Goal: Contribute content: Add original content to the website for others to see

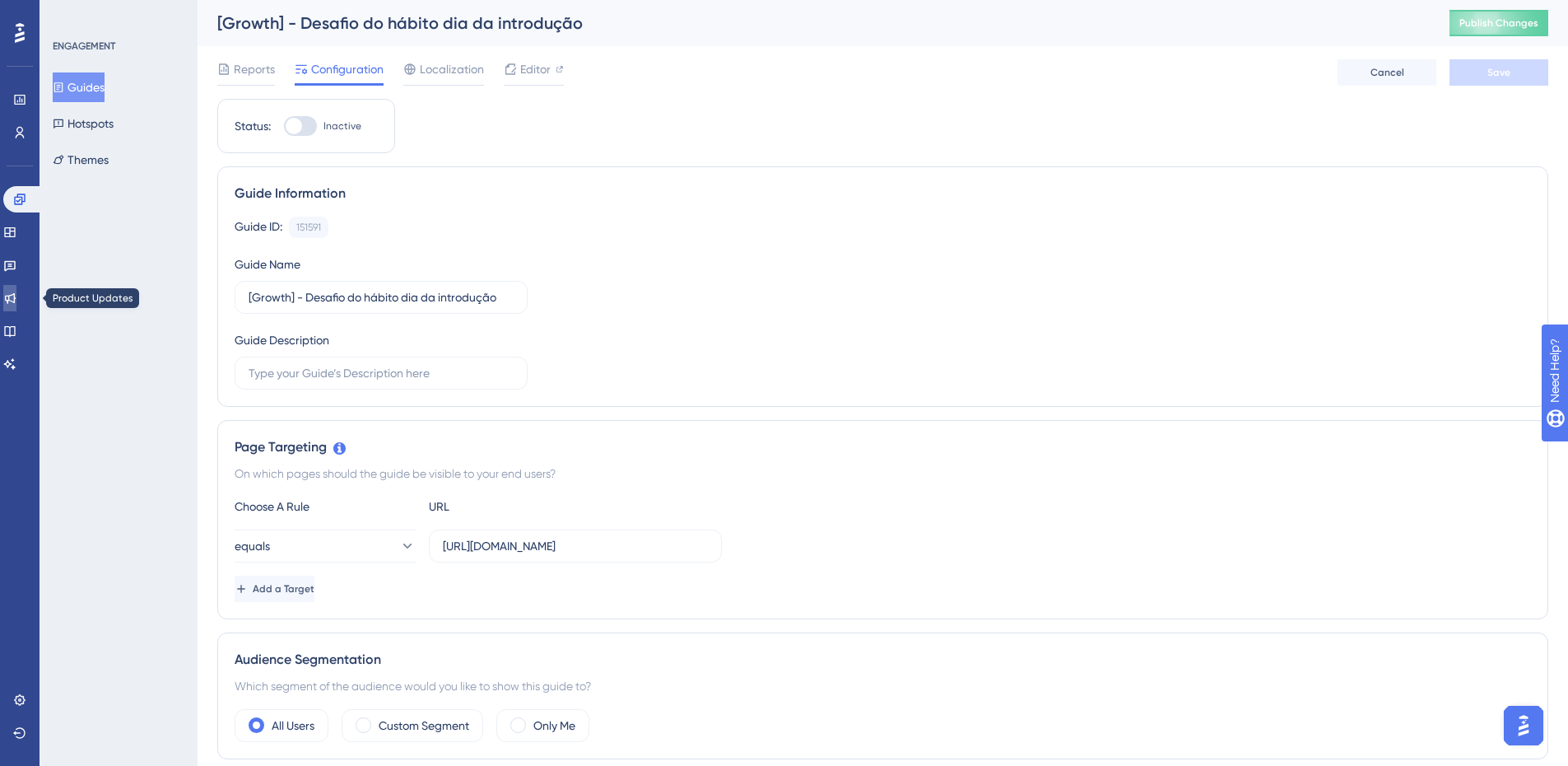
click at [16, 287] on link at bounding box center [9, 298] width 13 height 27
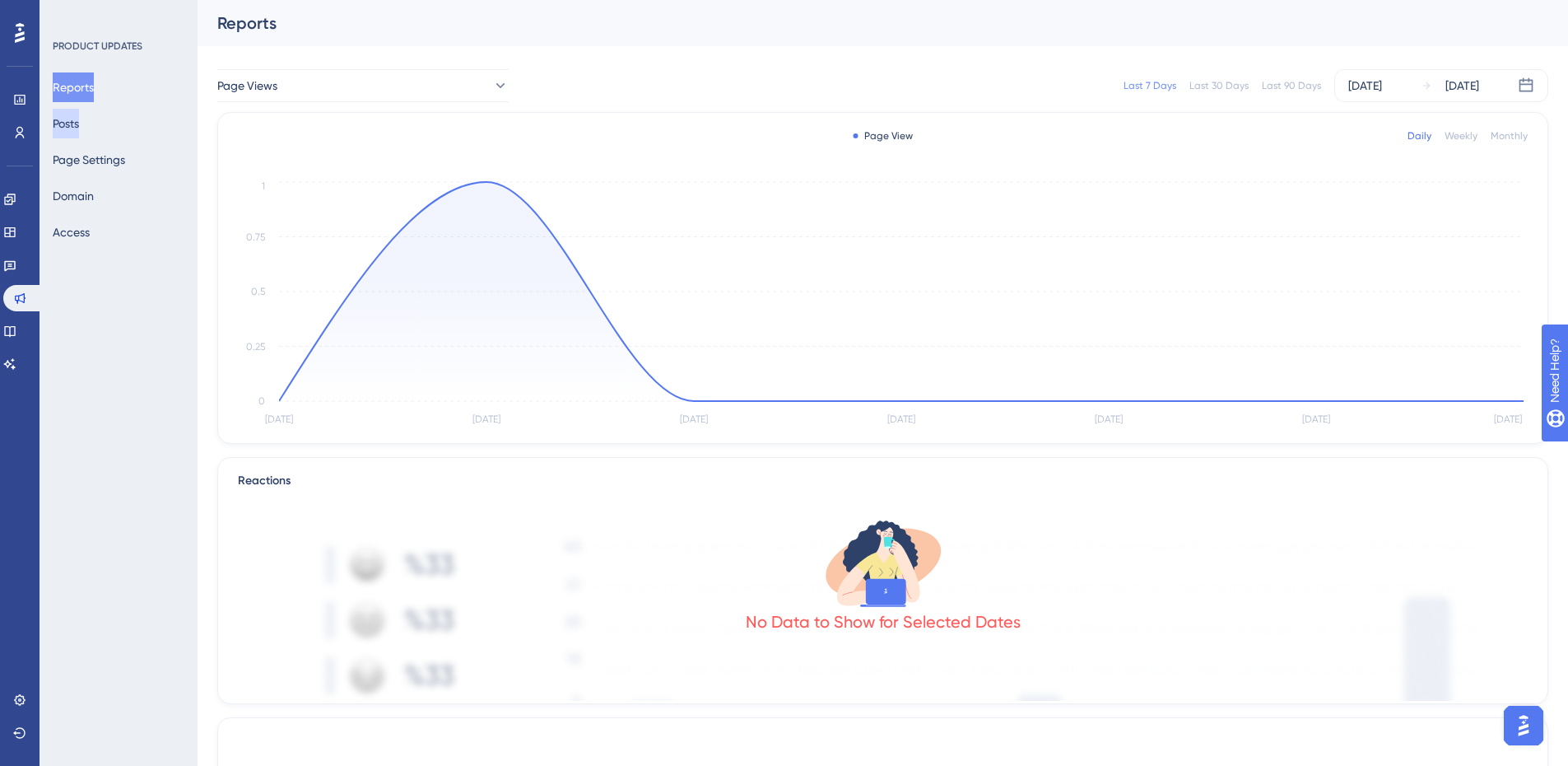
click at [79, 119] on button "Posts" at bounding box center [66, 123] width 27 height 30
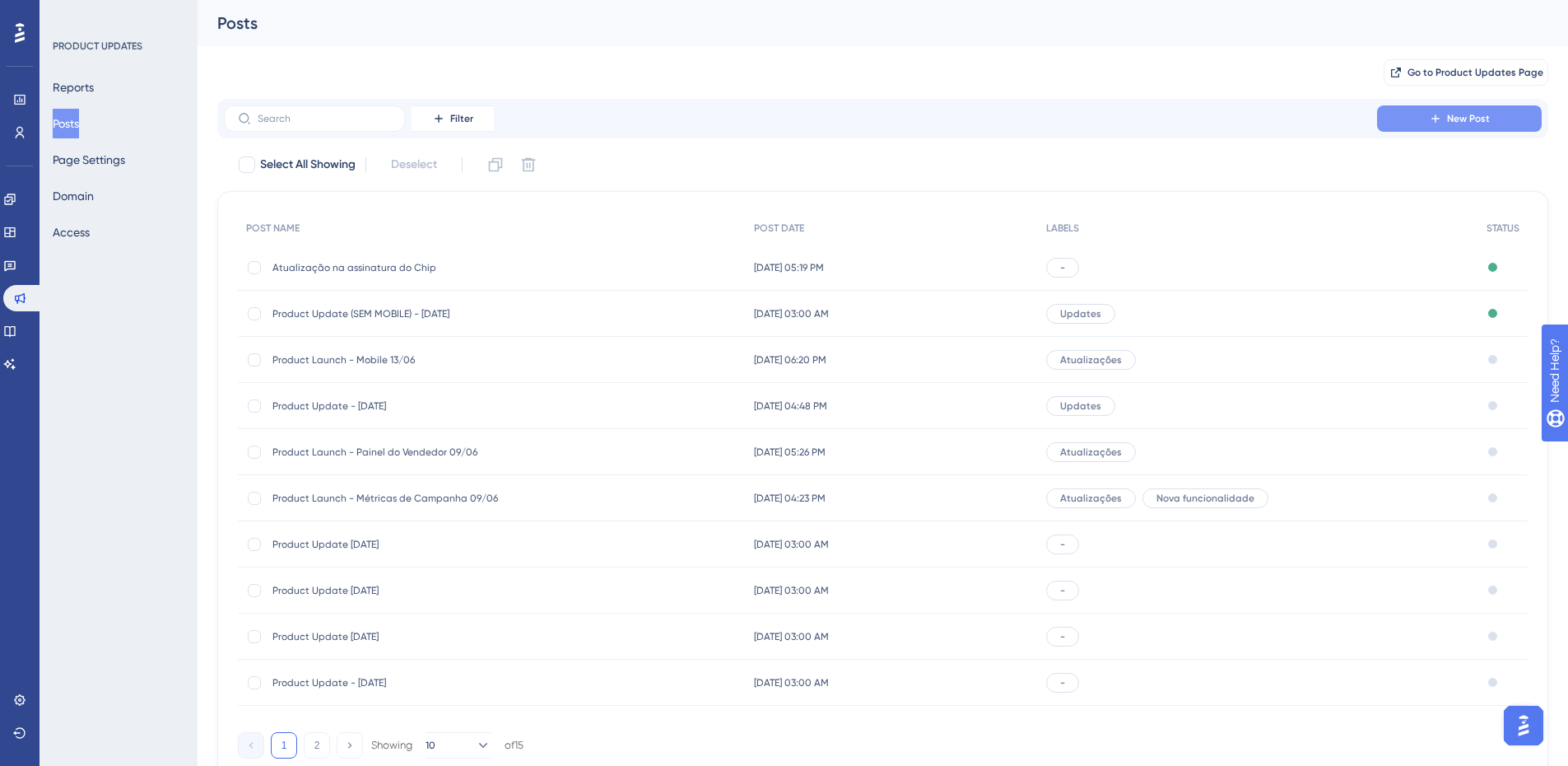
click at [1449, 119] on span "New Post" at bounding box center [1469, 118] width 43 height 13
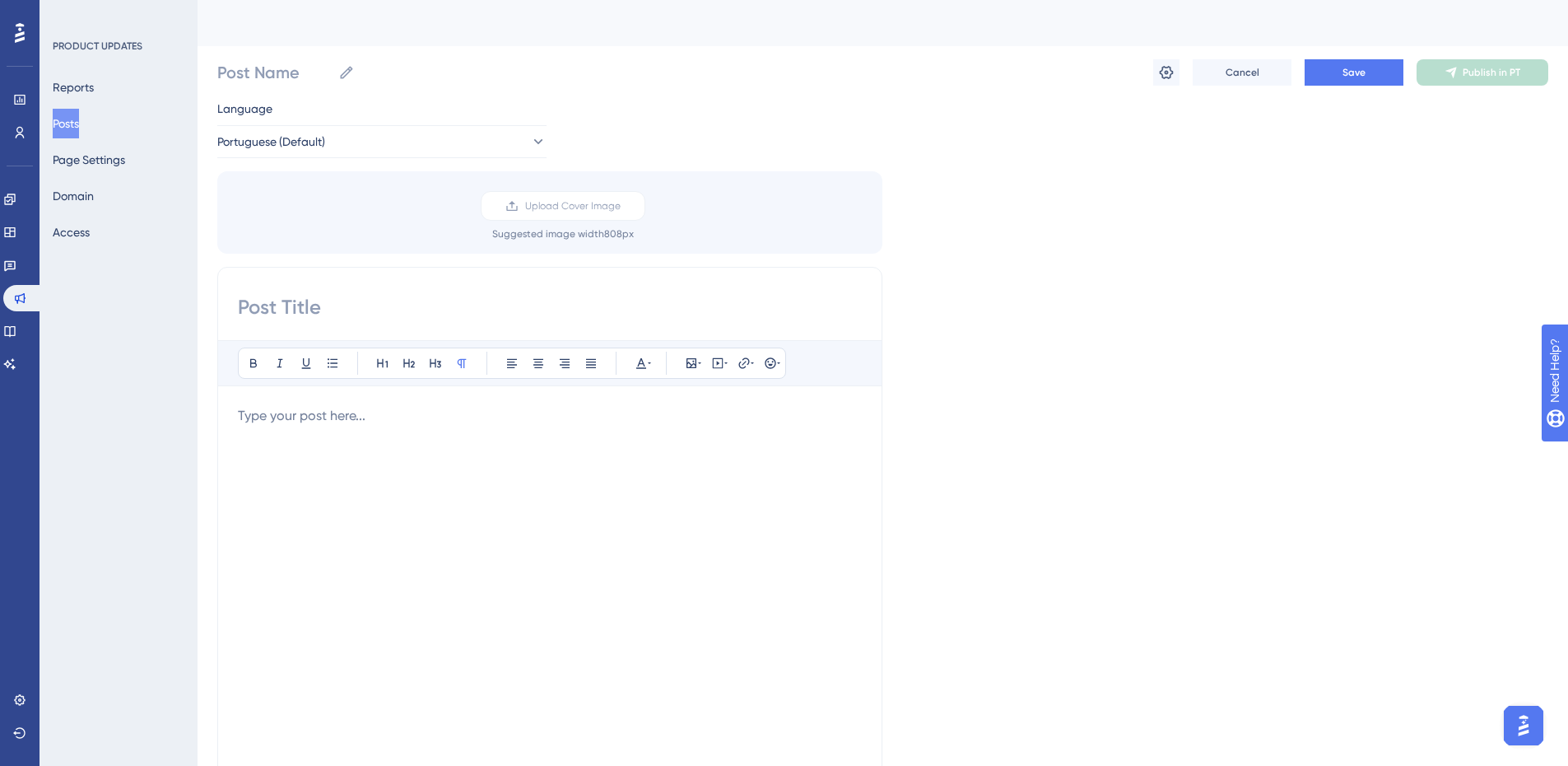
click at [68, 126] on button "Posts" at bounding box center [66, 123] width 27 height 30
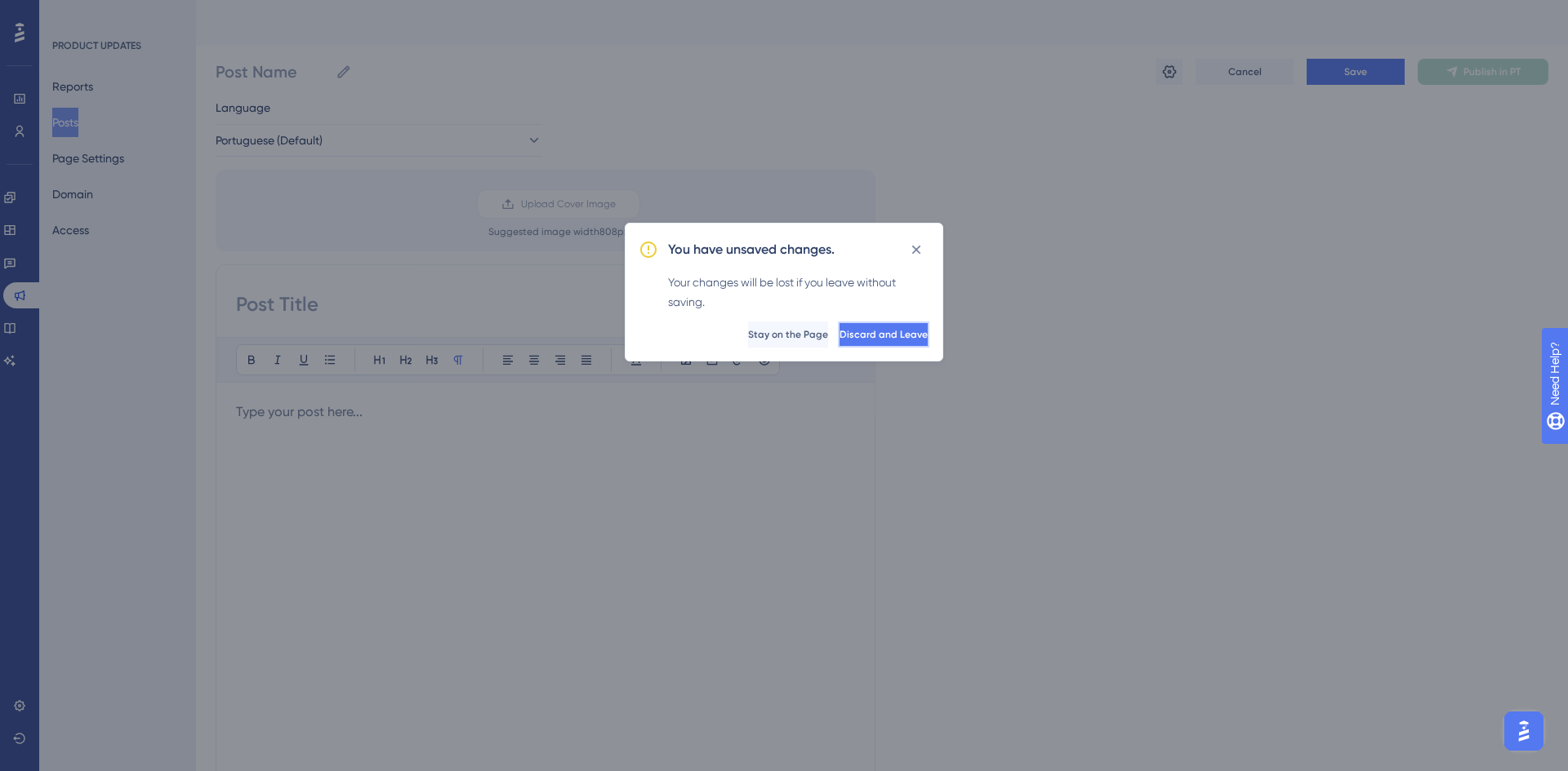
click at [839, 332] on span "Discard and Leave" at bounding box center [883, 334] width 89 height 13
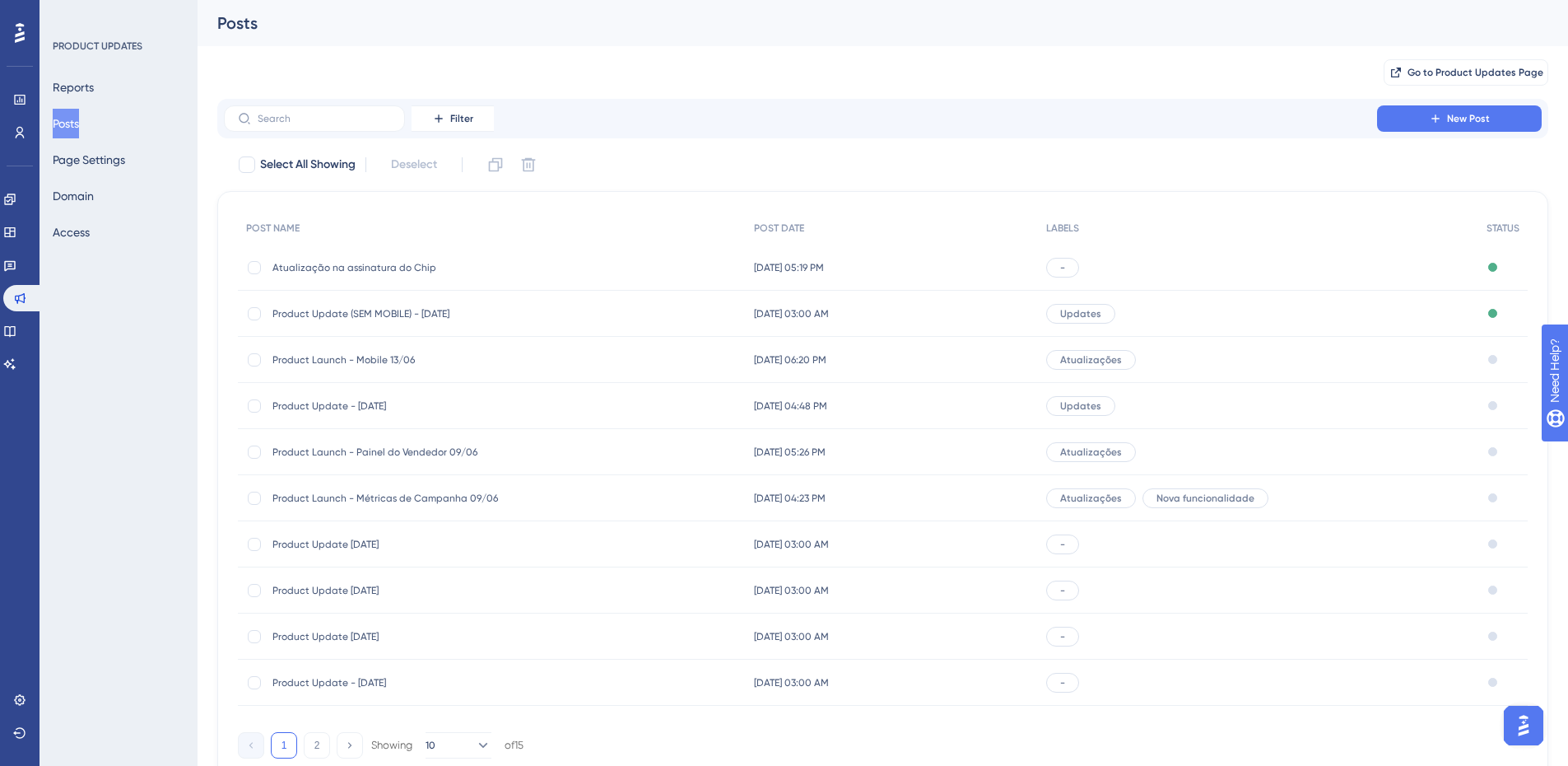
click at [402, 282] on div "Atualização na assinatura do Chip Atualização na assinatura do Chip" at bounding box center [403, 267] width 263 height 46
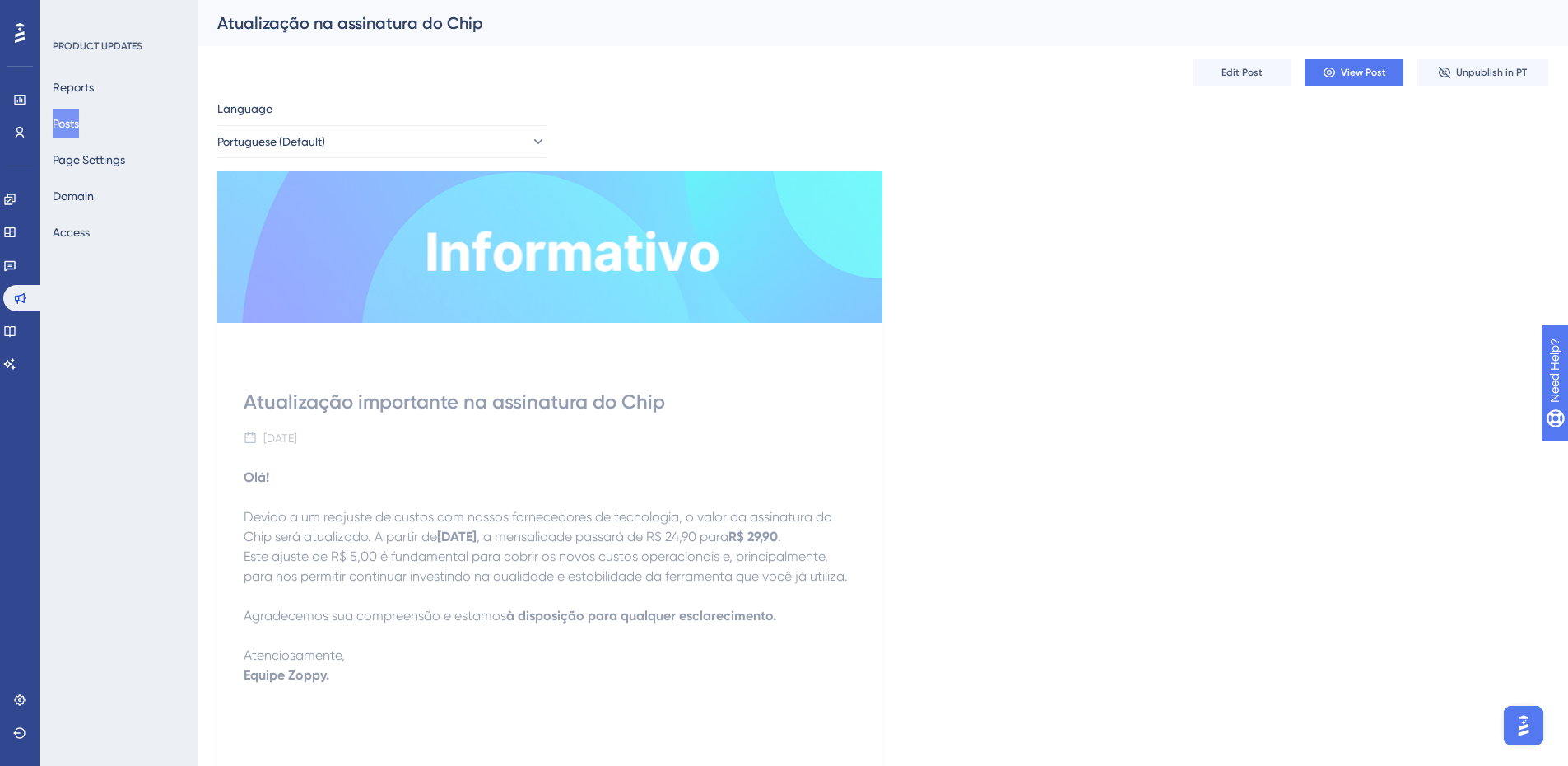
click at [78, 133] on button "Posts" at bounding box center [66, 123] width 27 height 30
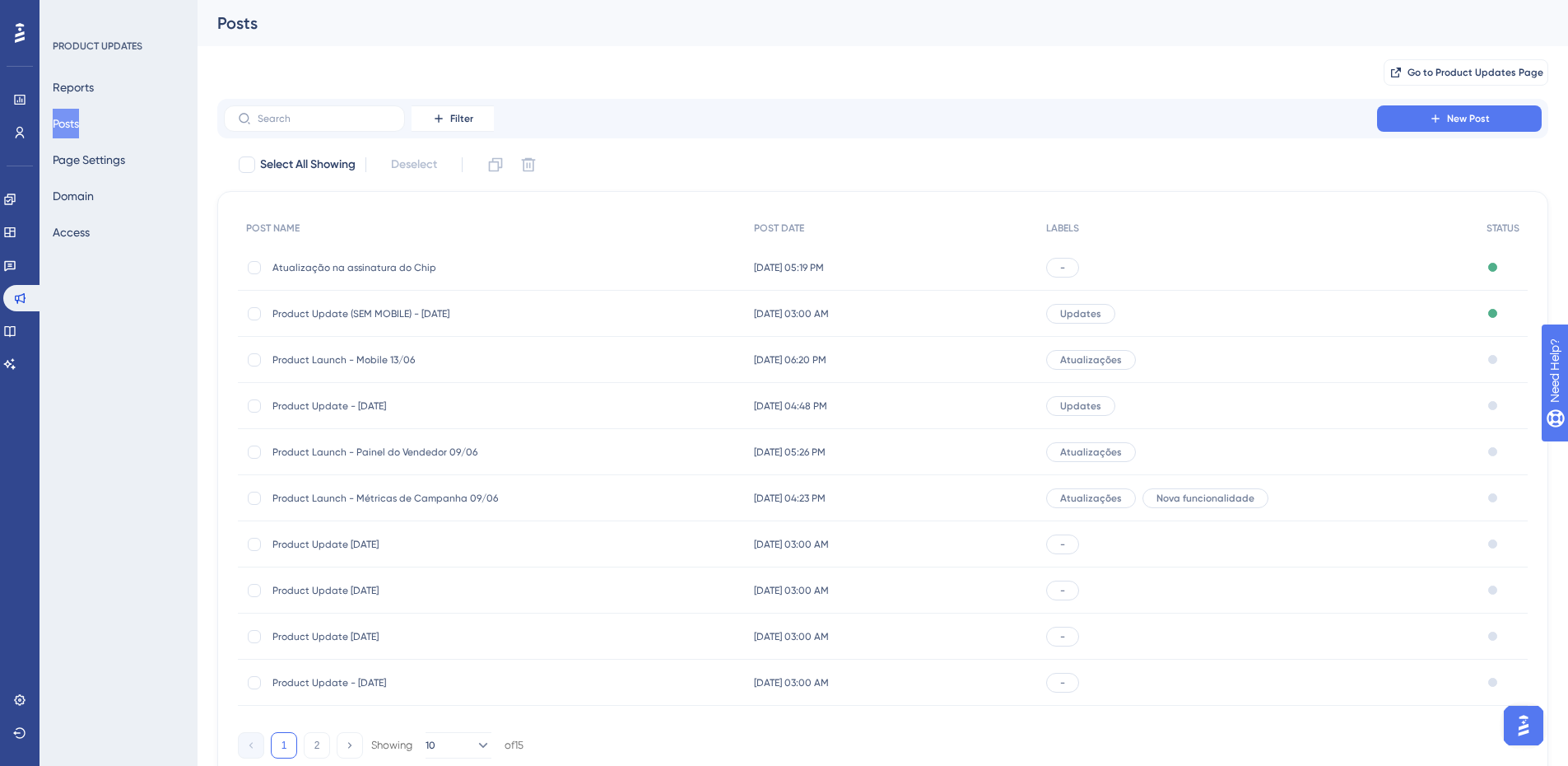
click at [346, 357] on span "Product Launch - Mobile 13/06" at bounding box center [403, 360] width 263 height 13
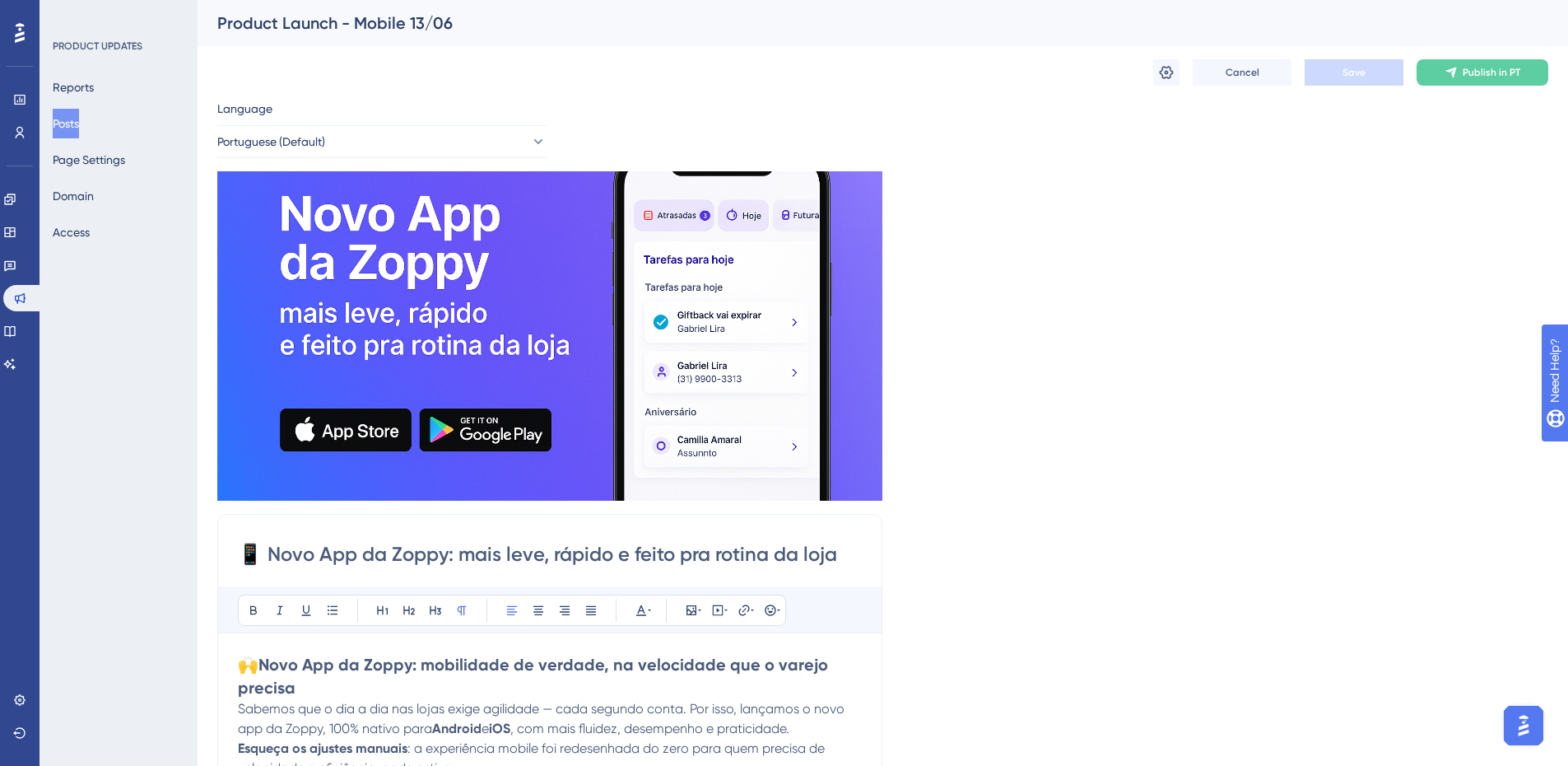
click at [76, 117] on button "Posts" at bounding box center [66, 123] width 27 height 30
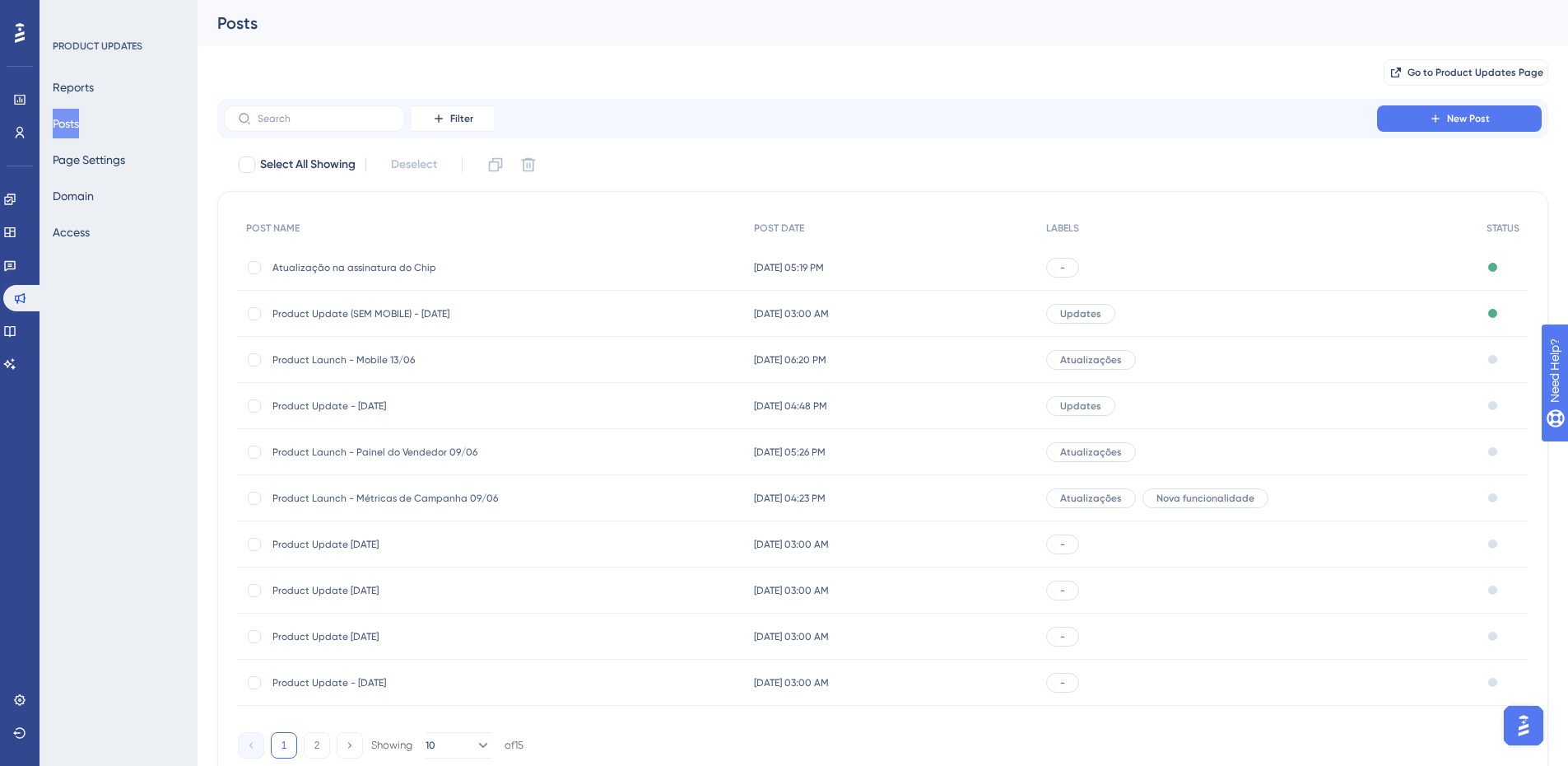
click at [316, 407] on span "Product Update - [DATE]" at bounding box center [403, 405] width 263 height 13
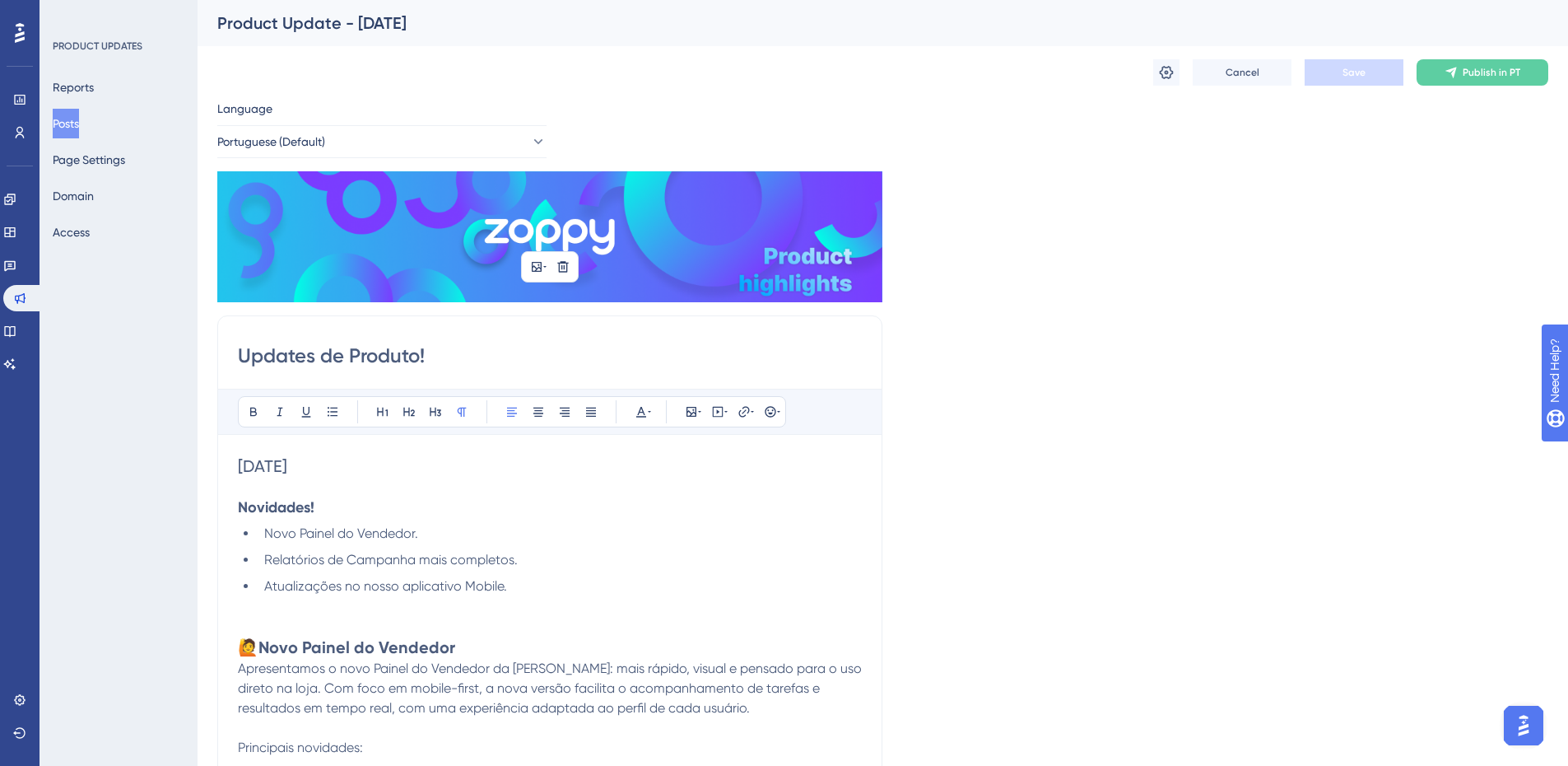
click at [494, 233] on img at bounding box center [550, 236] width 665 height 131
click at [79, 120] on button "Posts" at bounding box center [66, 123] width 27 height 30
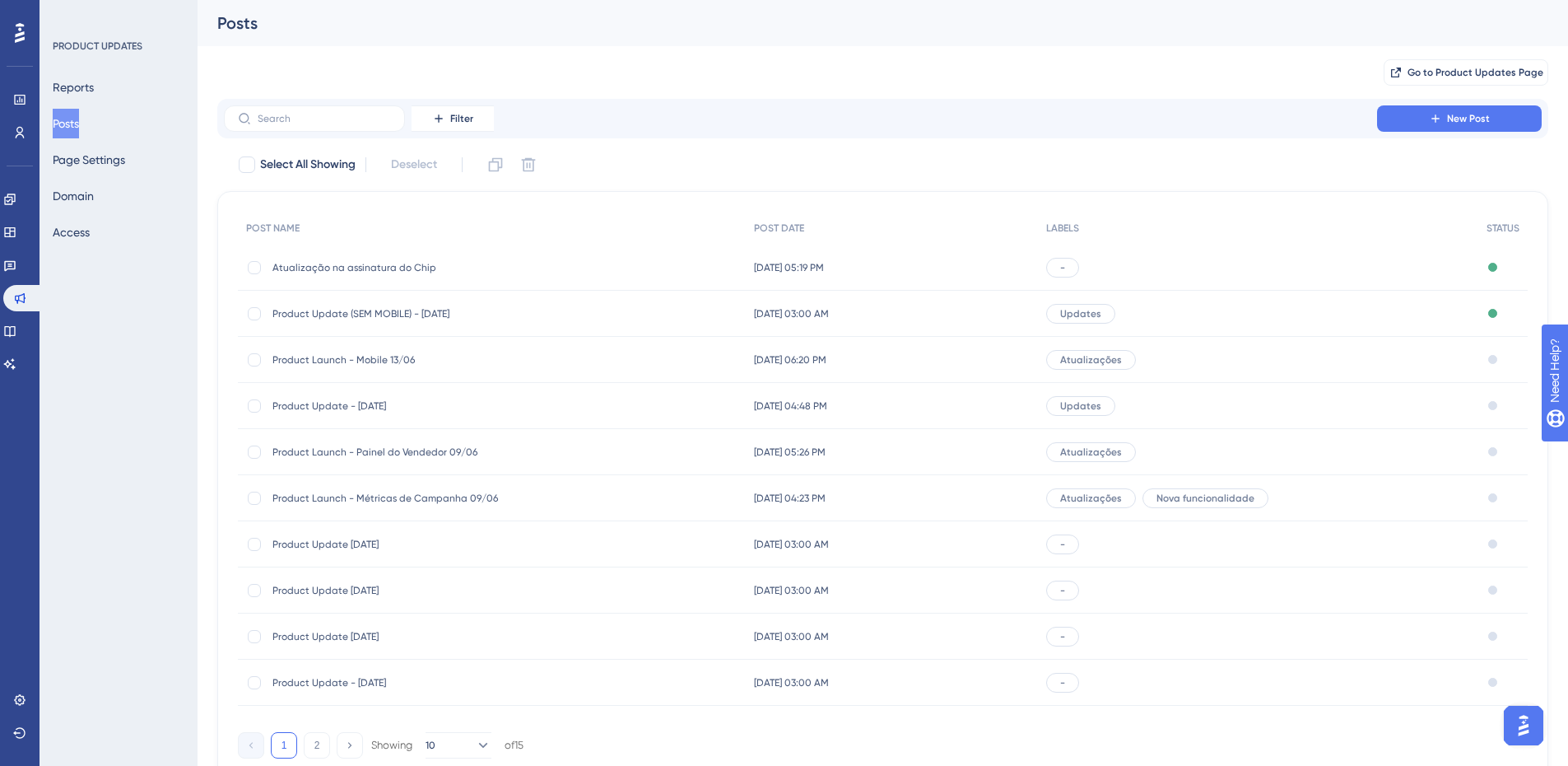
click at [358, 486] on div "Product Launch - Métricas de Campanha 09/06 Product Launch - Métricas de Campan…" at bounding box center [403, 498] width 263 height 46
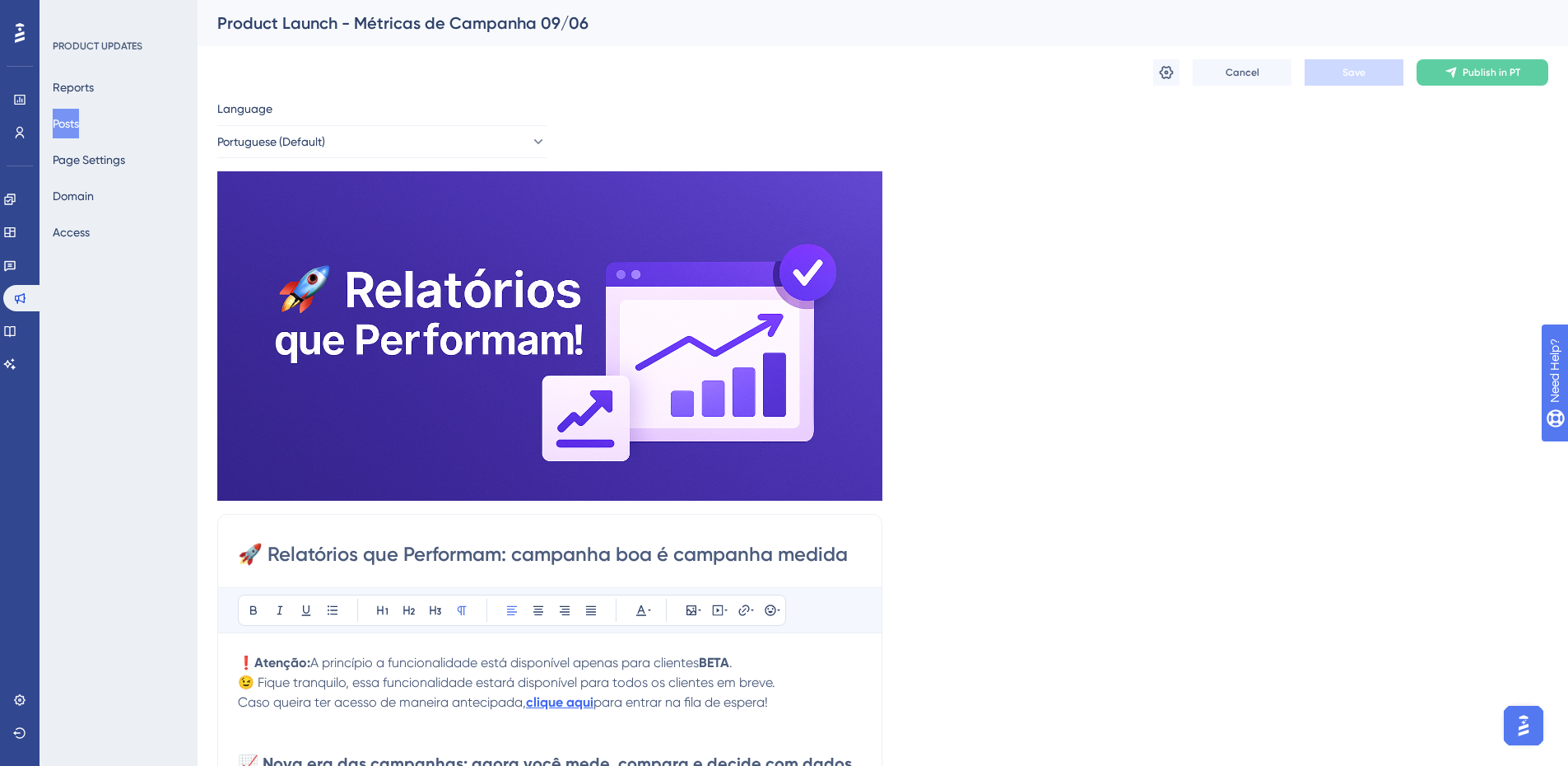
click at [65, 117] on button "Posts" at bounding box center [66, 123] width 27 height 30
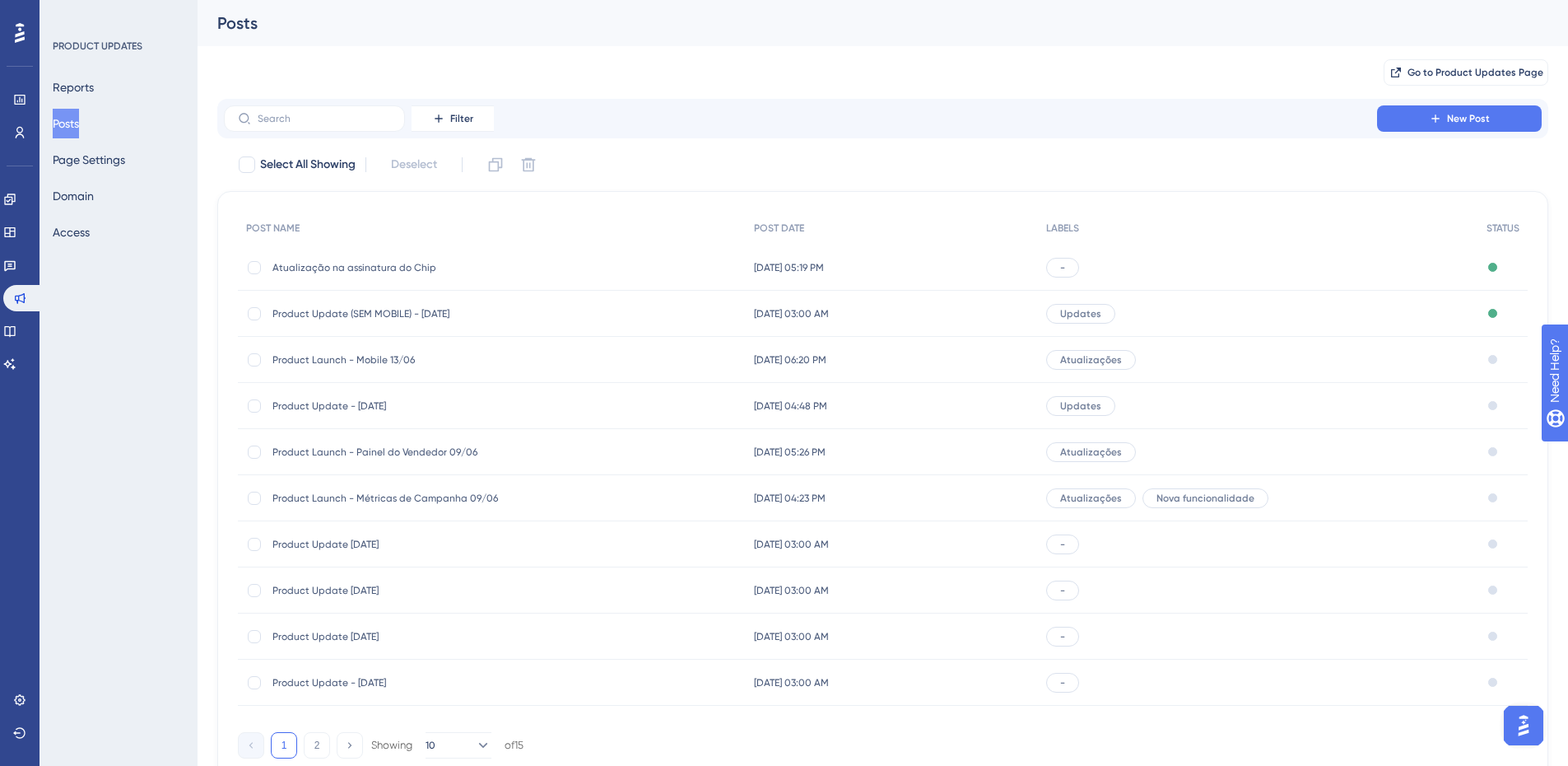
click at [1475, 103] on div "Filter New Post" at bounding box center [883, 118] width 1332 height 40
click at [1480, 112] on button "New Post" at bounding box center [1460, 118] width 165 height 27
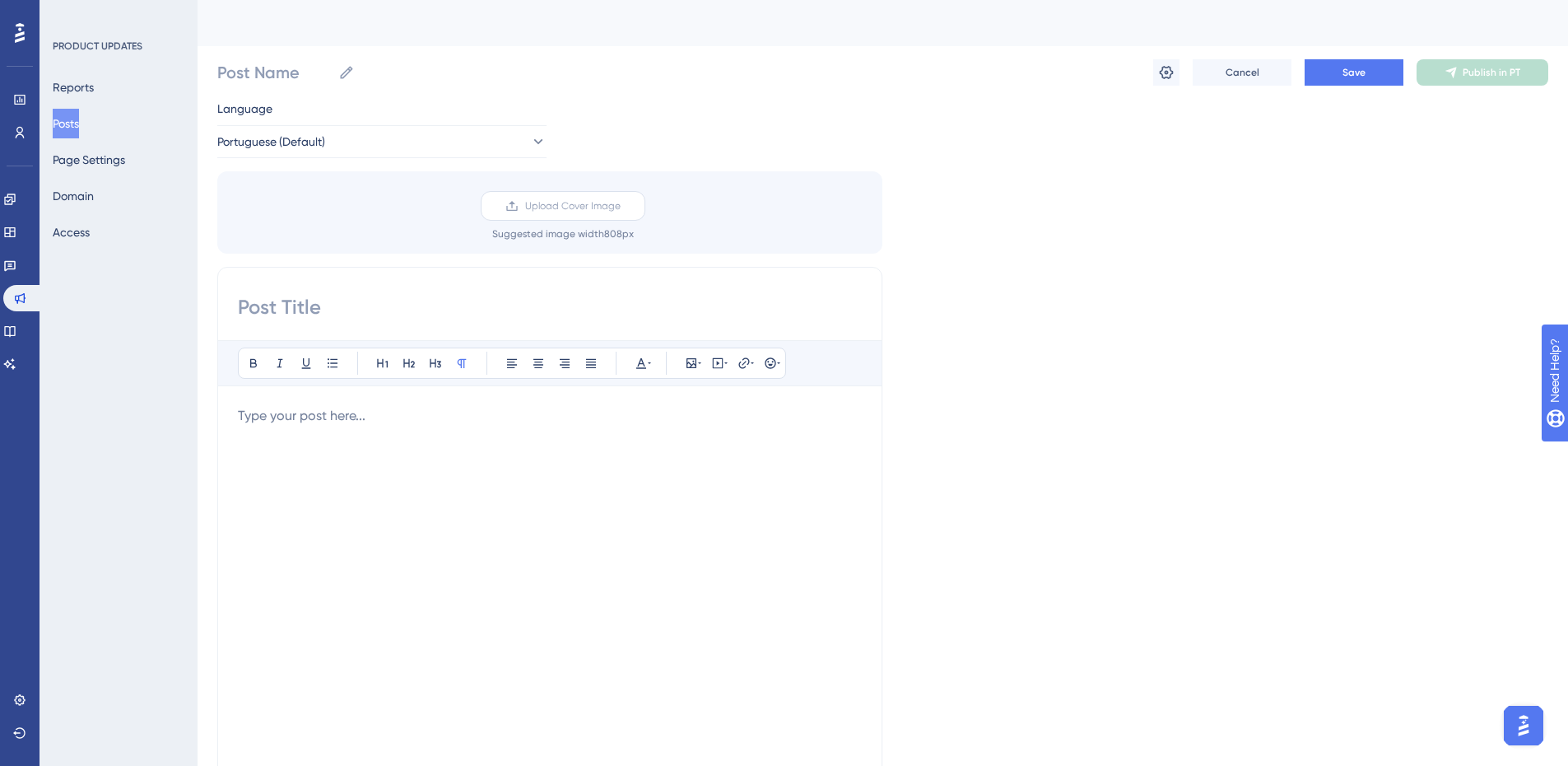
click at [522, 217] on label "Upload Cover Image" at bounding box center [563, 206] width 165 height 30
click at [621, 206] on input "Upload Cover Image" at bounding box center [621, 206] width 0 height 0
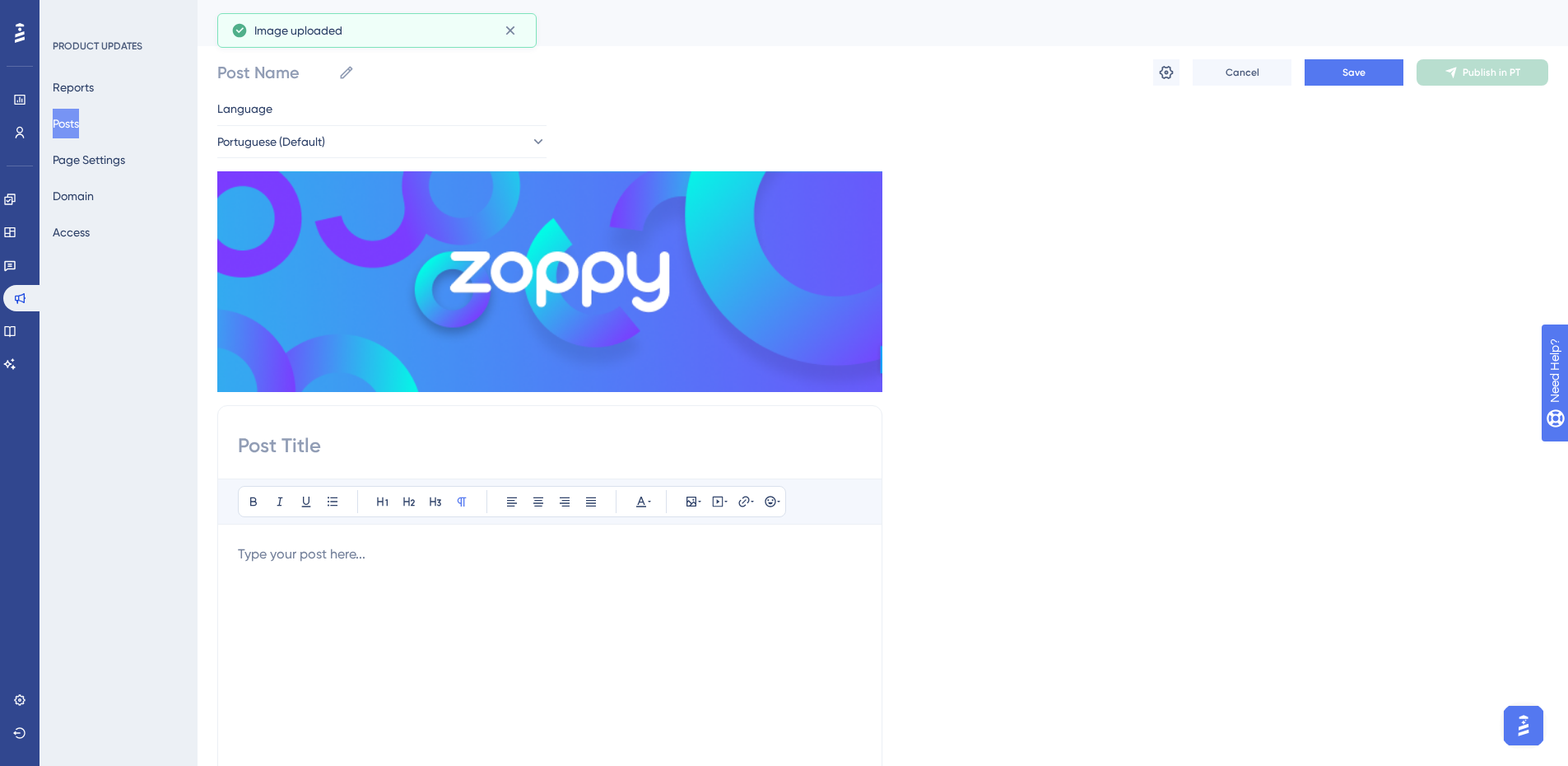
click at [986, 268] on div "Language Portuguese (Default) Insert an Image Delete Bold Italic Underline Bull…" at bounding box center [883, 558] width 1332 height 921
click at [283, 61] on input "Post Name" at bounding box center [274, 72] width 114 height 23
type input "Desafio Zoppy: 15 dias"
click at [1206, 362] on div "Language Portuguese (Default) Insert an Image Delete Bold Italic Underline Bull…" at bounding box center [883, 558] width 1332 height 921
click at [520, 664] on div at bounding box center [550, 725] width 624 height 363
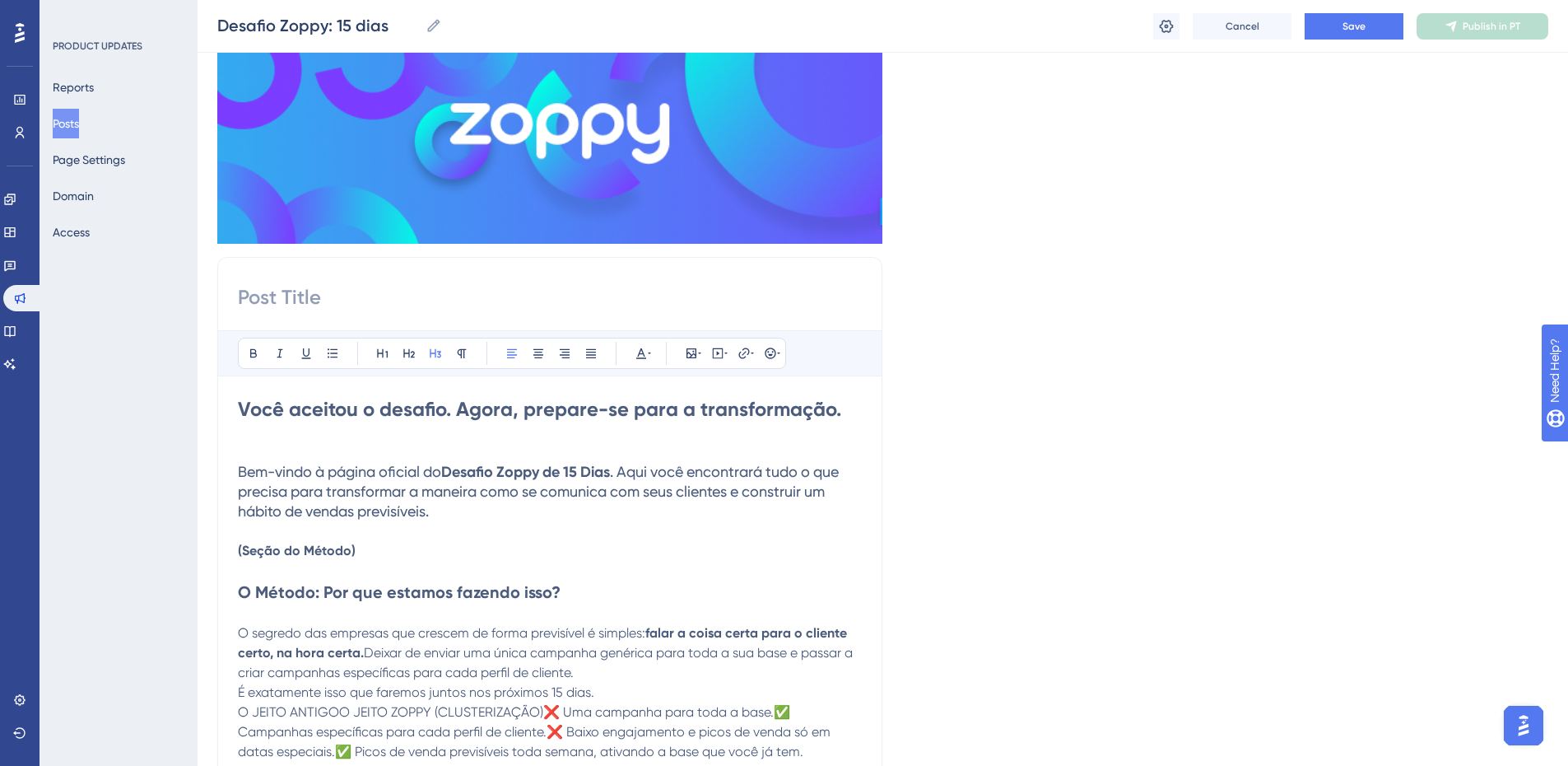
scroll to position [165, 0]
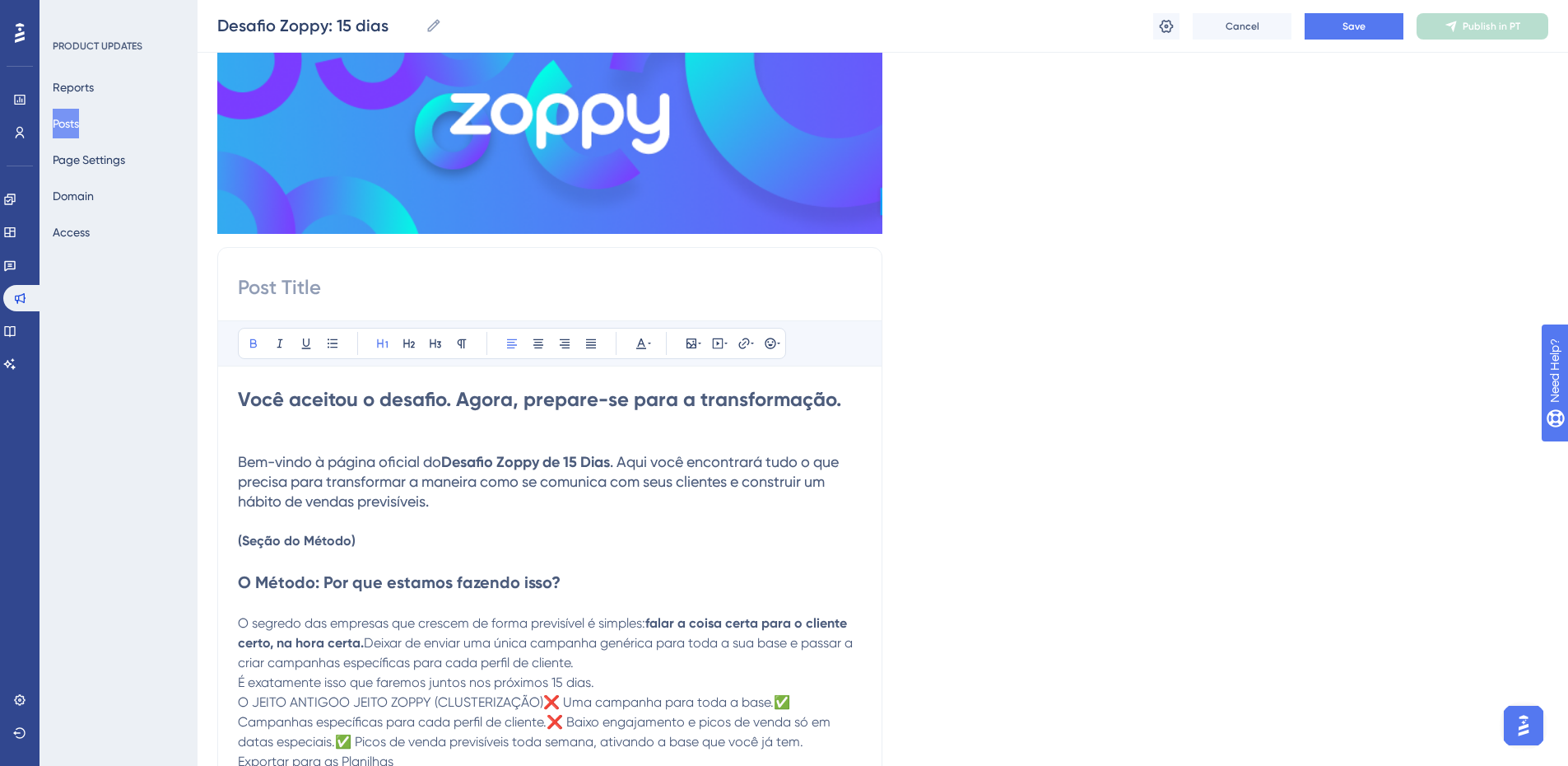
click at [598, 398] on strong "Você aceitou o desafio. Agora, prepare-se para a transformação." at bounding box center [540, 399] width 604 height 24
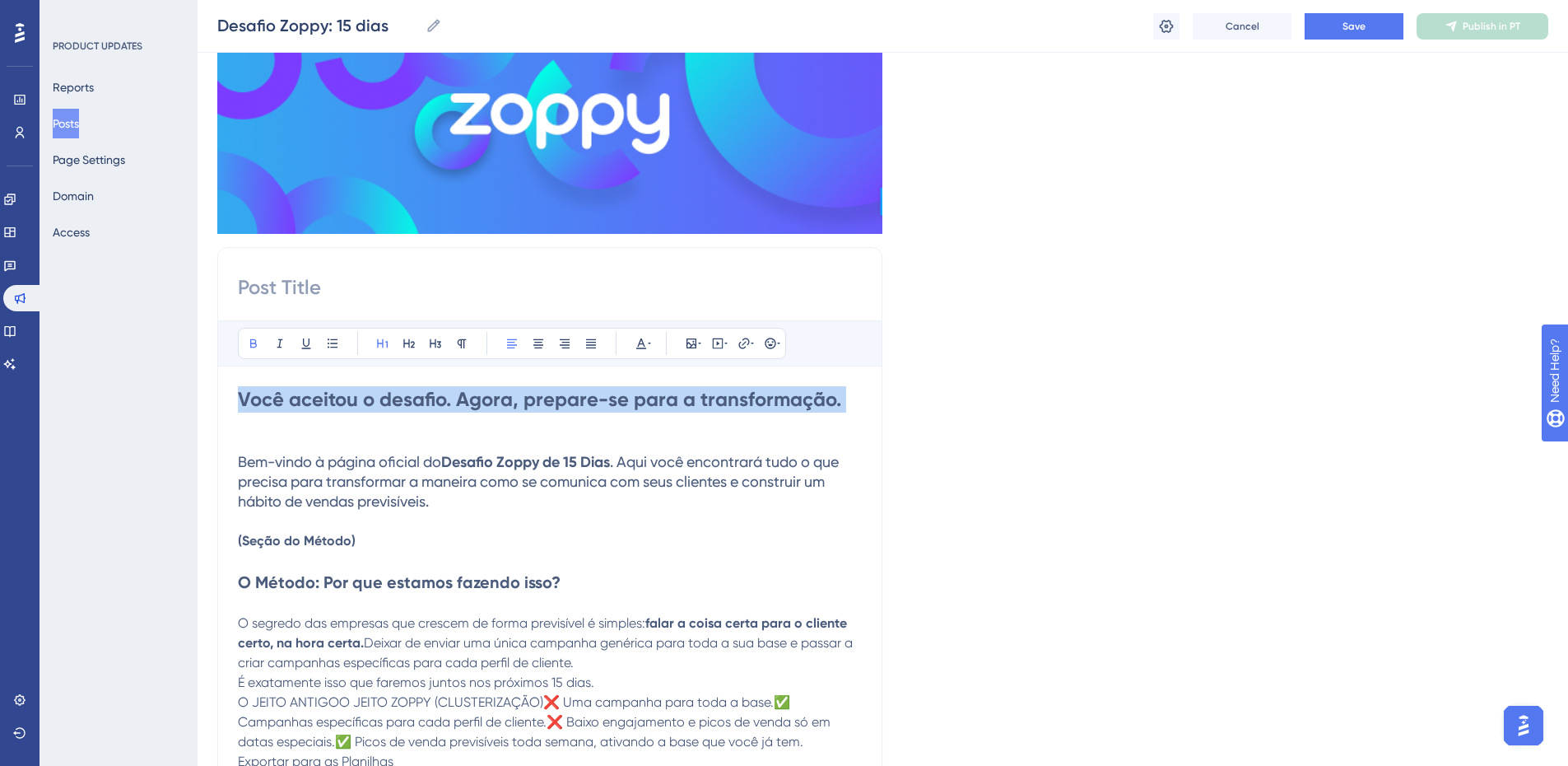
click at [598, 398] on strong "Você aceitou o desafio. Agora, prepare-se para a transformação." at bounding box center [540, 399] width 604 height 24
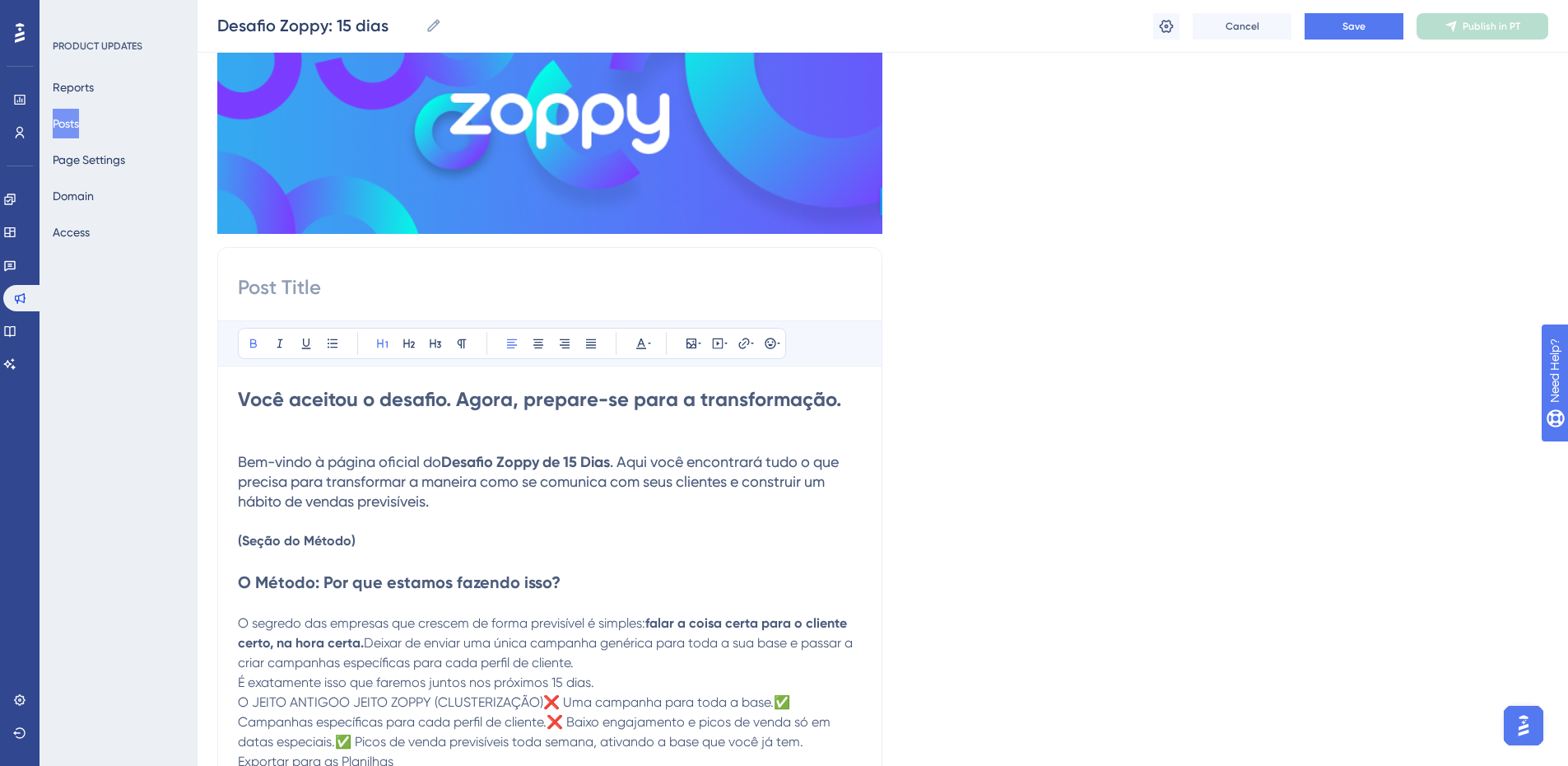
click at [598, 398] on strong "Você aceitou o desafio. Agora, prepare-se para a transformação." at bounding box center [540, 399] width 604 height 24
click at [431, 463] on span "Bem-vindo à página oficial do" at bounding box center [340, 461] width 204 height 17
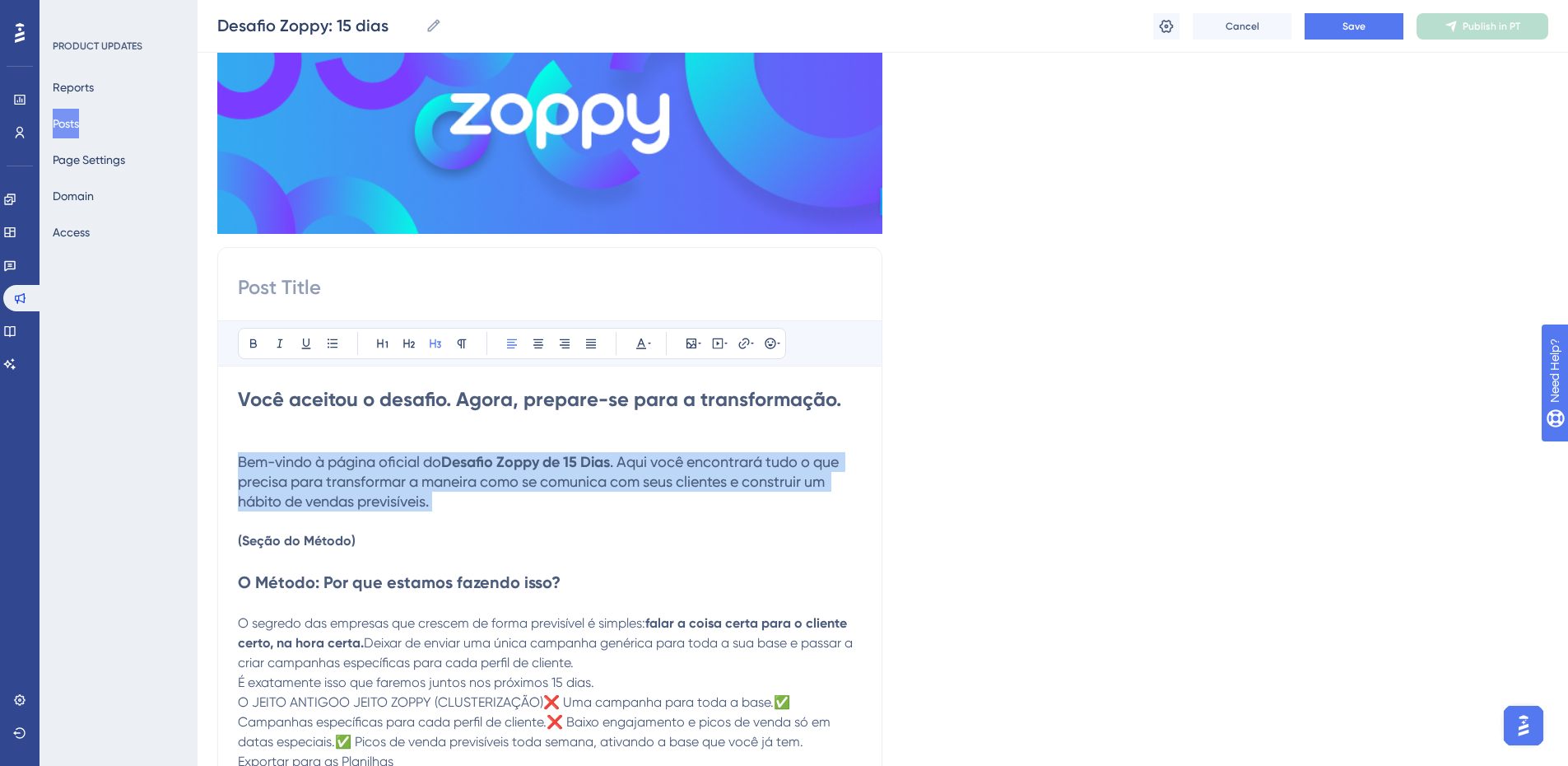
click at [431, 463] on span "Bem-vindo à página oficial do" at bounding box center [340, 461] width 204 height 17
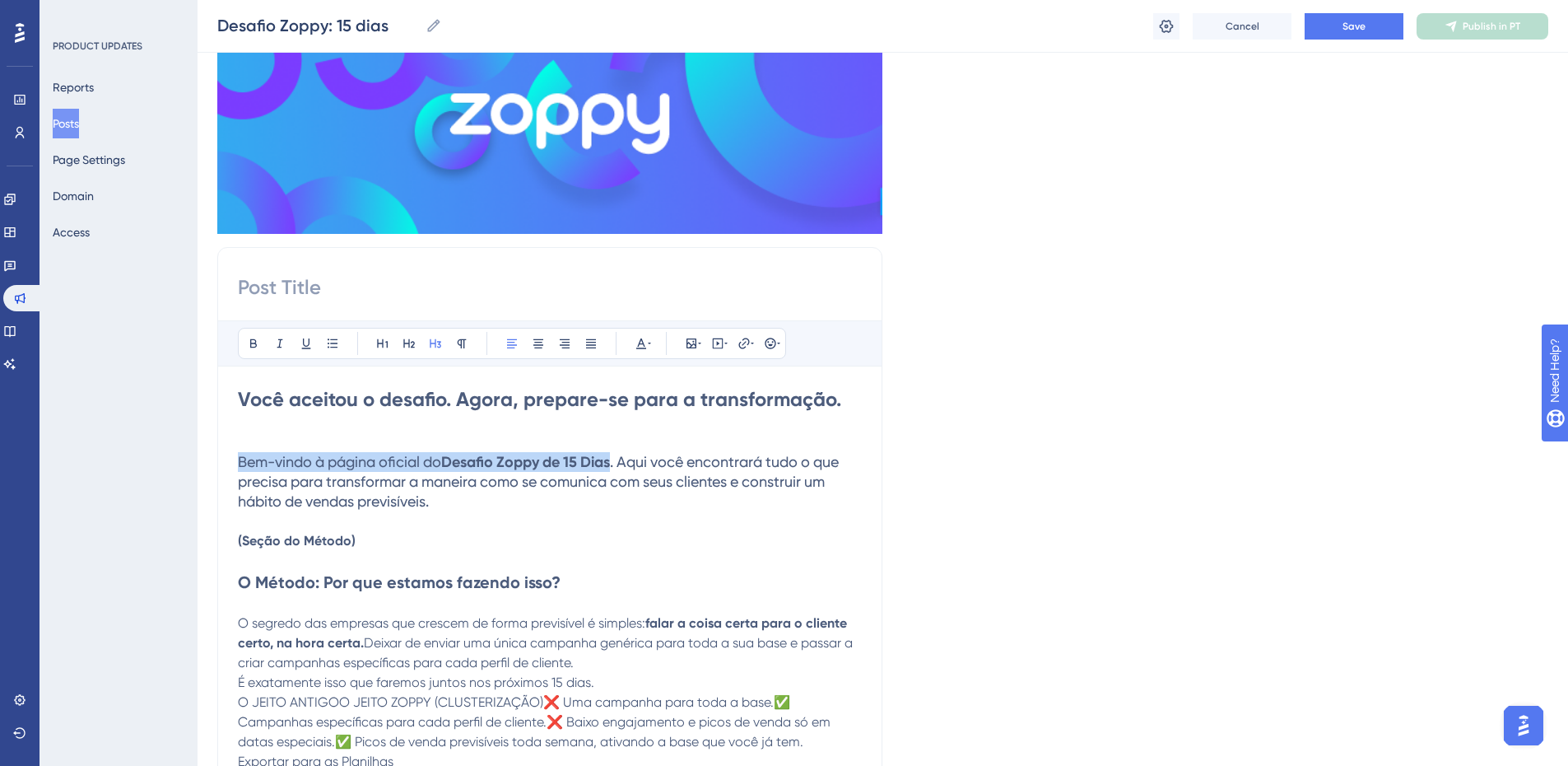
click at [460, 500] on h3 "Bem-vindo à página oficial do Desafio Zoppy de 15 Dias . Aqui você encontrará t…" at bounding box center [550, 482] width 624 height 60
click at [460, 501] on h3 "Bem-vindo à página oficial do Desafio Zoppy de 15 Dias . Aqui você encontrará t…" at bounding box center [550, 482] width 624 height 60
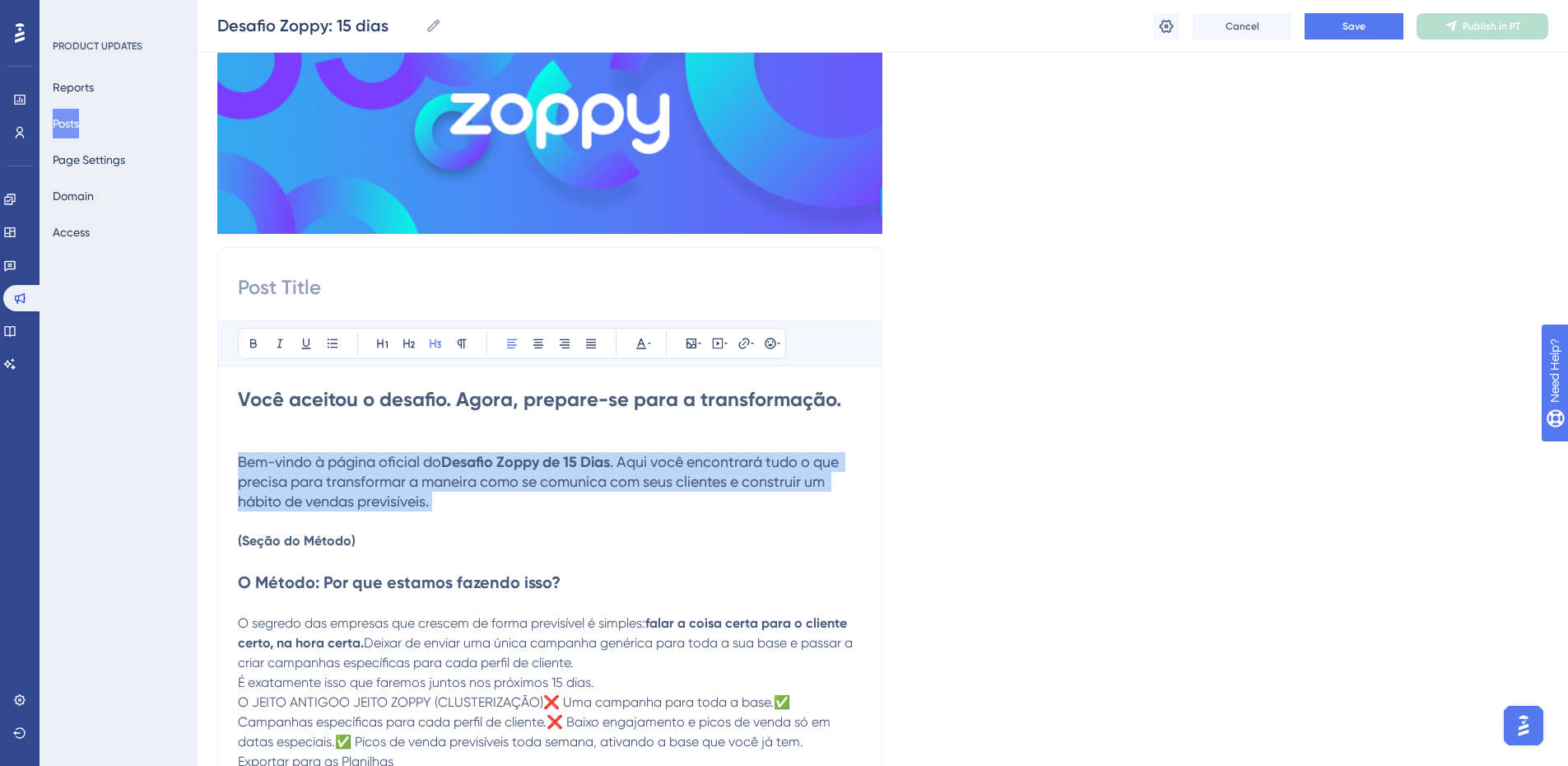
click at [460, 501] on h3 "Bem-vindo à página oficial do Desafio Zoppy de 15 Dias . Aqui você encontrará t…" at bounding box center [550, 482] width 624 height 60
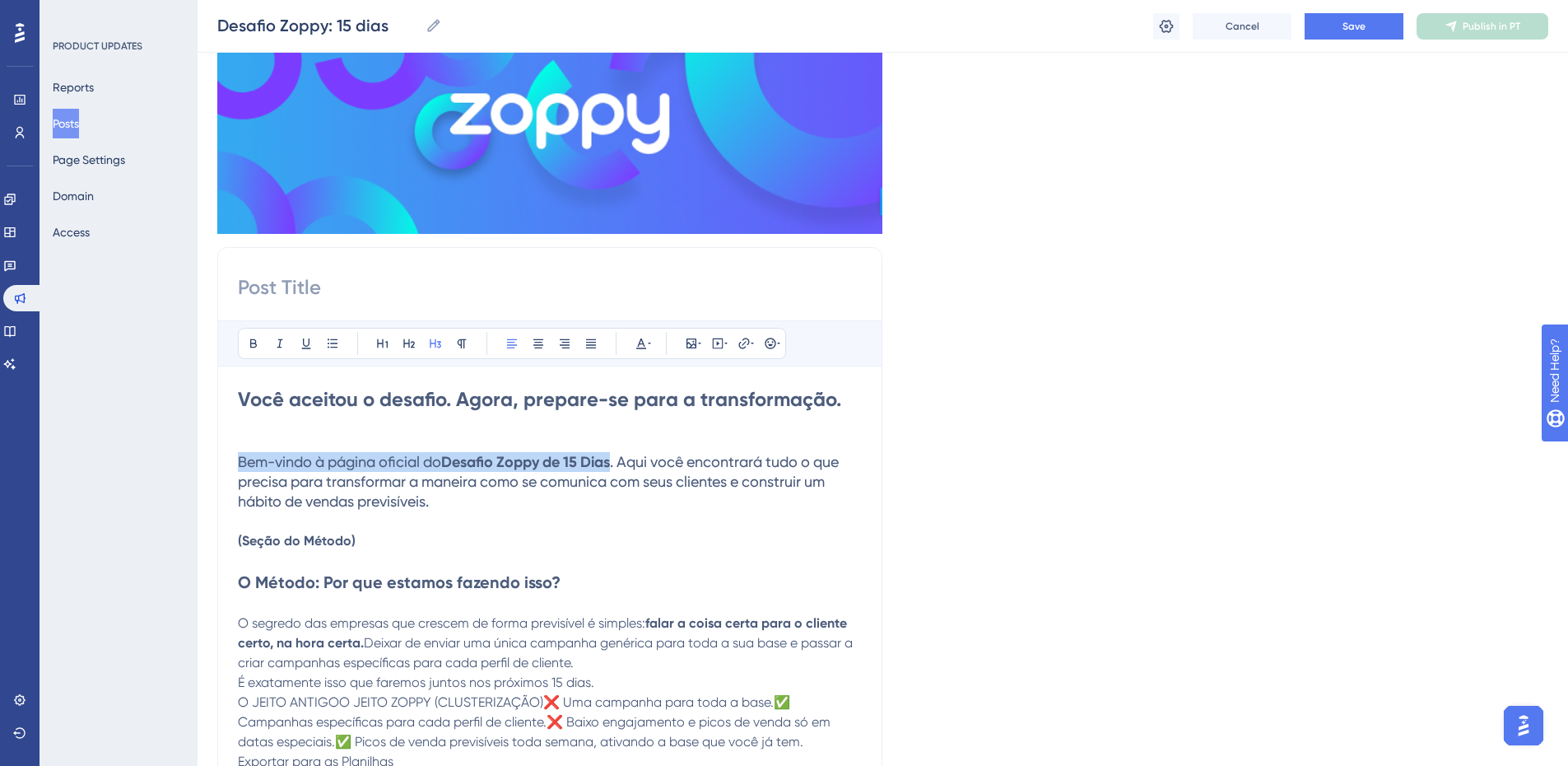
click at [460, 501] on h3 "Bem-vindo à página oficial do Desafio Zoppy de 15 Dias . Aqui você encontrará t…" at bounding box center [550, 482] width 624 height 60
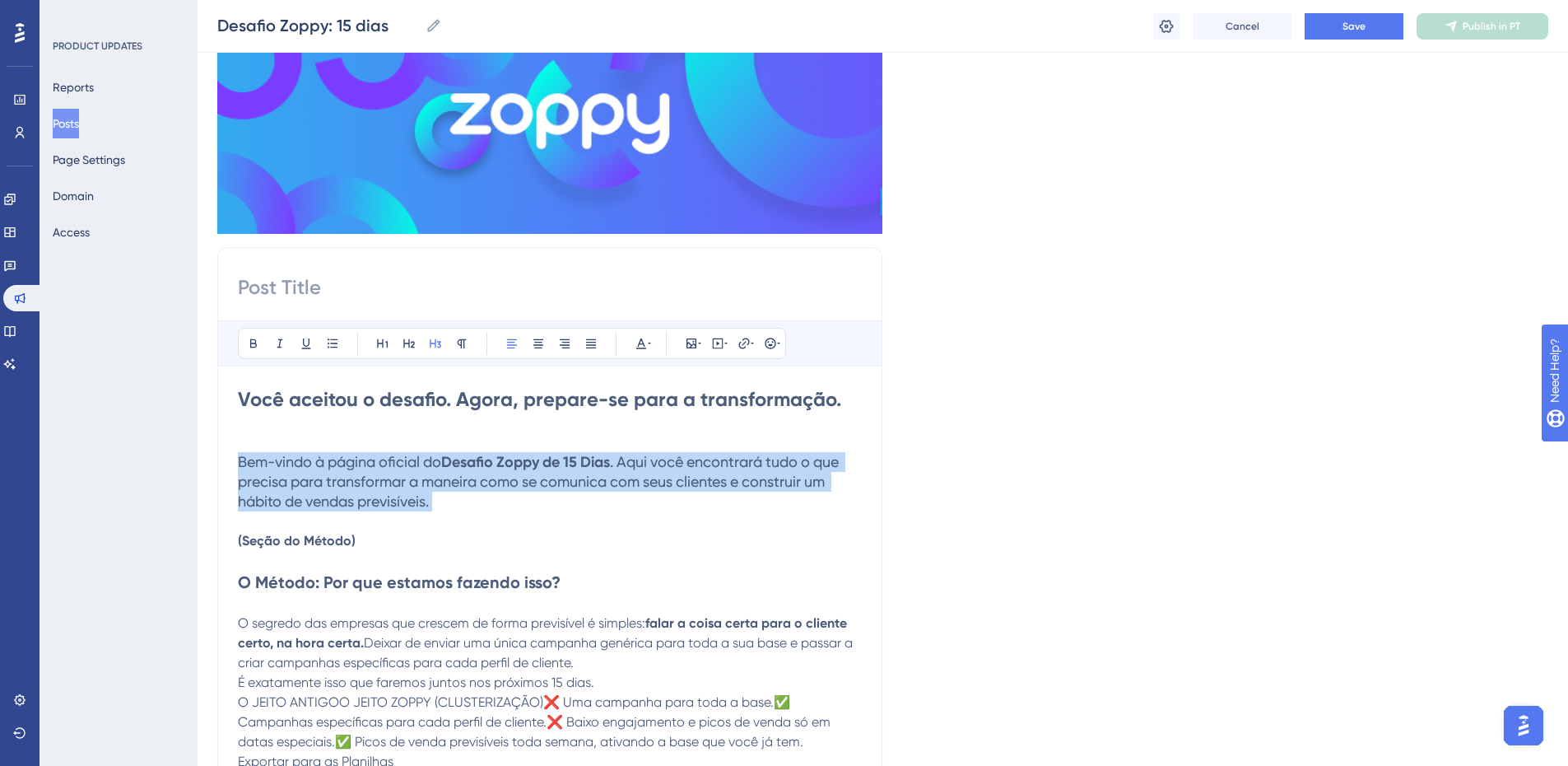
click at [460, 501] on h3 "Bem-vindo à página oficial do Desafio Zoppy de 15 Dias . Aqui você encontrará t…" at bounding box center [550, 482] width 624 height 60
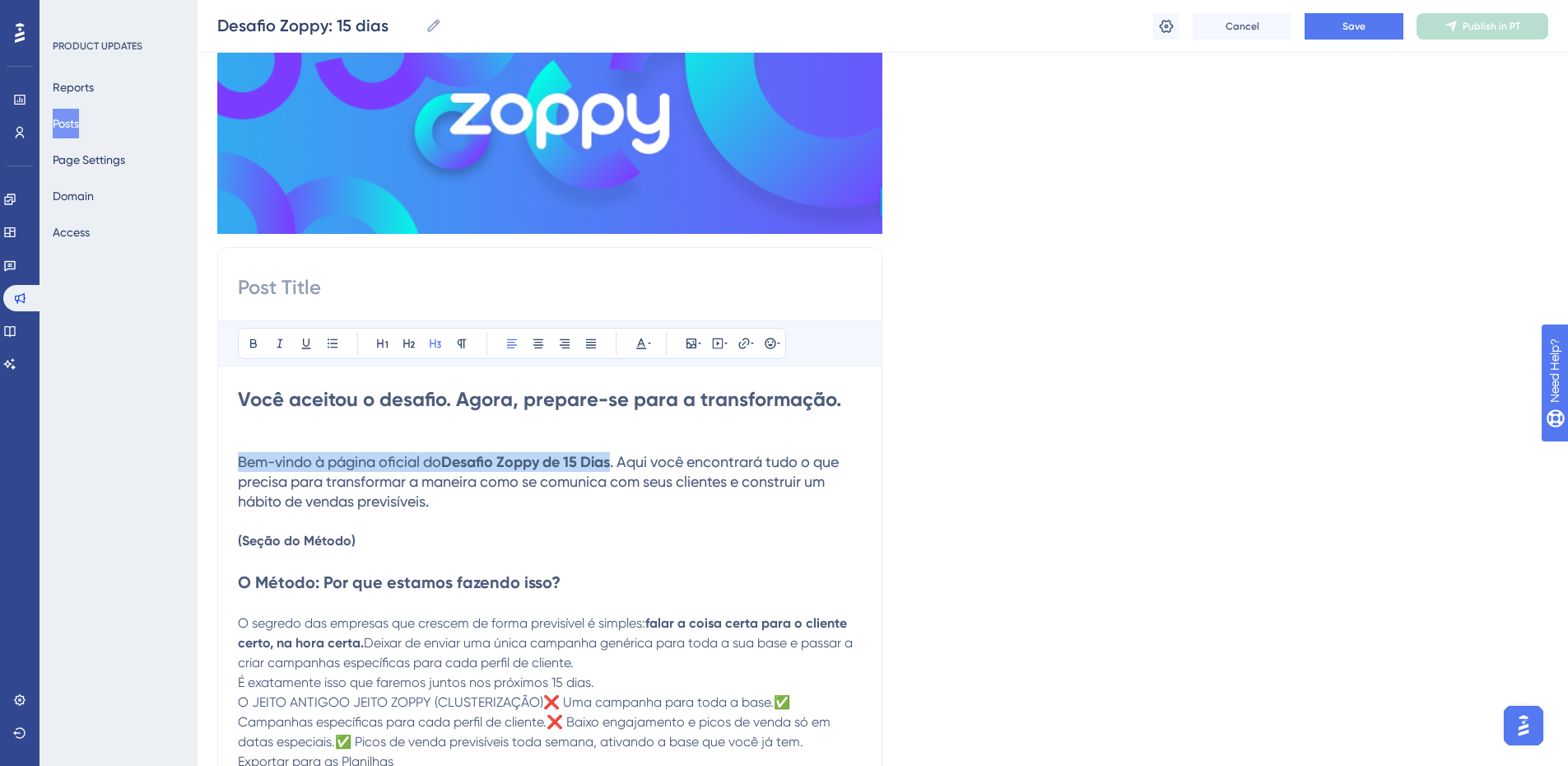
click at [460, 501] on h3 "Bem-vindo à página oficial do Desafio Zoppy de 15 Dias . Aqui você encontrará t…" at bounding box center [550, 482] width 624 height 60
drag, startPoint x: 427, startPoint y: 536, endPoint x: 195, endPoint y: 534, distance: 232.0
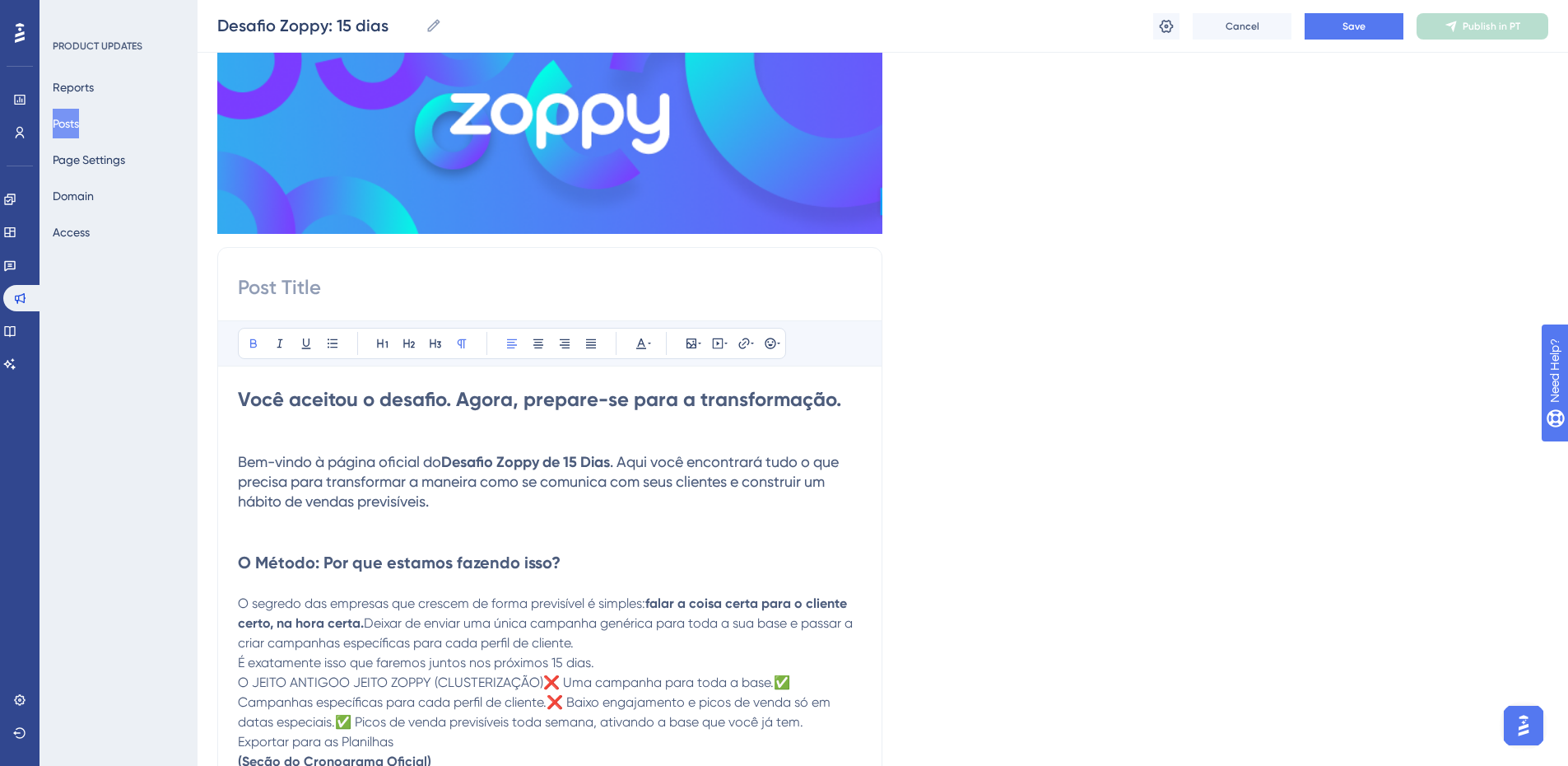
click at [494, 503] on h3 "Bem-vindo à página oficial do Desafio Zoppy de 15 Dias . Aqui você encontrará t…" at bounding box center [550, 482] width 624 height 60
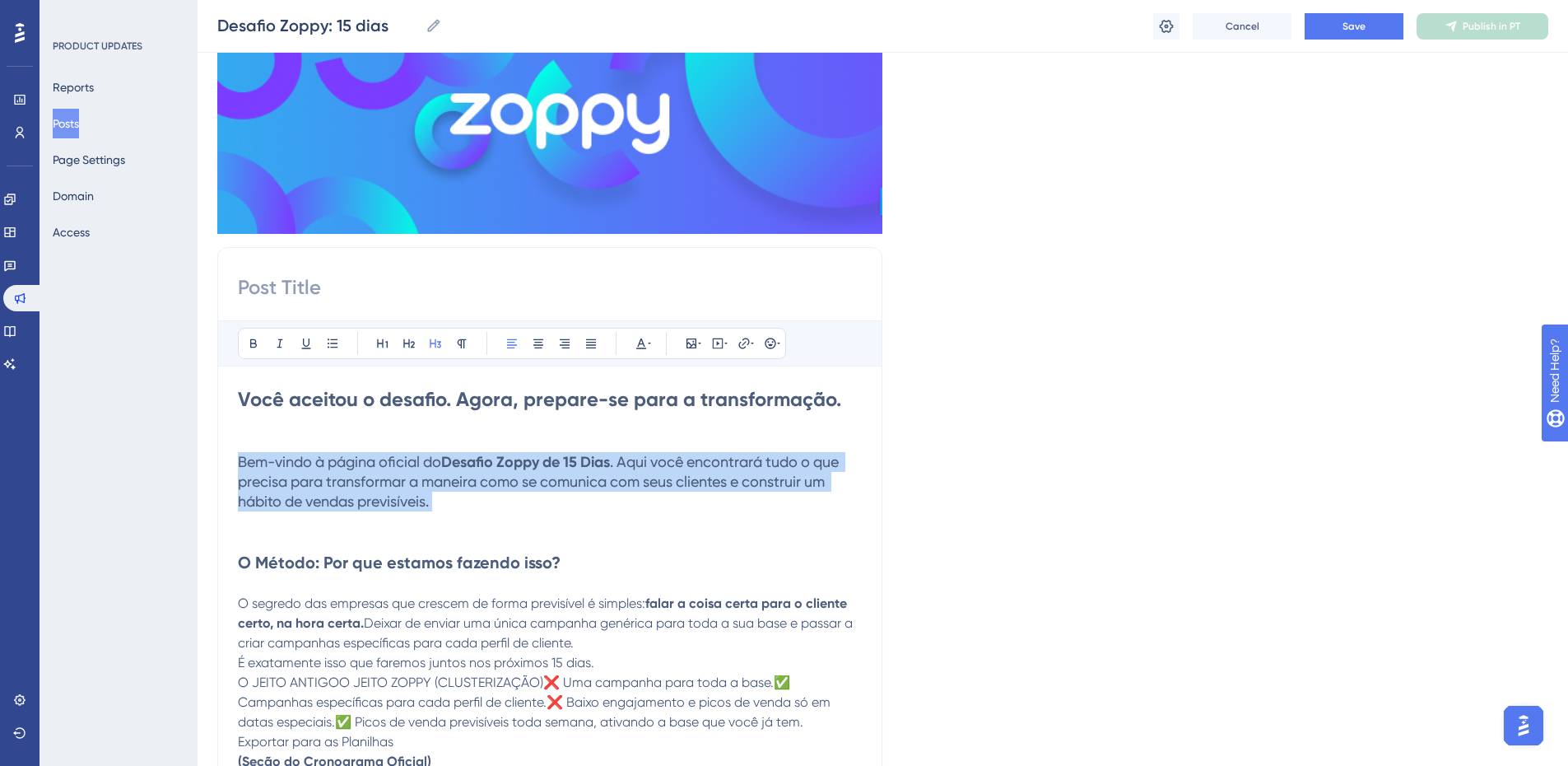
click at [494, 503] on h3 "Bem-vindo à página oficial do Desafio Zoppy de 15 Dias . Aqui você encontrará t…" at bounding box center [550, 482] width 624 height 60
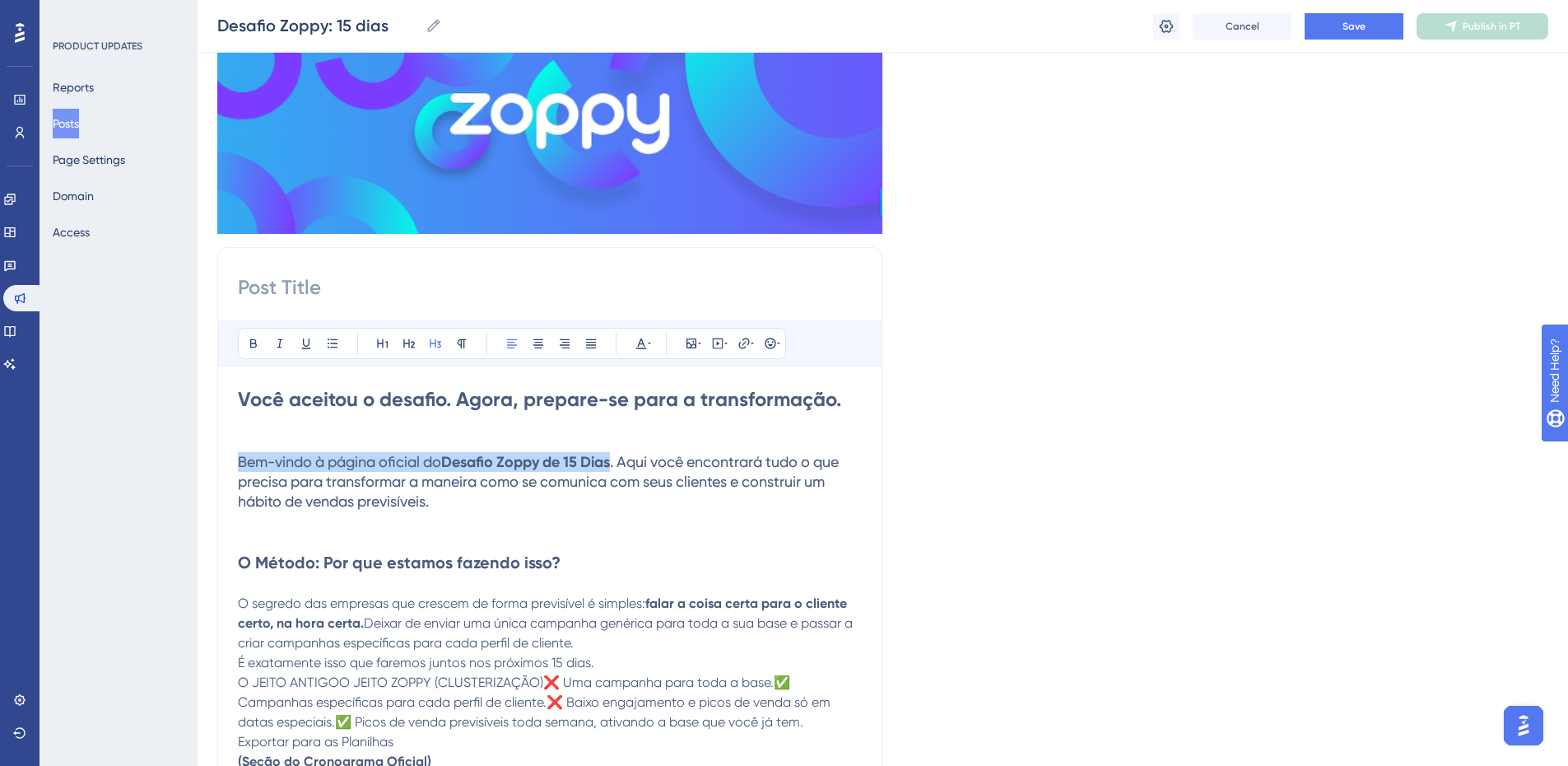
click at [494, 503] on h3 "Bem-vindo à página oficial do Desafio Zoppy de 15 Dias . Aqui você encontrará t…" at bounding box center [550, 482] width 624 height 60
click at [379, 581] on p at bounding box center [550, 584] width 624 height 20
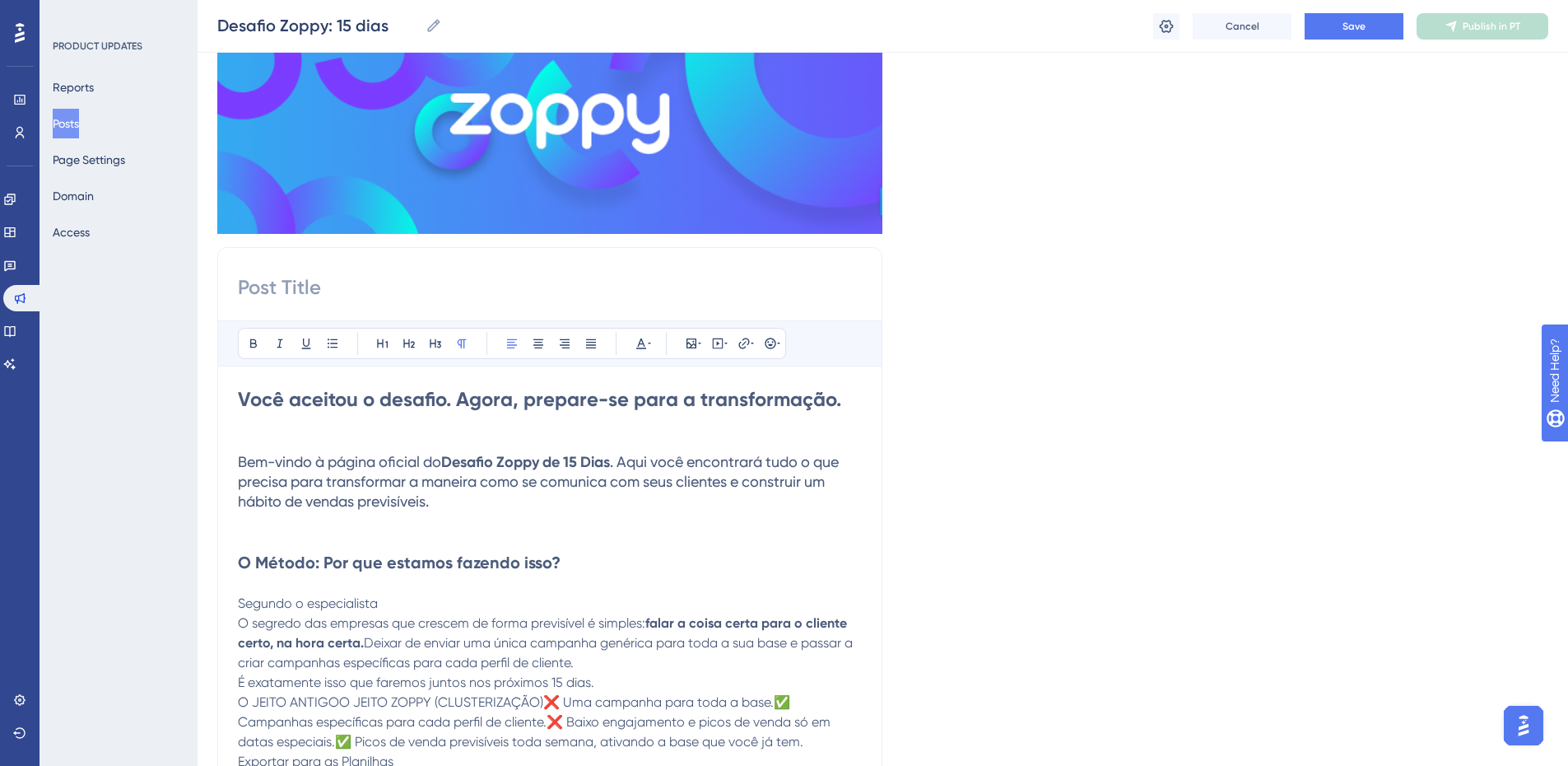
click at [390, 602] on p "Segundo o especialista" at bounding box center [550, 604] width 624 height 20
click at [492, 610] on span "Segundo o especialista de E-commerce [PERSON_NAME]," at bounding box center [410, 603] width 345 height 16
click at [581, 610] on p "Segundo o especialista de E-commerce [PERSON_NAME]," at bounding box center [550, 604] width 624 height 20
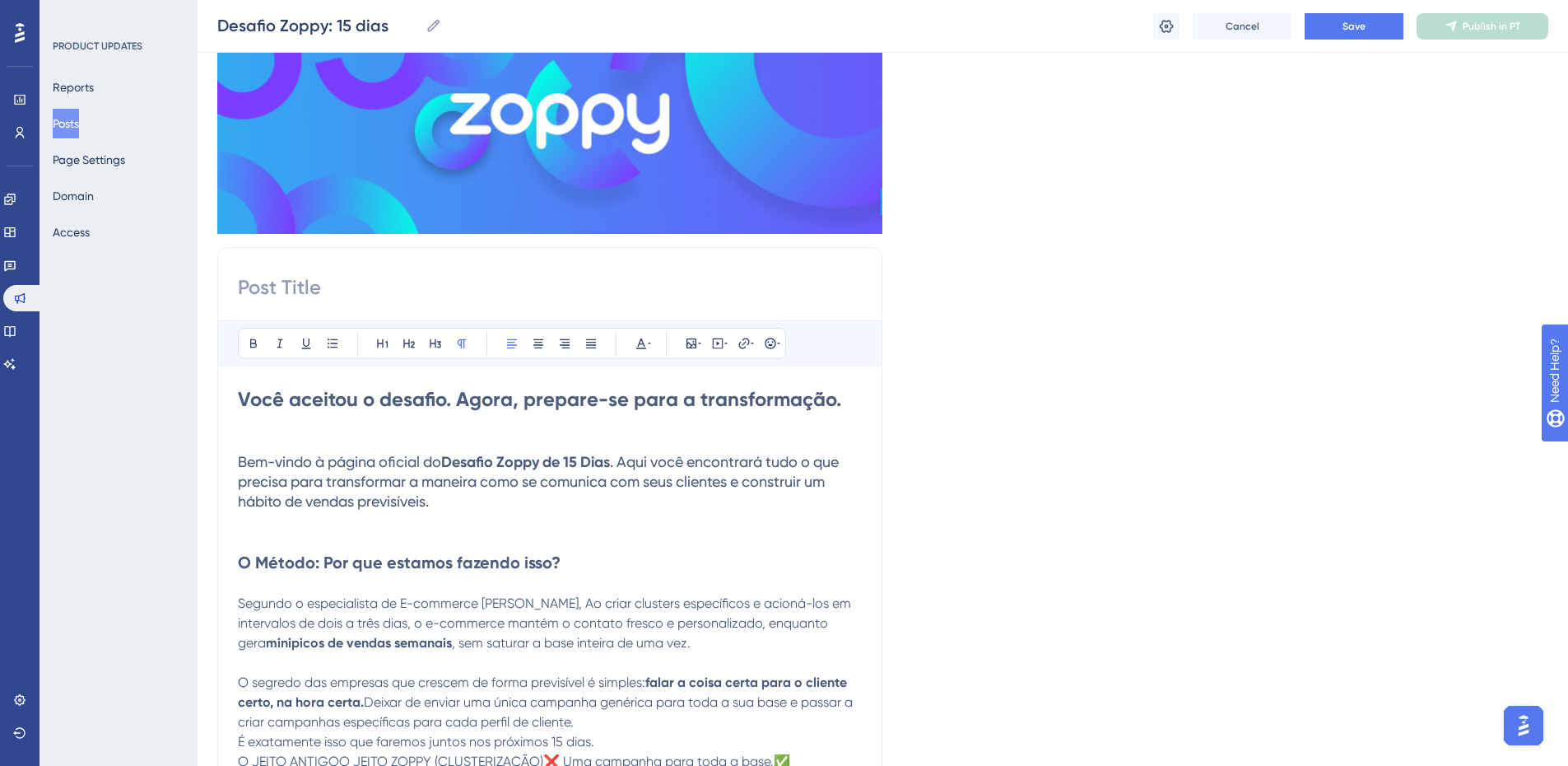
click at [565, 607] on span "Segundo o especialista de E-commerce [PERSON_NAME], Ao criar clusters específic…" at bounding box center [546, 623] width 617 height 56
click at [697, 648] on p "Segundo o especialista de E-commerce [PERSON_NAME], "Ao criar clusters específi…" at bounding box center [550, 624] width 624 height 60
drag, startPoint x: 559, startPoint y: 600, endPoint x: 647, endPoint y: 746, distance: 170.5
click at [559, 600] on span "Segundo o especialista de E-commerce [PERSON_NAME], "Ao criar clusters específi…" at bounding box center [548, 623] width 621 height 56
click at [564, 600] on span "Segundo o especialista de E-commerce [PERSON_NAME], "Ao criar clusters específi…" at bounding box center [548, 623] width 621 height 56
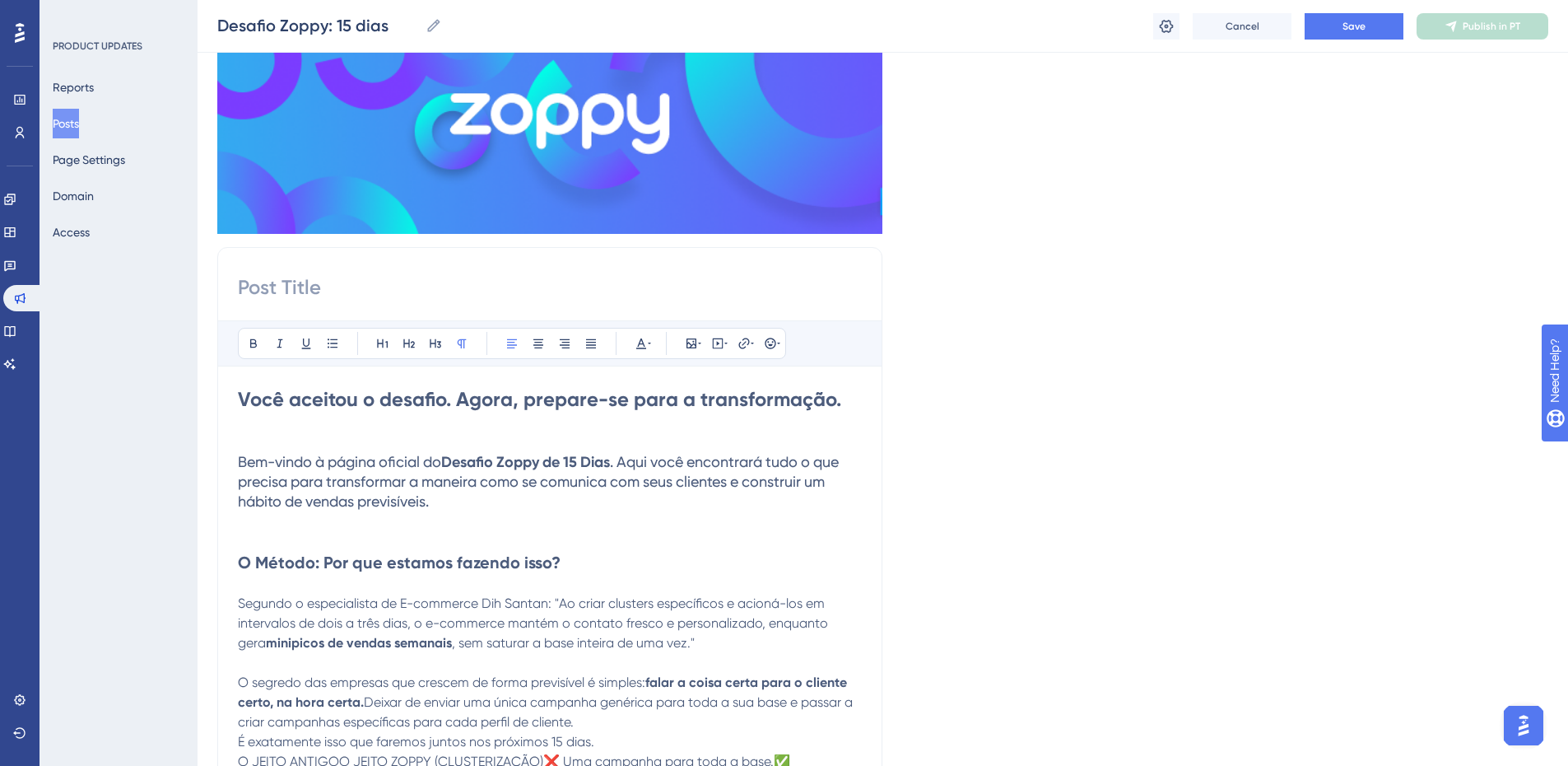
click at [701, 610] on span "Segundo o especialista de E-commerce Dih Santan: "Ao criar clusters específicos…" at bounding box center [535, 623] width 594 height 56
click at [686, 600] on span "Segundo o especialista de E-commerce Dih Santan: "Ao criar clusters específicos…" at bounding box center [535, 623] width 594 height 56
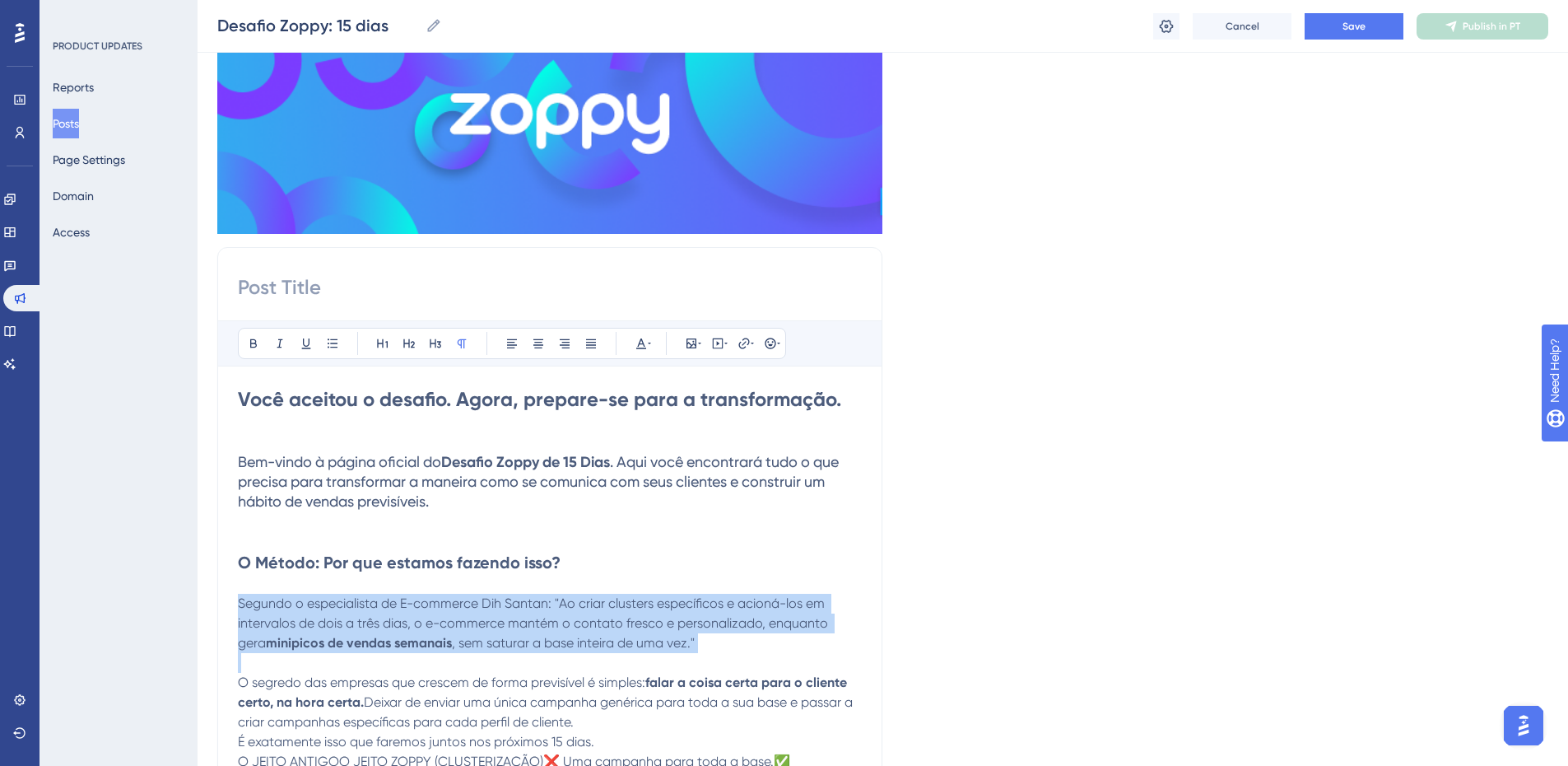
click at [686, 600] on span "Segundo o especialista de E-commerce Dih Santan: "Ao criar clusters específicos…" at bounding box center [535, 623] width 594 height 56
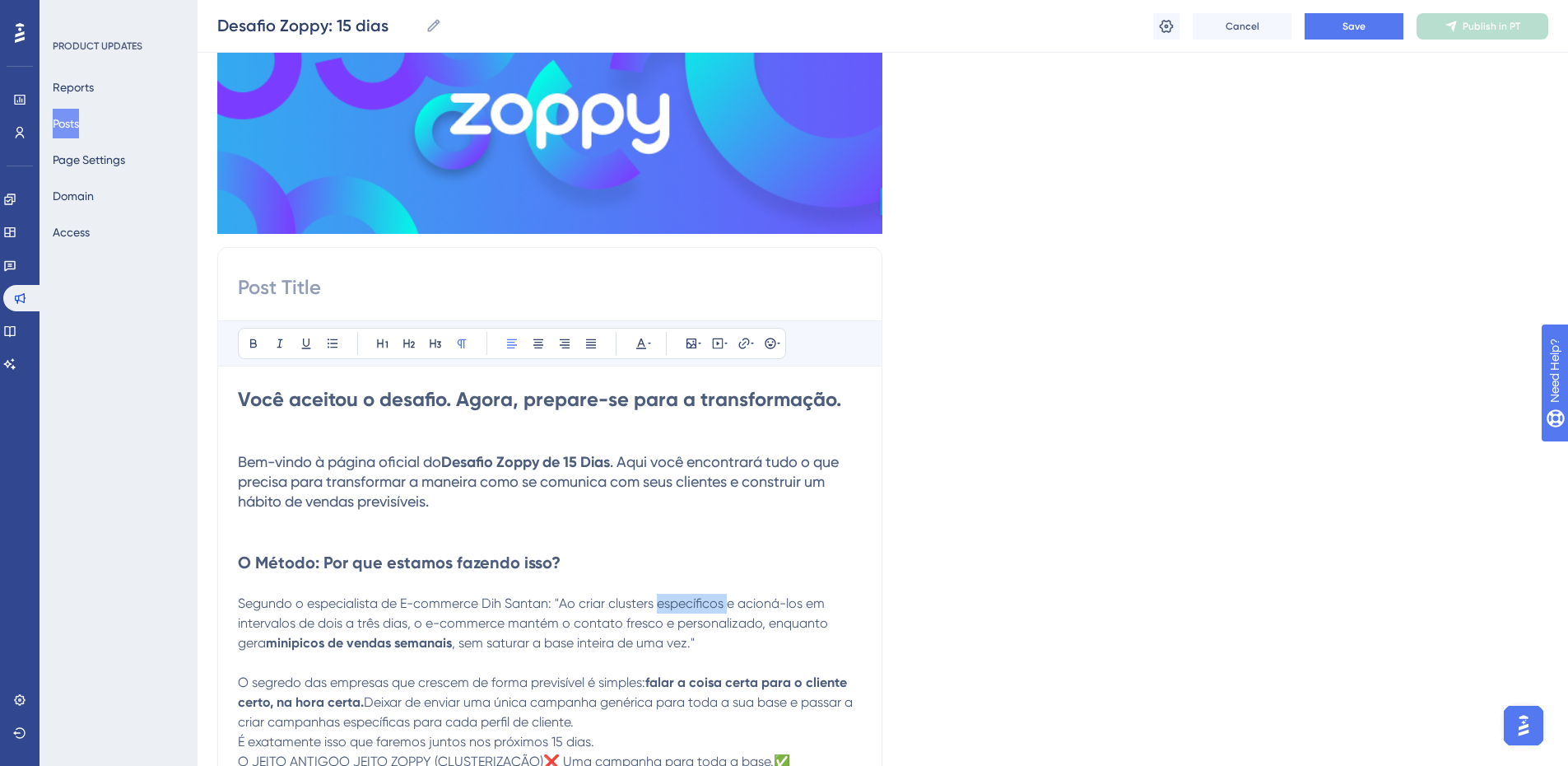
click at [686, 600] on span "Segundo o especialista de E-commerce Dih Santan: "Ao criar clusters específicos…" at bounding box center [535, 623] width 594 height 56
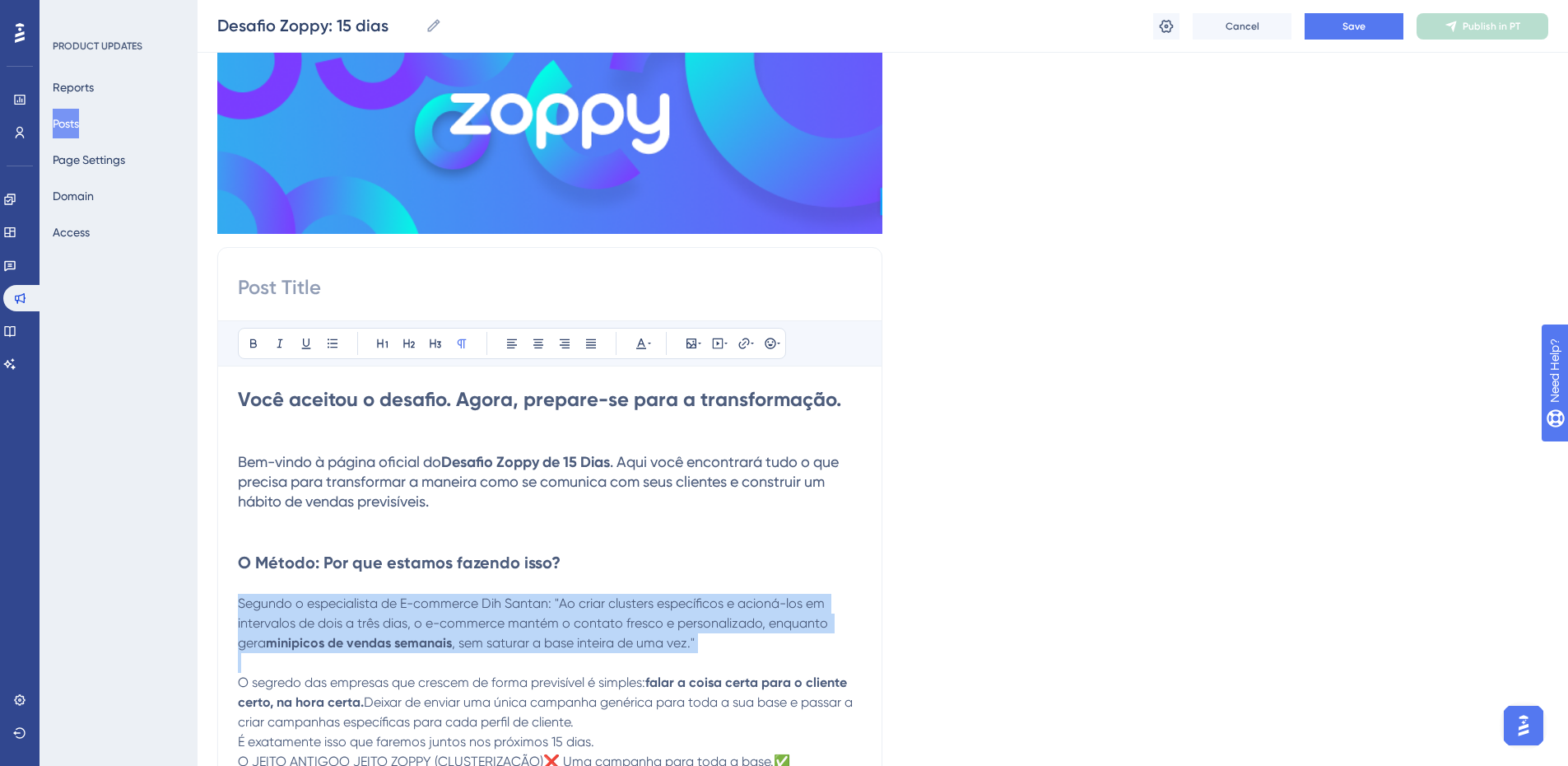
click at [686, 600] on span "Segundo o especialista de E-commerce Dih Santan: "Ao criar clusters específicos…" at bounding box center [535, 623] width 594 height 56
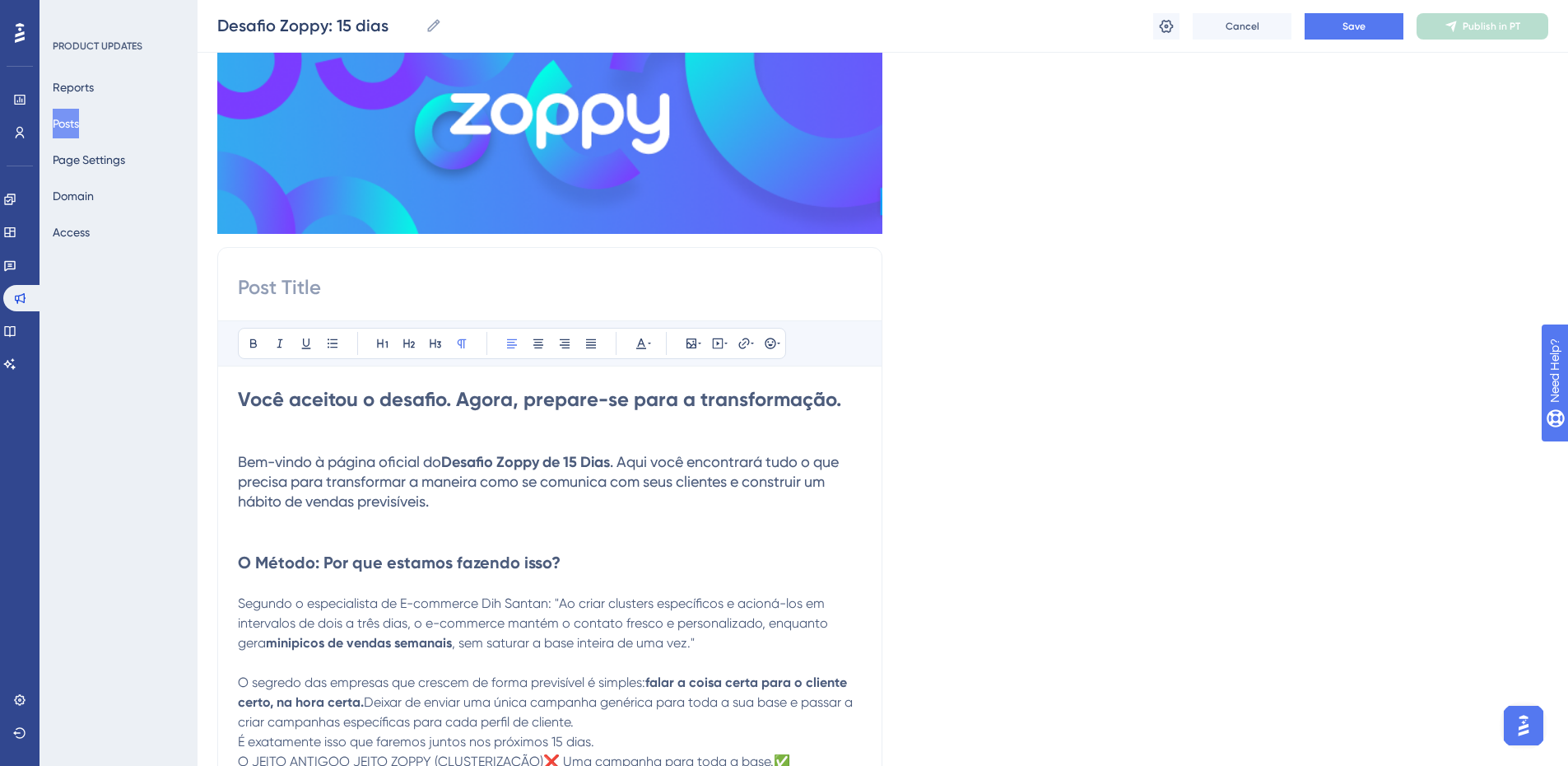
click at [686, 600] on span "Segundo o especialista de E-commerce Dih Santan: "Ao criar clusters específicos…" at bounding box center [535, 623] width 594 height 56
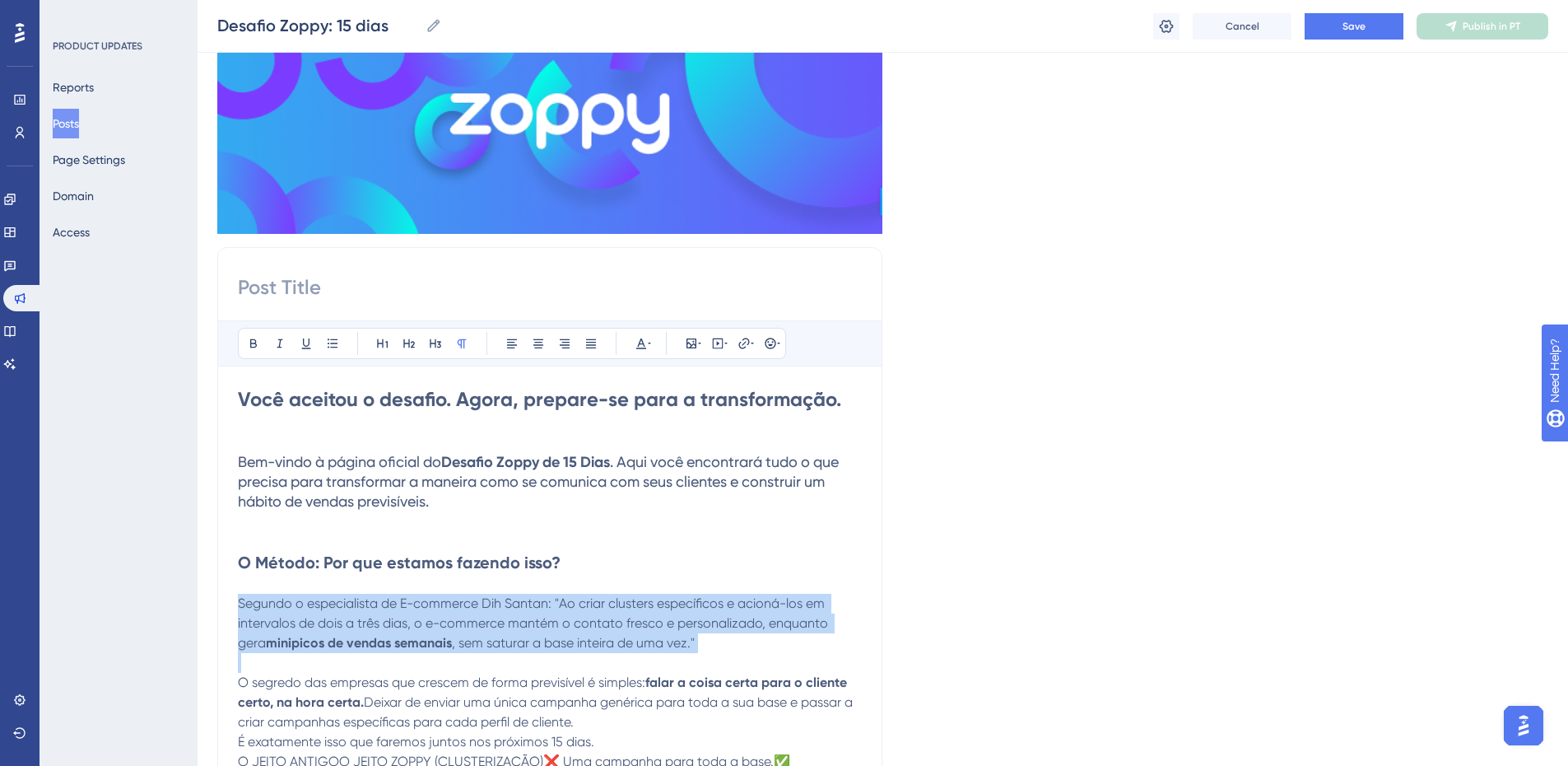
click at [686, 600] on span "Segundo o especialista de E-commerce Dih Santan: "Ao criar clusters específicos…" at bounding box center [535, 623] width 594 height 56
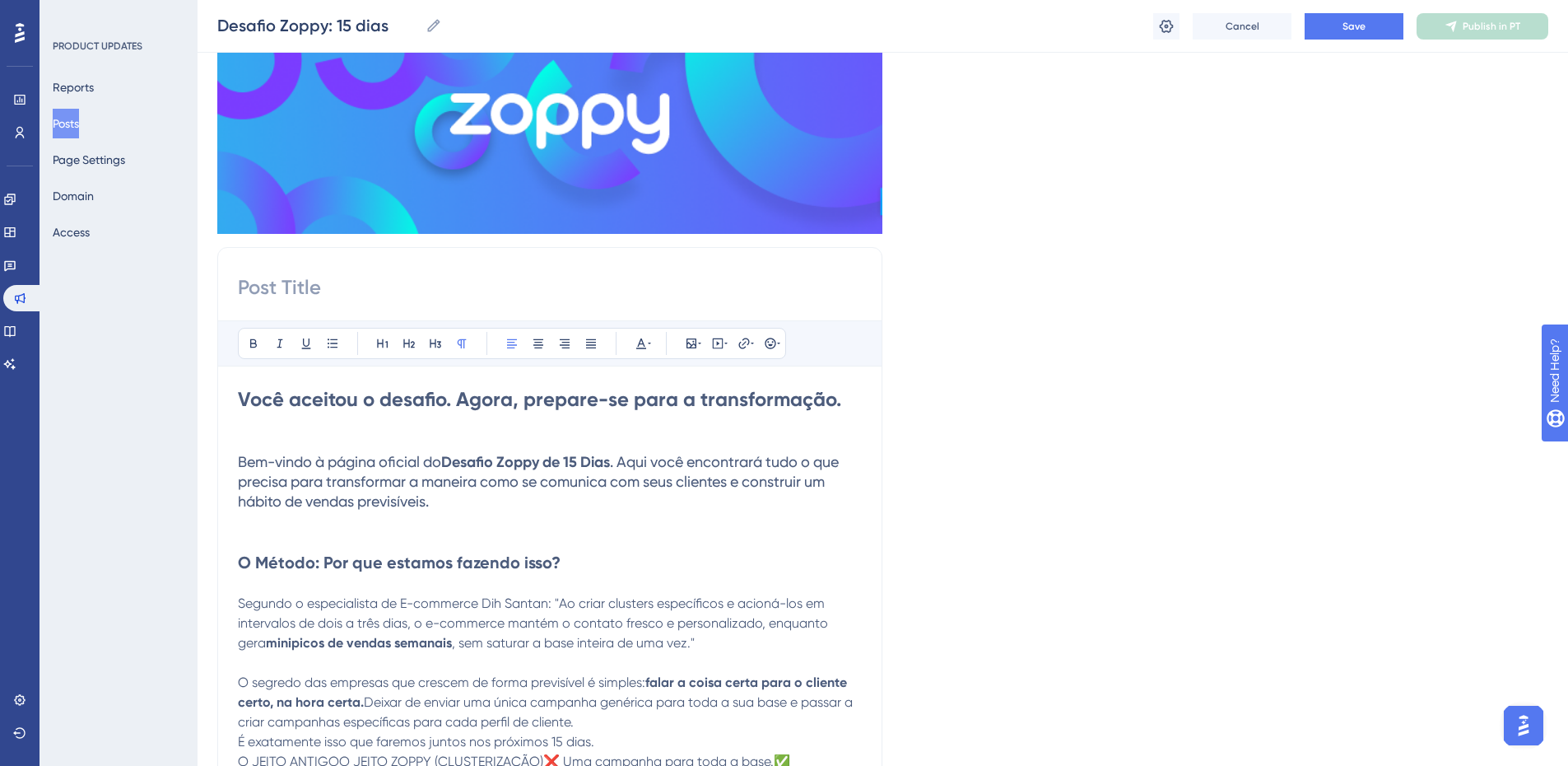
click at [686, 600] on span "Segundo o especialista de E-commerce Dih Santan: "Ao criar clusters específicos…" at bounding box center [535, 623] width 594 height 56
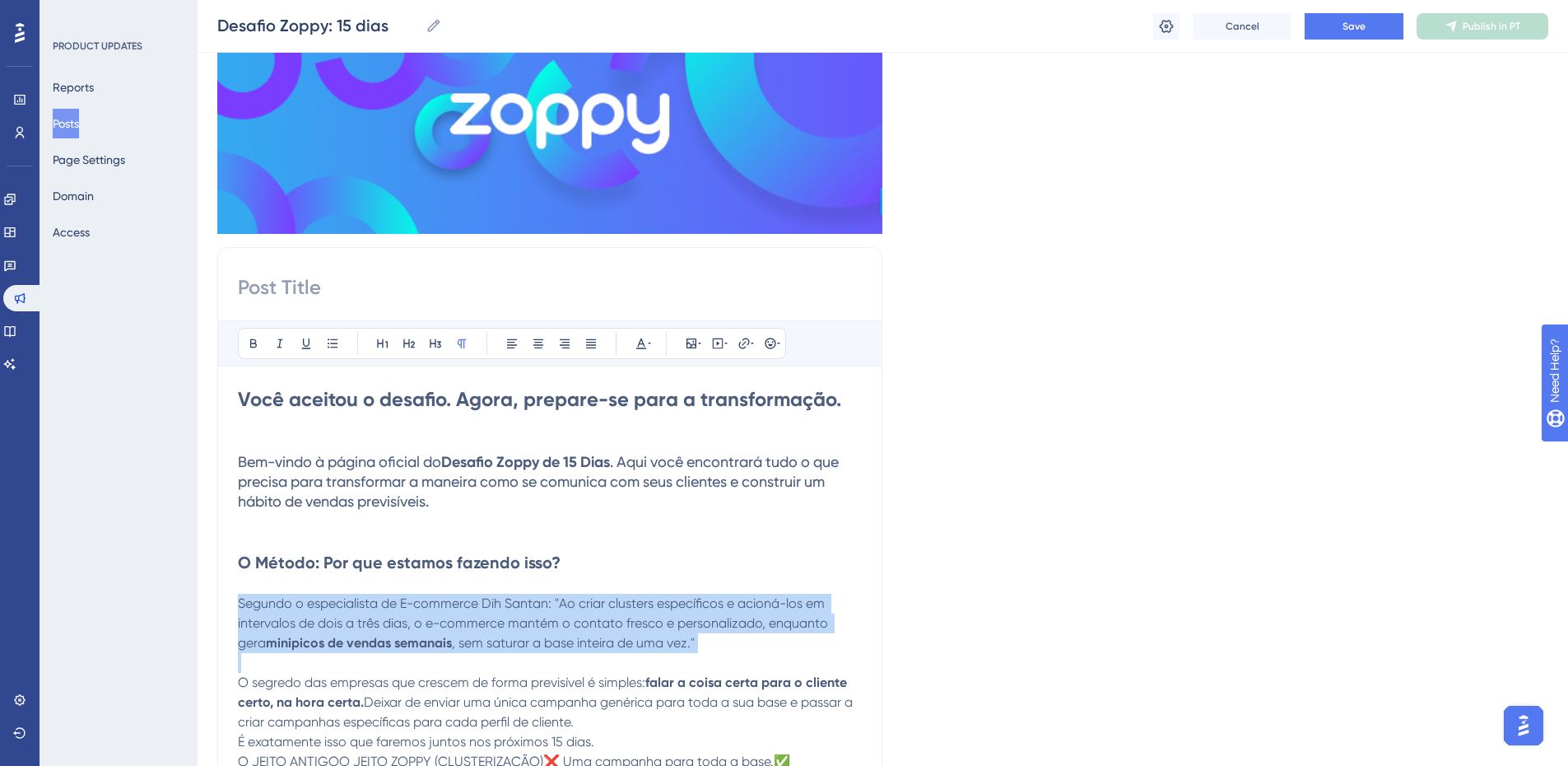
click at [686, 600] on span "Segundo o especialista de E-commerce Dih Santan: "Ao criar clusters específicos…" at bounding box center [535, 623] width 594 height 56
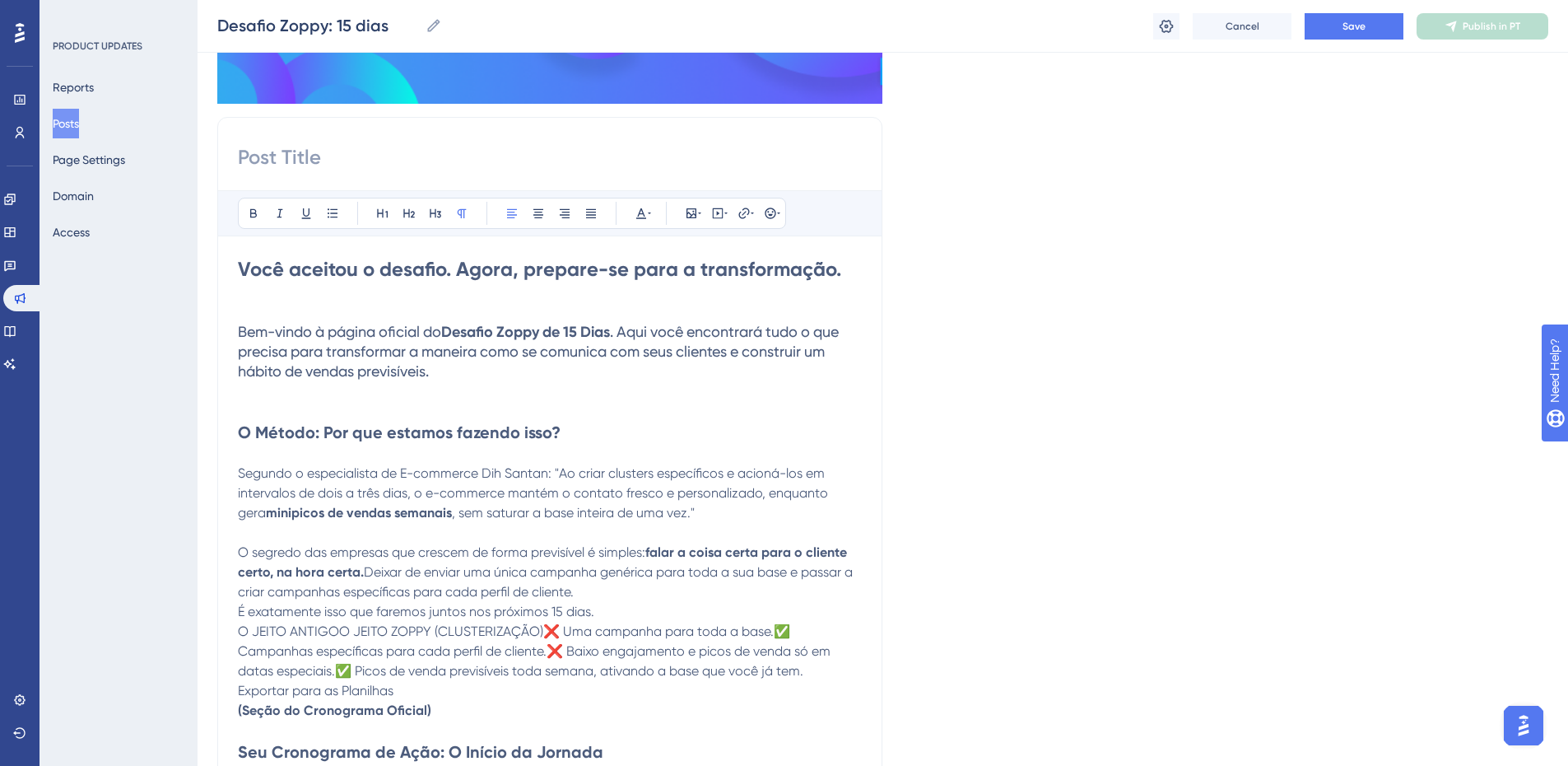
scroll to position [330, 0]
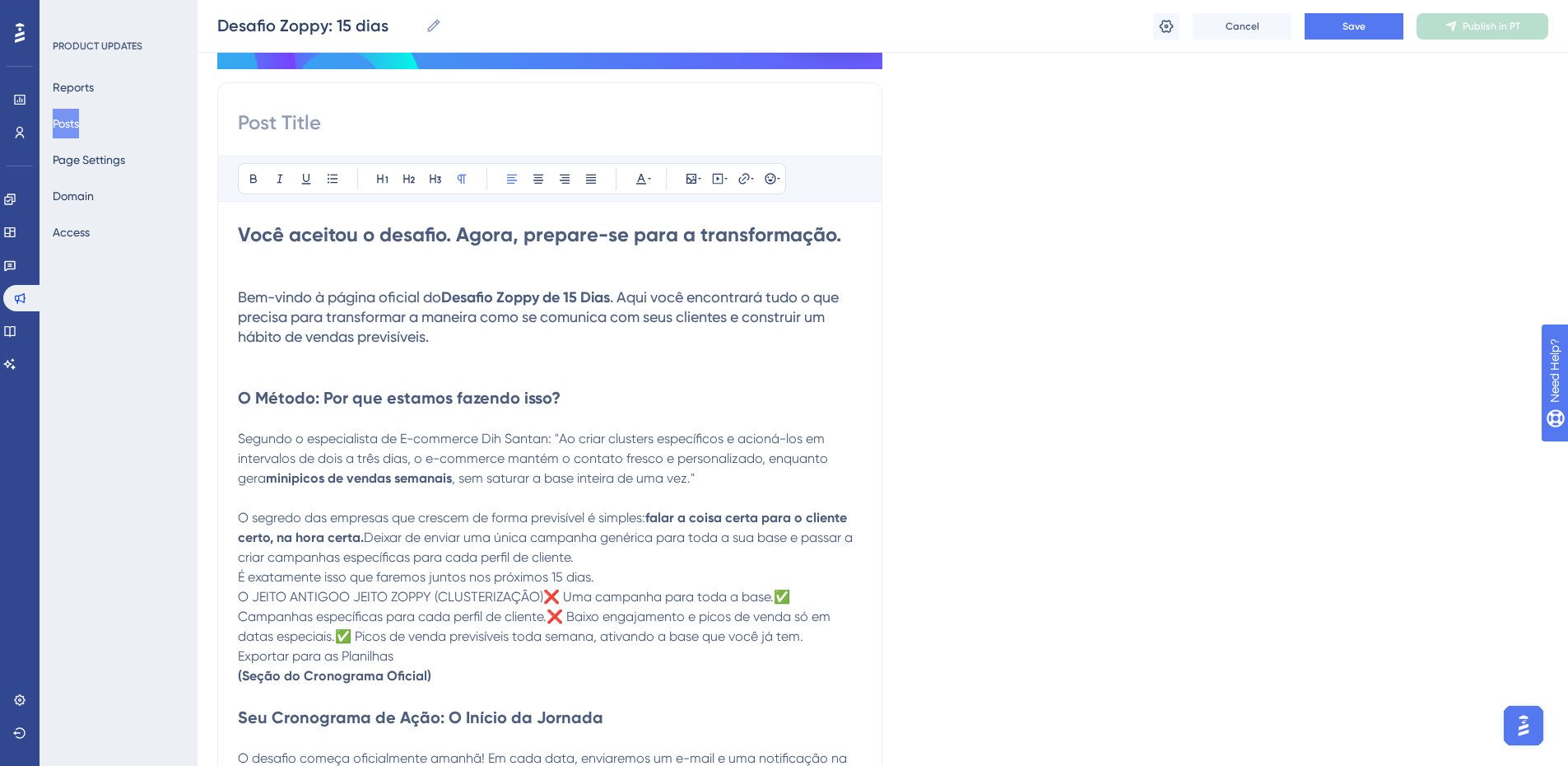
click at [644, 523] on span "O segredo das empresas que crescem de forma previsível é simples:" at bounding box center [442, 518] width 407 height 16
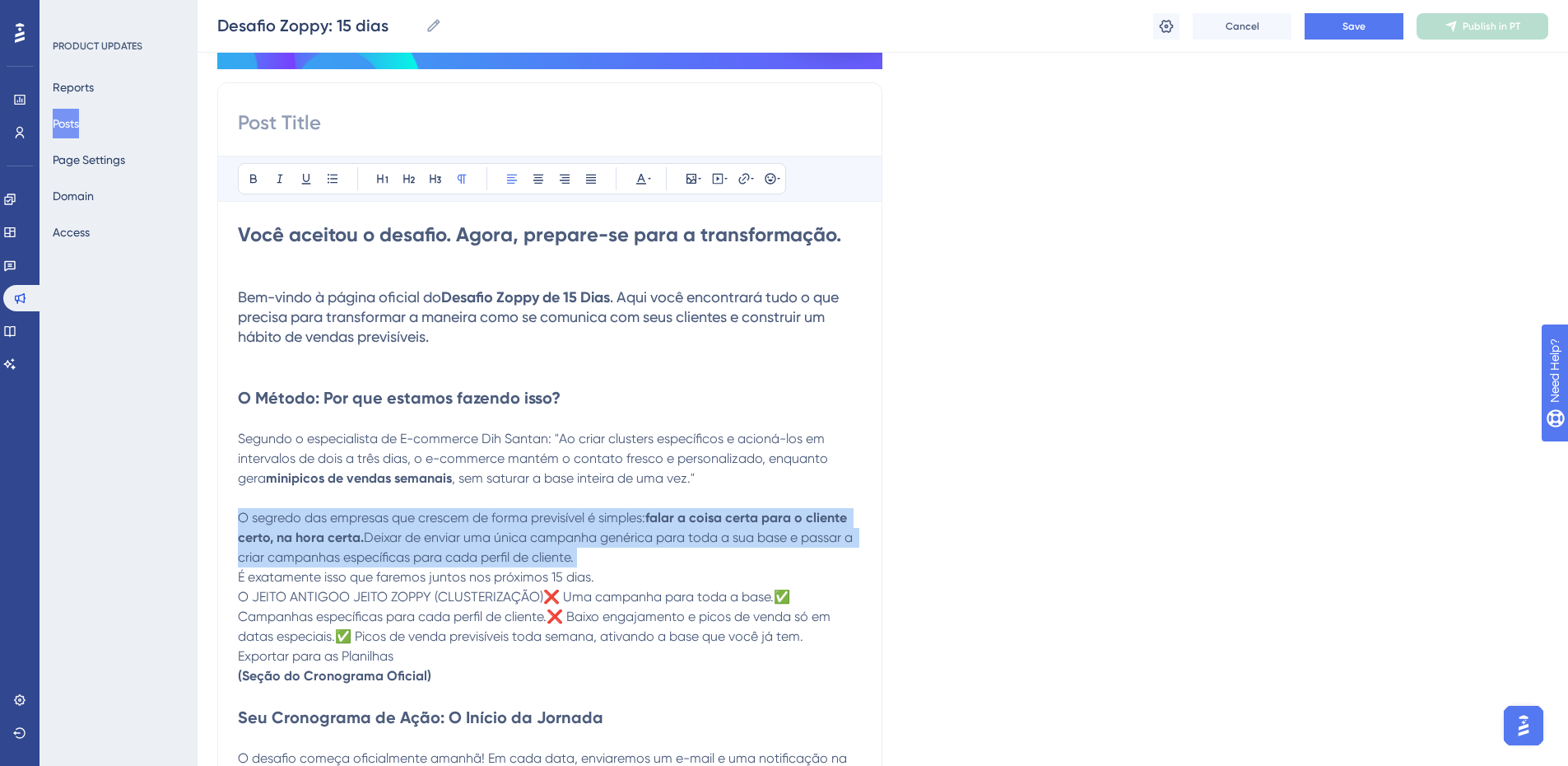
click at [644, 523] on span "O segredo das empresas que crescem de forma previsível é simples:" at bounding box center [442, 518] width 407 height 16
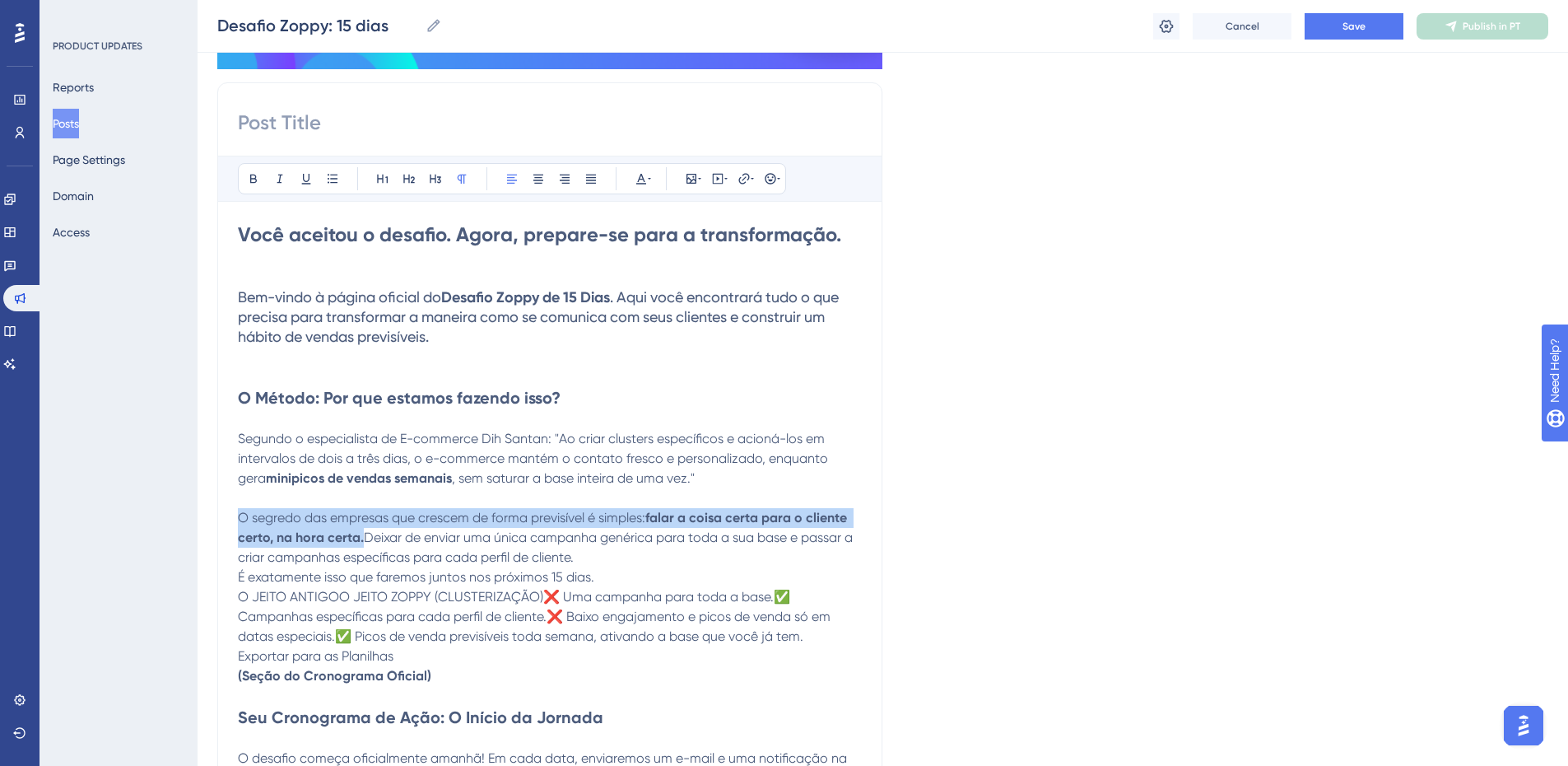
click at [644, 523] on span "O segredo das empresas que crescem de forma previsível é simples:" at bounding box center [442, 518] width 407 height 16
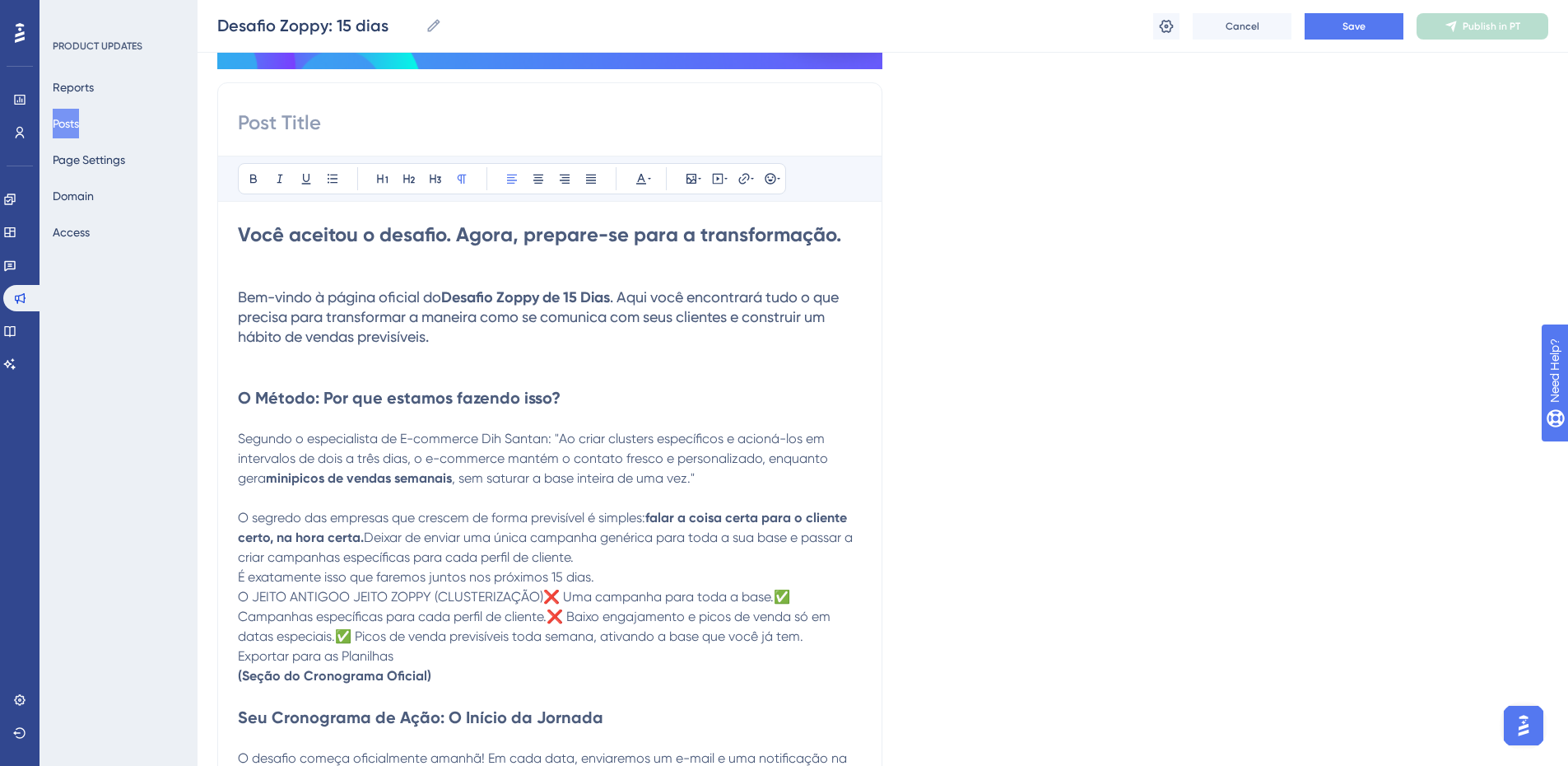
click at [244, 511] on span "O segredo das empresas que crescem de forma previsível é simples:" at bounding box center [442, 518] width 407 height 16
click at [747, 515] on span "Ou seja, segundo ele, o segredo das empresas que crescem de forma previsível é …" at bounding box center [506, 518] width 537 height 16
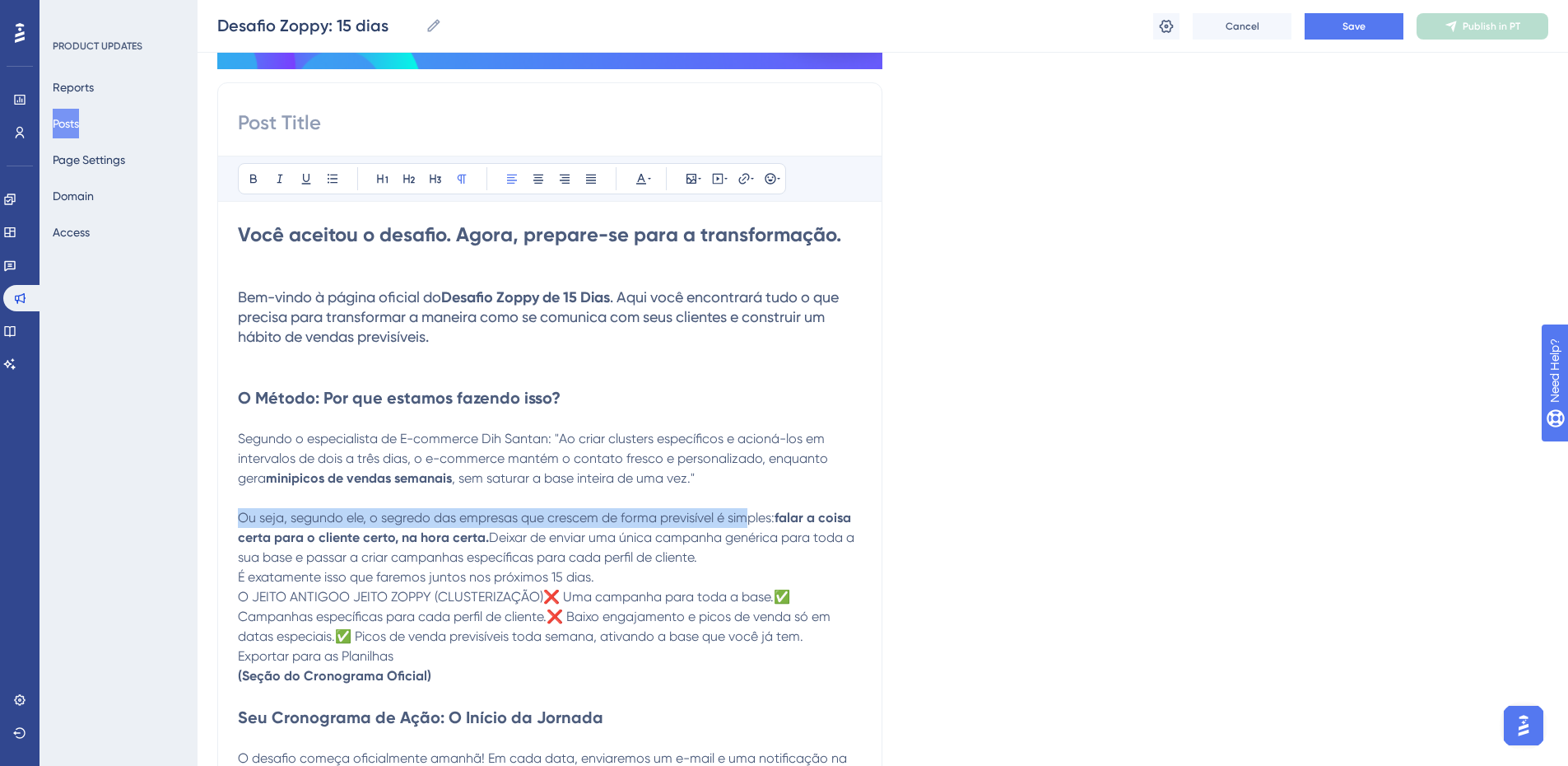
click at [748, 516] on span "Ou seja, segundo ele, o segredo das empresas que crescem de forma previsível é …" at bounding box center [506, 518] width 537 height 16
click at [772, 518] on span "Ou seja, segundo ele, o segredo das empresas que crescem de forma previsível é …" at bounding box center [506, 518] width 537 height 16
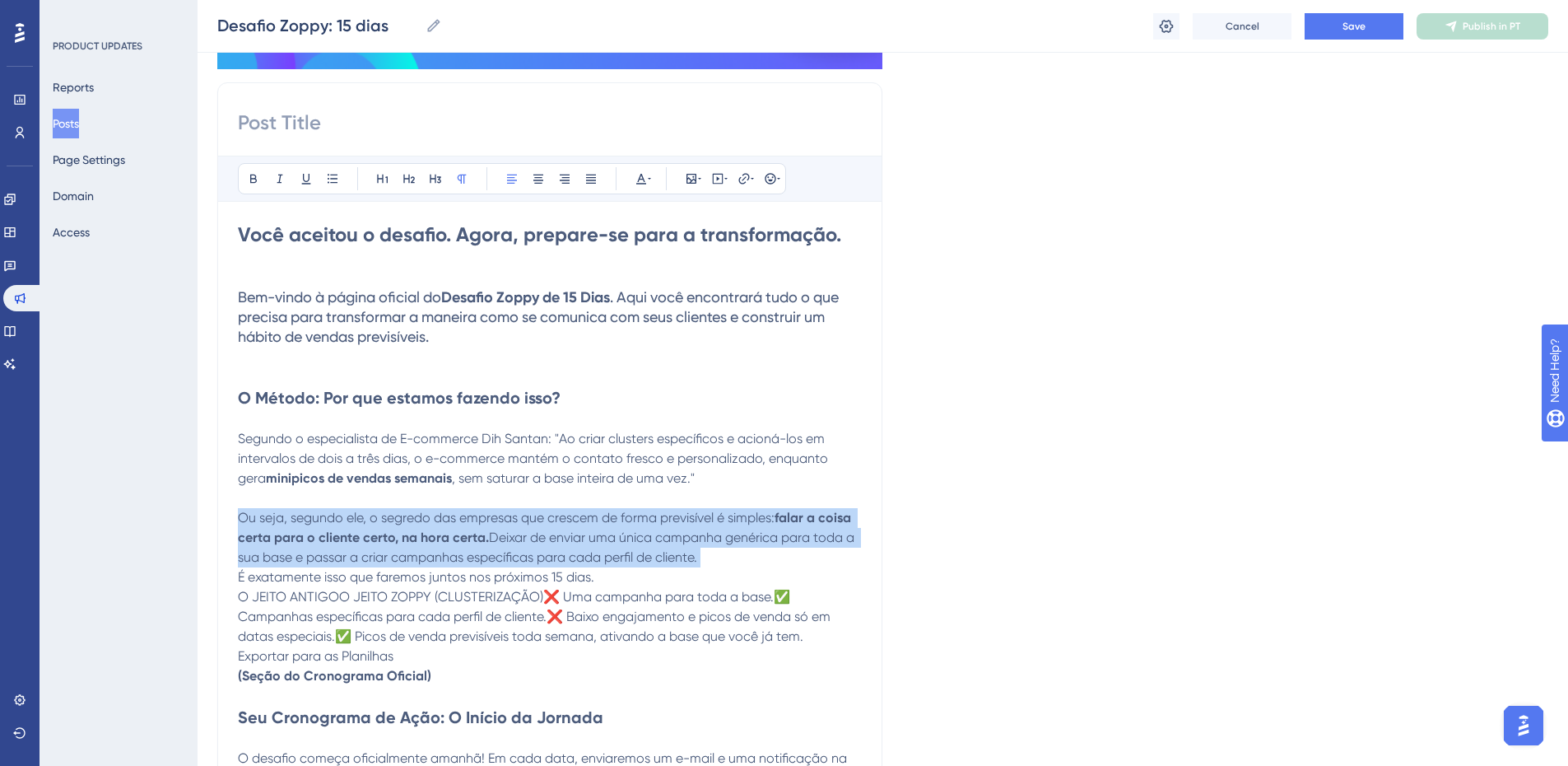
click at [772, 518] on span "Ou seja, segundo ele, o segredo das empresas que crescem de forma previsível é …" at bounding box center [506, 518] width 537 height 16
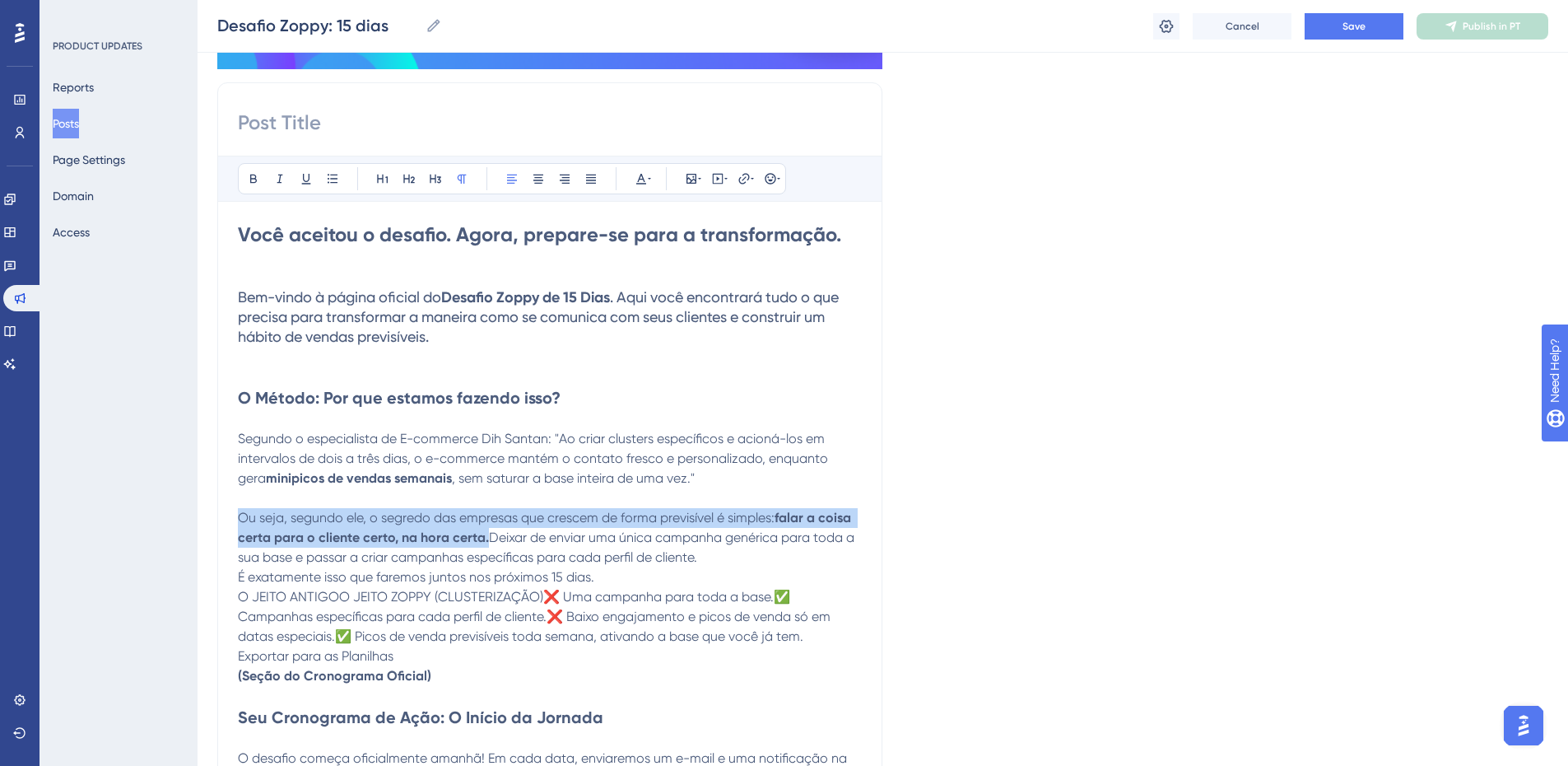
click at [772, 518] on span "Ou seja, segundo ele, o segredo das empresas que crescem de forma previsível é …" at bounding box center [506, 518] width 537 height 16
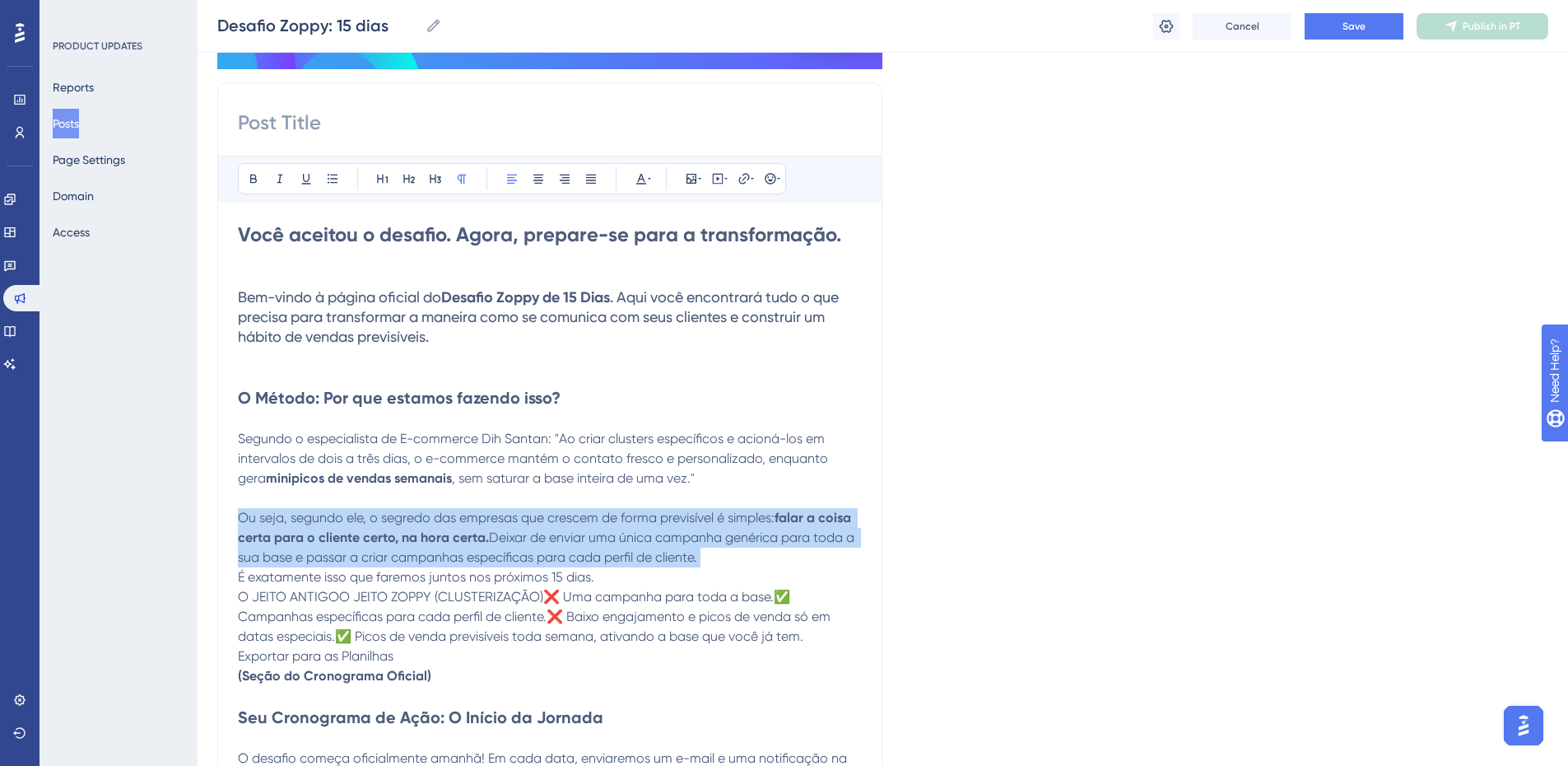
click at [772, 518] on span "Ou seja, segundo ele, o segredo das empresas que crescem de forma previsível é …" at bounding box center [506, 518] width 537 height 16
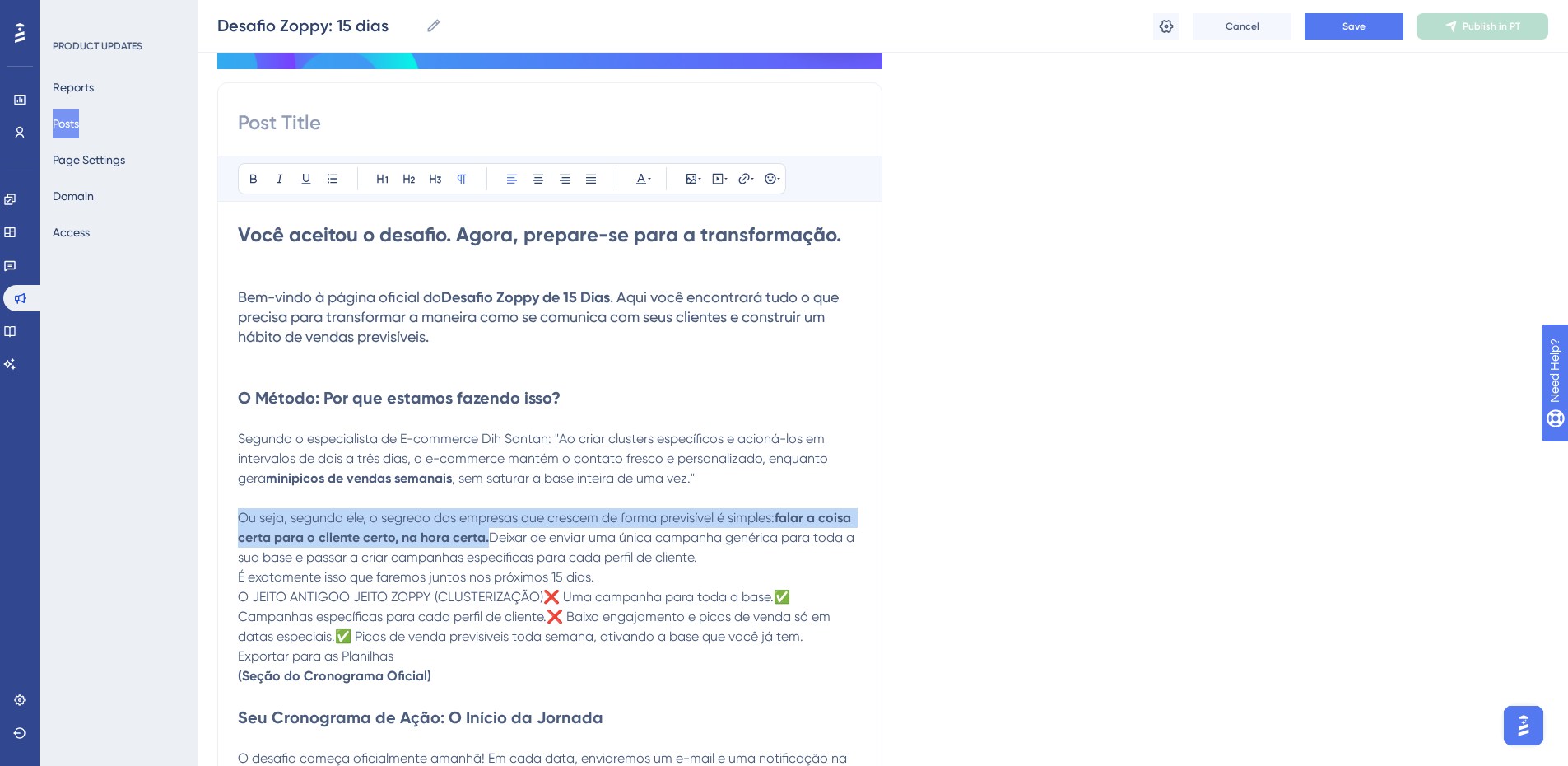
click at [772, 518] on span "Ou seja, segundo ele, o segredo das empresas que crescem de forma previsível é …" at bounding box center [506, 518] width 537 height 16
drag, startPoint x: 692, startPoint y: 569, endPoint x: 218, endPoint y: 512, distance: 477.4
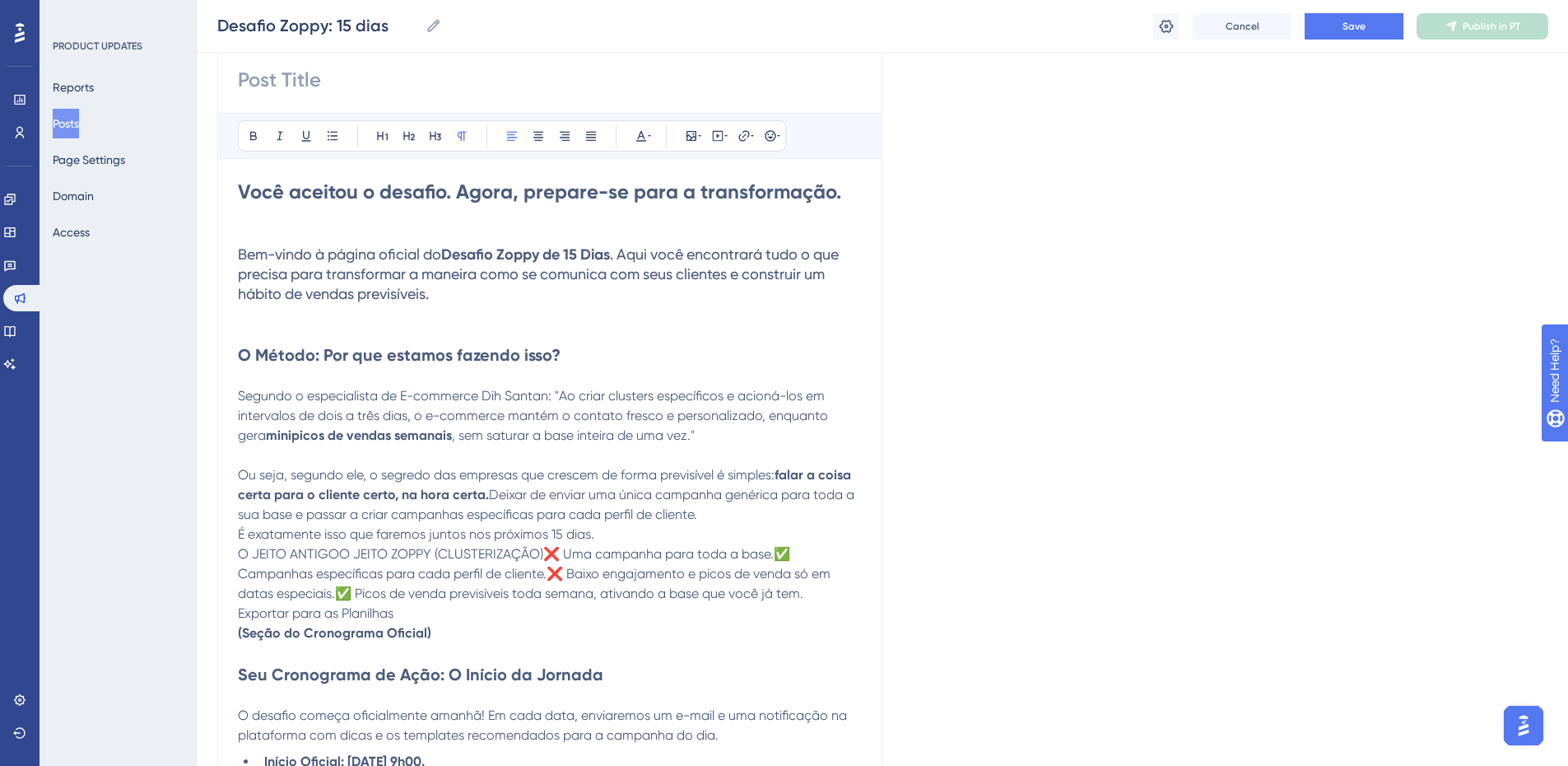
scroll to position [412, 0]
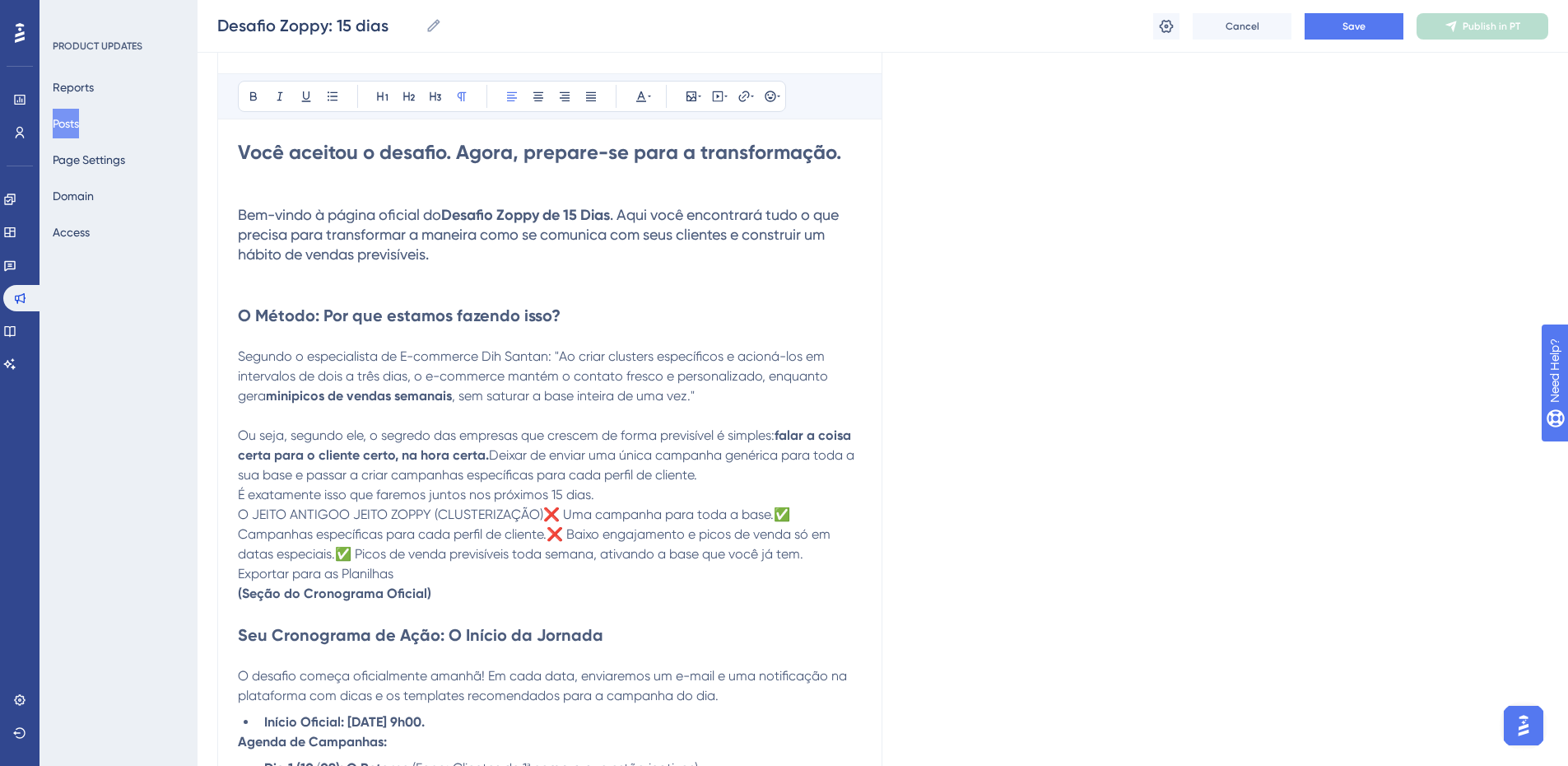
click at [254, 493] on span "É exatamente isso que faremos juntos nos próximos 15 dias." at bounding box center [416, 495] width 356 height 16
click at [270, 509] on span "O JEITO ANTIGOO JEITO ZOPPY (CLUSTERIZAÇÃO)❌ Uma campanha para toda a base.✅ Ca…" at bounding box center [536, 535] width 596 height 56
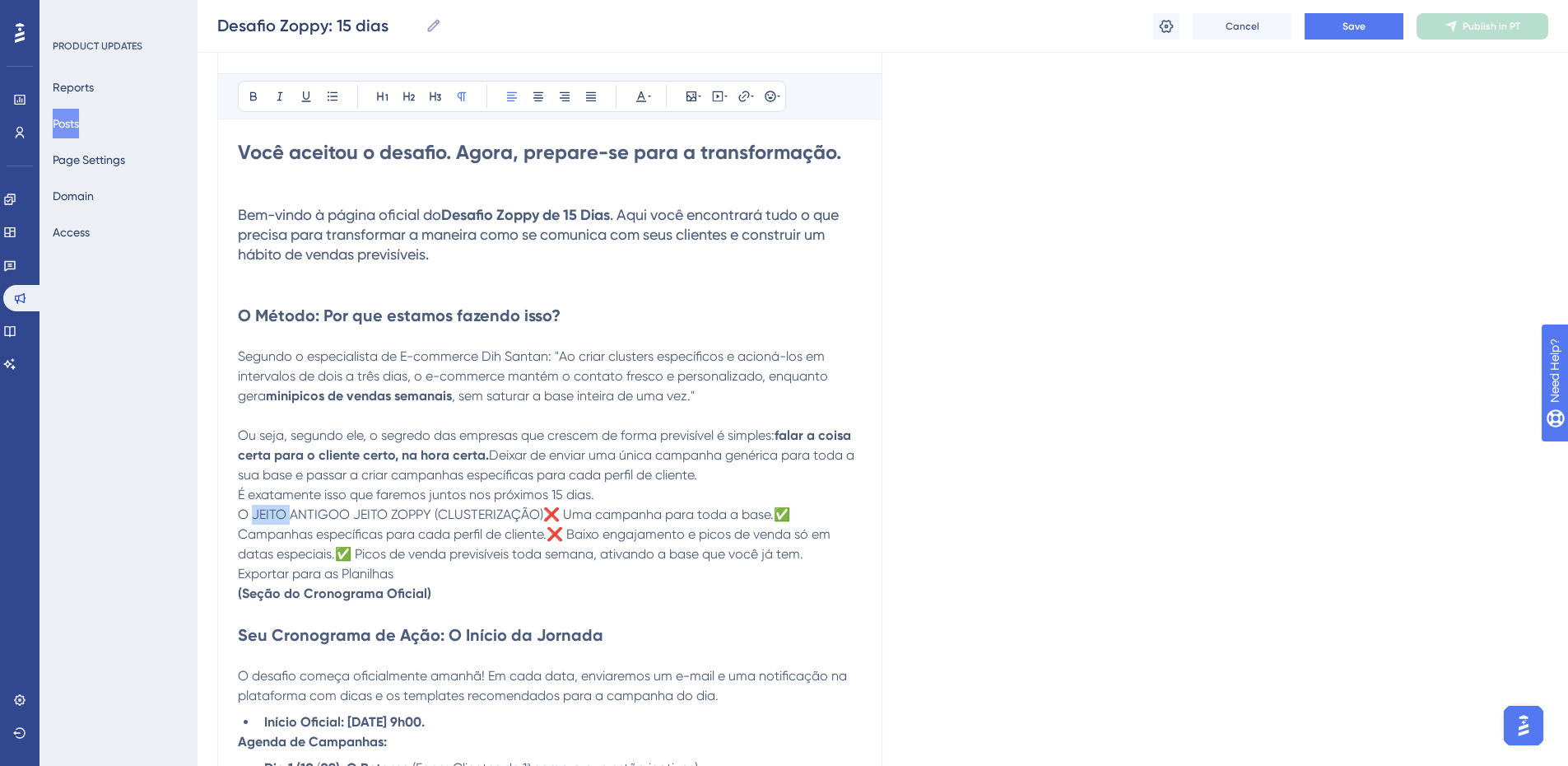
click at [270, 509] on span "O JEITO ANTIGOO JEITO ZOPPY (CLUSTERIZAÇÃO)❌ Uma campanha para toda a base.✅ Ca…" at bounding box center [536, 535] width 596 height 56
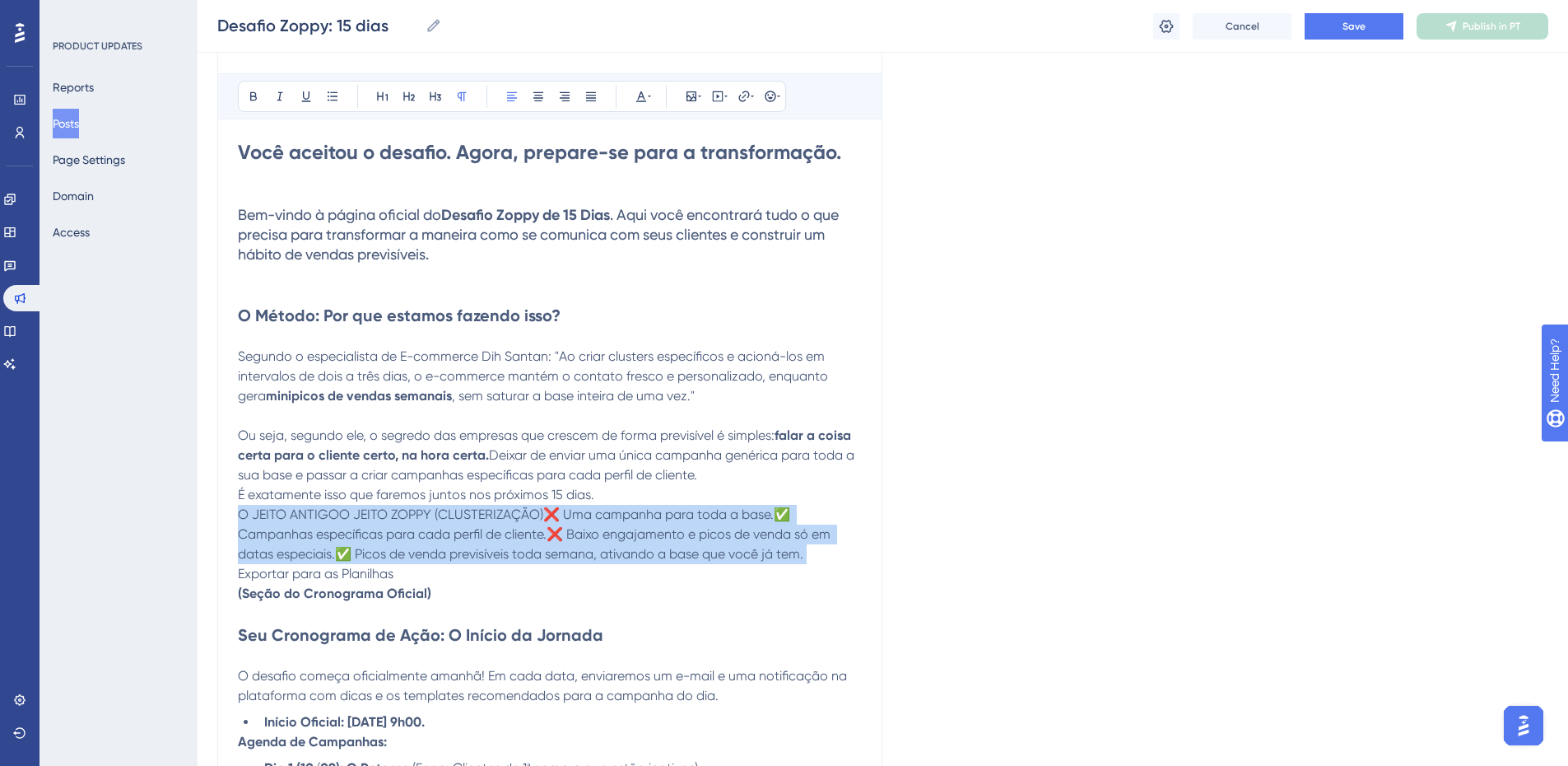
click at [270, 509] on span "O JEITO ANTIGOO JEITO ZOPPY (CLUSTERIZAÇÃO)❌ Uma campanha para toda a base.✅ Ca…" at bounding box center [536, 535] width 596 height 56
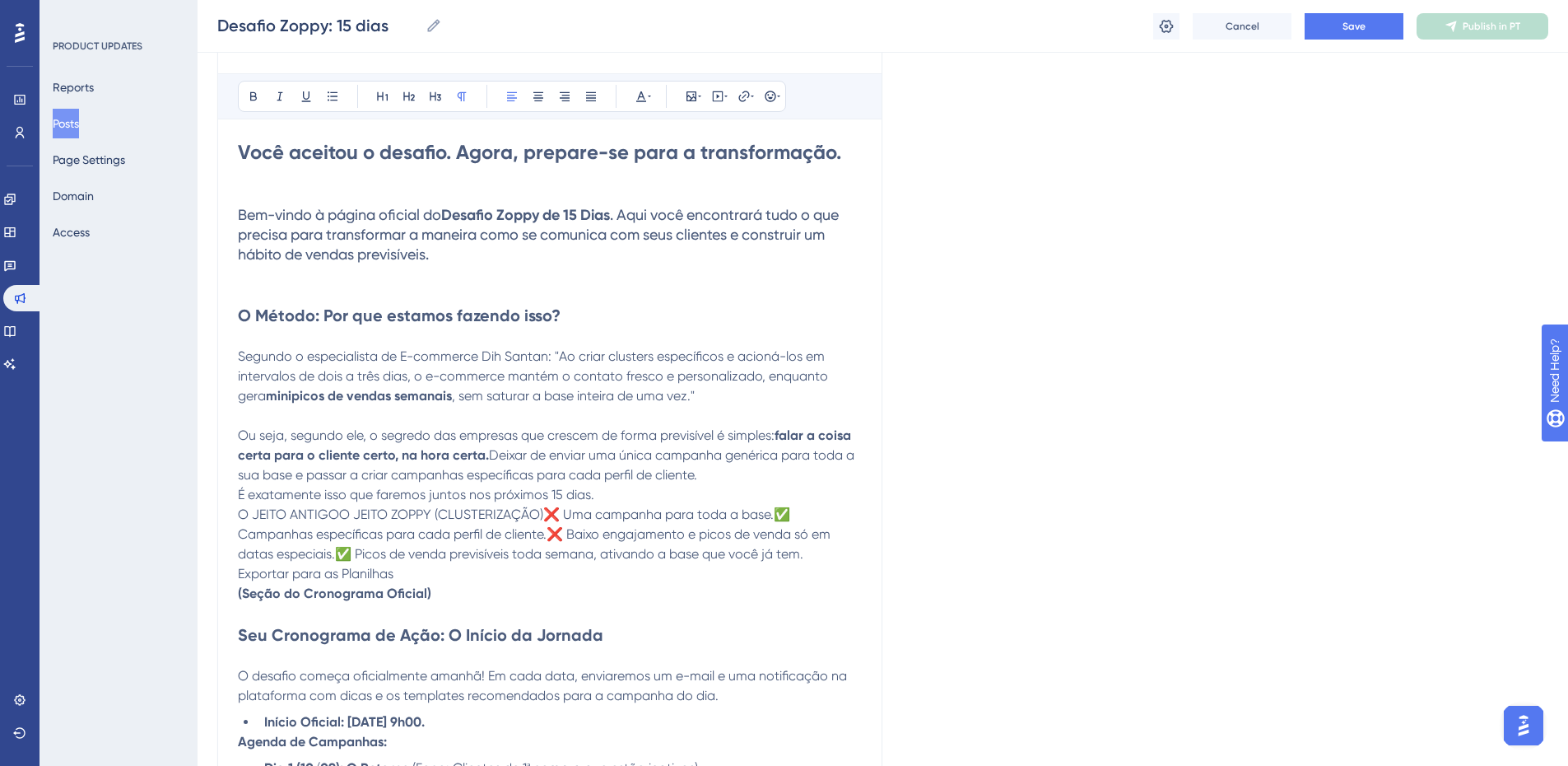
click at [270, 509] on span "O JEITO ANTIGOO JEITO ZOPPY (CLUSTERIZAÇÃO)❌ Uma campanha para toda a base.✅ Ca…" at bounding box center [536, 535] width 596 height 56
click at [344, 509] on span "O JEITO ANTIGOO JEITO ZOPPY (CLUSTERIZAÇÃO)❌ Uma campanha para toda a base.✅ Ca…" at bounding box center [536, 535] width 596 height 56
drag, startPoint x: 448, startPoint y: 586, endPoint x: 238, endPoint y: 595, distance: 210.2
click at [238, 595] on p "(Seção do Cronograma Oficial)" at bounding box center [550, 594] width 624 height 20
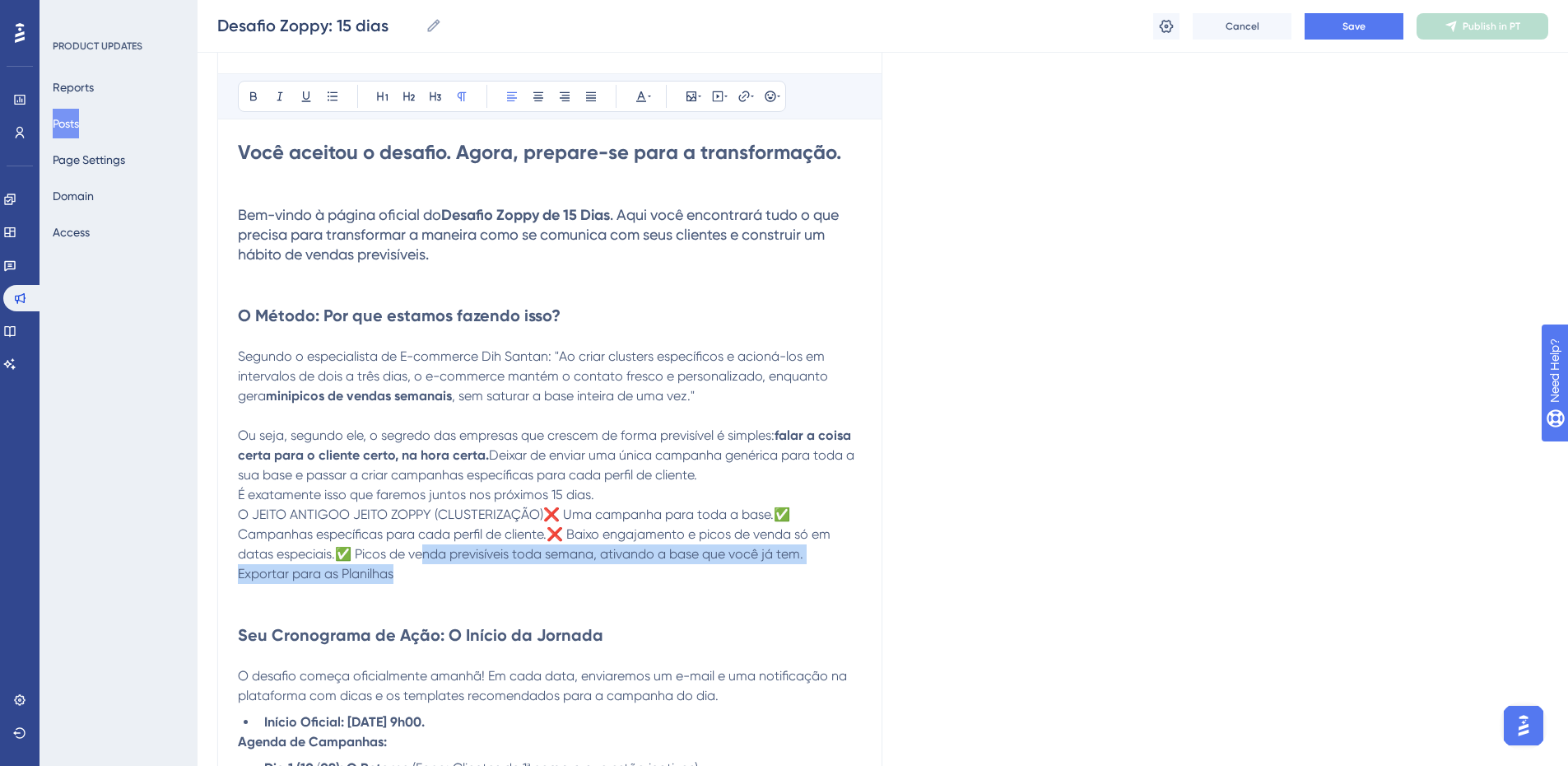
click at [427, 562] on p "O JEITO ANTIGOO JEITO ZOPPY (CLUSTERIZAÇÃO)❌ Uma campanha para toda a base.✅ Ca…" at bounding box center [550, 535] width 624 height 60
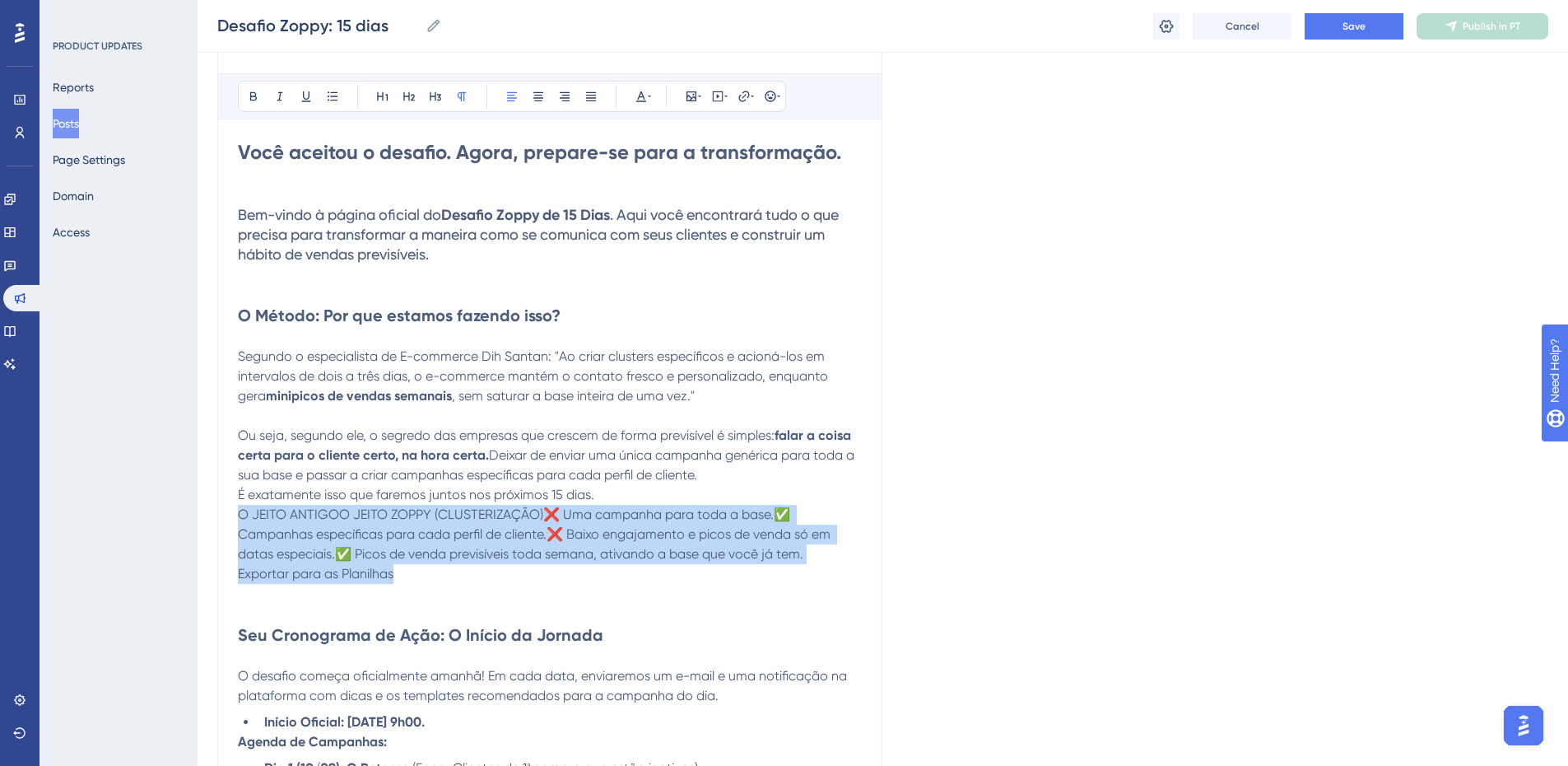
drag, startPoint x: 414, startPoint y: 569, endPoint x: 228, endPoint y: 512, distance: 194.5
copy div "O JEITO ANTIGOO JEITO ZOPPY (CLUSTERIZAÇÃO)❌ Uma campanha para toda a base.✅ Ca…"
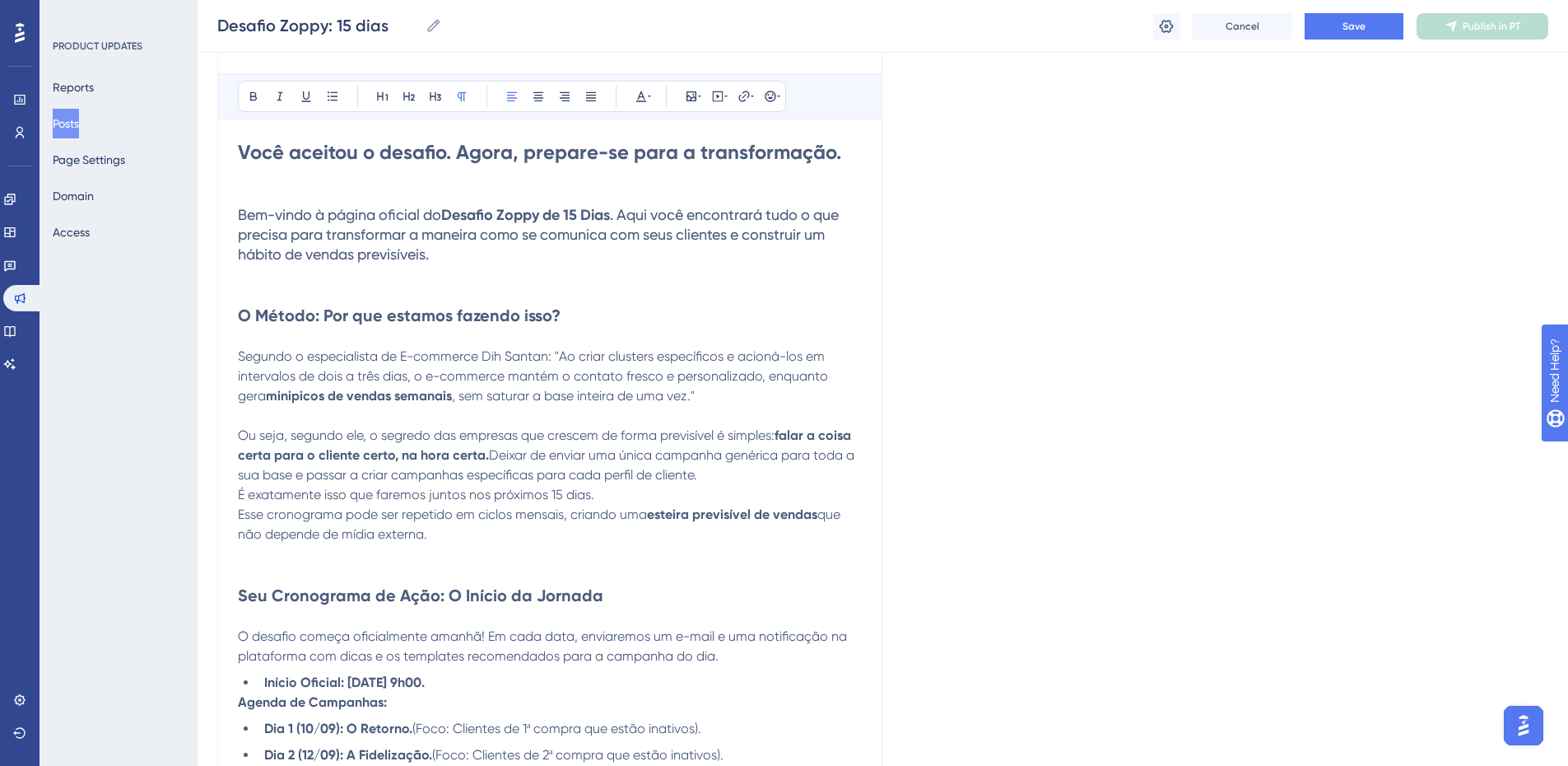
click at [247, 518] on span "Esse cronograma pode ser repetido em ciclos mensais, criando uma" at bounding box center [443, 515] width 409 height 16
click at [253, 512] on span "Esse cronograma pode ser repetido em ciclos mensais, criando uma" at bounding box center [443, 515] width 409 height 16
click at [373, 520] on span "Iremos montar para voce um cronograma pode ser repetido em ciclos mensais, cria…" at bounding box center [517, 515] width 559 height 16
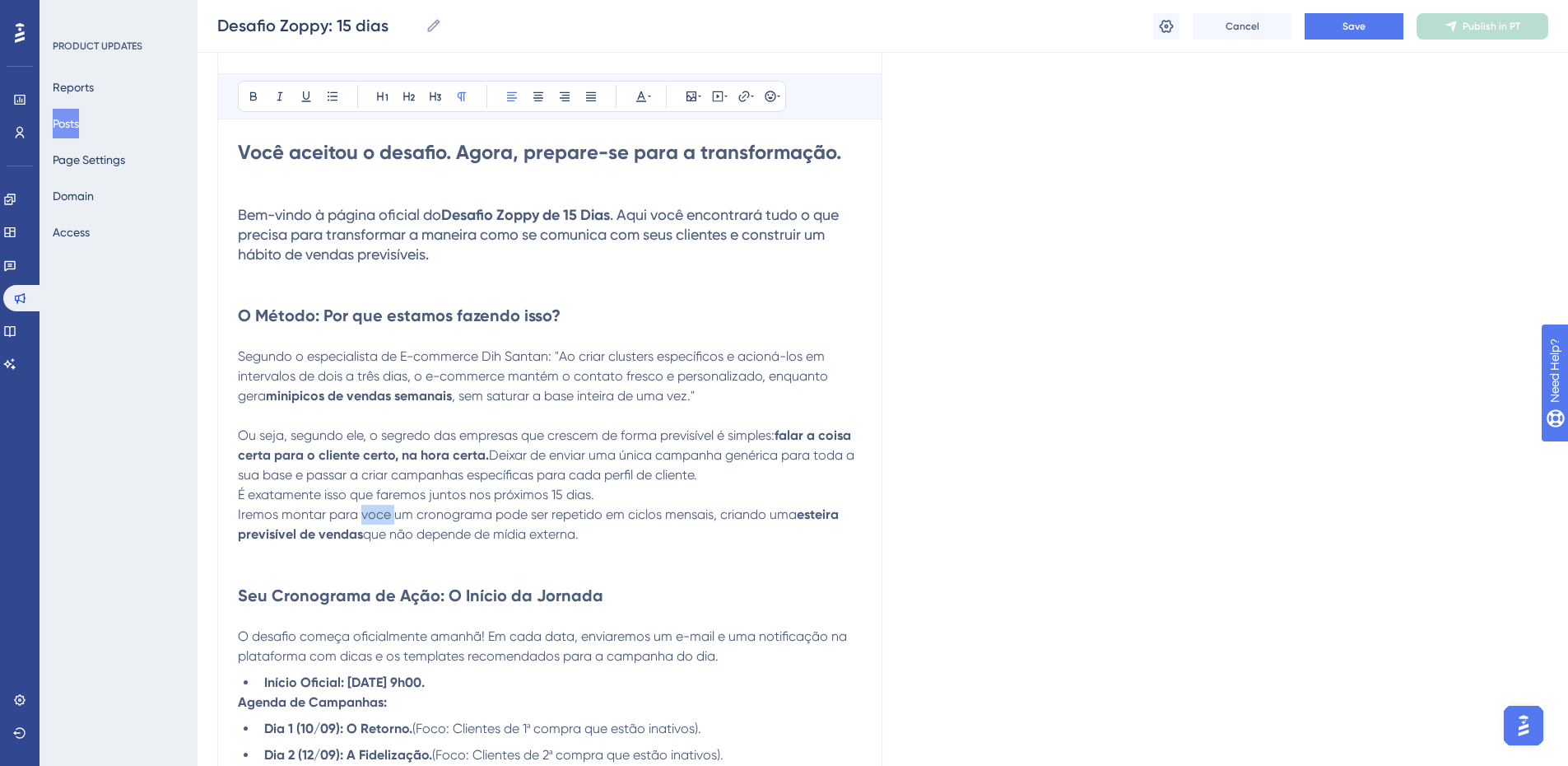
click at [373, 520] on span "Iremos montar para voce um cronograma pode ser repetido em ciclos mensais, cria…" at bounding box center [517, 515] width 559 height 16
click at [426, 659] on span "O desafio começa oficialmente amanhã! Em cada data, enviaremos um e-mail e uma …" at bounding box center [544, 647] width 613 height 36
click at [293, 393] on strong "minipicos de vendas semanais" at bounding box center [358, 396] width 186 height 16
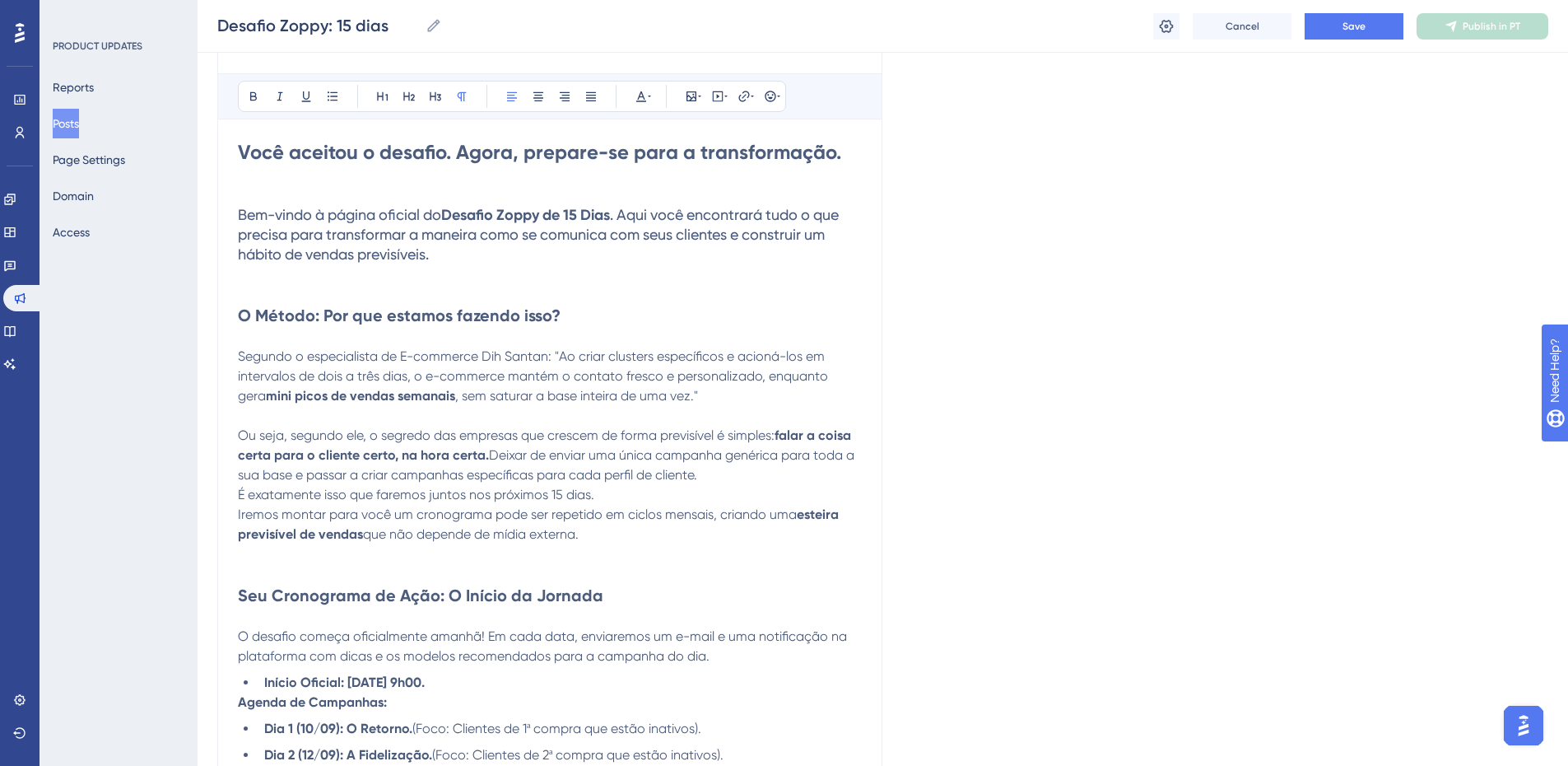
click at [731, 396] on p "Segundo o especialista de E-commerce Dih Santan: "Ao criar clusters específicos…" at bounding box center [550, 377] width 624 height 60
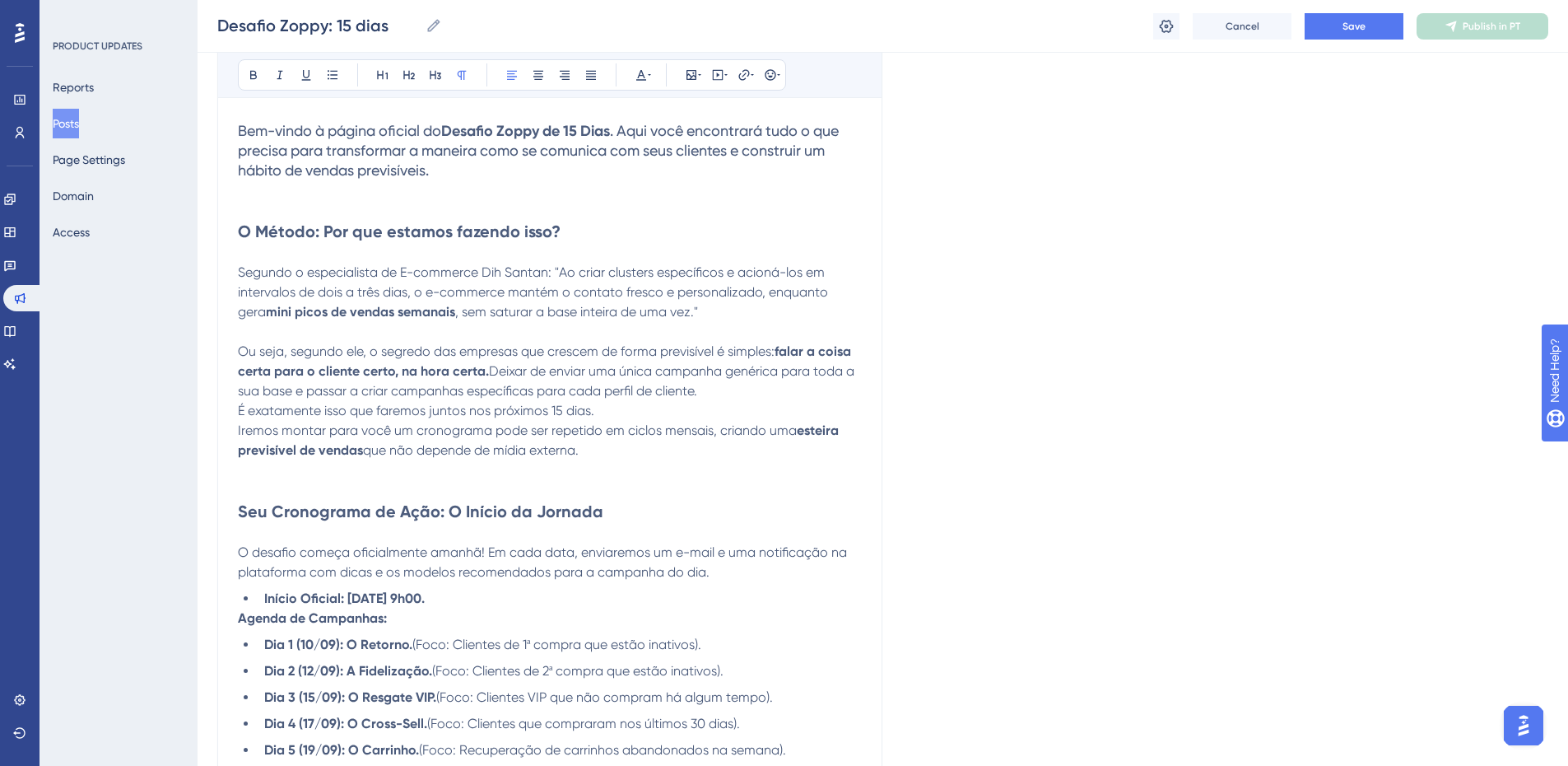
scroll to position [494, 0]
click at [625, 436] on span "Iremos montar para você um cronograma pode ser repetido em ciclos mensais, cria…" at bounding box center [517, 432] width 559 height 16
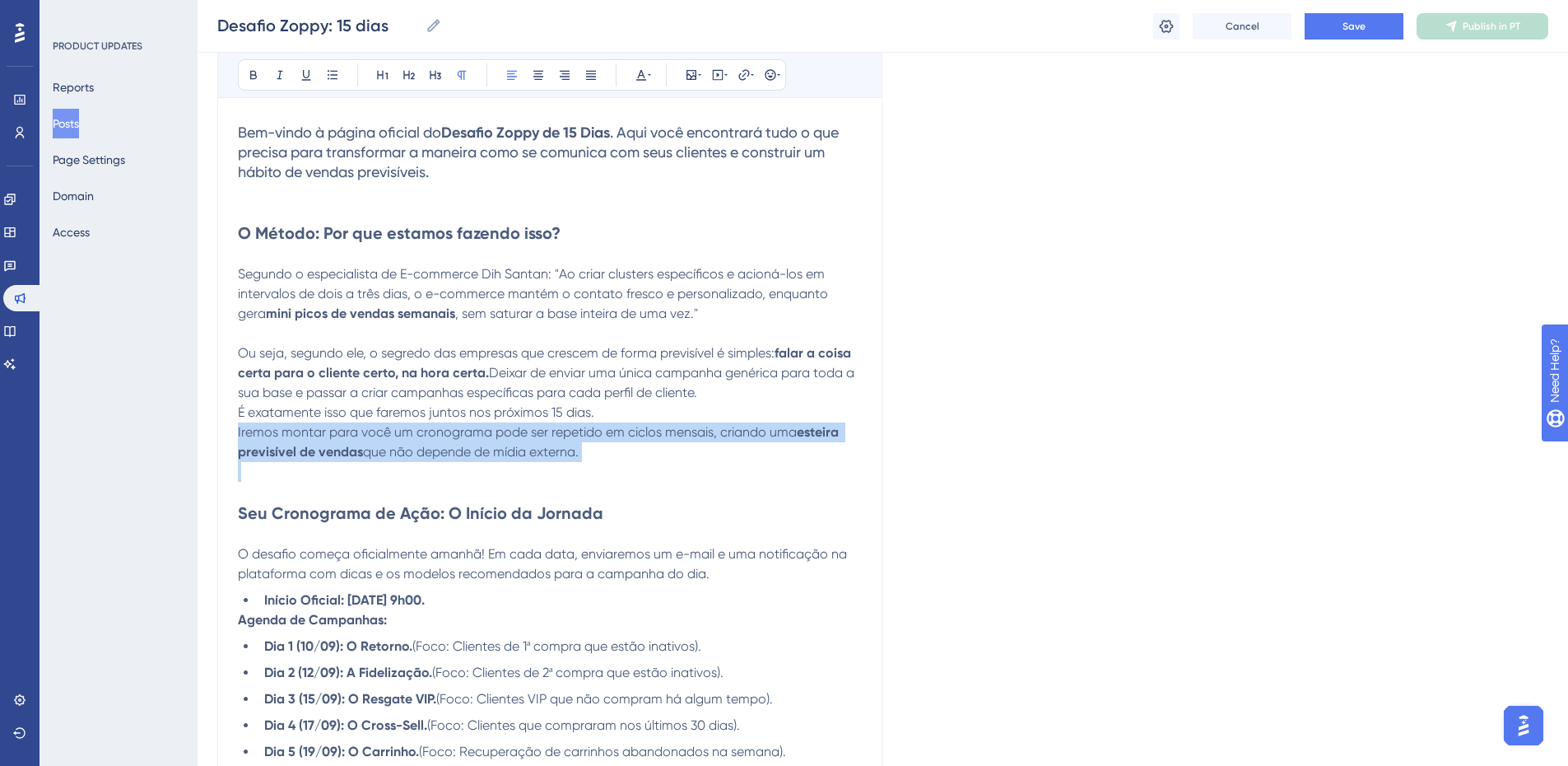
click at [625, 436] on span "Iremos montar para você um cronograma pode ser repetido em ciclos mensais, cria…" at bounding box center [517, 432] width 559 height 16
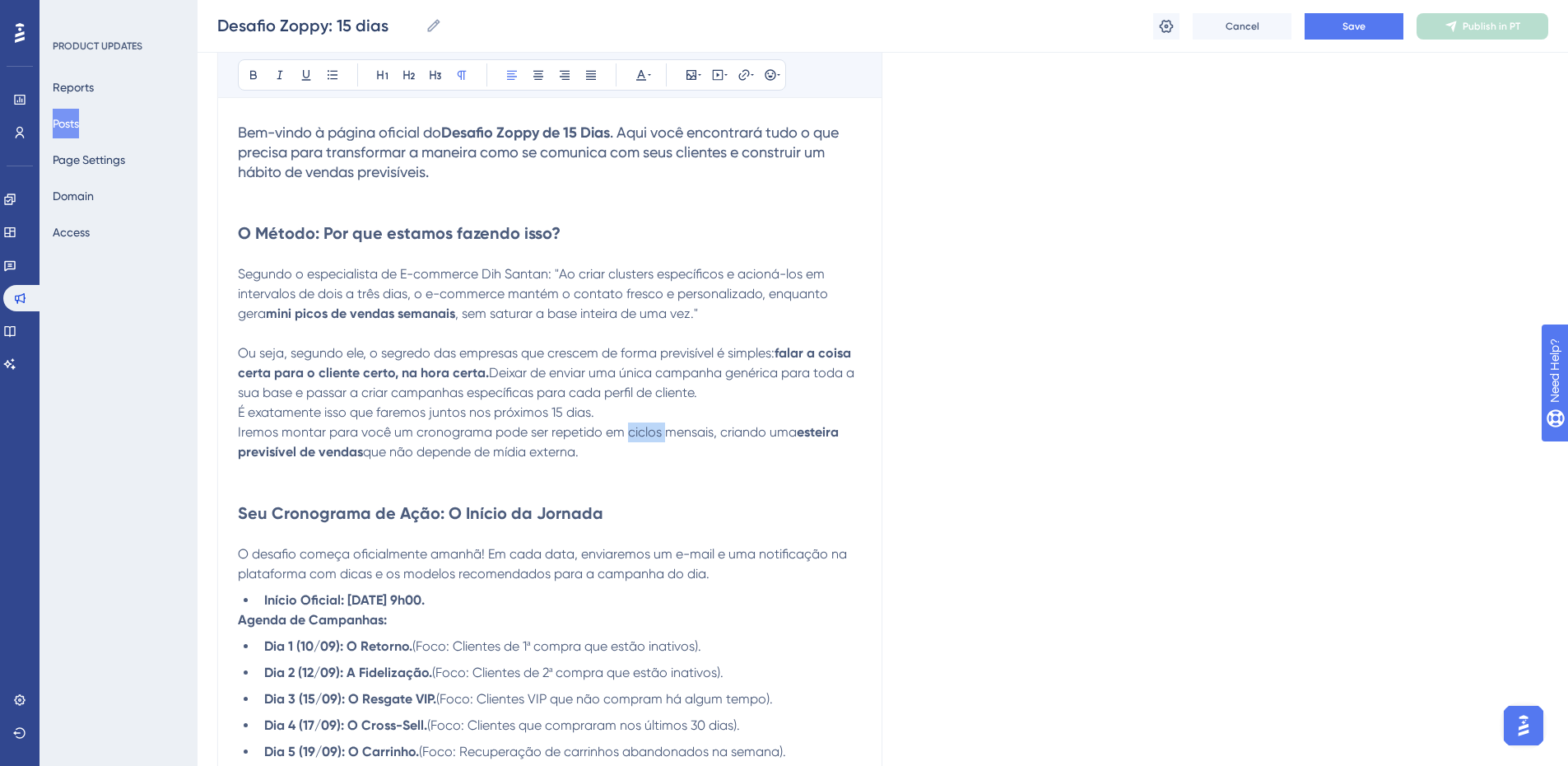
click at [625, 436] on span "Iremos montar para você um cronograma pode ser repetido em ciclos mensais, cria…" at bounding box center [517, 432] width 559 height 16
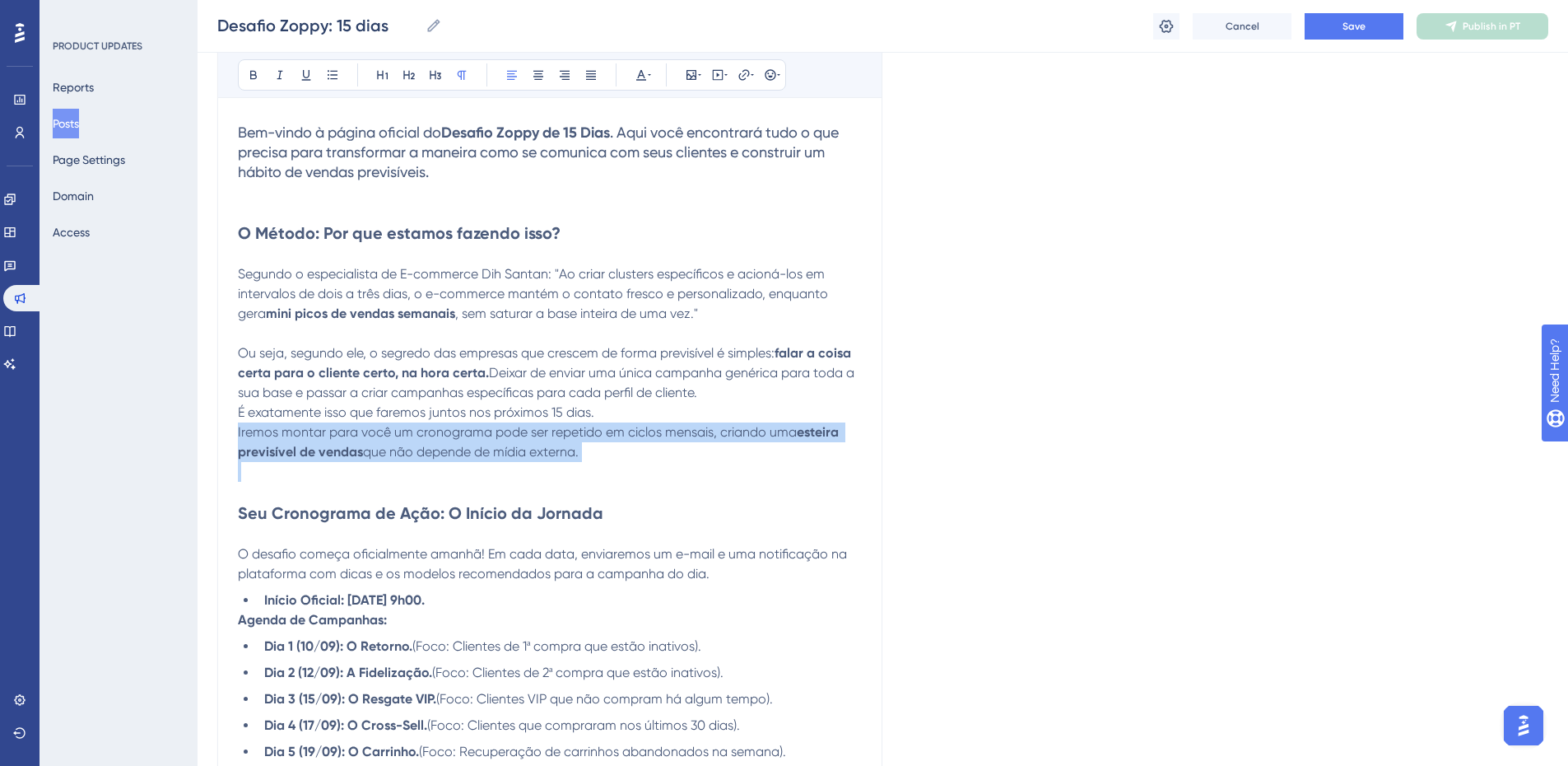
click at [625, 436] on span "Iremos montar para você um cronograma pode ser repetido em ciclos mensais, cria…" at bounding box center [517, 432] width 559 height 16
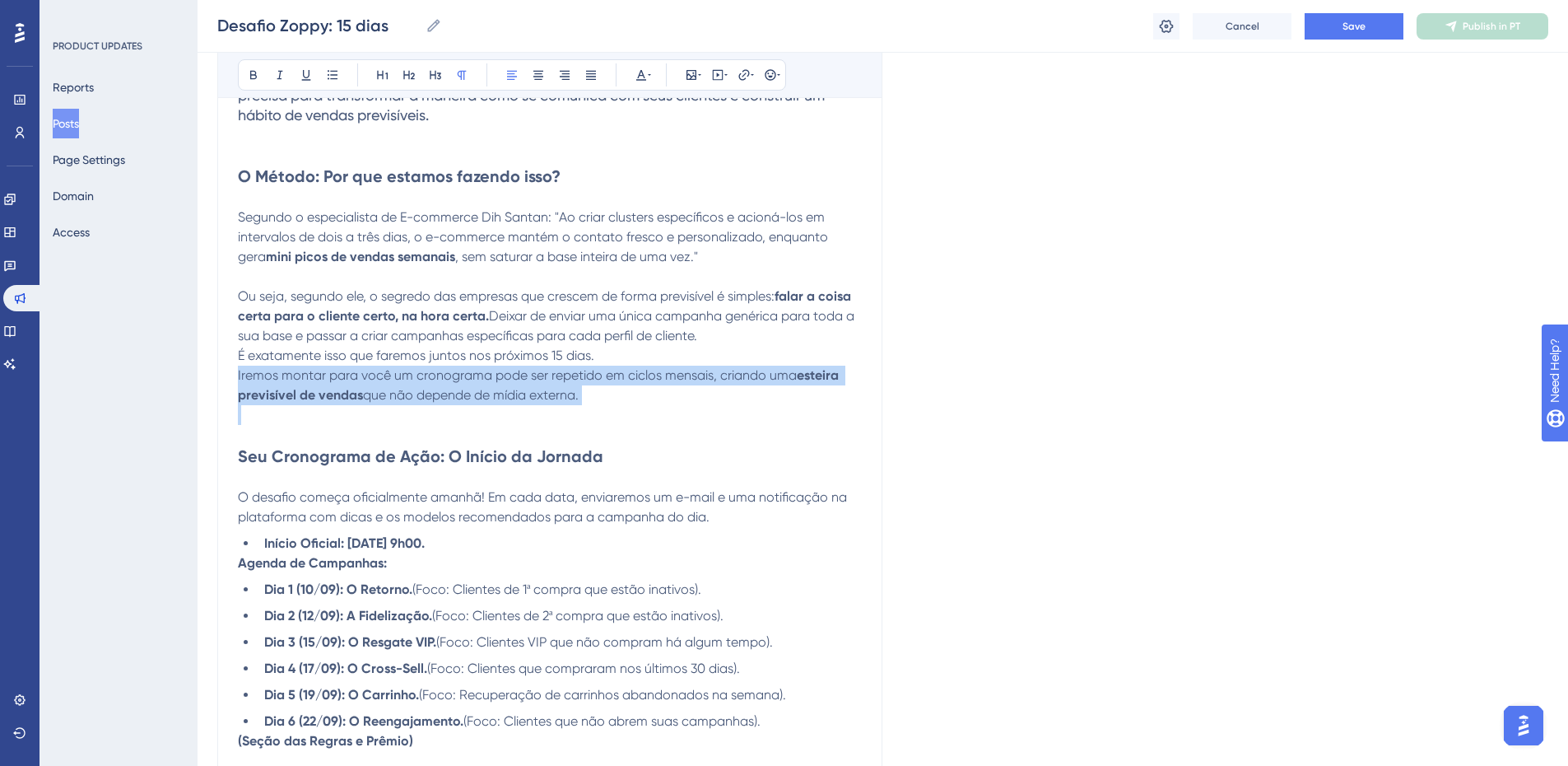
scroll to position [576, 0]
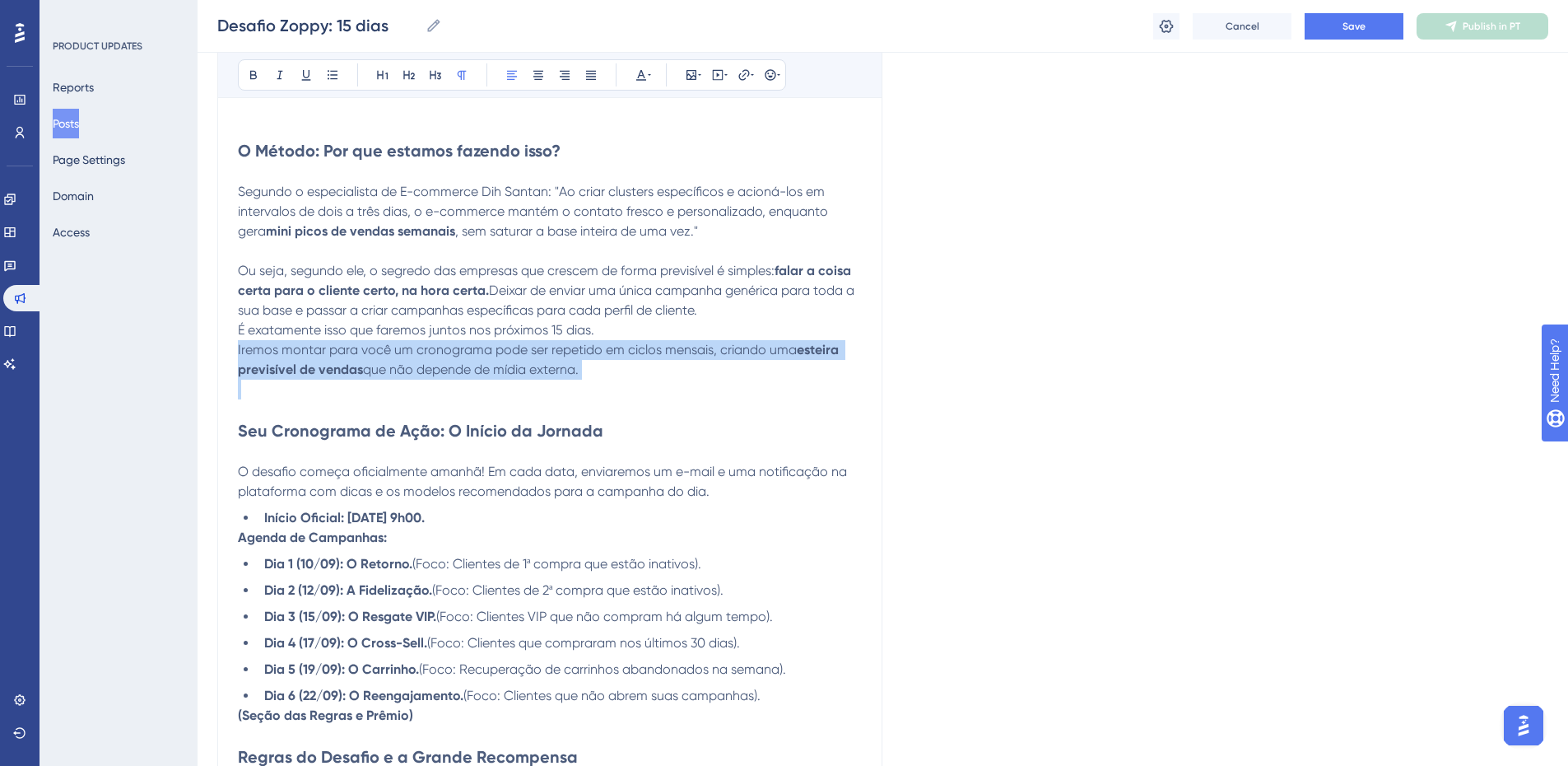
click at [610, 380] on p at bounding box center [550, 389] width 624 height 20
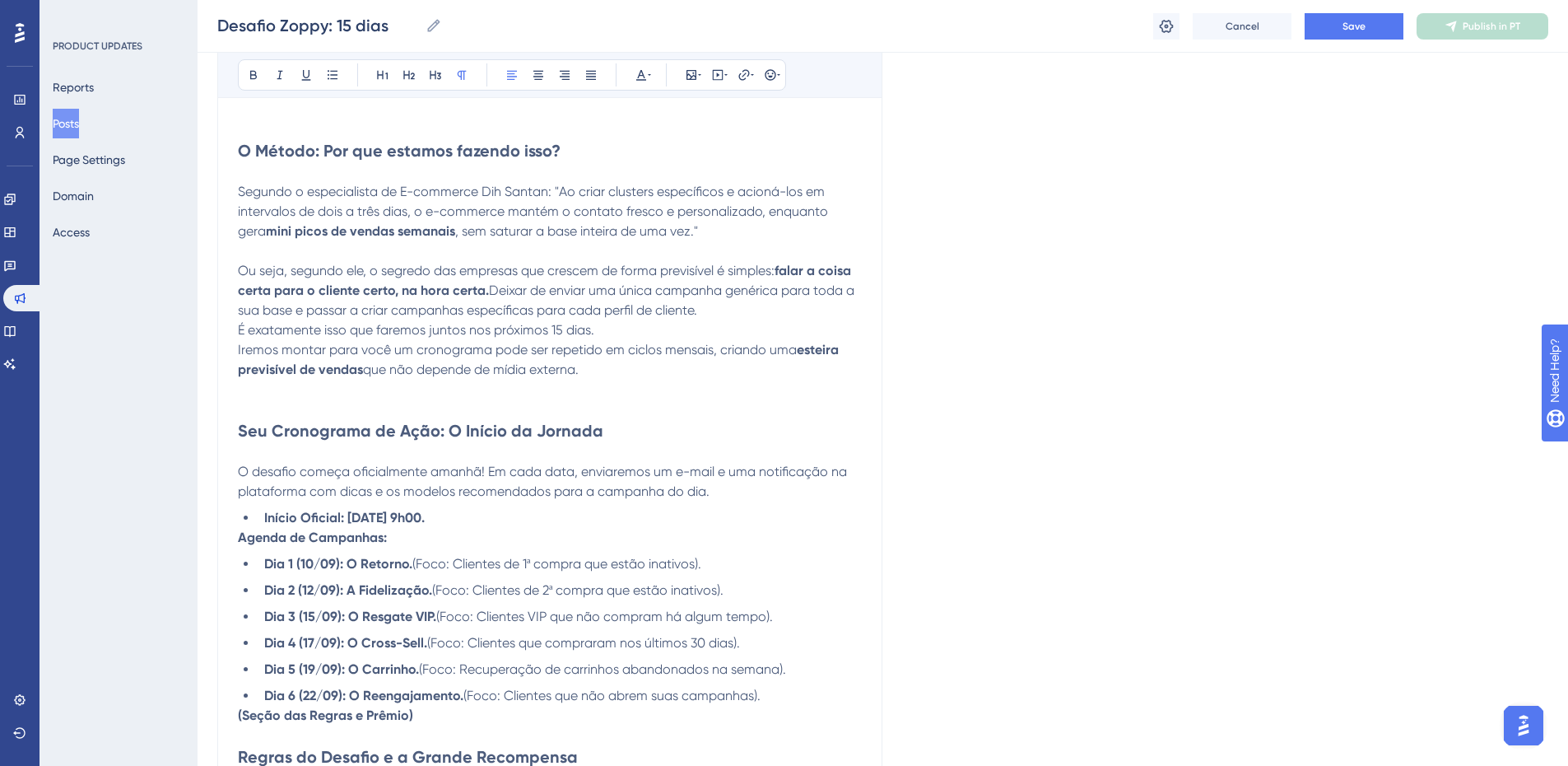
scroll to position [659, 0]
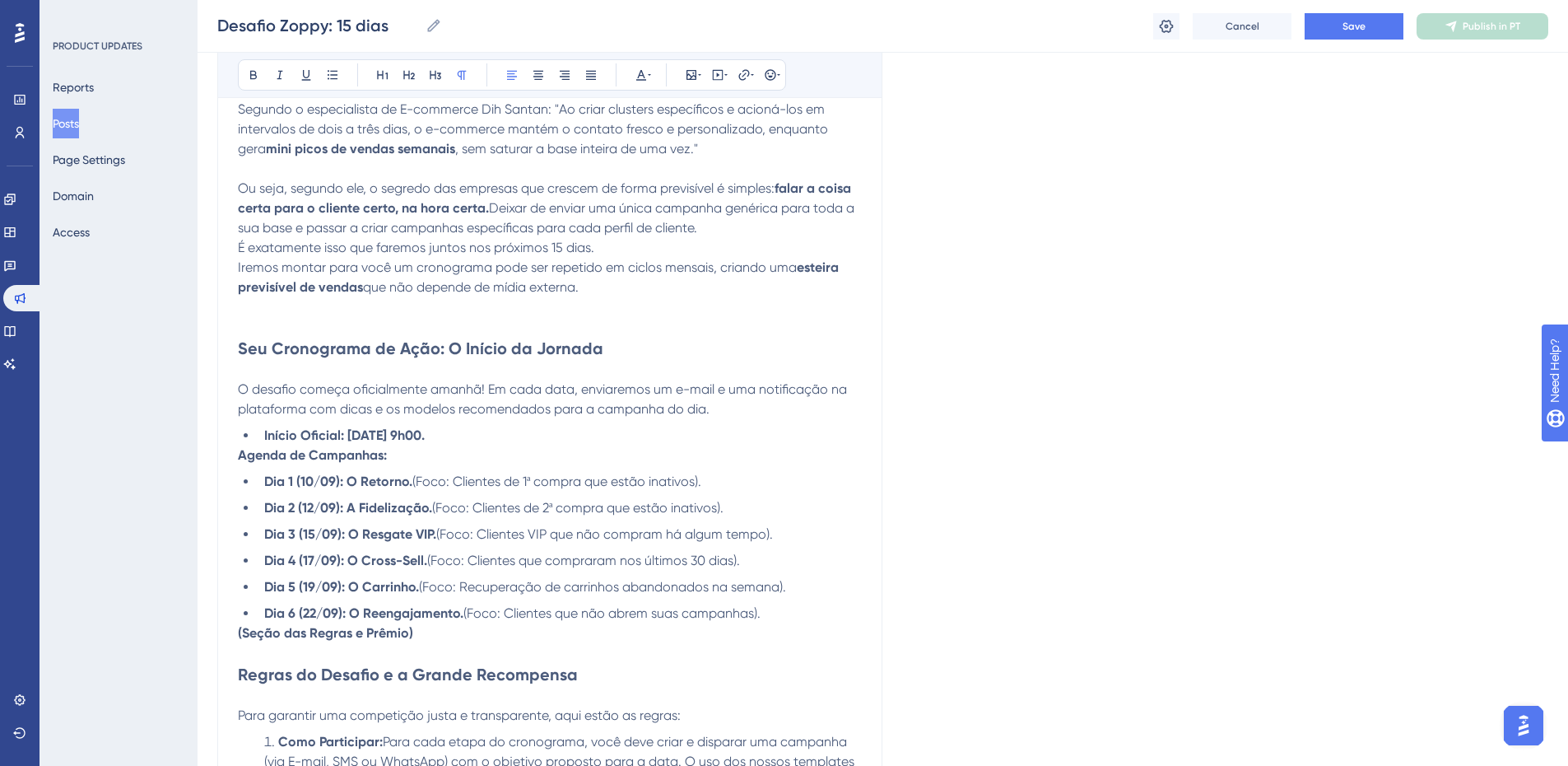
click at [590, 348] on strong "Seu Cronograma de Ação: O Início da Jornada" at bounding box center [421, 349] width 365 height 20
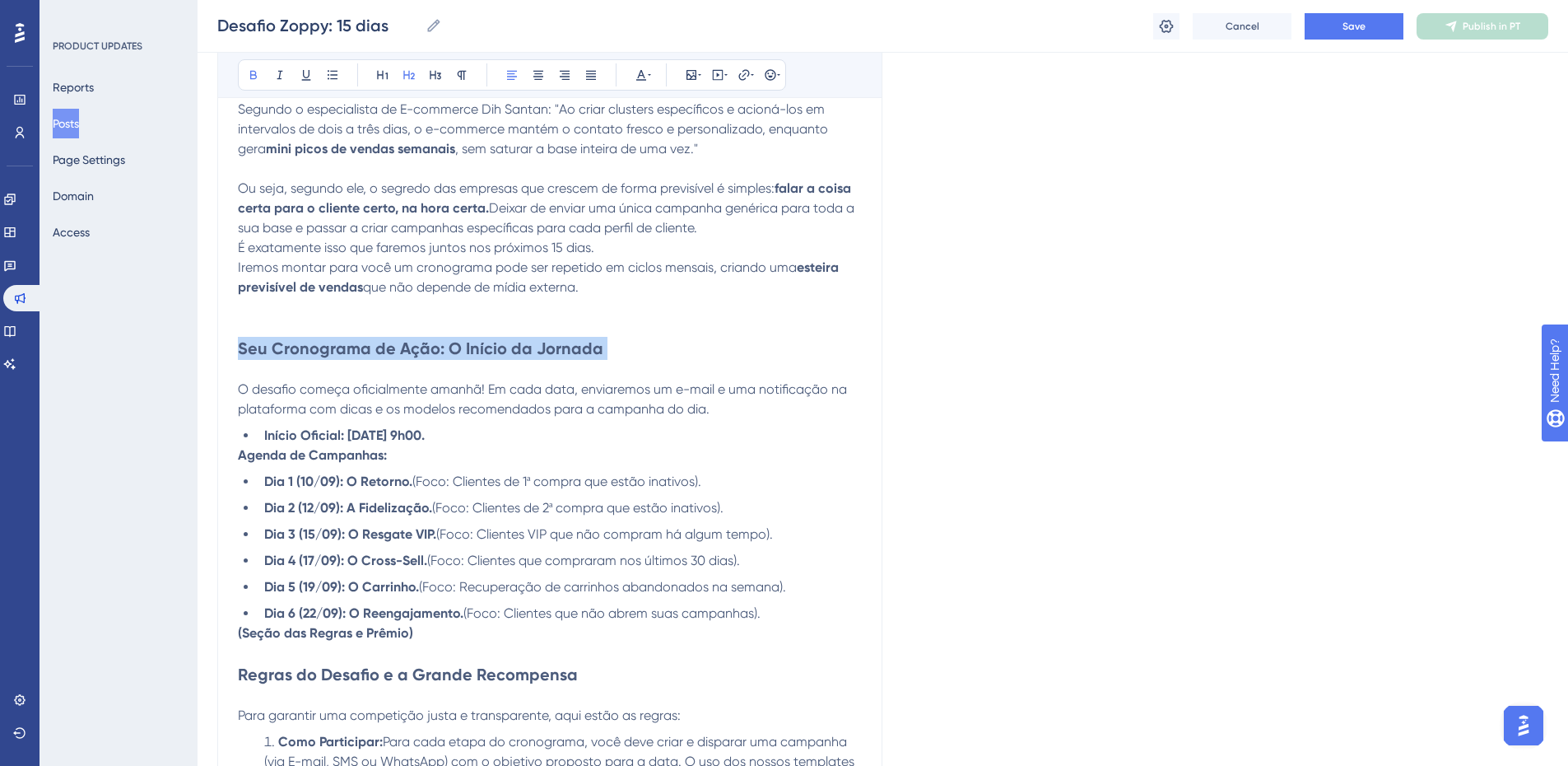
click at [590, 348] on strong "Seu Cronograma de Ação: O Início da Jornada" at bounding box center [421, 349] width 365 height 20
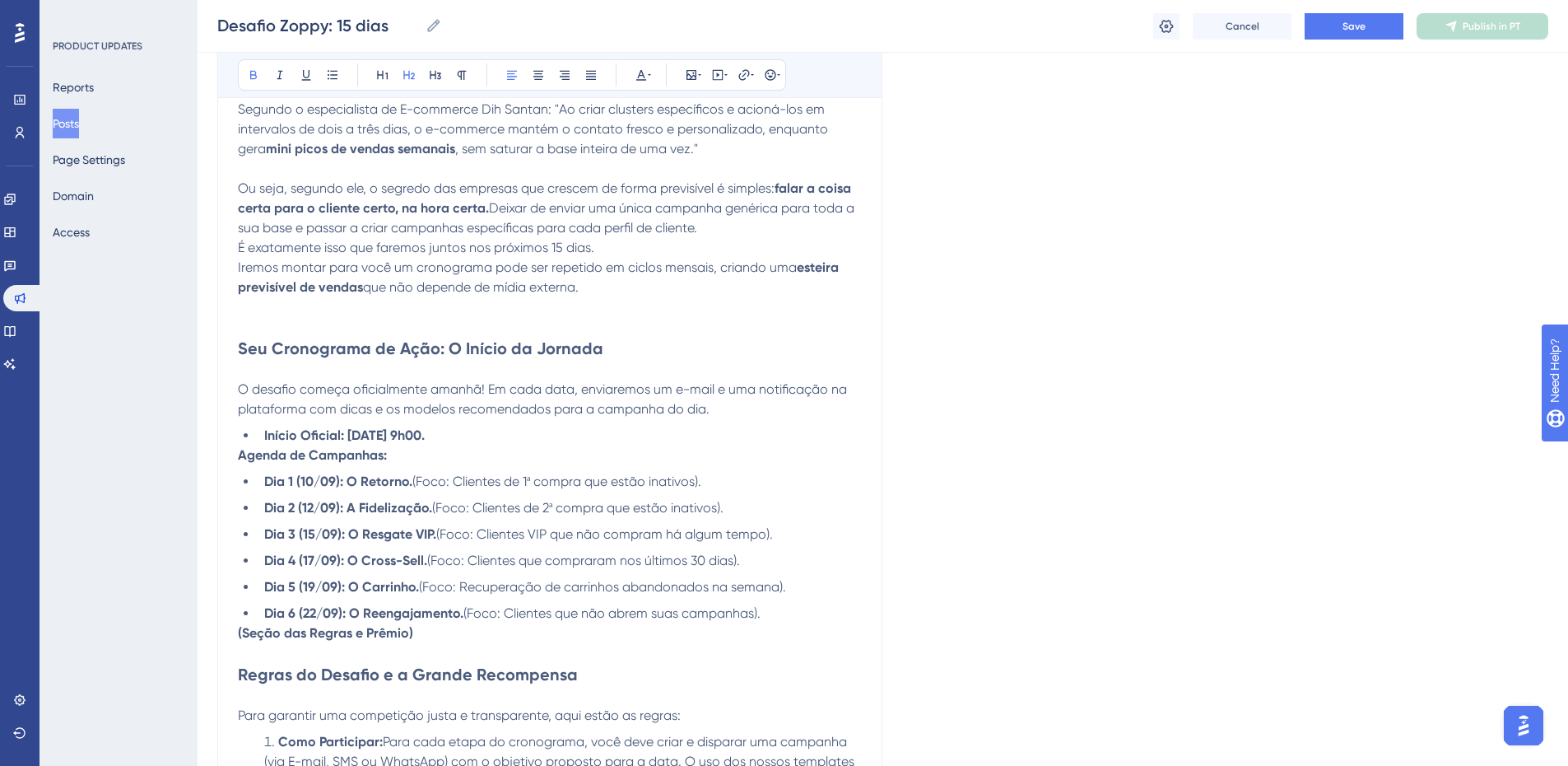
click at [531, 383] on span "O desafio começa oficialmente amanhã! Em cada data, enviaremos um e-mail e uma …" at bounding box center [544, 399] width 613 height 36
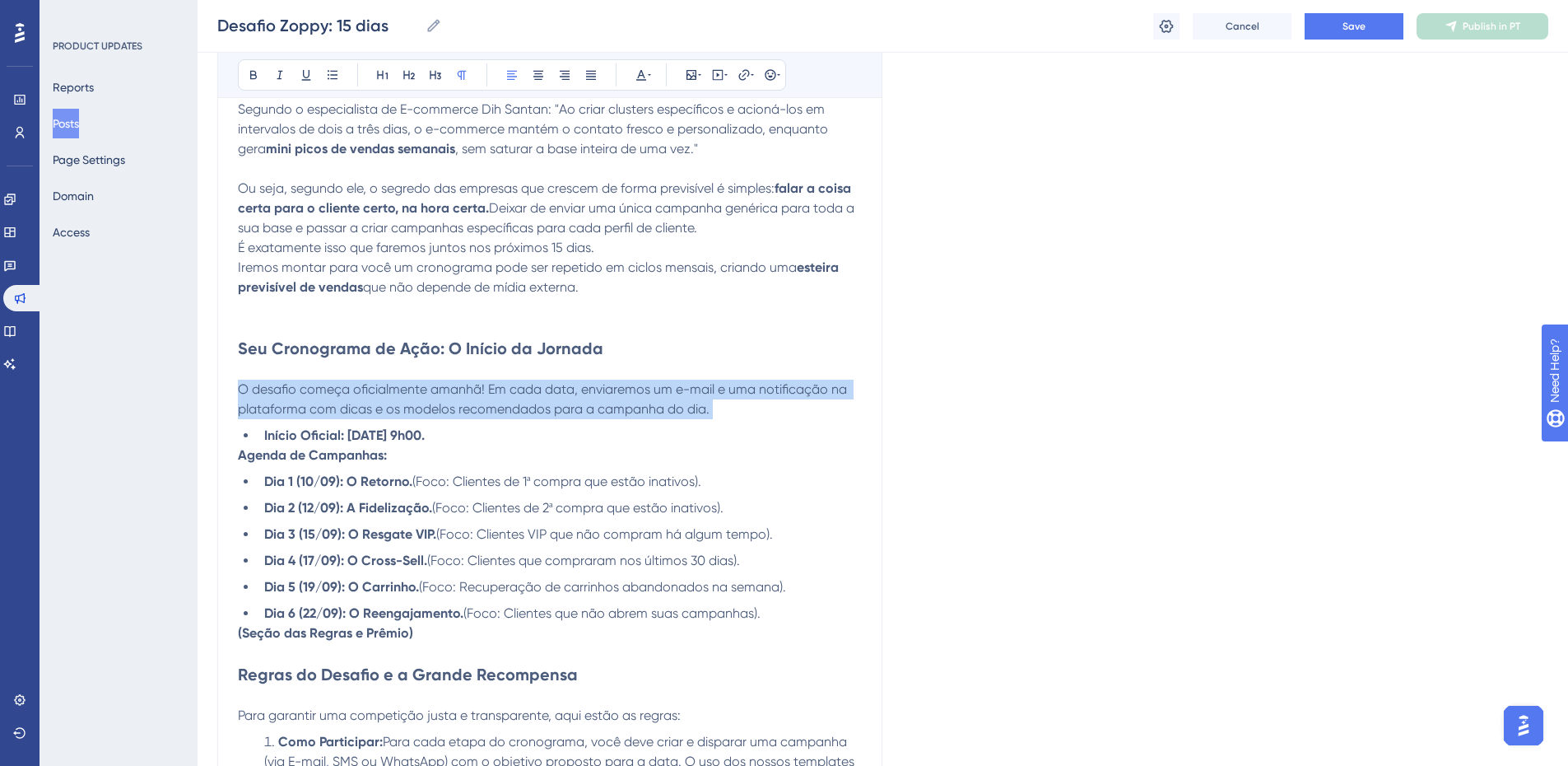
click at [531, 383] on span "O desafio começa oficialmente amanhã! Em cada data, enviaremos um e-mail e uma …" at bounding box center [544, 399] width 613 height 36
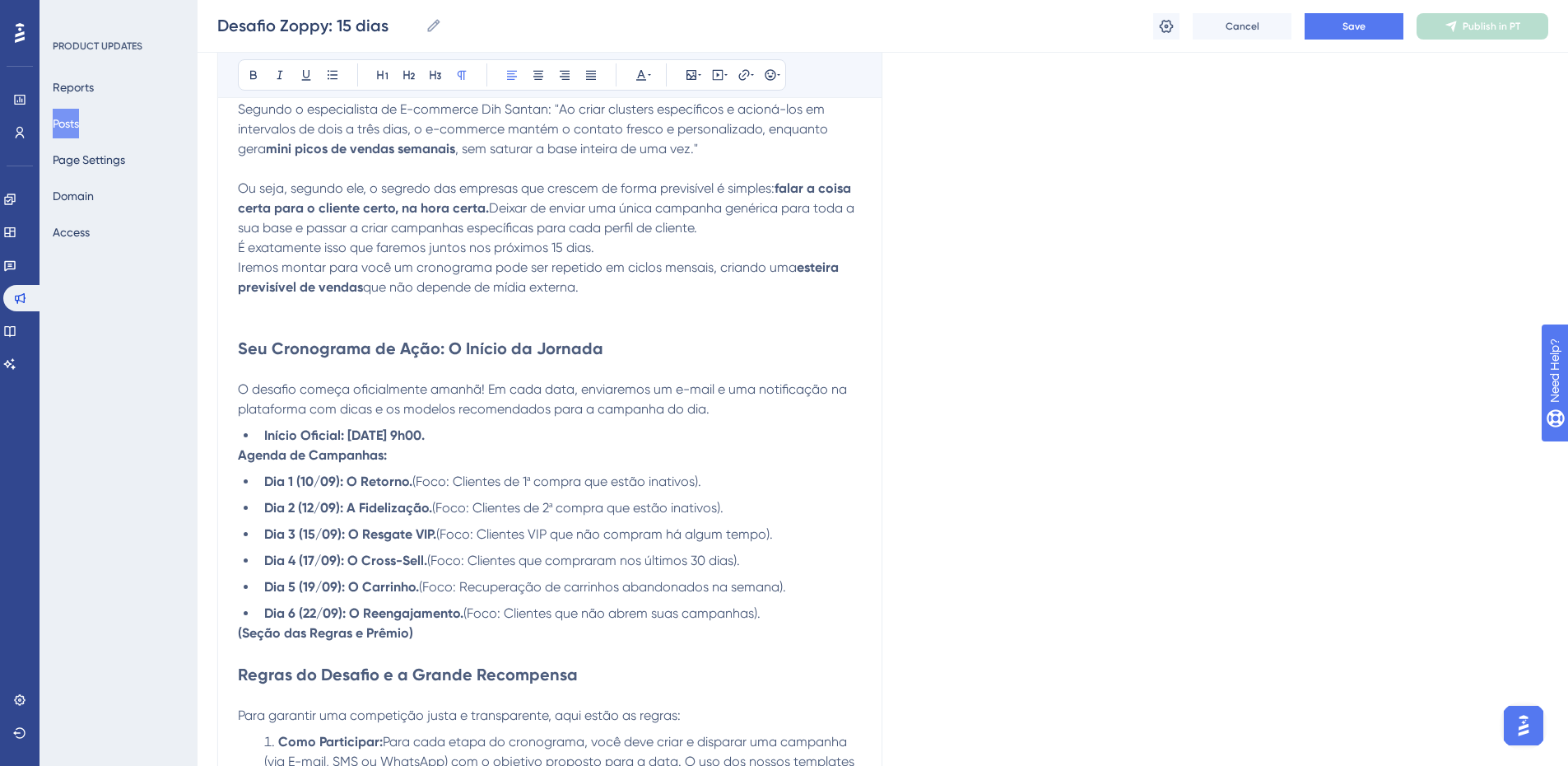
click at [310, 475] on strong "Dia 1 (10/09): O Retorno." at bounding box center [338, 482] width 148 height 16
click at [493, 629] on p "(Seção das Regras e Prêmio)" at bounding box center [550, 634] width 624 height 20
drag, startPoint x: 446, startPoint y: 648, endPoint x: 214, endPoint y: 630, distance: 232.7
click at [214, 630] on div "Performance Users Engagement Widgets Feedback Product Updates Knowledge Base AI…" at bounding box center [883, 542] width 1370 height 2402
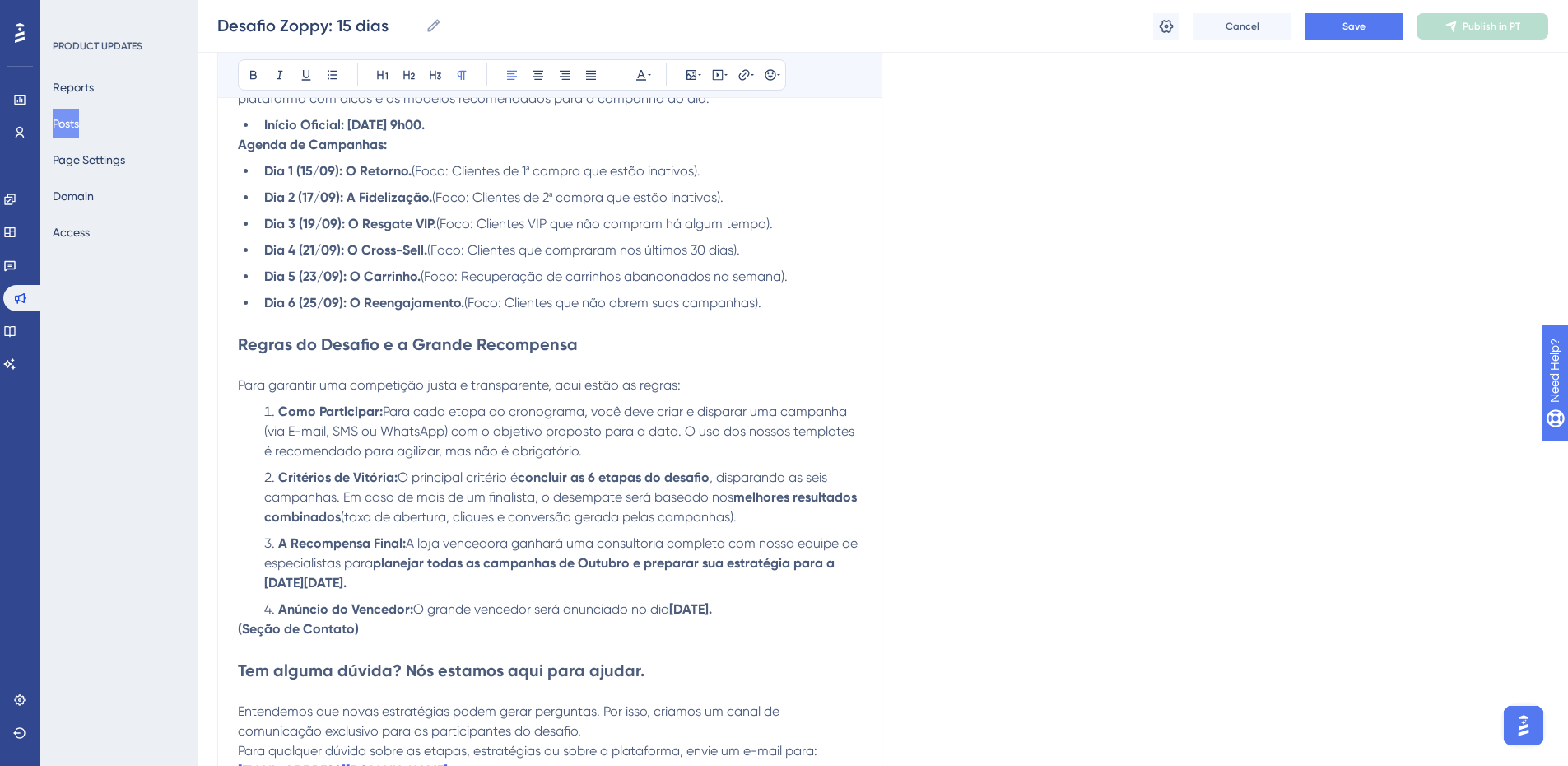
scroll to position [989, 0]
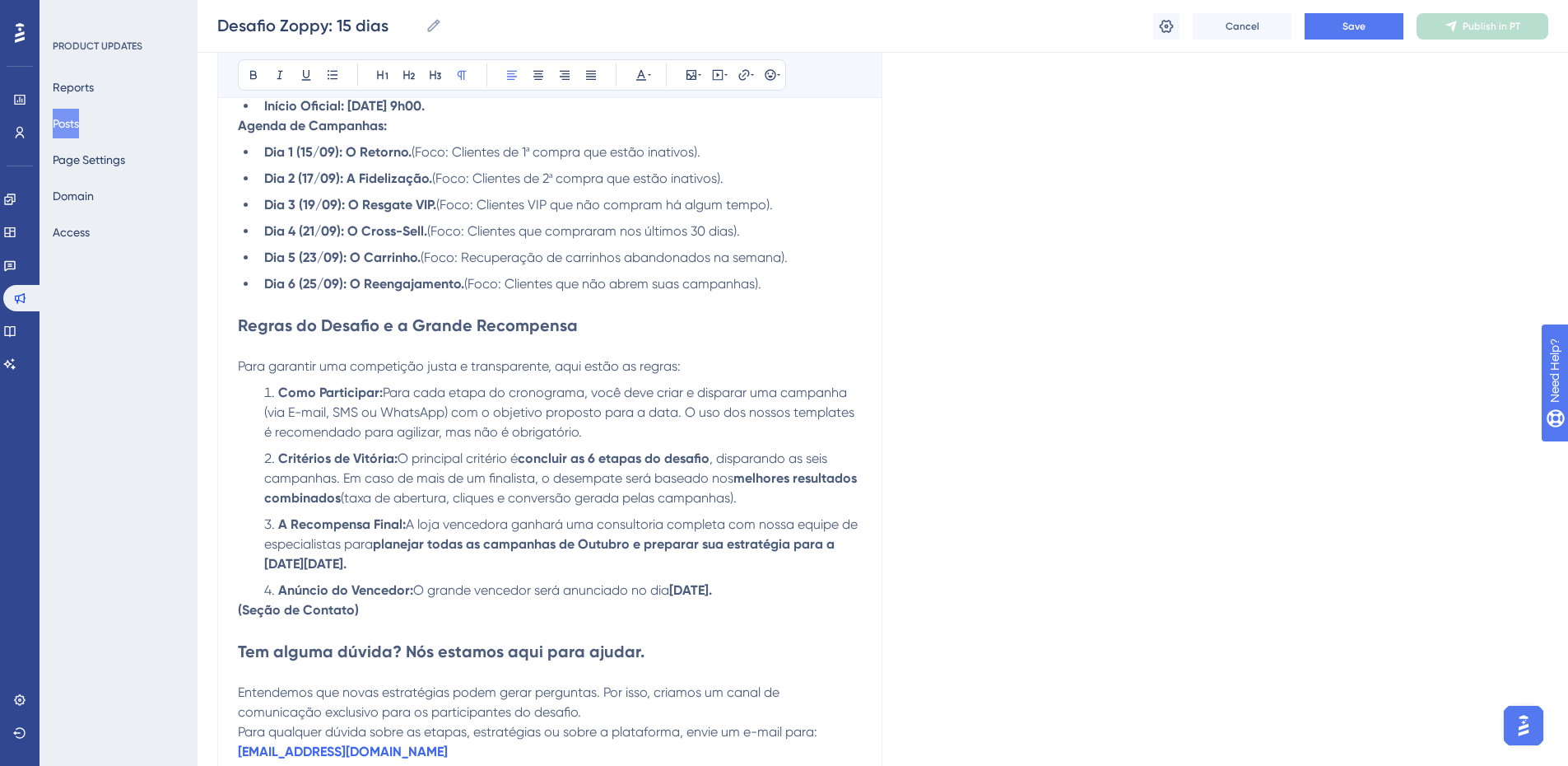
click at [485, 338] on p at bounding box center [550, 347] width 624 height 20
click at [454, 297] on p at bounding box center [550, 304] width 624 height 20
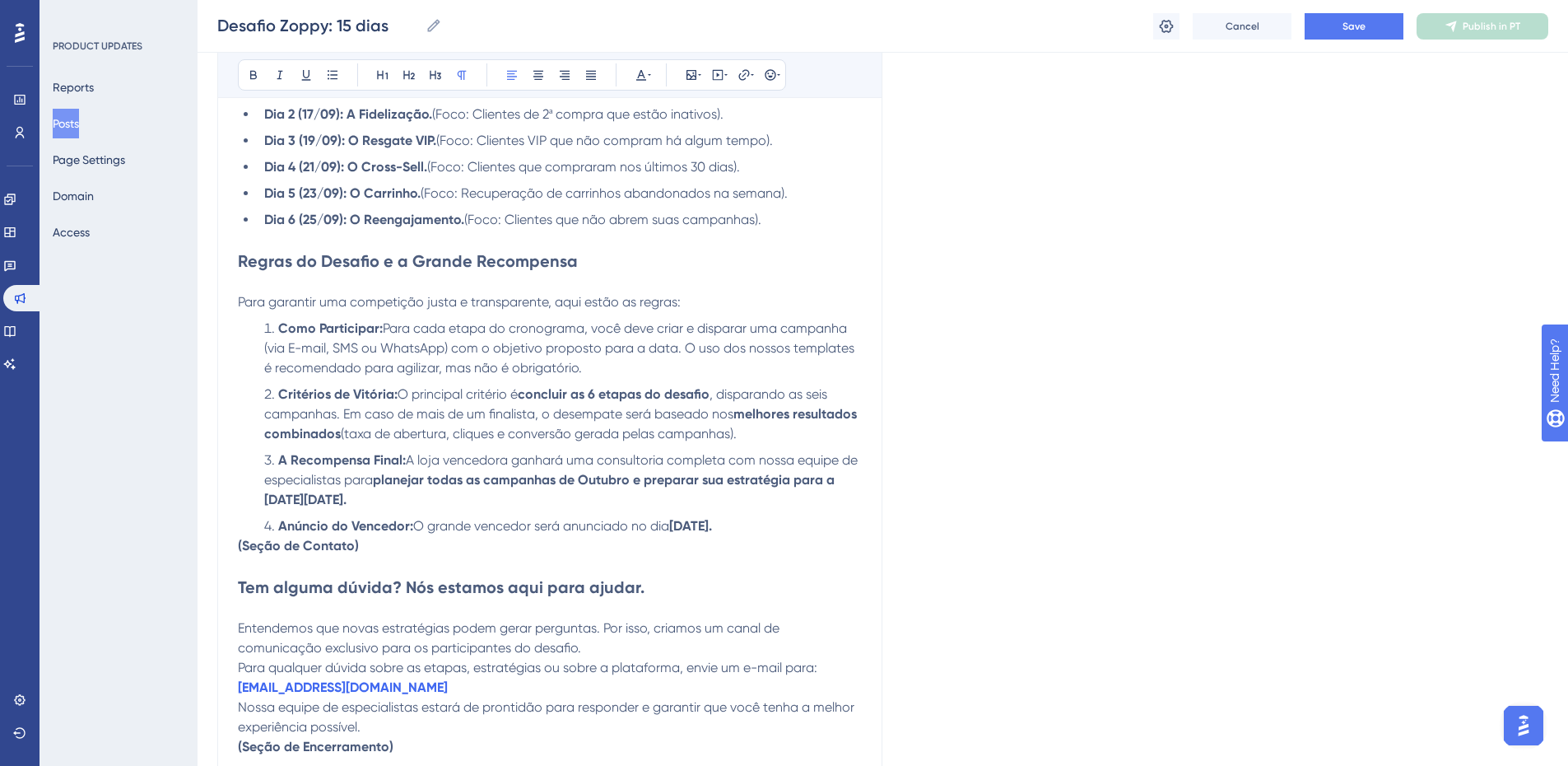
scroll to position [1071, 0]
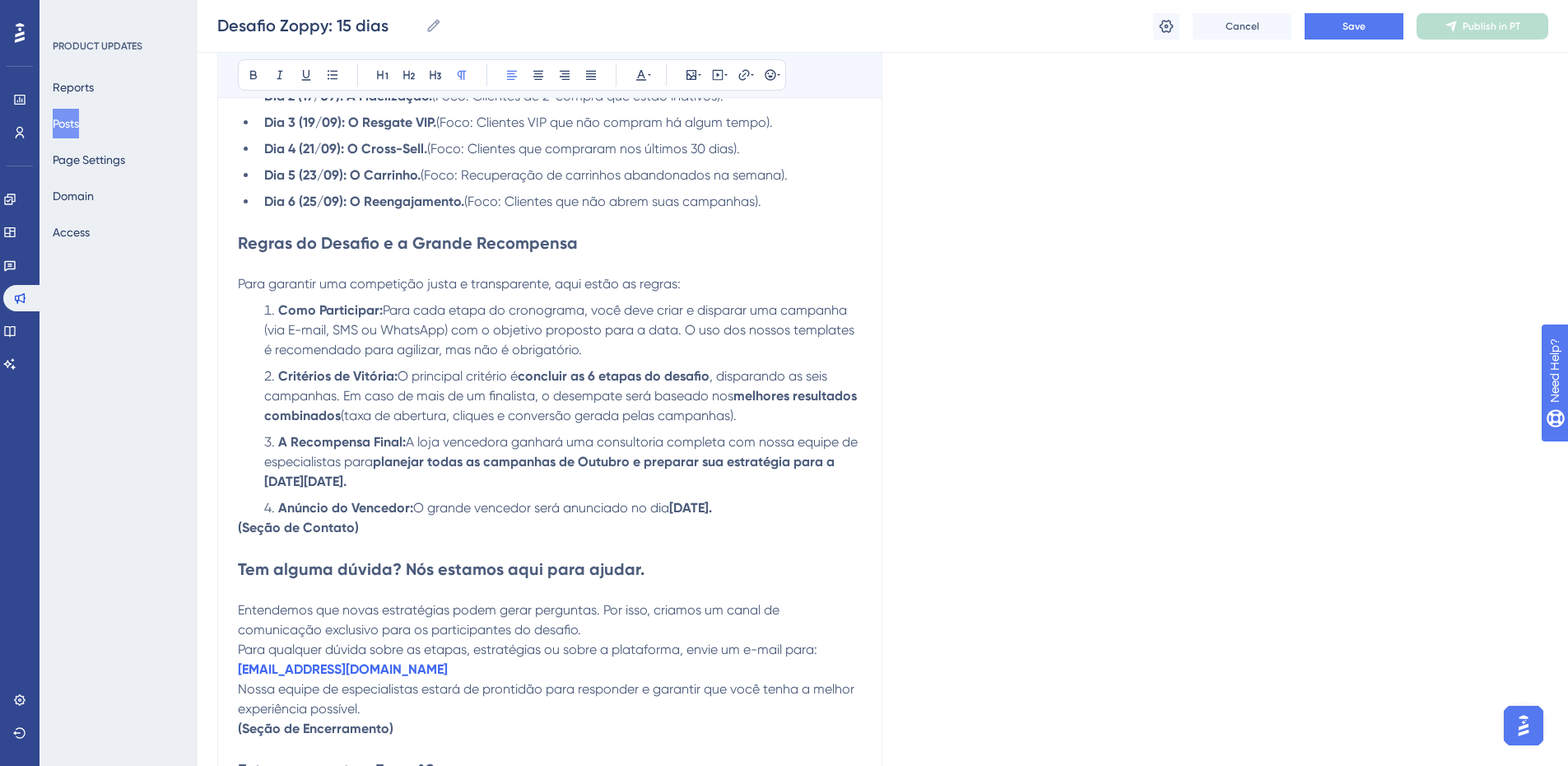
click at [534, 282] on span "Para garantir uma competição justa e transparente, aqui estão as regras:" at bounding box center [460, 284] width 443 height 16
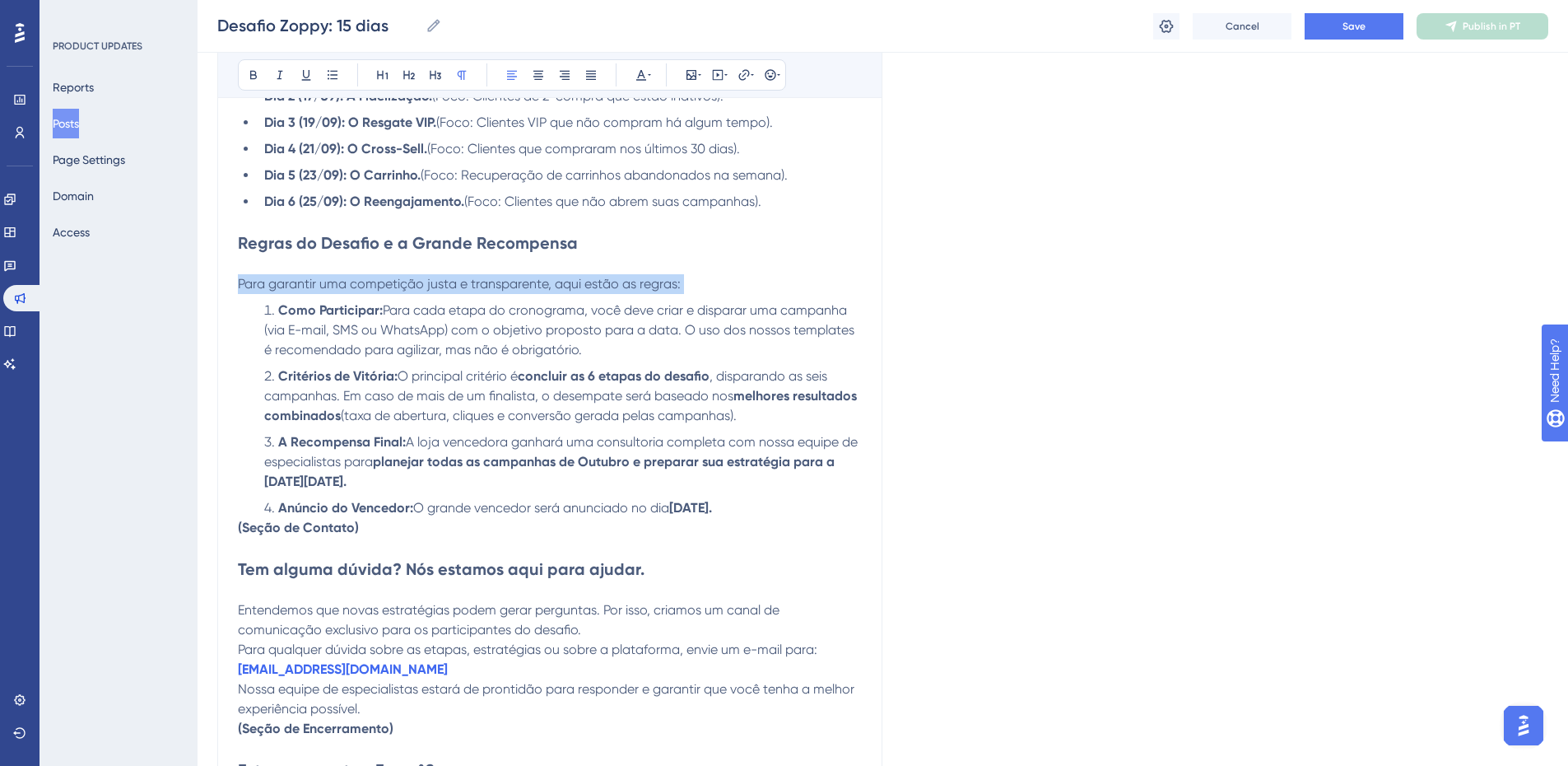
click at [534, 282] on span "Para garantir uma competição justa e transparente, aqui estão as regras:" at bounding box center [460, 284] width 443 height 16
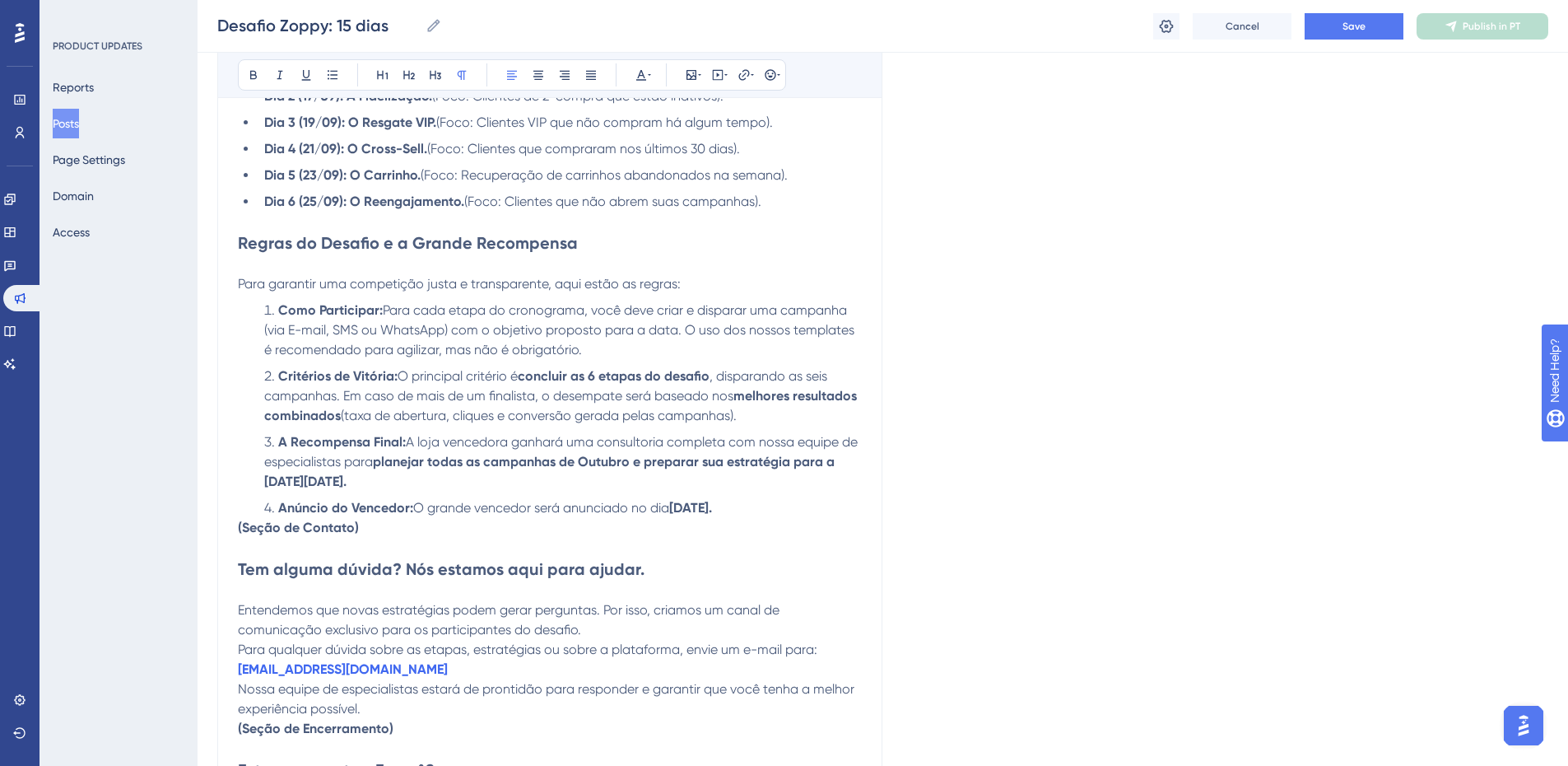
click at [534, 282] on span "Para garantir uma competição justa e transparente, aqui estão as regras:" at bounding box center [460, 284] width 443 height 16
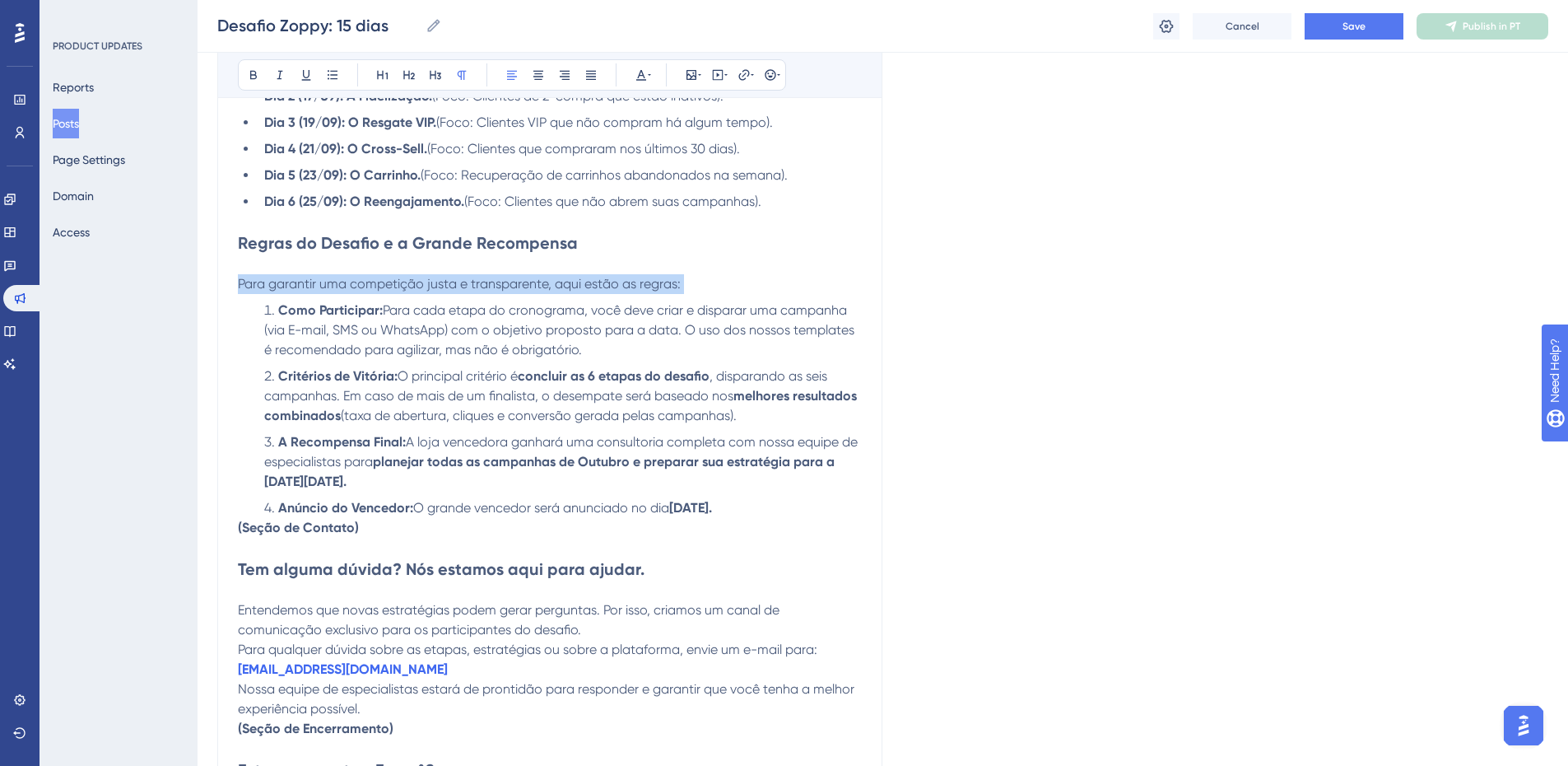
click at [534, 282] on span "Para garantir uma competição justa e transparente, aqui estão as regras:" at bounding box center [460, 284] width 443 height 16
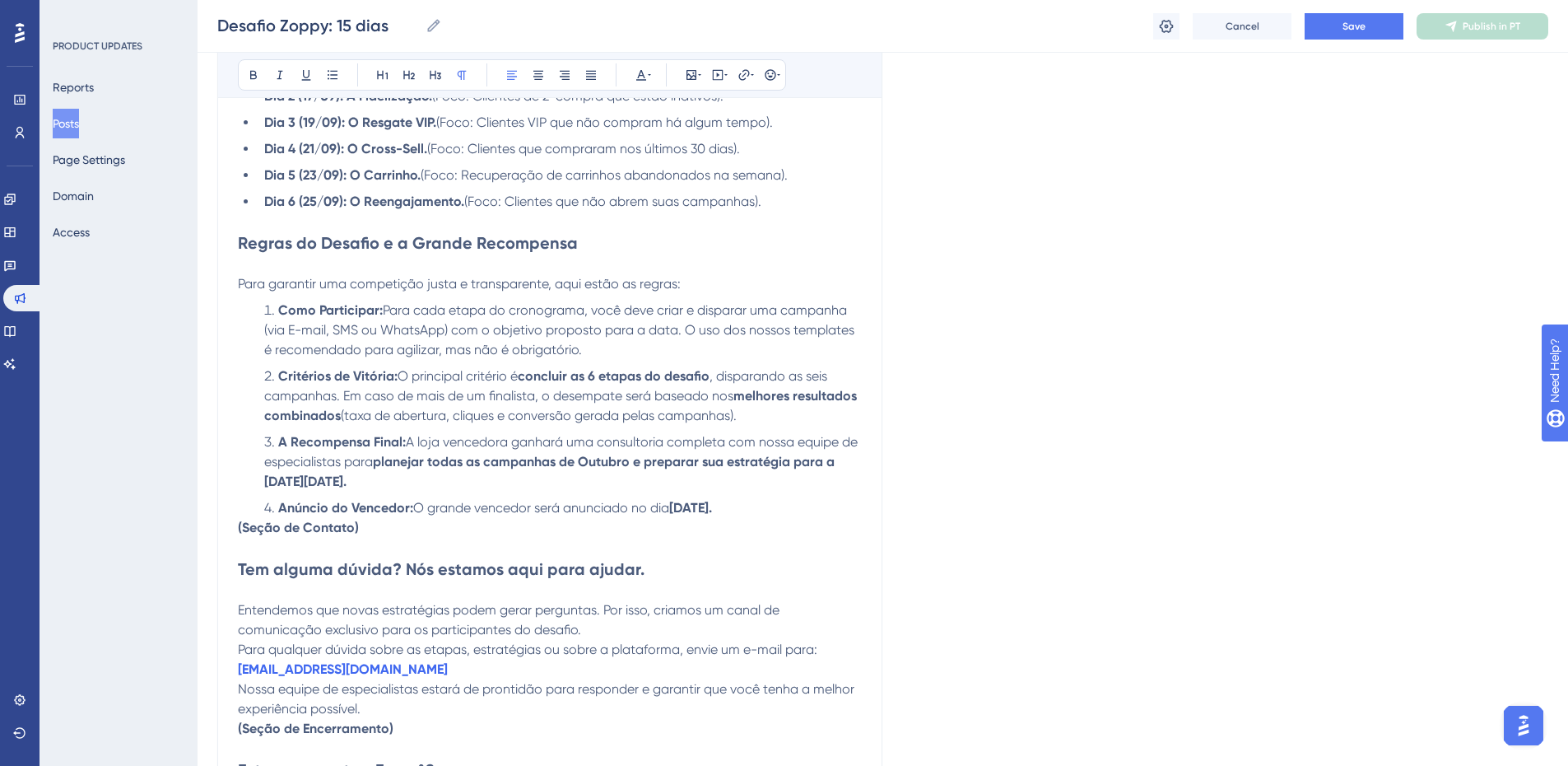
click at [509, 287] on span "Para garantir uma competição justa e transparente, aqui estão as regras:" at bounding box center [460, 284] width 443 height 16
click at [490, 316] on span "Para cada etapa do cronograma, você deve criar e disparar uma campanha (via E-m…" at bounding box center [561, 330] width 594 height 56
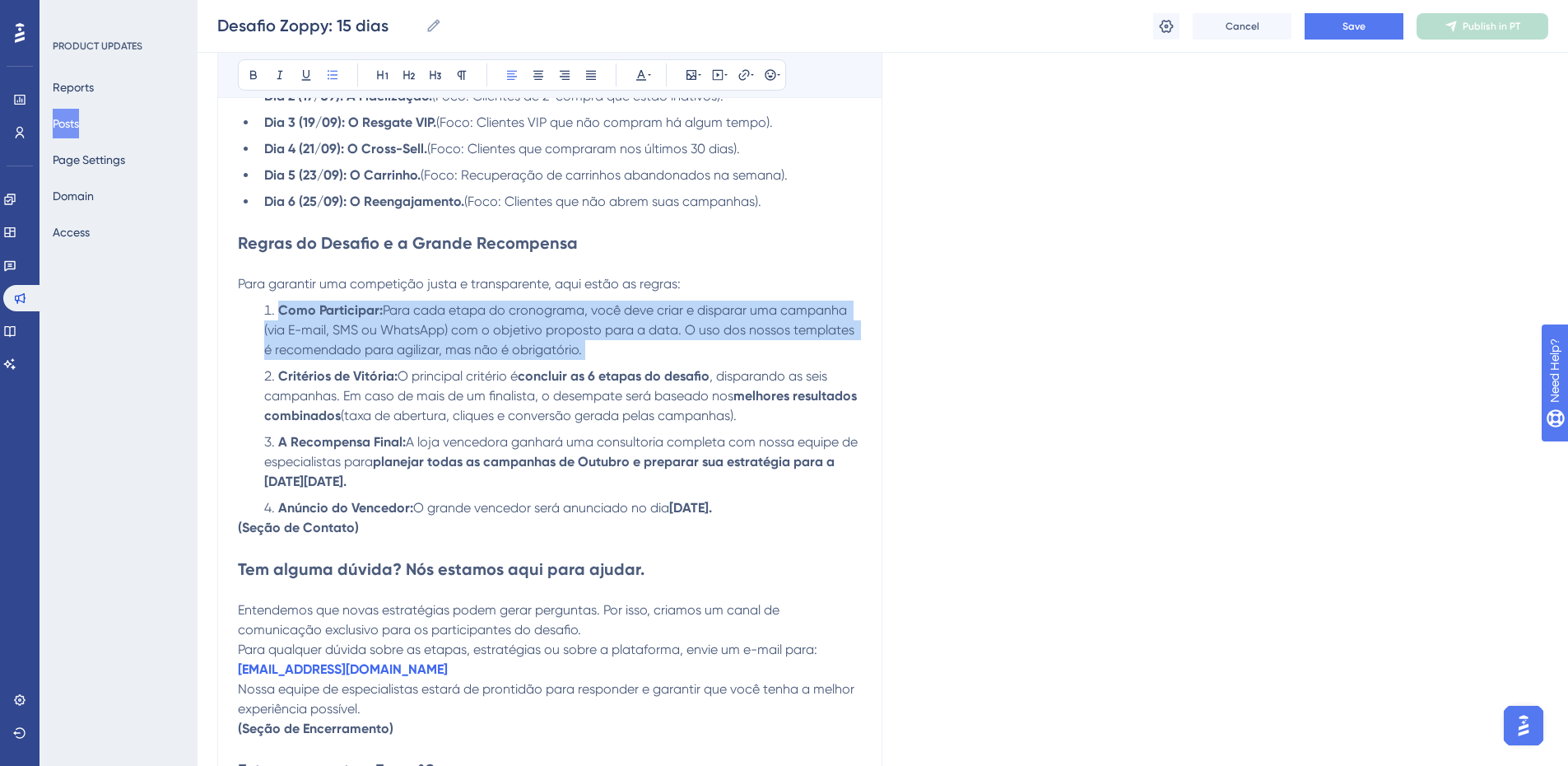
click at [490, 316] on span "Para cada etapa do cronograma, você deve criar e disparar uma campanha (via E-m…" at bounding box center [561, 330] width 594 height 56
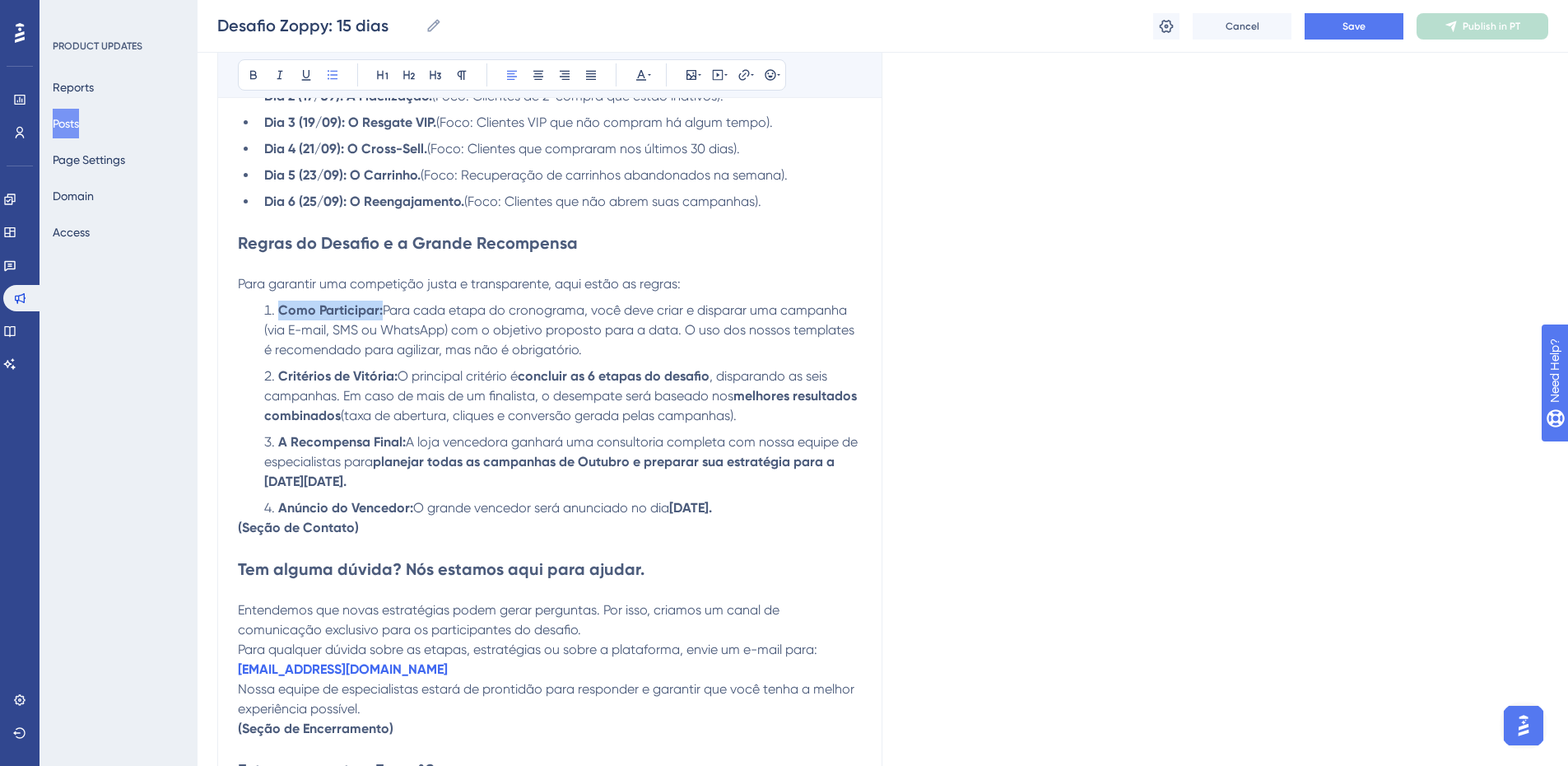
click at [490, 316] on span "Para cada etapa do cronograma, você deve criar e disparar uma campanha (via E-m…" at bounding box center [561, 330] width 594 height 56
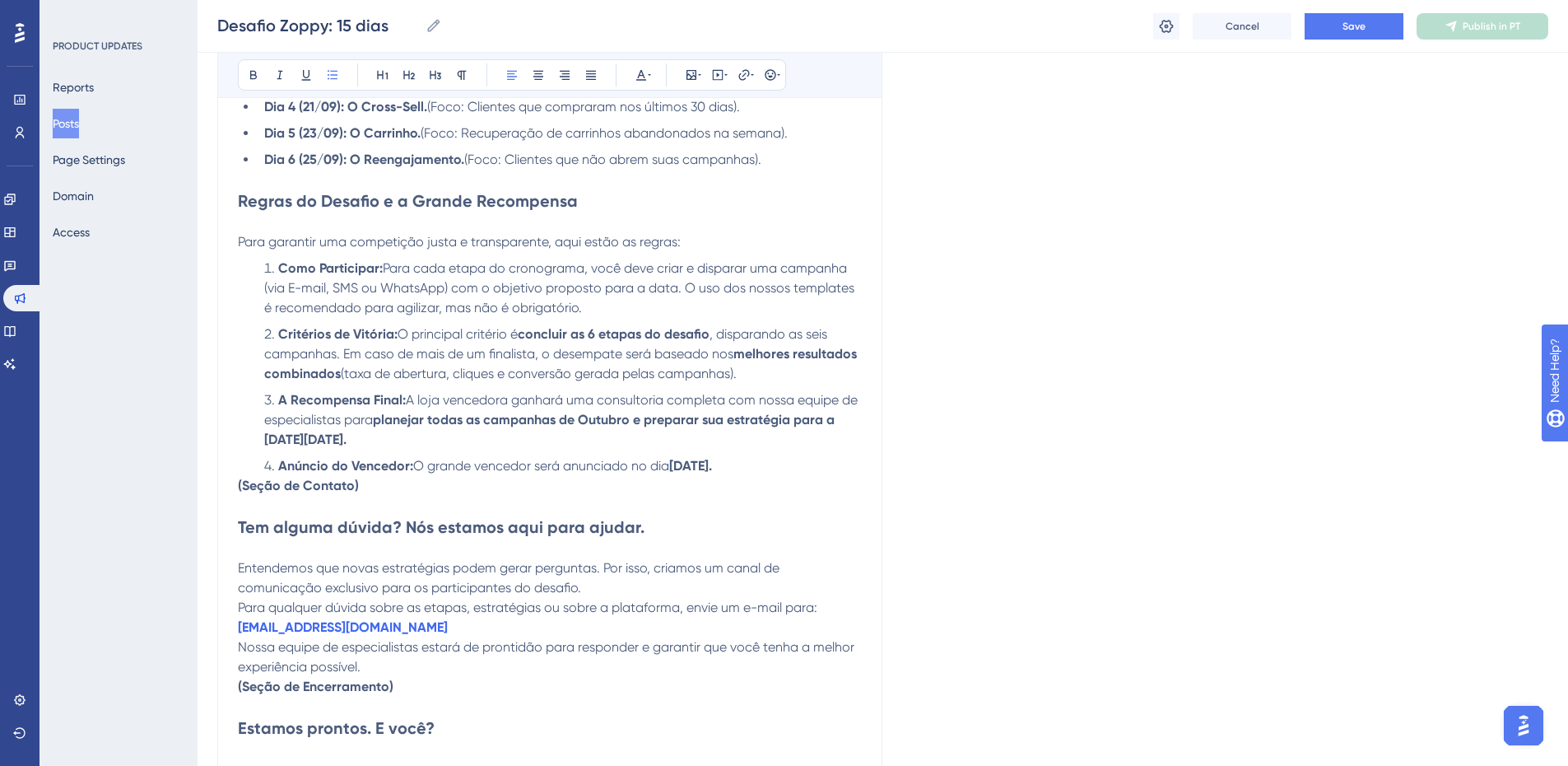
scroll to position [1153, 0]
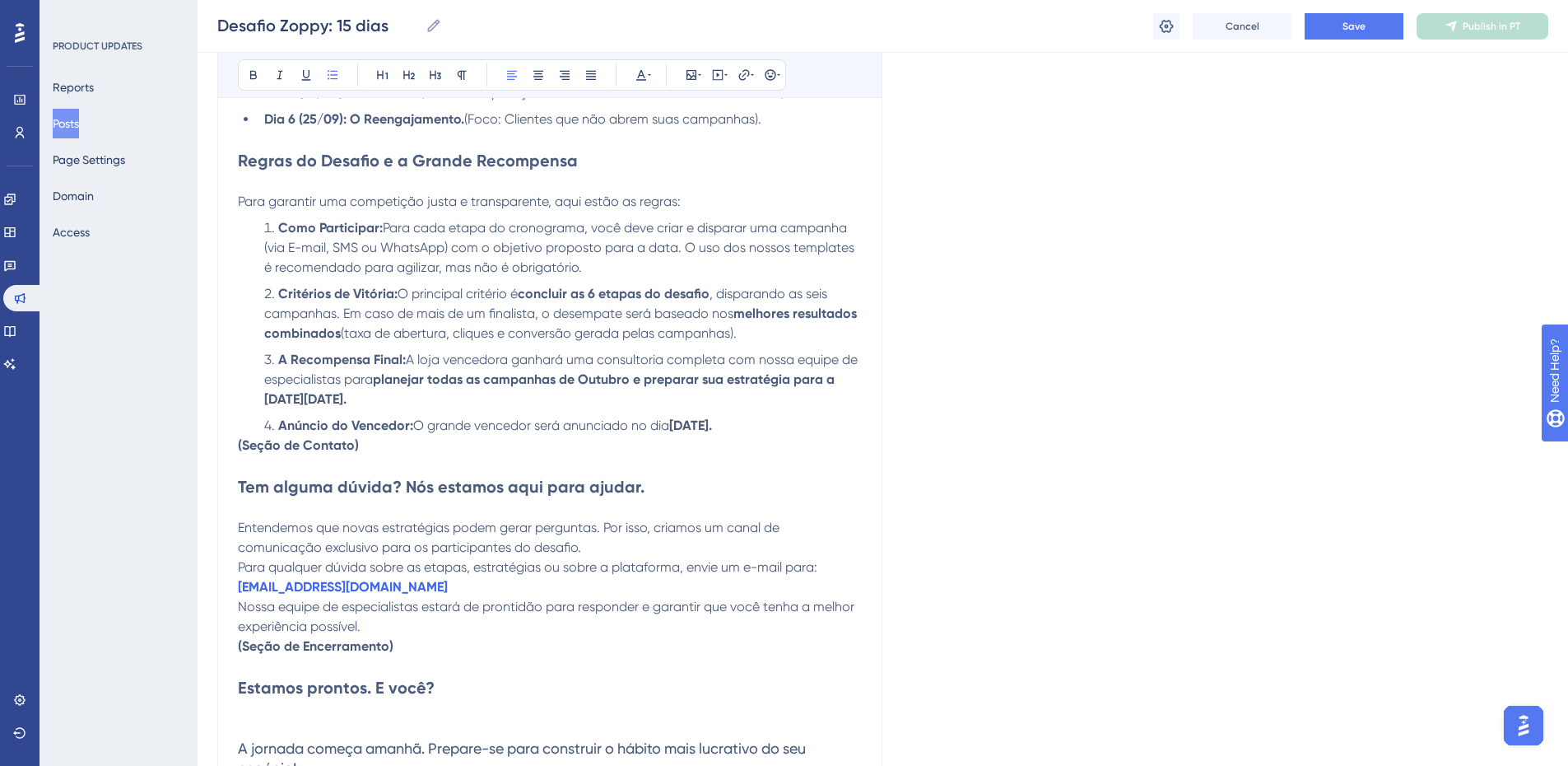
click at [409, 364] on span "A loja vencedora ganhará uma consultoria completa com nossa equipe de especiali…" at bounding box center [562, 370] width 597 height 36
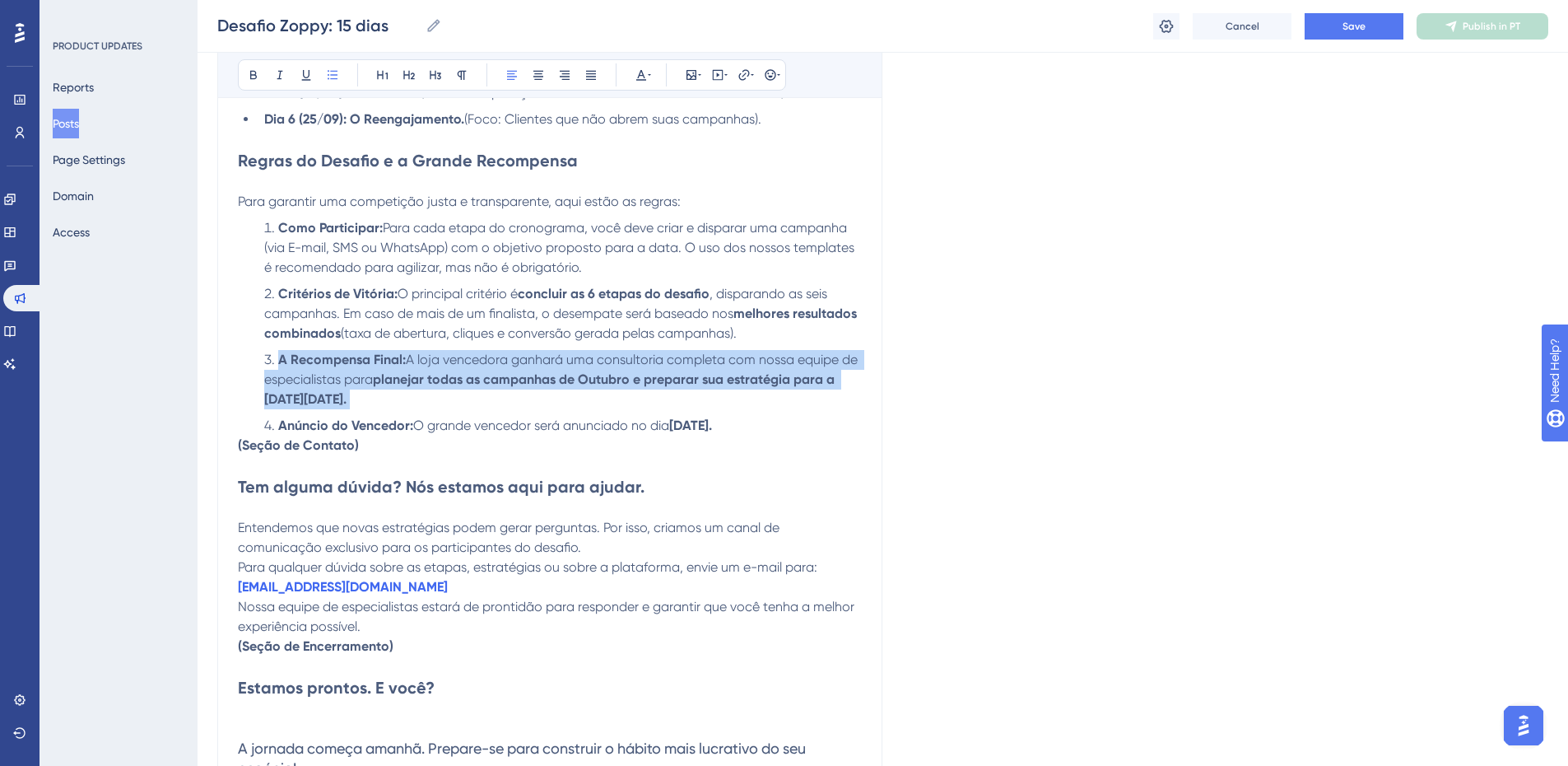
click at [409, 364] on span "A loja vencedora ganhará uma consultoria completa com nossa equipe de especiali…" at bounding box center [562, 370] width 597 height 36
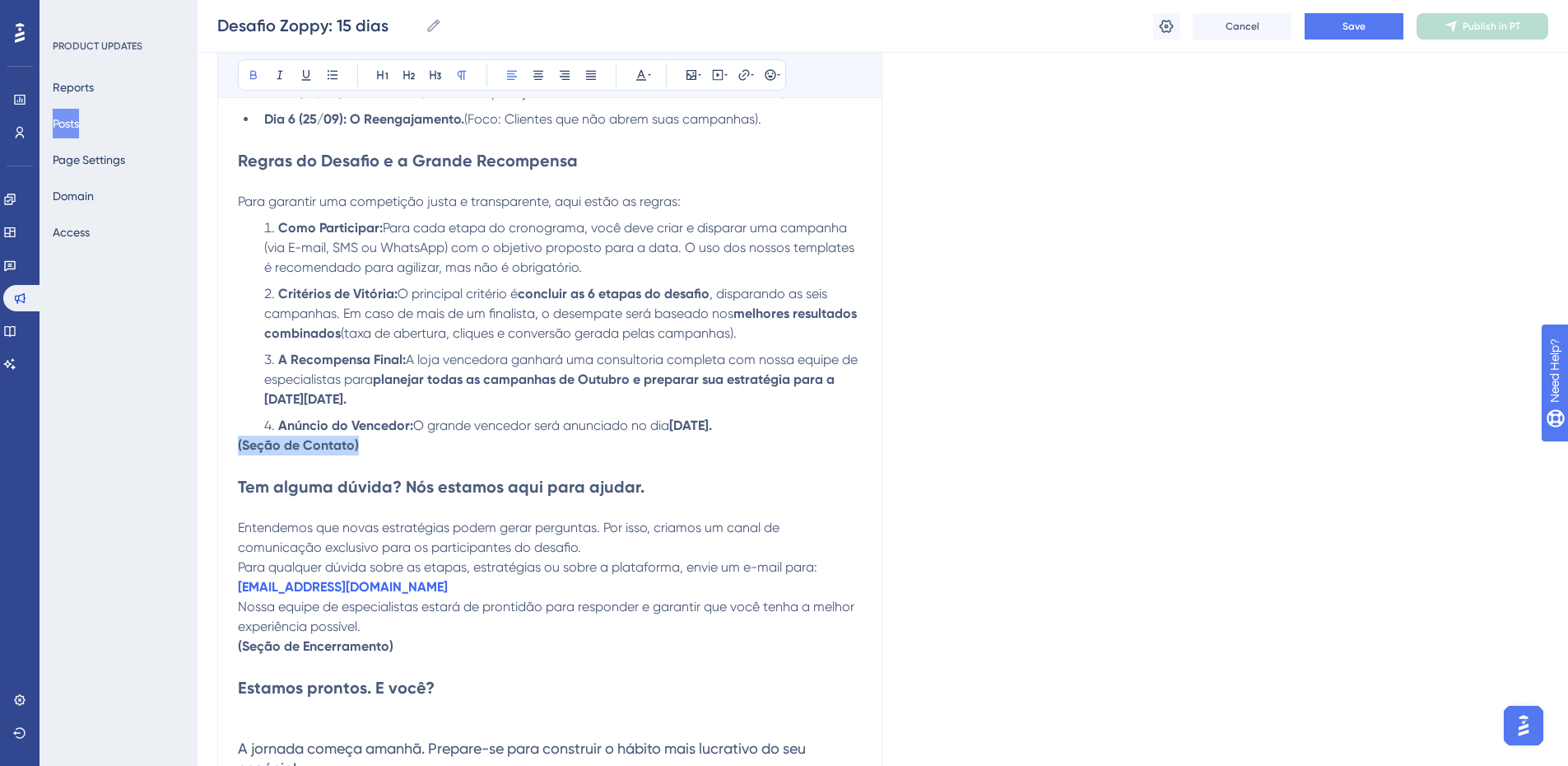
drag, startPoint x: 414, startPoint y: 447, endPoint x: 224, endPoint y: 450, distance: 190.0
click at [224, 450] on div "Bold Italic Underline Bullet Point Heading 1 Heading 2 Heading 3 Normal Align L…" at bounding box center [550, 29] width 665 height 1540
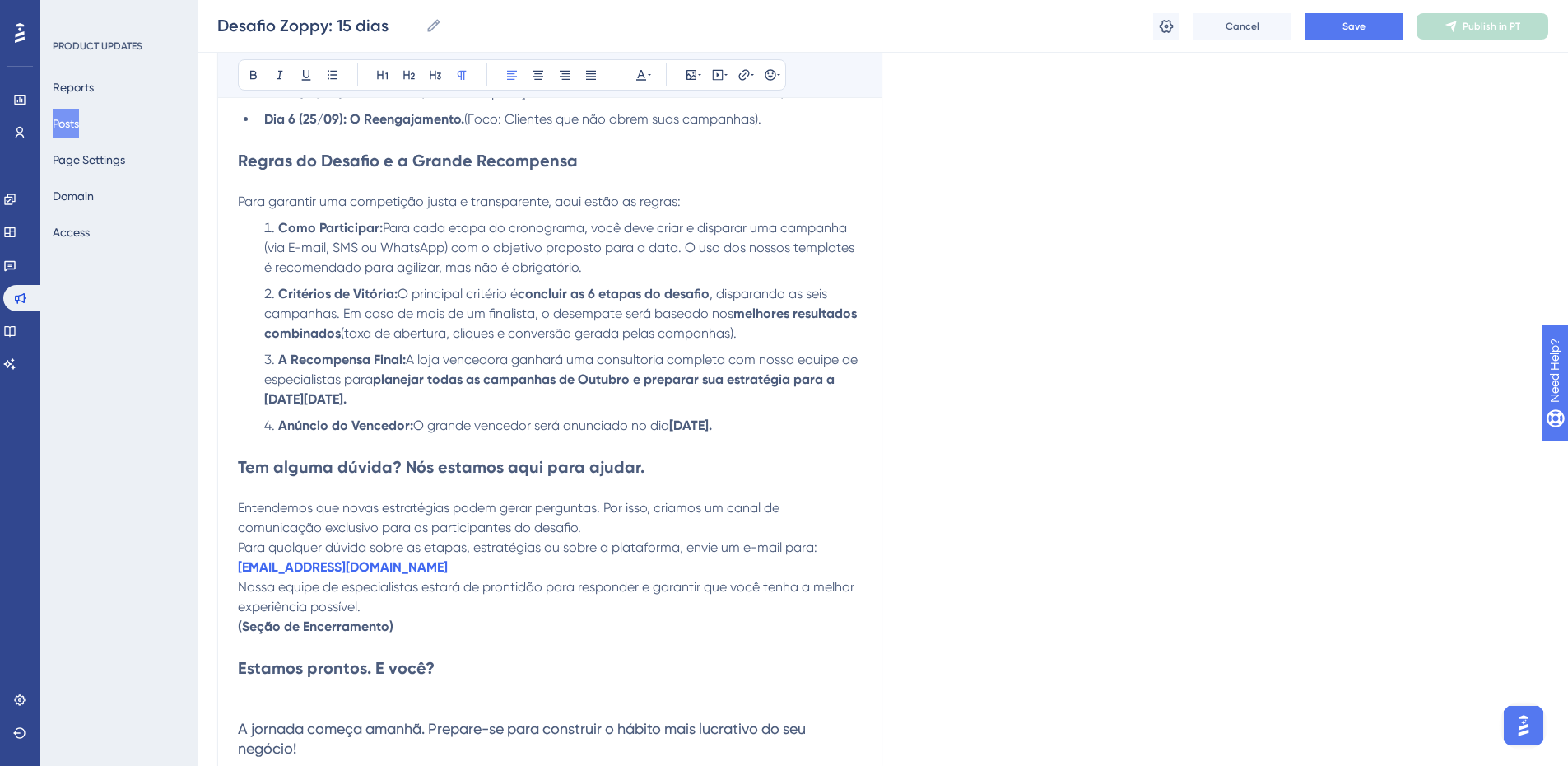
click at [512, 436] on p at bounding box center [550, 446] width 624 height 20
click at [512, 428] on span "O grande vencedor será anunciado no dia" at bounding box center [541, 425] width 256 height 16
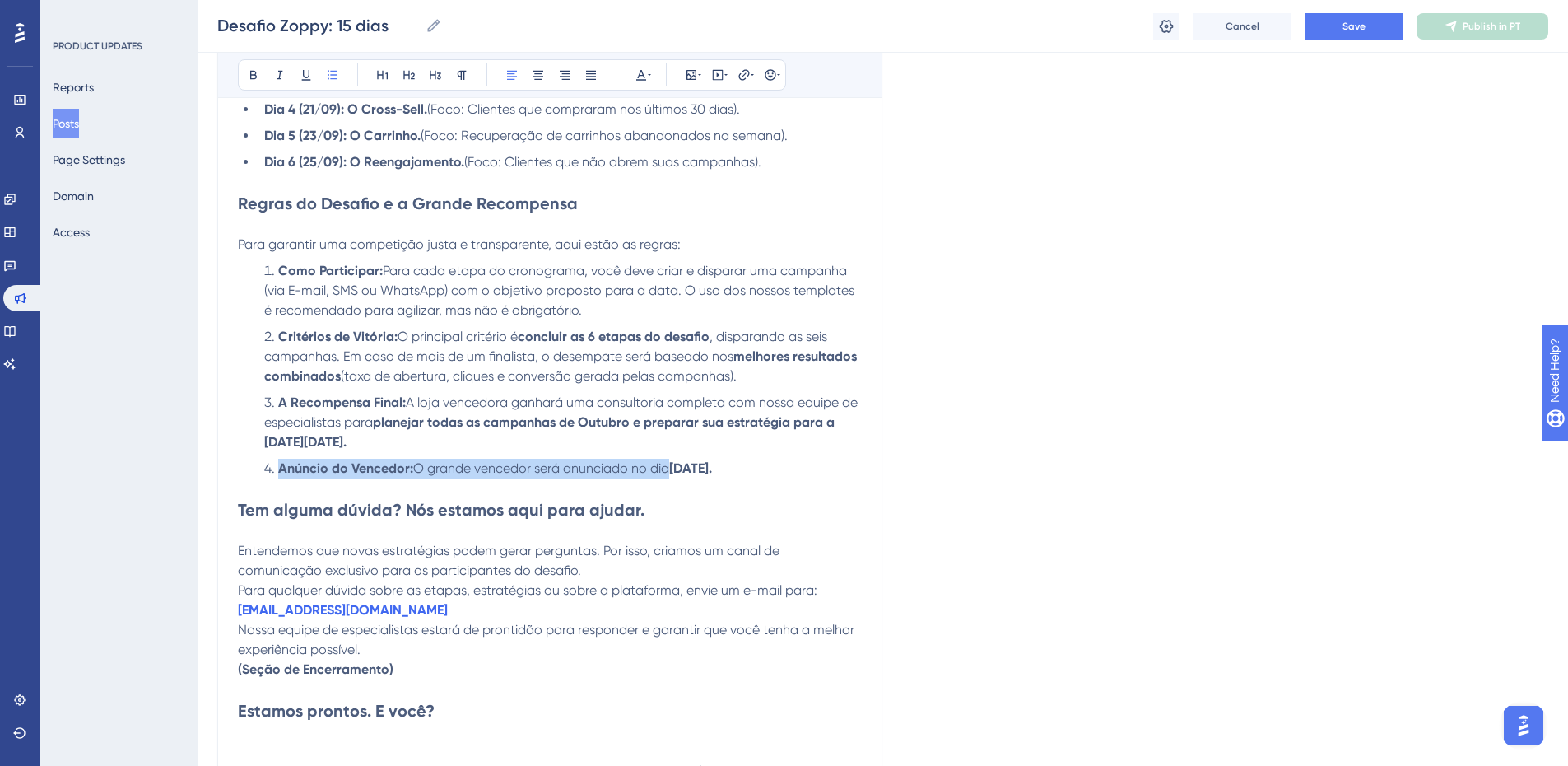
scroll to position [1071, 0]
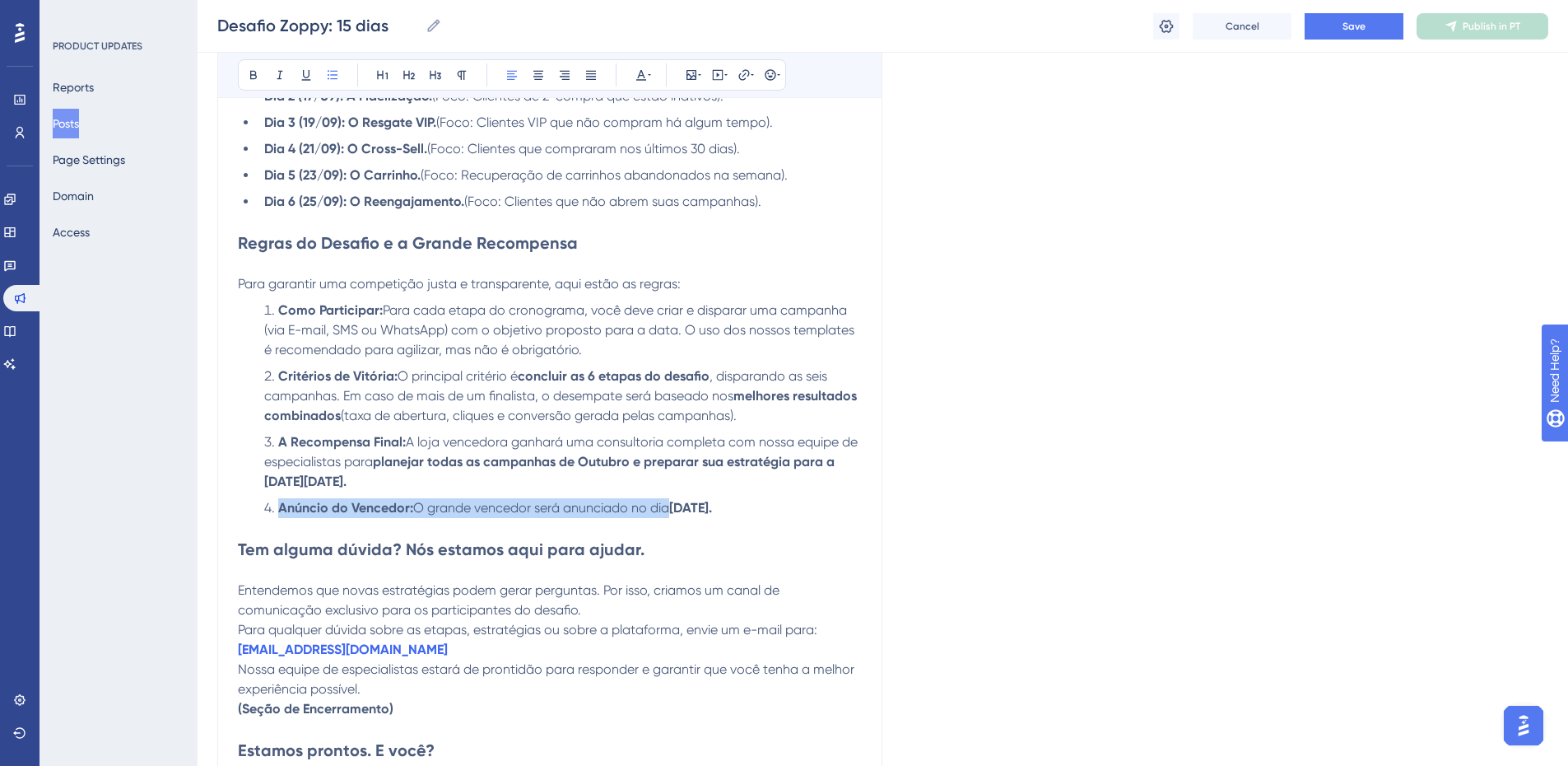
click at [712, 507] on strong "[DATE]." at bounding box center [690, 508] width 43 height 16
click at [690, 514] on strong "[DATE]." at bounding box center [690, 508] width 43 height 16
click at [513, 472] on li "A Recompensa Final: A loja vencedora ganhará uma consultoria completa com nossa…" at bounding box center [560, 462] width 605 height 60
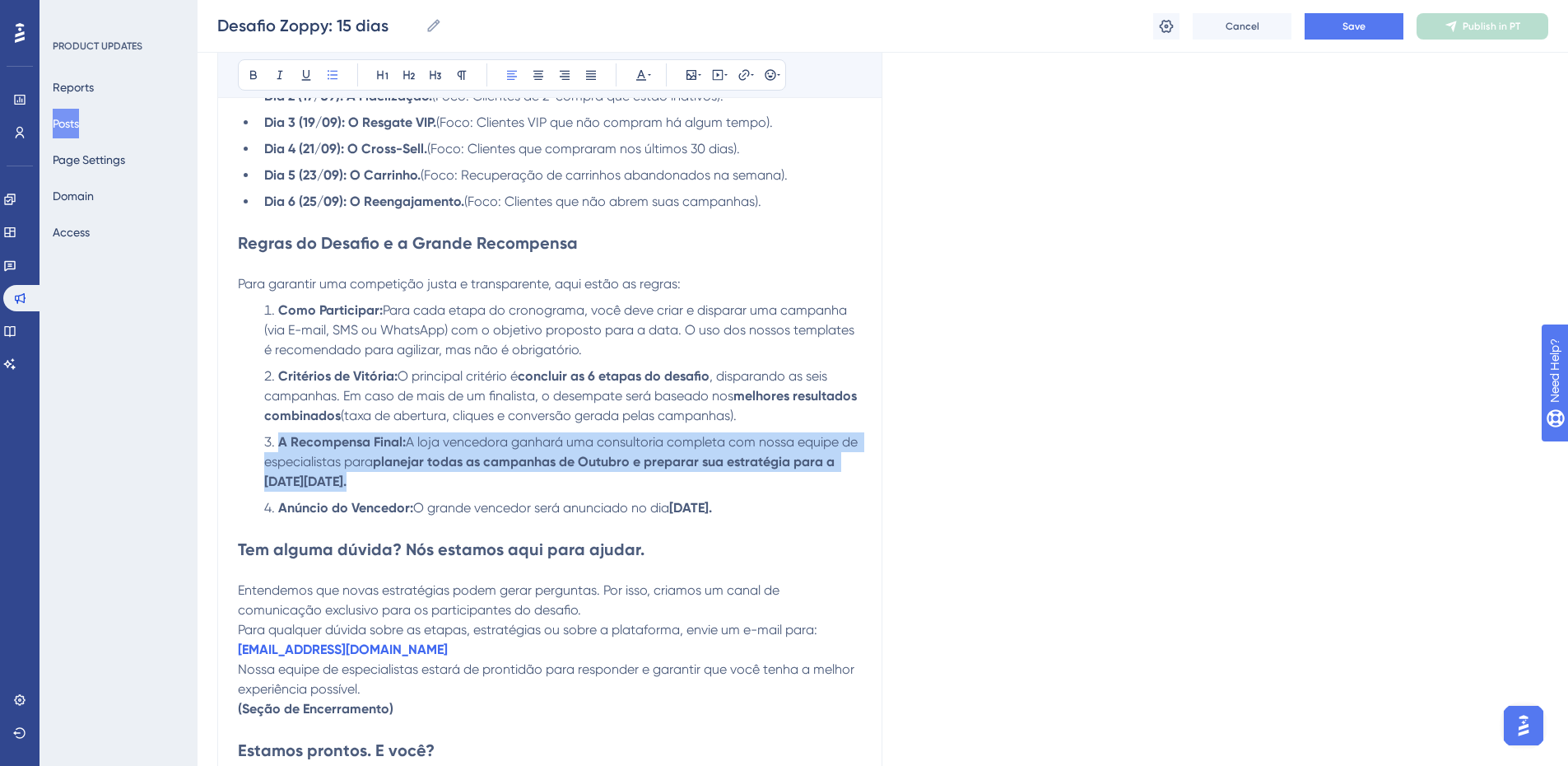
drag, startPoint x: 513, startPoint y: 472, endPoint x: 248, endPoint y: 435, distance: 267.6
click at [248, 435] on ol "Como Participar: Para cada etapa do cronograma, você deve criar e disparar uma …" at bounding box center [550, 409] width 624 height 218
click at [369, 469] on span "A loja vencedora ganhará uma consultoria completa com nossa equipe de especiali…" at bounding box center [562, 452] width 597 height 36
drag, startPoint x: 381, startPoint y: 480, endPoint x: 412, endPoint y: 449, distance: 43.8
click at [412, 449] on li "A Recompensa Final: A loja vencedora ganhará uma consultoria completa com nossa…" at bounding box center [560, 462] width 605 height 60
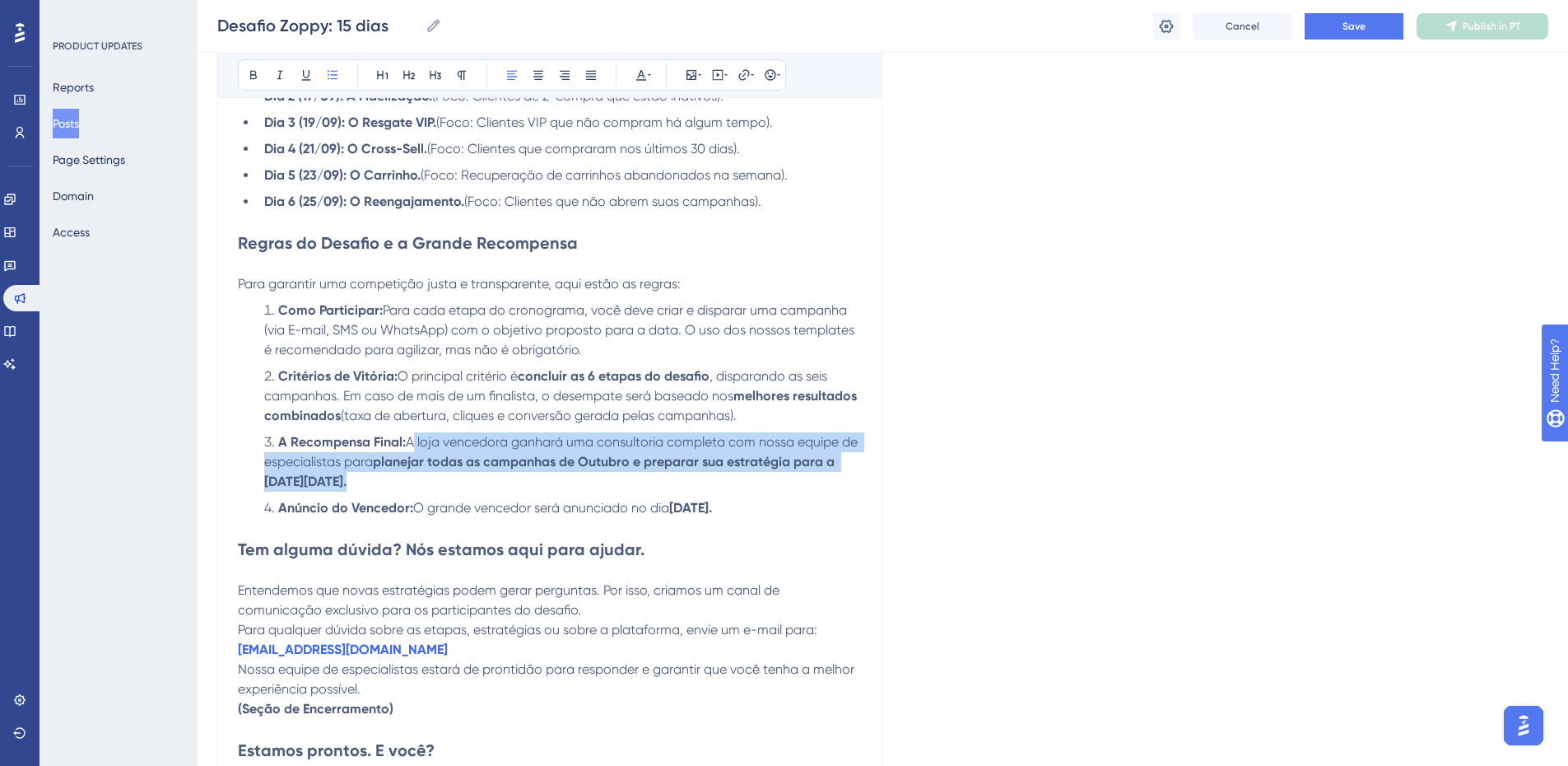
click at [419, 468] on strong "planejar todas as campanhas de Outubro e preparar sua estratégia para a [DATE][…" at bounding box center [551, 472] width 574 height 36
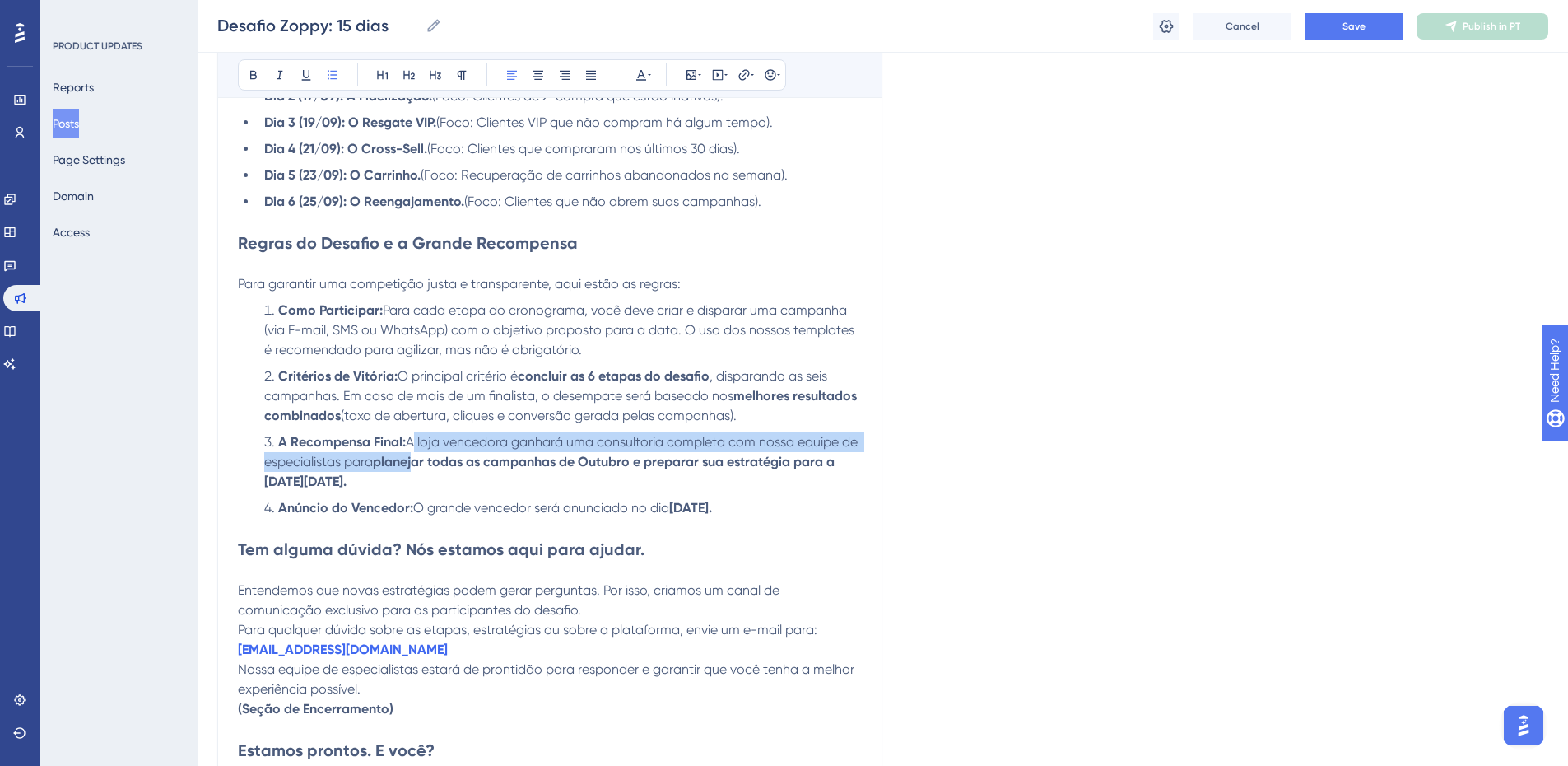
drag, startPoint x: 419, startPoint y: 468, endPoint x: 412, endPoint y: 440, distance: 28.9
click at [412, 440] on li "A Recompensa Final: A loja vencedora ganhará uma consultoria completa com nossa…" at bounding box center [560, 462] width 605 height 60
click at [419, 470] on li "A Recompensa Final: A loja vencedora ganhará uma consultoria completa com nossa…" at bounding box center [560, 462] width 605 height 60
drag, startPoint x: 387, startPoint y: 369, endPoint x: 754, endPoint y: 417, distance: 370.1
click at [754, 417] on li "Critérios de Vitória: O principal critério é concluir as 6 etapas do desafio , …" at bounding box center [560, 396] width 605 height 60
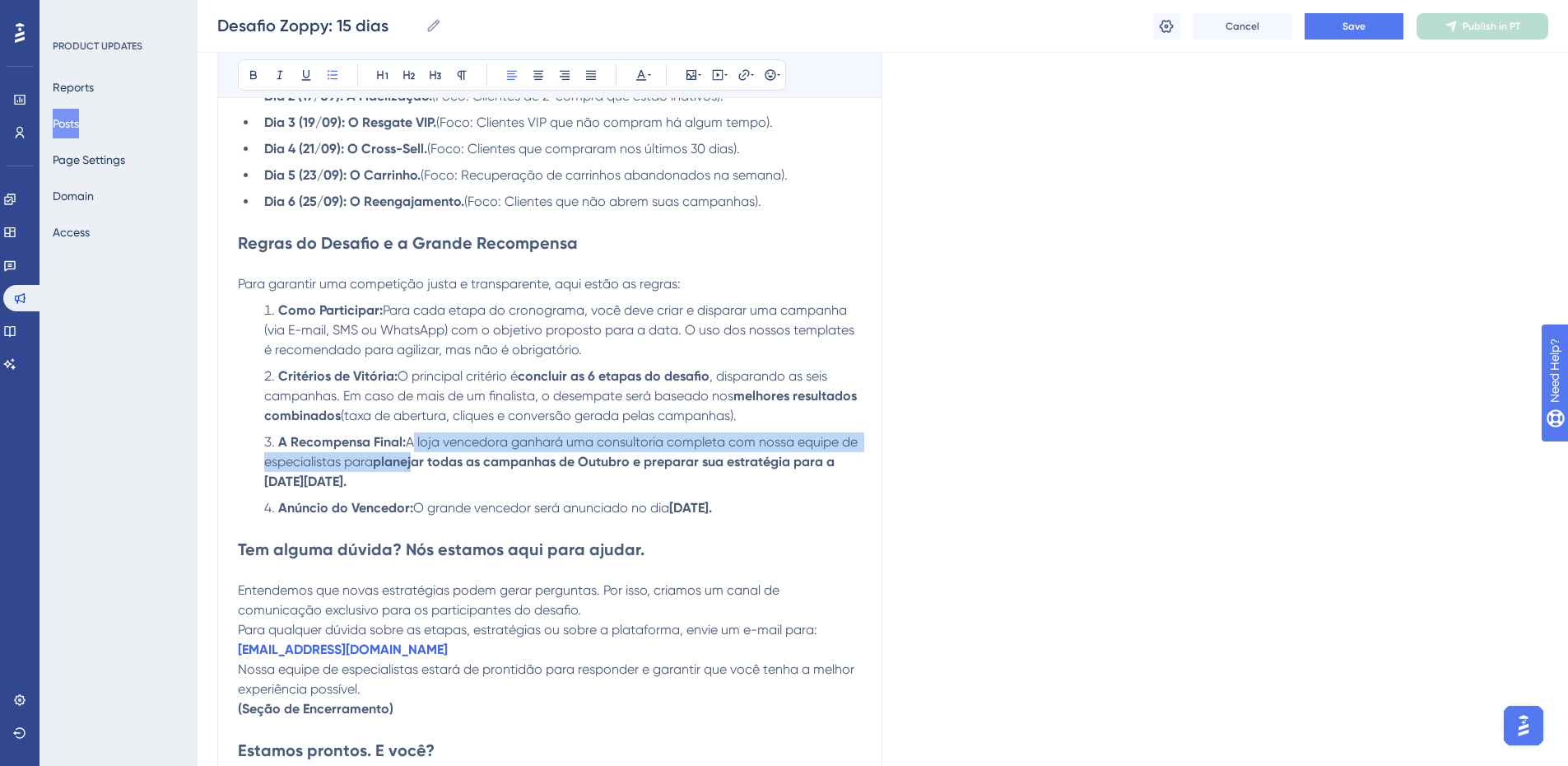
click at [754, 417] on li "Critérios de Vitória: O principal critério é concluir as 6 etapas do desafio , …" at bounding box center [560, 396] width 605 height 60
drag, startPoint x: 607, startPoint y: 356, endPoint x: 277, endPoint y: 318, distance: 332.2
click at [277, 318] on li "Como Participar: Para cada etapa do cronograma, você deve criar e disparar uma …" at bounding box center [560, 331] width 605 height 60
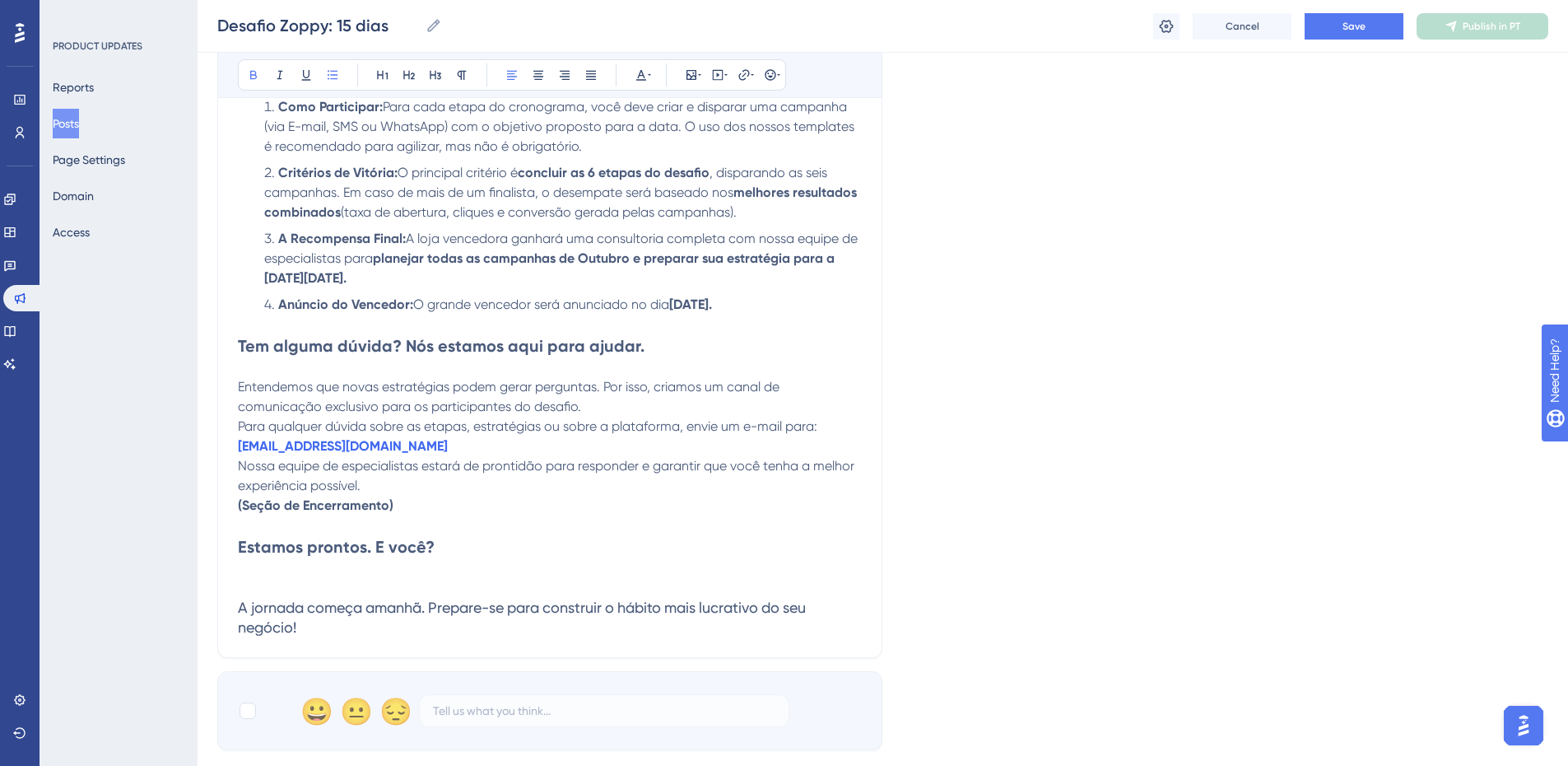
scroll to position [1318, 0]
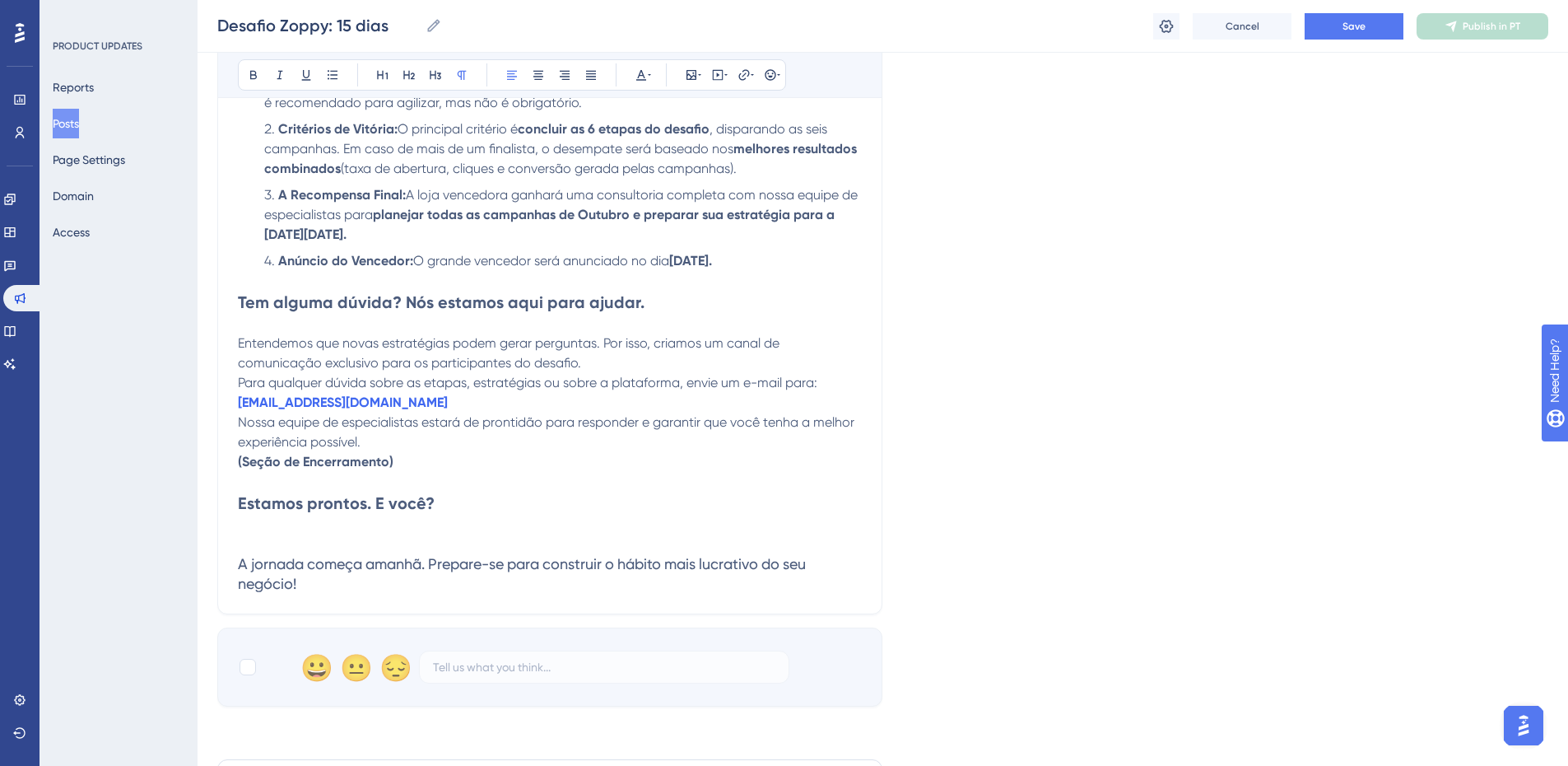
click at [454, 287] on p at bounding box center [550, 281] width 624 height 20
click at [468, 297] on strong "Tem alguma dúvida? Nós estamos aqui para ajudar." at bounding box center [442, 302] width 407 height 20
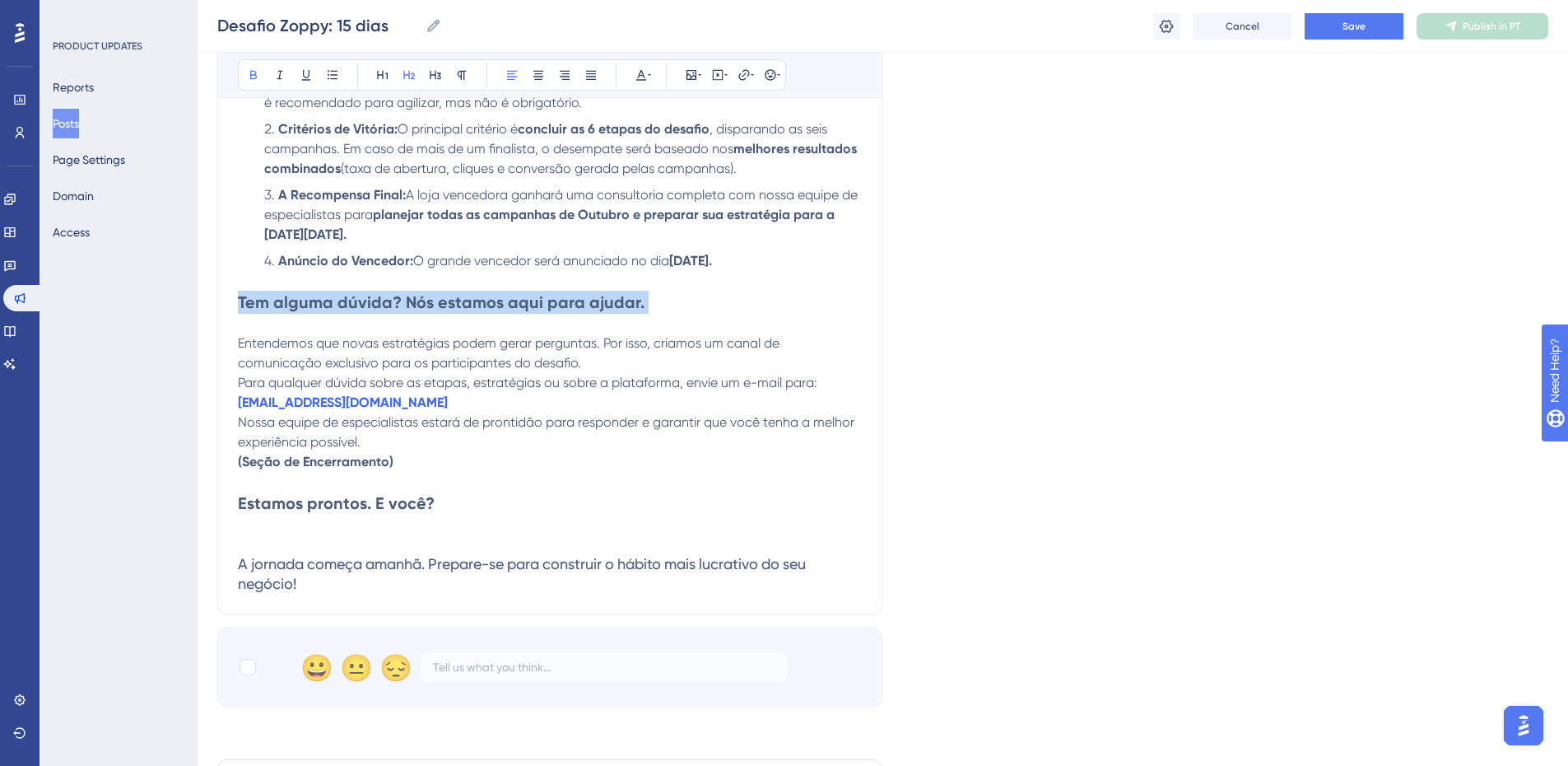
click at [468, 297] on strong "Tem alguma dúvida? Nós estamos aqui para ajudar." at bounding box center [442, 302] width 407 height 20
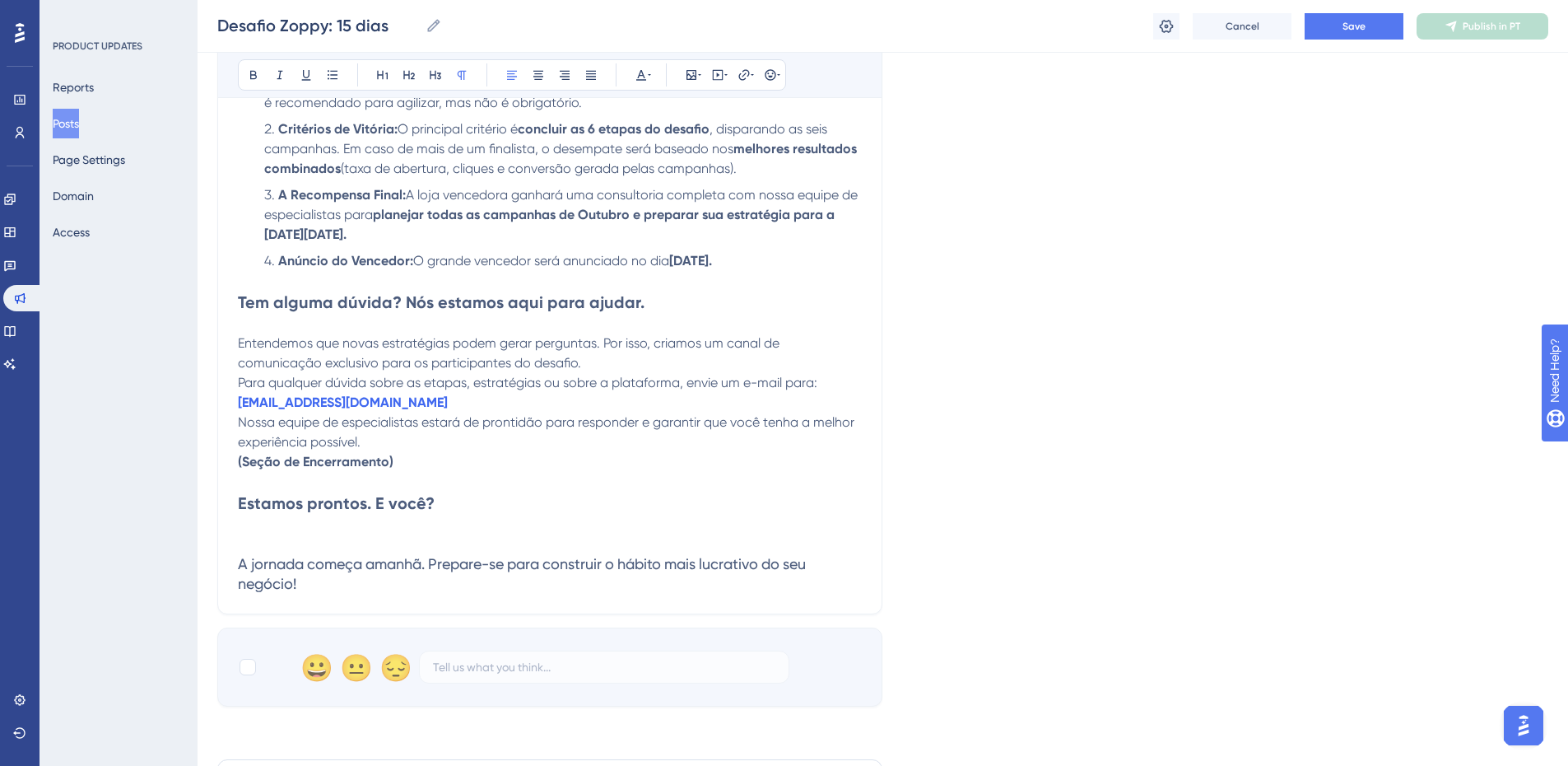
click at [356, 350] on span "Entendemos que novas estratégias podem gerar perguntas. Por isso, criamos um ca…" at bounding box center [510, 353] width 545 height 36
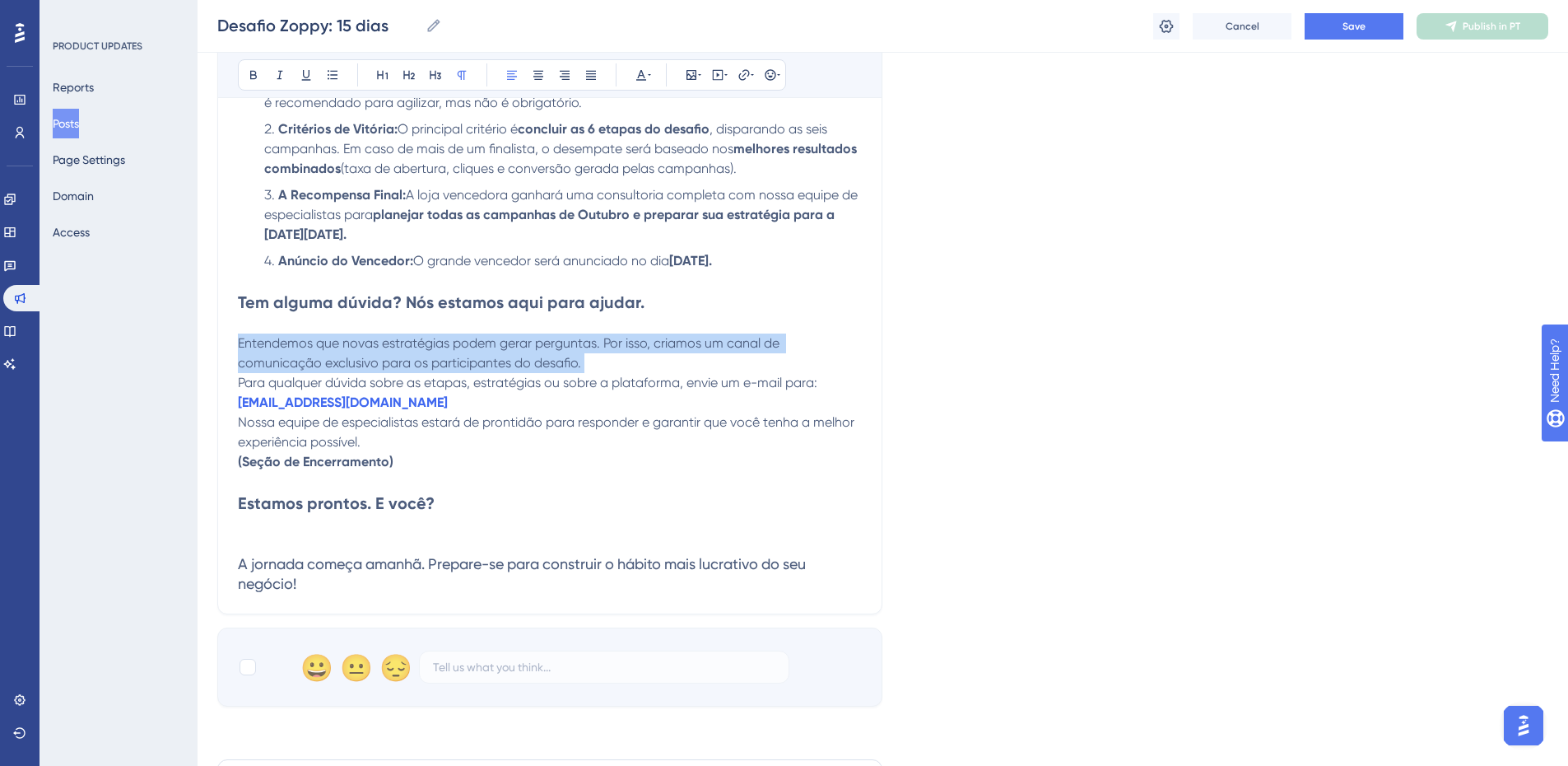
click at [356, 350] on span "Entendemos que novas estratégias podem gerar perguntas. Por isso, criamos um ca…" at bounding box center [510, 353] width 545 height 36
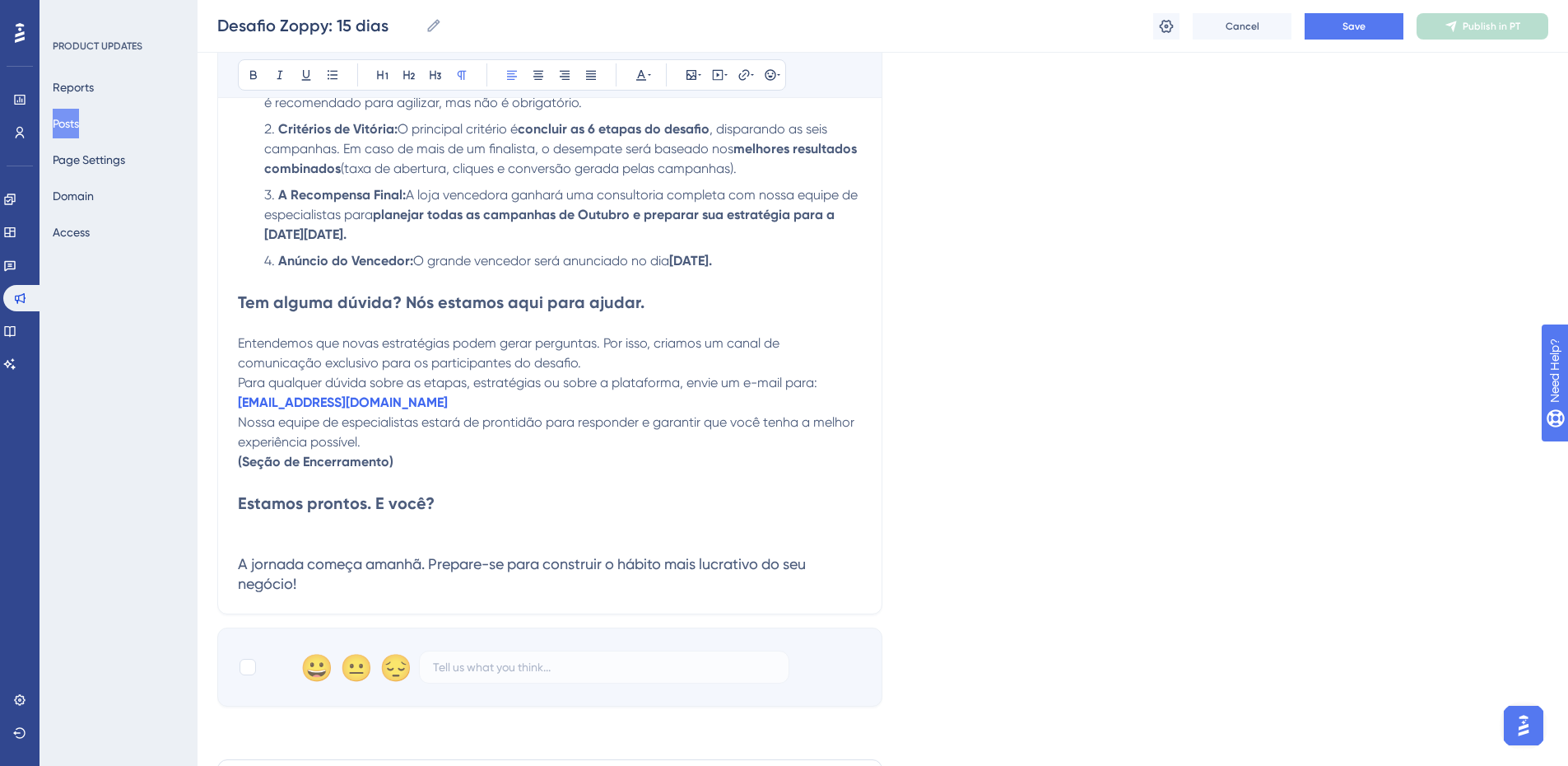
click at [356, 350] on span "Entendemos que novas estratégias podem gerar perguntas. Por isso, criamos um ca…" at bounding box center [510, 353] width 545 height 36
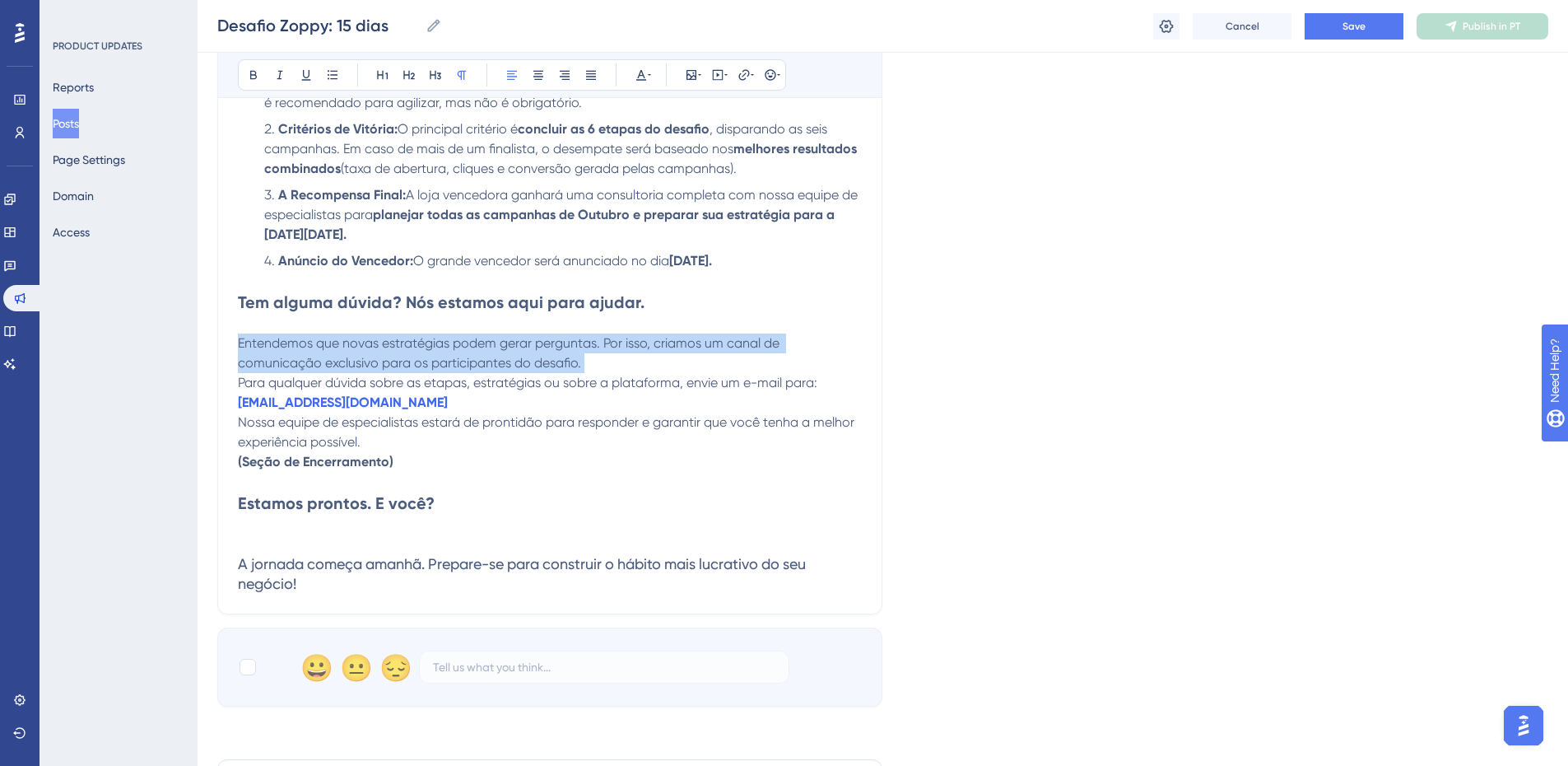
click at [356, 350] on span "Entendemos que novas estratégias podem gerar perguntas. Por isso, criamos um ca…" at bounding box center [510, 353] width 545 height 36
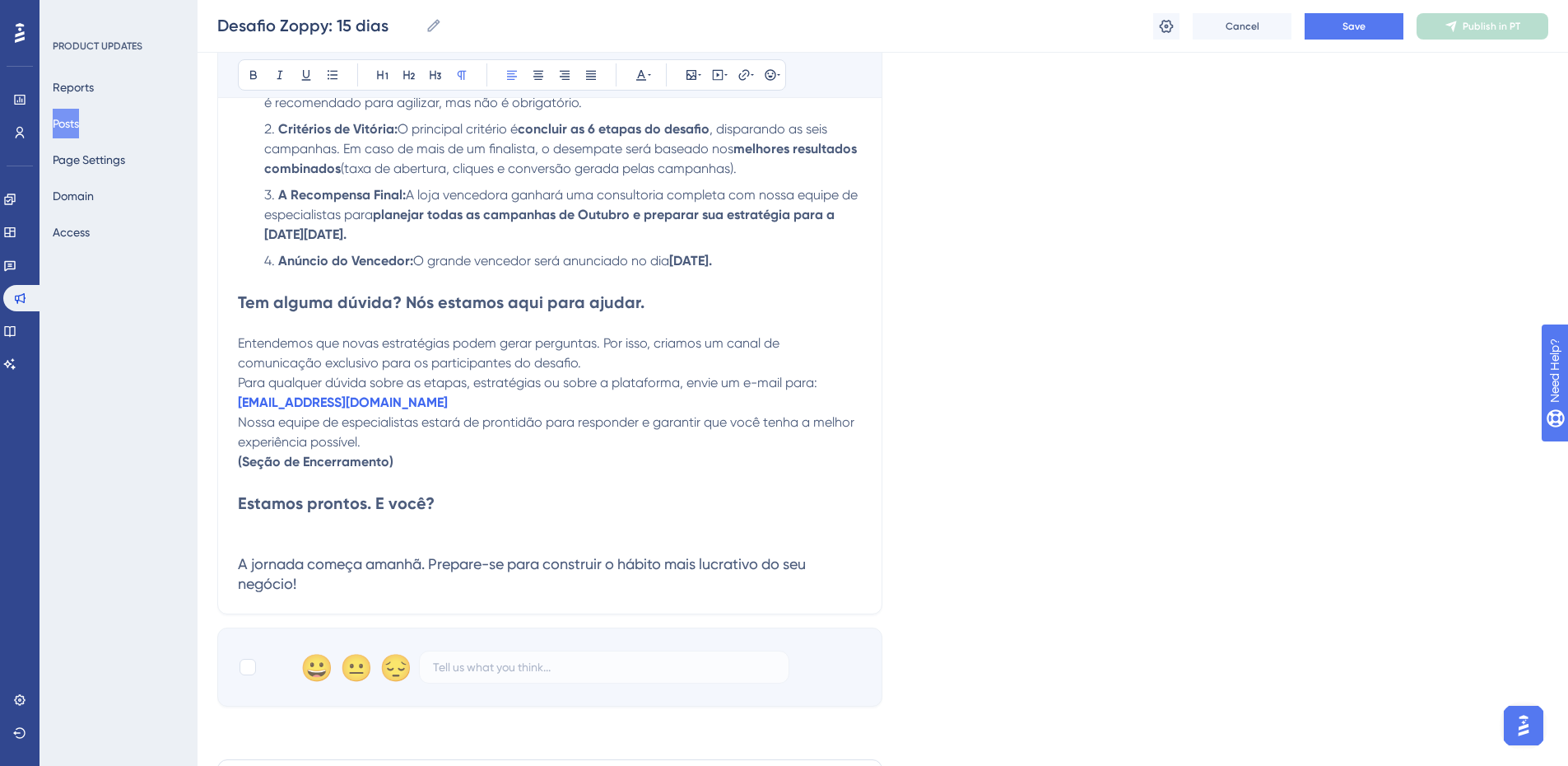
click at [356, 350] on span "Entendemos que novas estratégias podem gerar perguntas. Por isso, criamos um ca…" at bounding box center [510, 353] width 545 height 36
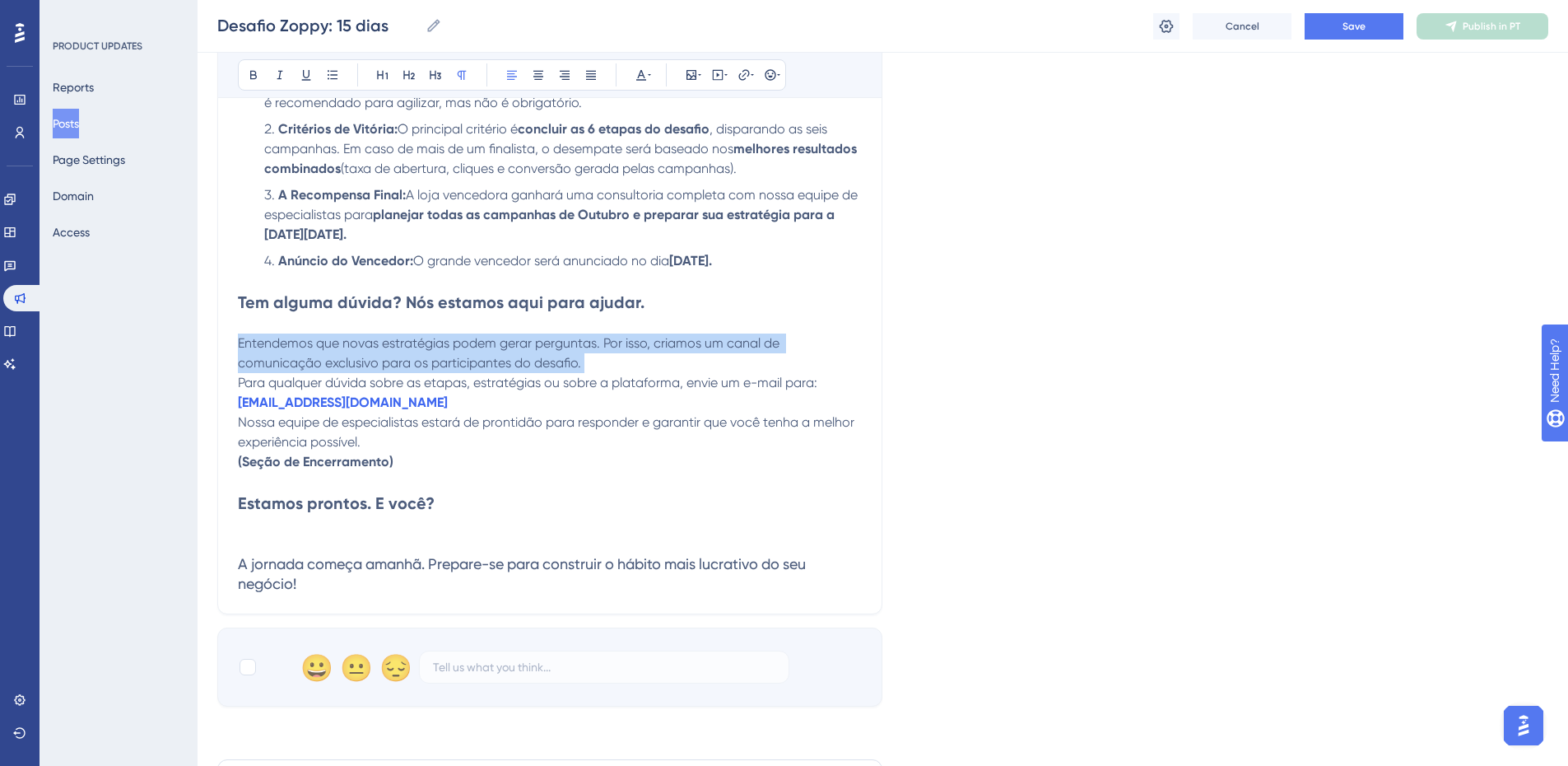
click at [356, 350] on span "Entendemos que novas estratégias podem gerar perguntas. Por isso, criamos um ca…" at bounding box center [510, 353] width 545 height 36
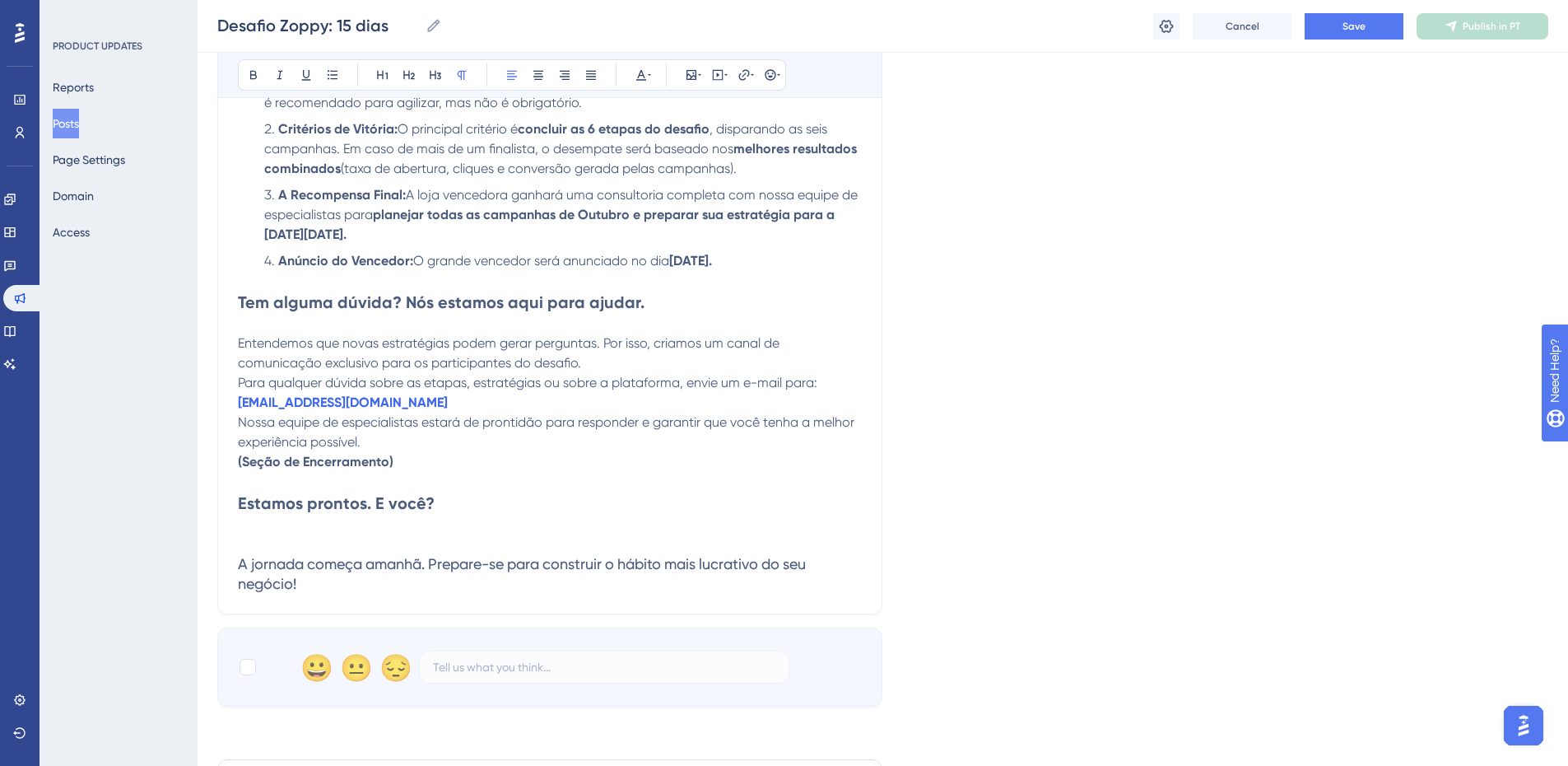
click at [356, 350] on span "Entendemos que novas estratégias podem gerar perguntas. Por isso, criamos um ca…" at bounding box center [510, 353] width 545 height 36
click at [397, 404] on p "[EMAIL_ADDRESS][DOMAIN_NAME]" at bounding box center [550, 402] width 624 height 20
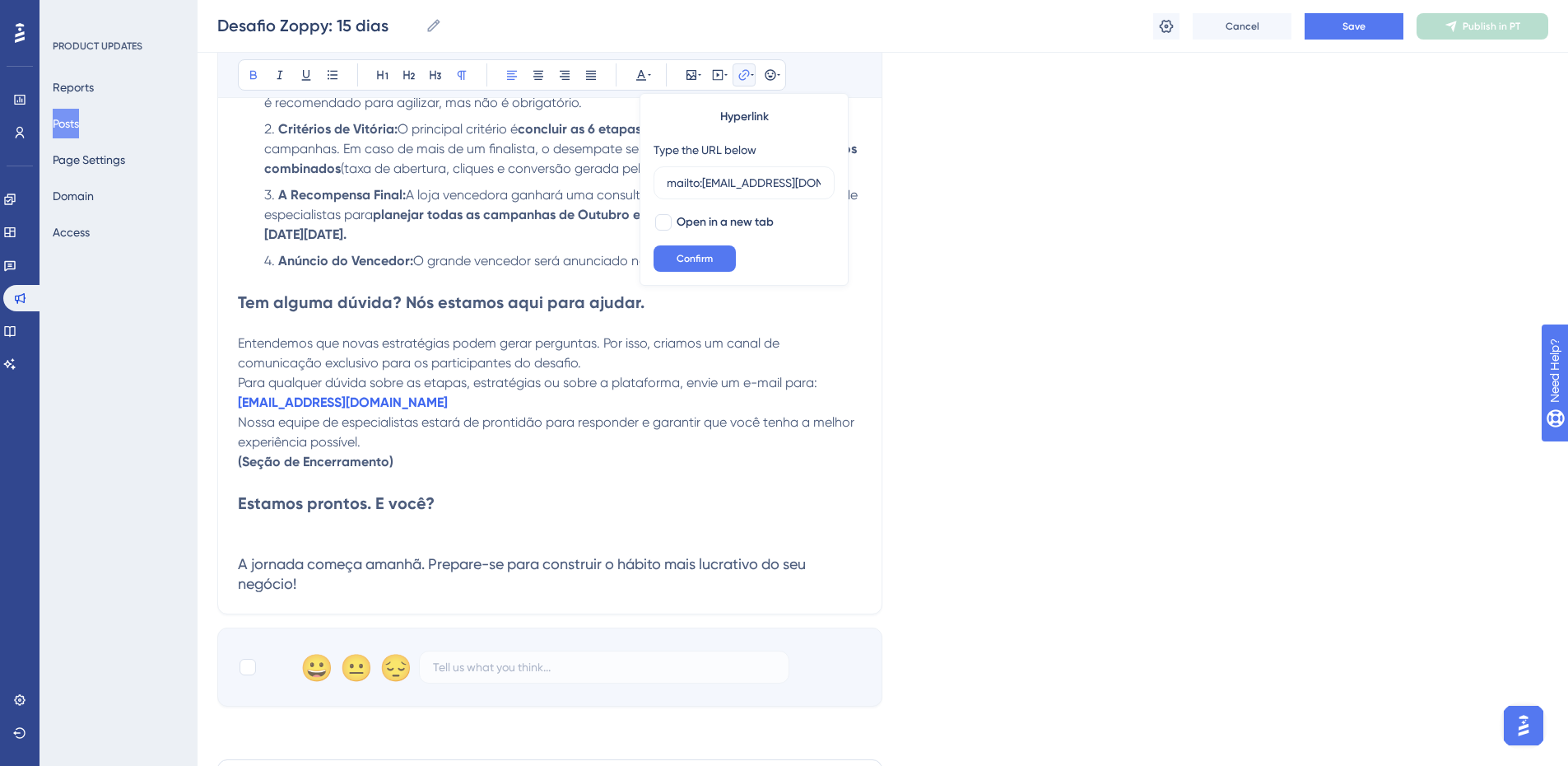
scroll to position [0, 0]
type input "mailto:[PERSON_NAME][EMAIL_ADDRESS][DOMAIN_NAME]"
drag, startPoint x: 667, startPoint y: 226, endPoint x: 710, endPoint y: 275, distance: 65.2
click at [667, 225] on div at bounding box center [663, 223] width 17 height 17
checkbox input "true"
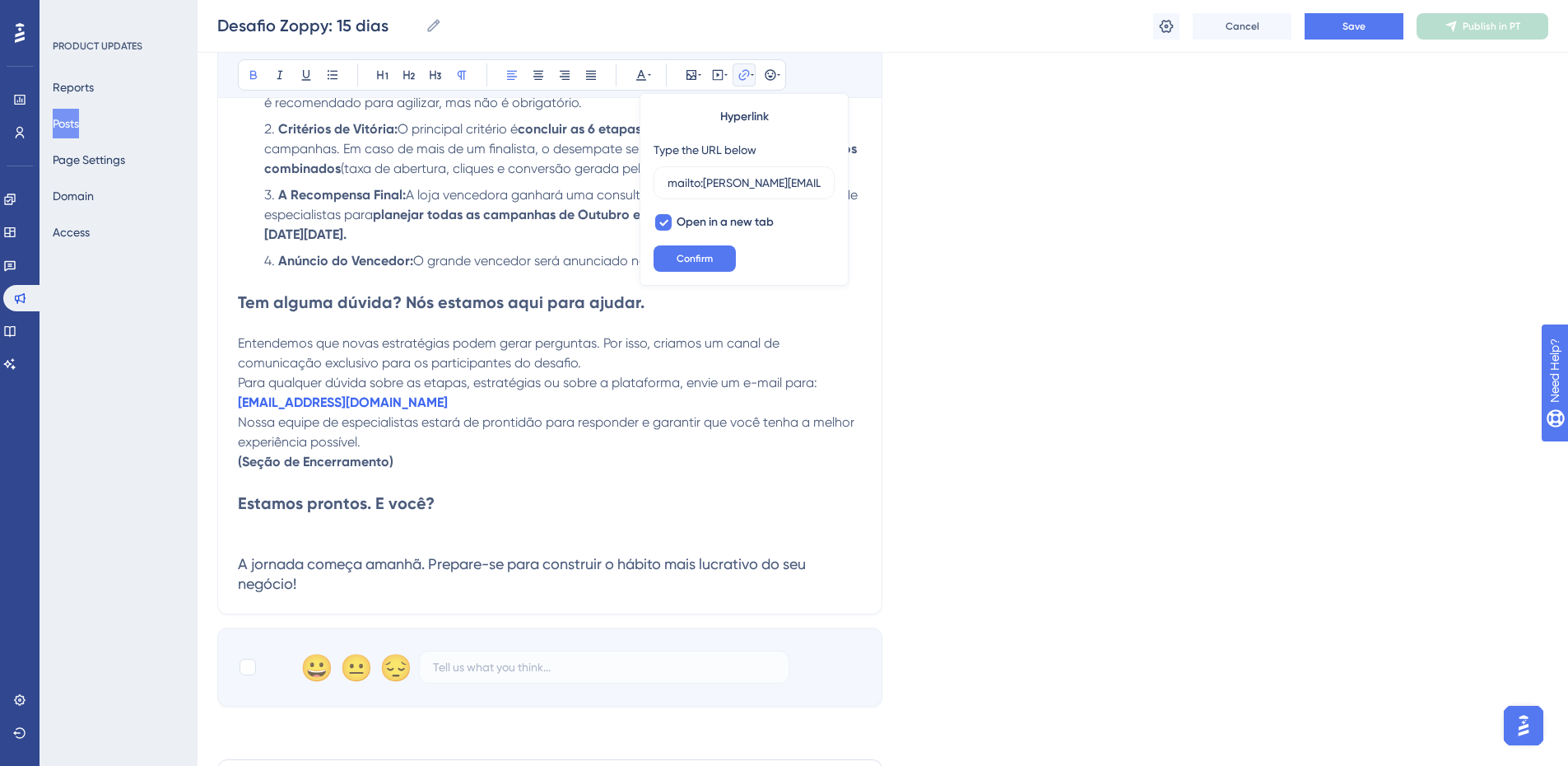
click at [710, 274] on div "Hyperlink Type the URL below mailto:[EMAIL_ADDRESS][DOMAIN_NAME] Open in a new …" at bounding box center [744, 190] width 210 height 193
click at [699, 258] on span "Confirm" at bounding box center [695, 258] width 36 height 13
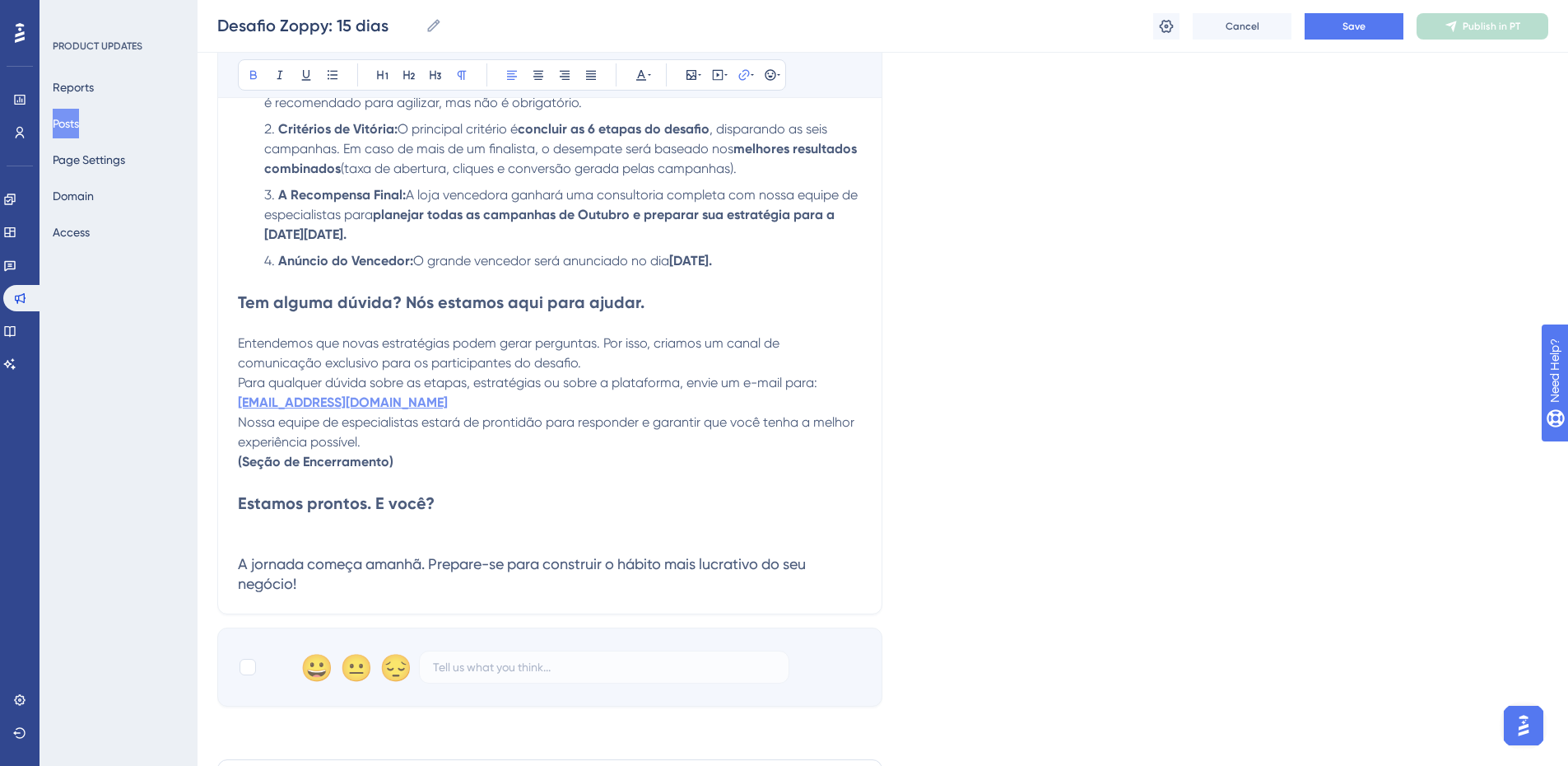
click at [360, 403] on strong "[EMAIL_ADDRESS][DOMAIN_NAME]" at bounding box center [343, 402] width 210 height 16
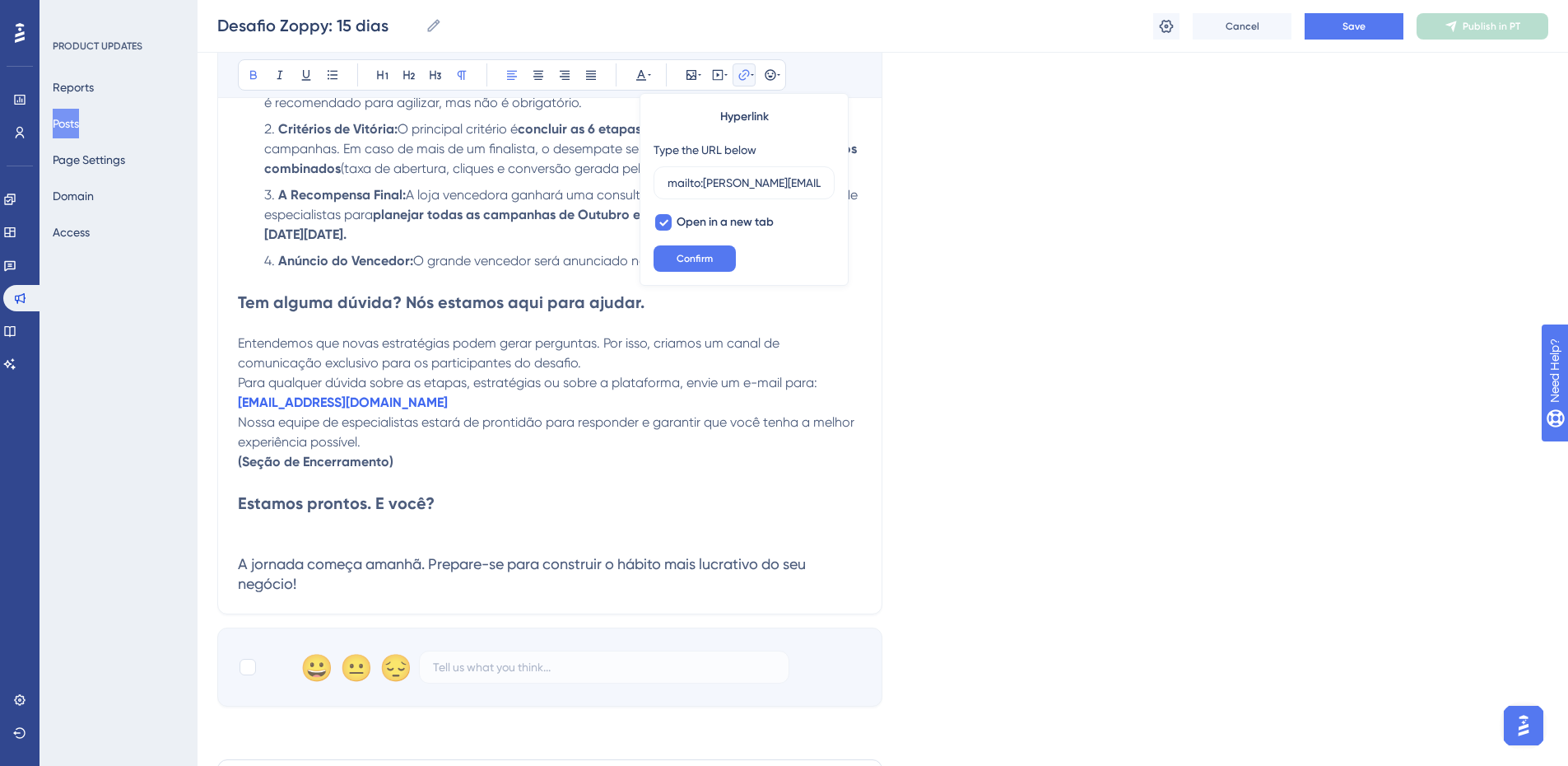
scroll to position [0, 40]
click at [678, 179] on input "mailto:[PERSON_NAME][EMAIL_ADDRESS][DOMAIN_NAME]" at bounding box center [744, 183] width 153 height 18
type input "[EMAIL_ADDRESS][DOMAIN_NAME]"
click at [691, 259] on span "Confirm" at bounding box center [695, 258] width 36 height 13
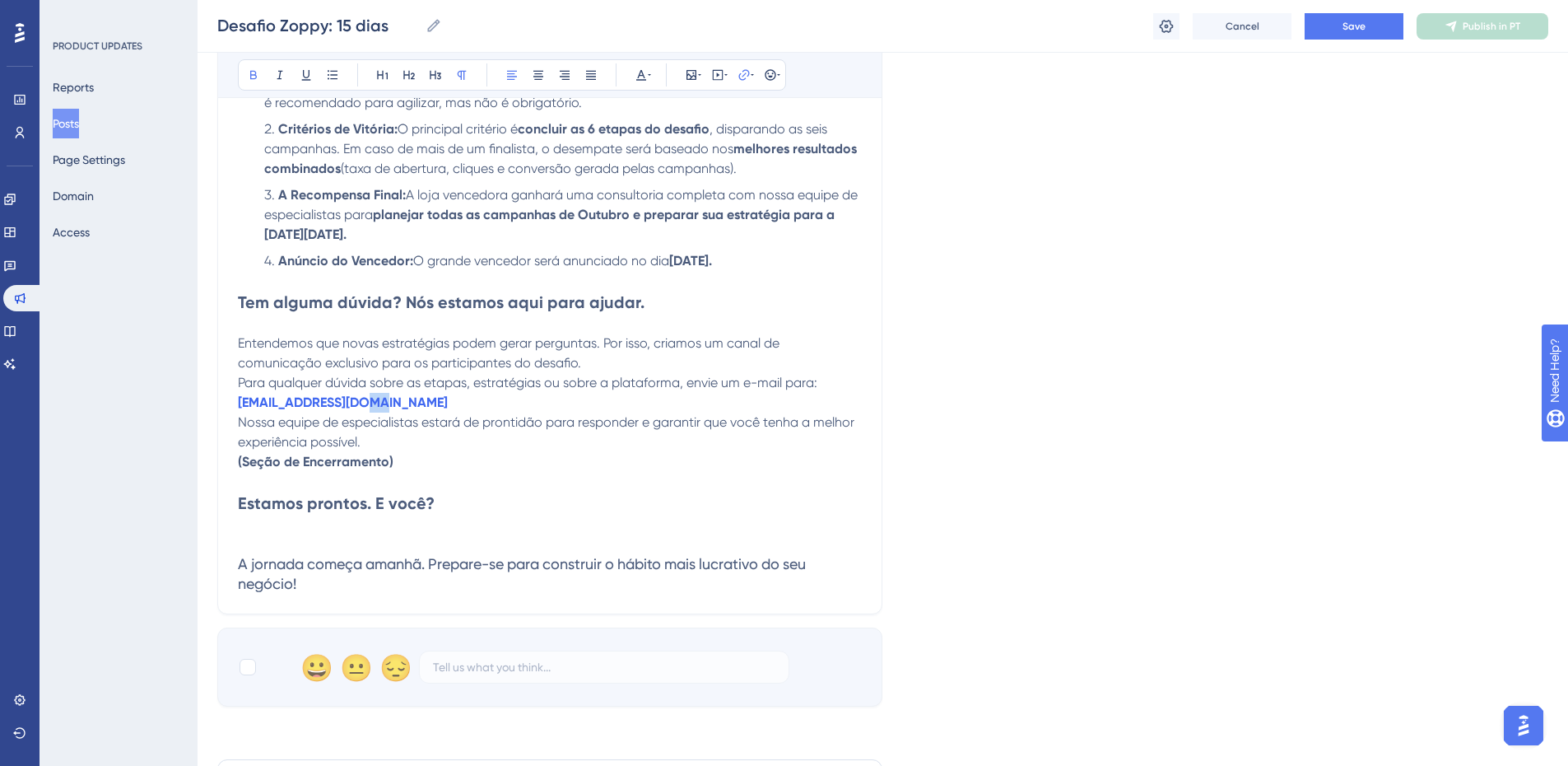
click at [449, 405] on p "[EMAIL_ADDRESS][DOMAIN_NAME]" at bounding box center [550, 402] width 624 height 20
click at [350, 403] on strong "[EMAIL_ADDRESS][DOMAIN_NAME]" at bounding box center [343, 402] width 210 height 16
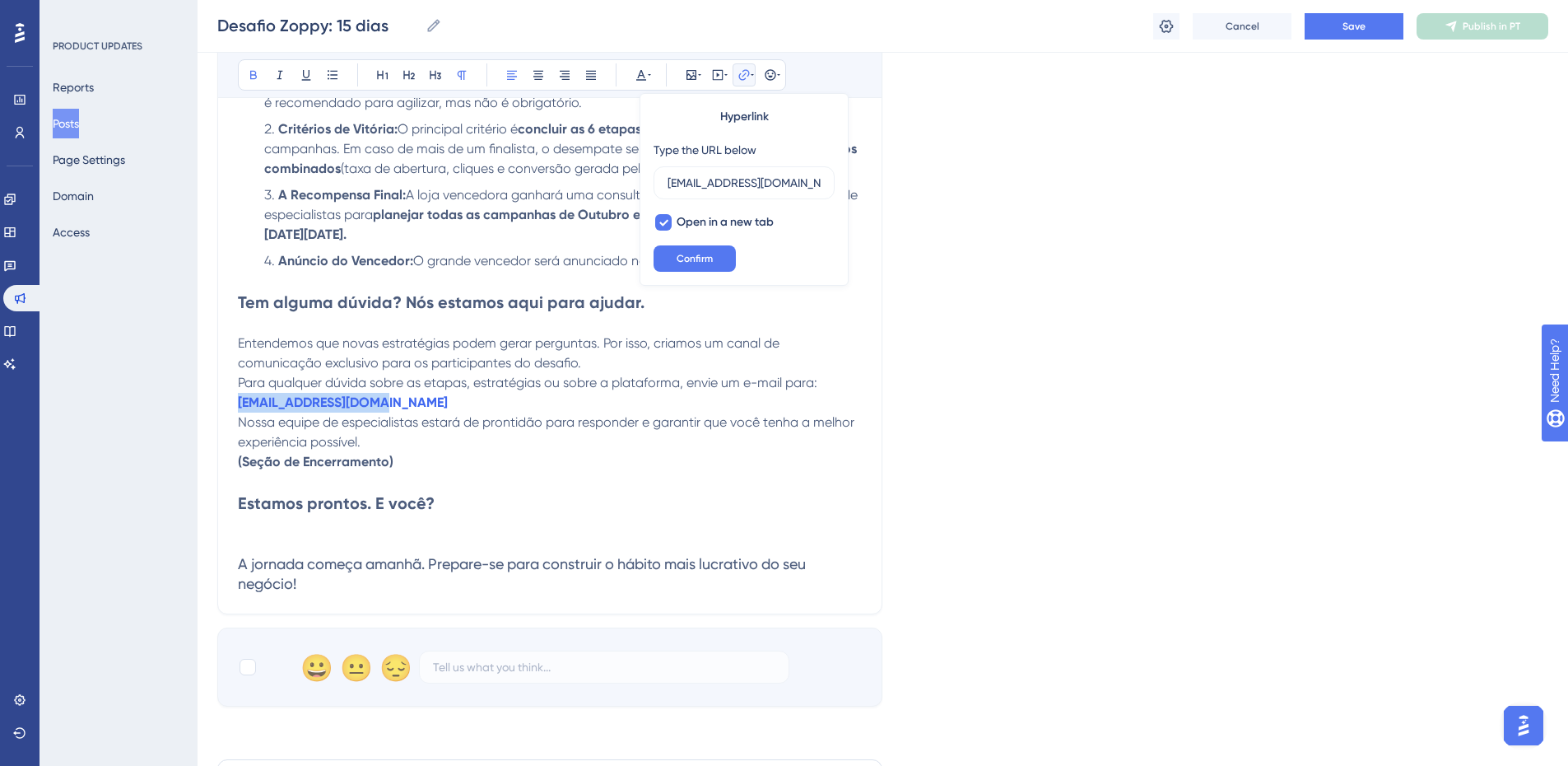
drag, startPoint x: 403, startPoint y: 401, endPoint x: 222, endPoint y: 409, distance: 181.2
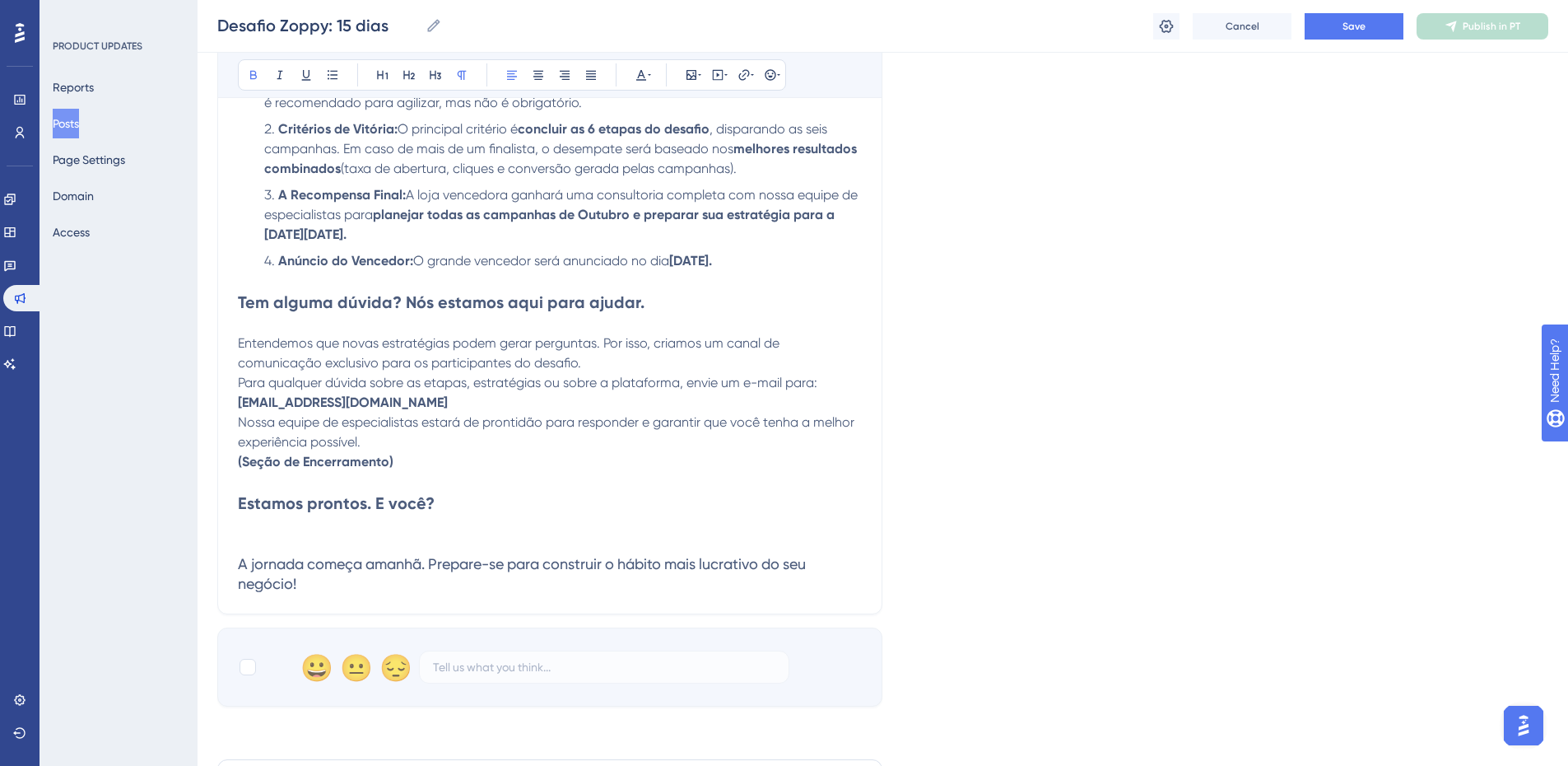
click at [243, 408] on strong "[EMAIL_ADDRESS][DOMAIN_NAME]" at bounding box center [343, 402] width 210 height 16
click at [388, 429] on span "Nossa equipe de especialistas estará de prontidão para responder e garantir que…" at bounding box center [548, 432] width 620 height 36
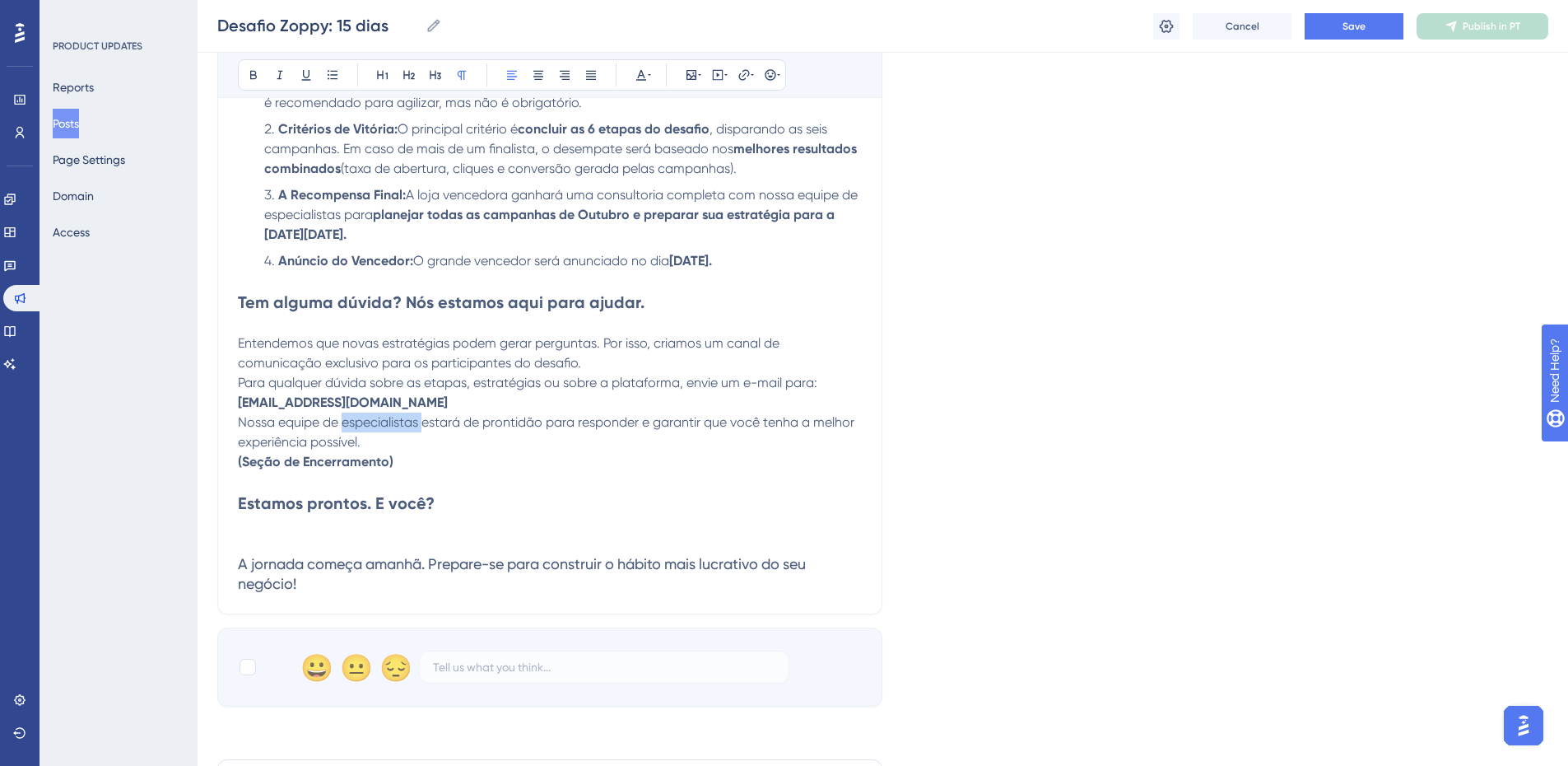
click at [388, 429] on span "Nossa equipe de especialistas estará de prontidão para responder e garantir que…" at bounding box center [548, 432] width 620 height 36
click at [408, 465] on p "(Seção de Encerramento)" at bounding box center [550, 462] width 624 height 20
click at [402, 457] on p "(Seção de Encerramento)" at bounding box center [550, 462] width 624 height 20
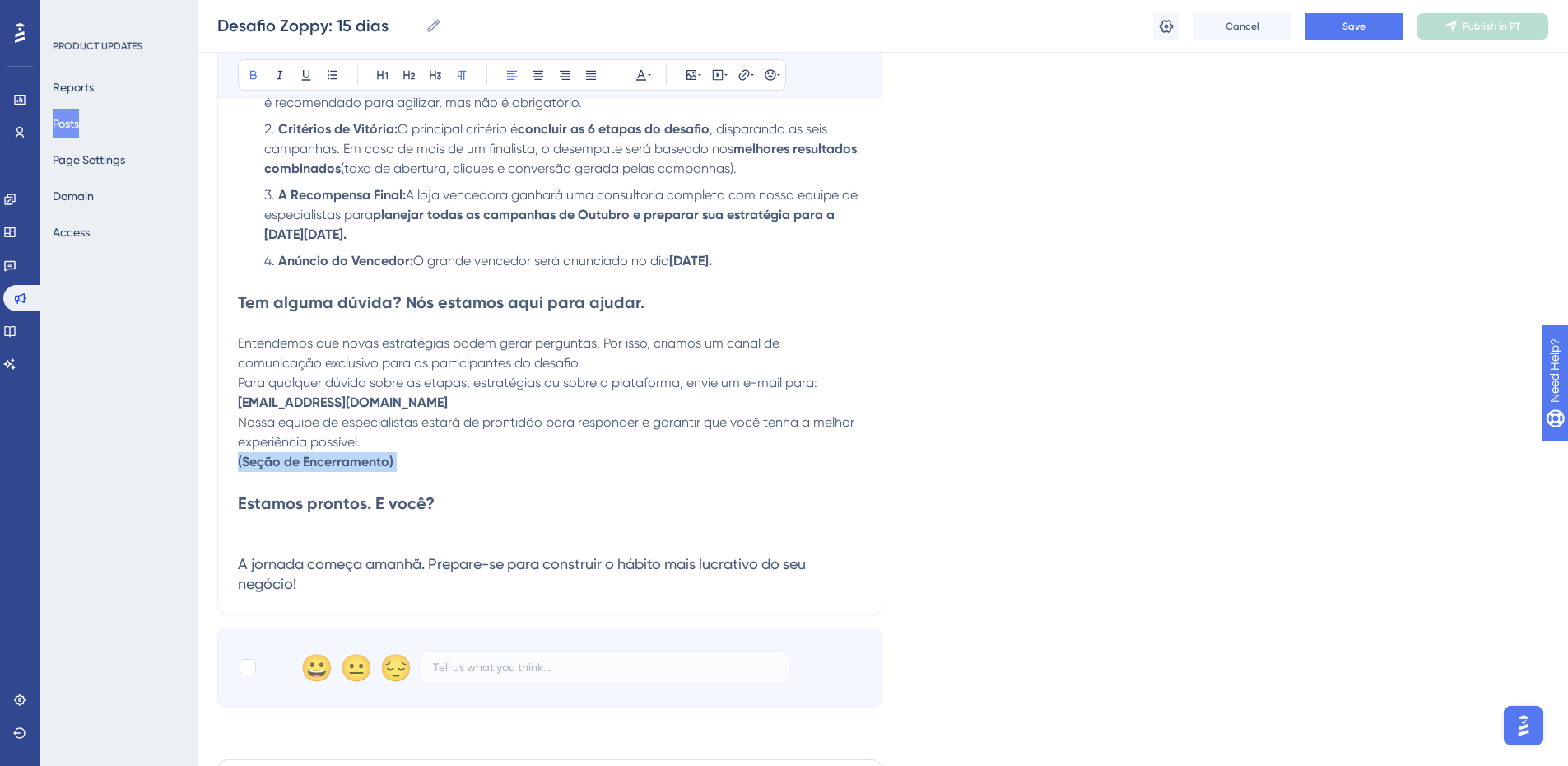
click at [402, 457] on p "(Seção de Encerramento)" at bounding box center [550, 462] width 624 height 20
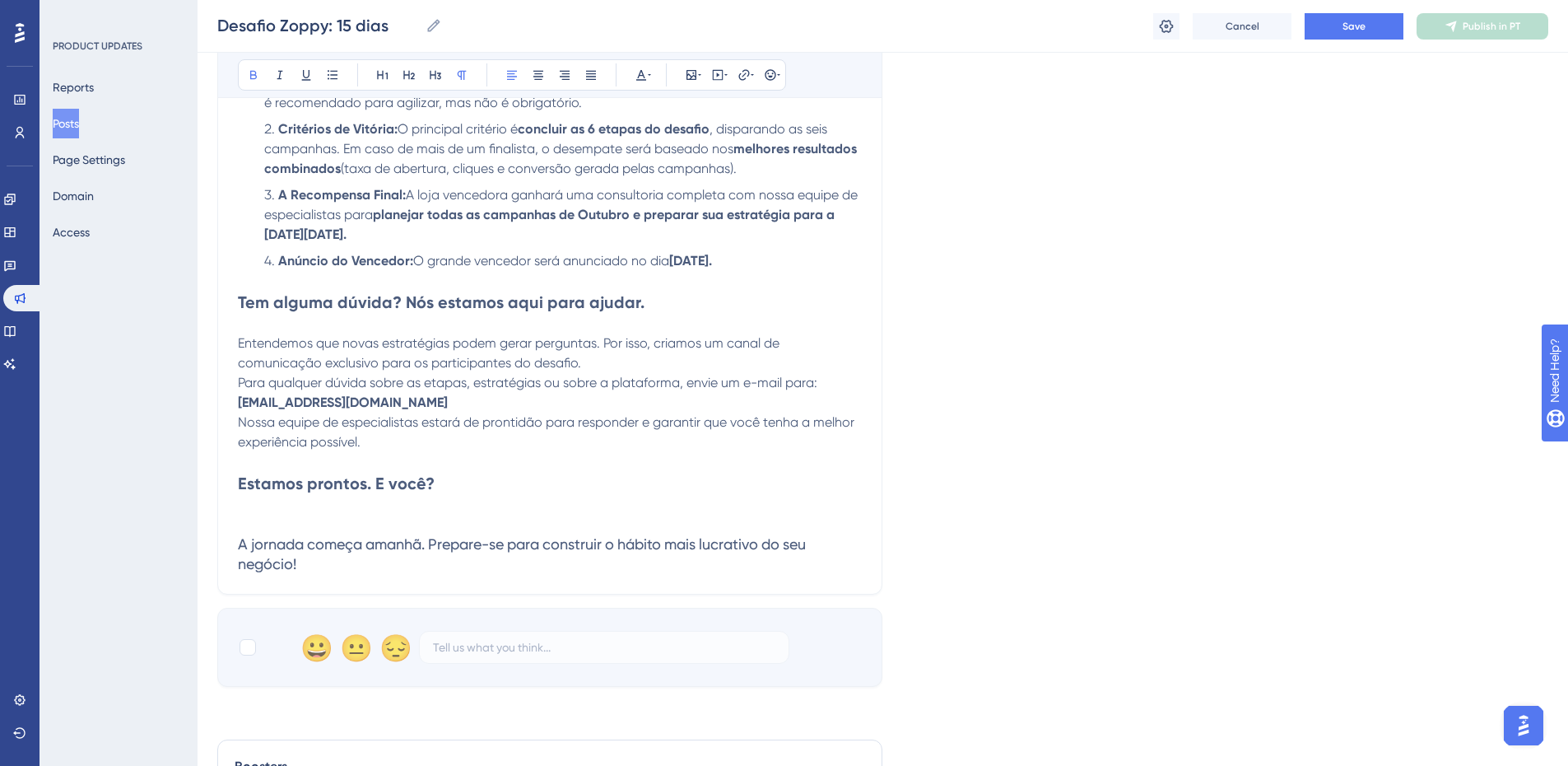
click at [407, 442] on p "Nossa equipe de especialistas estará de prontidão para responder e garantir que…" at bounding box center [550, 432] width 624 height 40
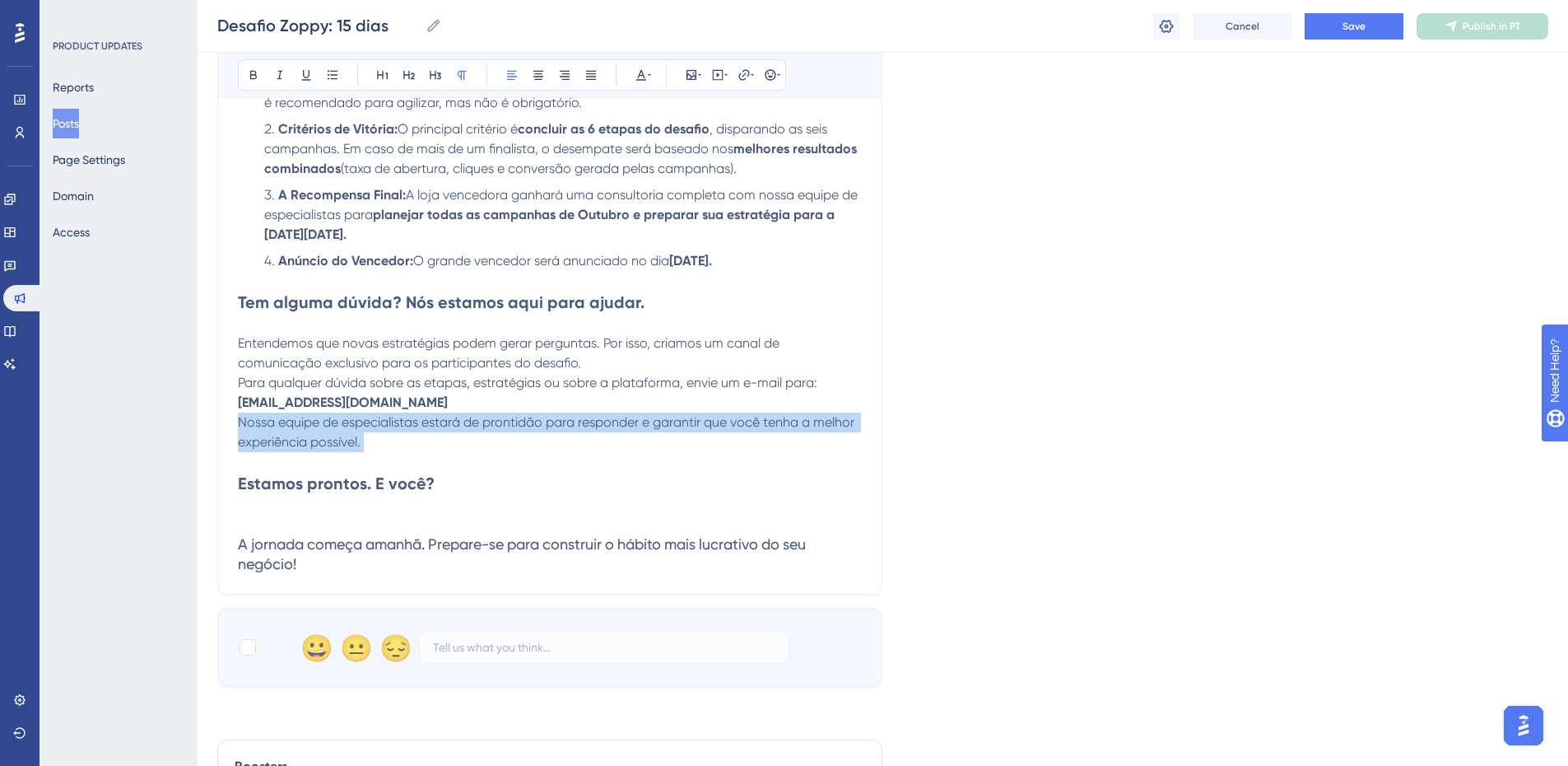
click at [407, 442] on p "Nossa equipe de especialistas estará de prontidão para responder e garantir que…" at bounding box center [550, 432] width 624 height 40
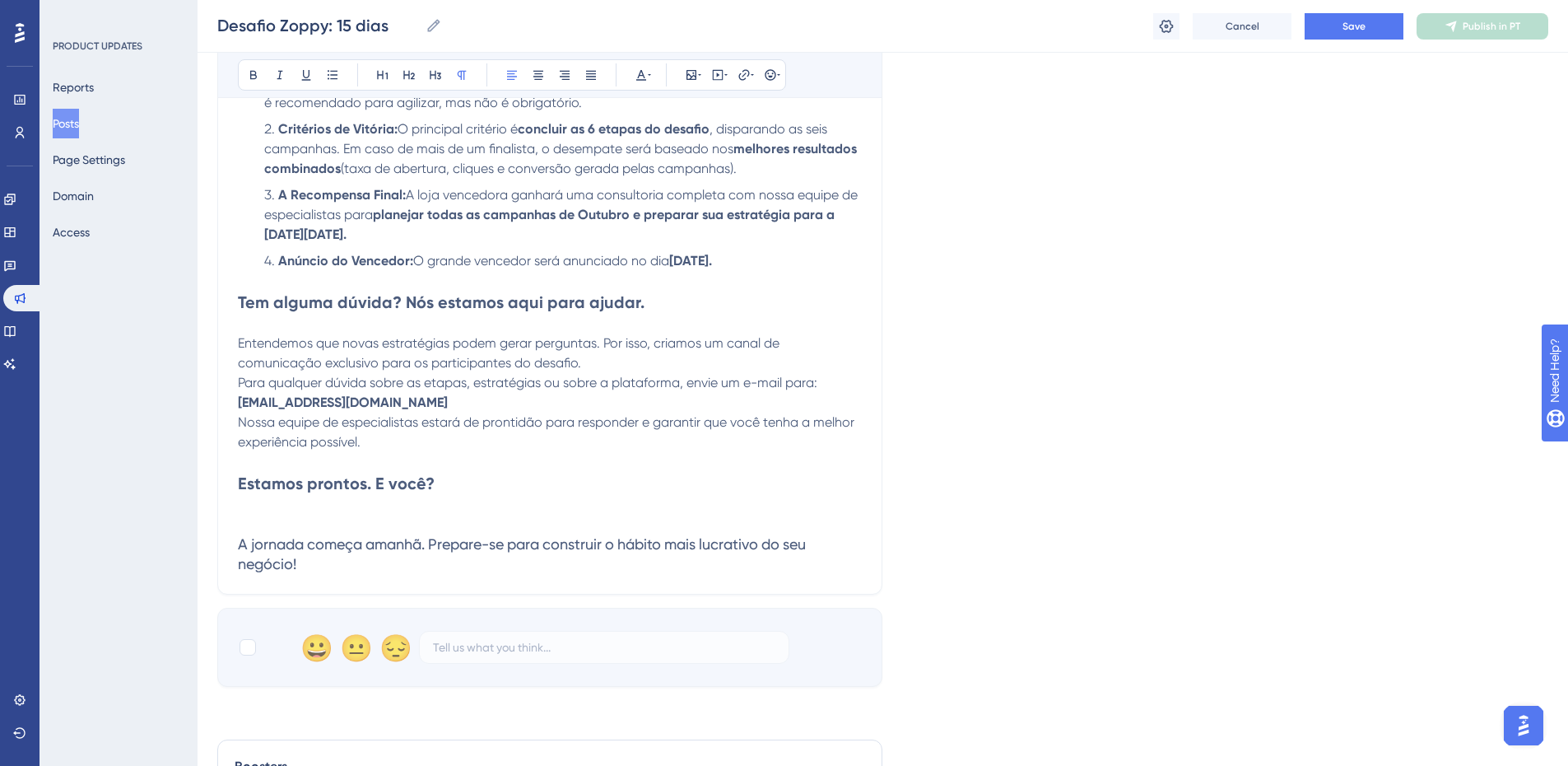
click at [407, 442] on p "Nossa equipe de especialistas estará de prontidão para responder e garantir que…" at bounding box center [550, 432] width 624 height 40
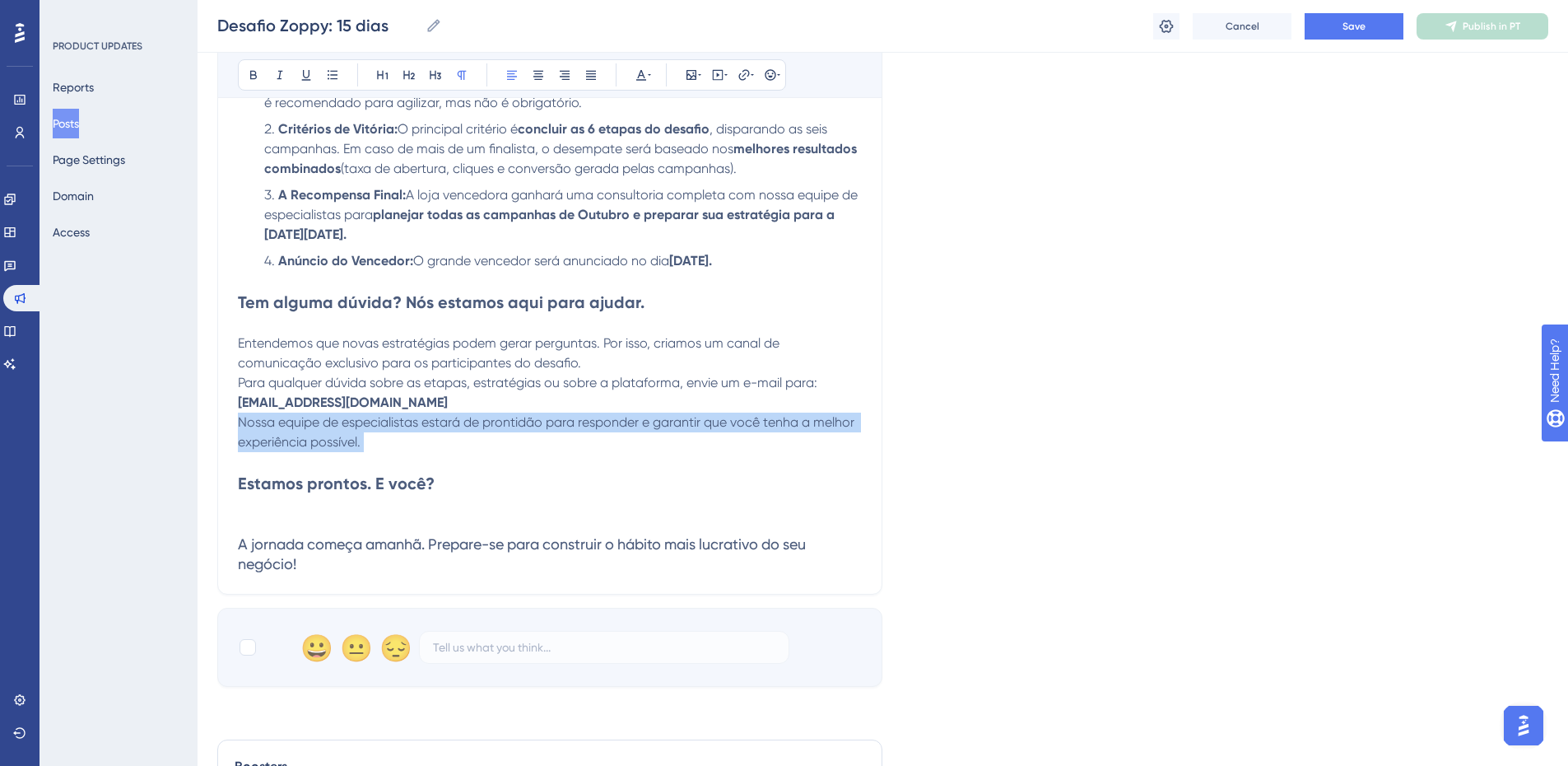
click at [407, 442] on p "Nossa equipe de especialistas estará de prontidão para responder e garantir que…" at bounding box center [550, 432] width 624 height 40
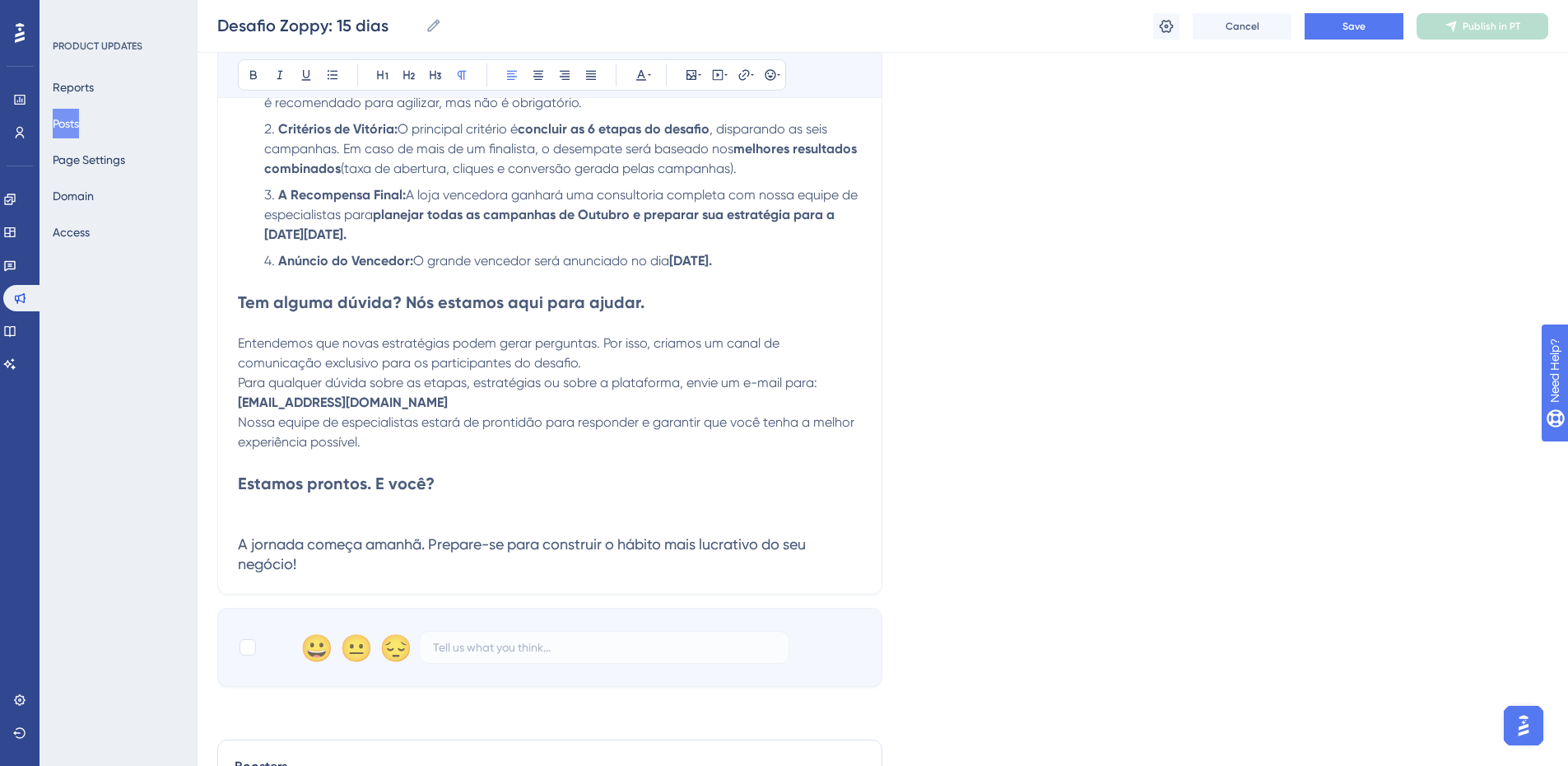
click at [407, 442] on p "Nossa equipe de especialistas estará de prontidão para responder e garantir que…" at bounding box center [550, 432] width 624 height 40
click at [404, 441] on p "Nossa equipe de especialistas estará de prontidão para responder e garantir que…" at bounding box center [550, 432] width 624 height 40
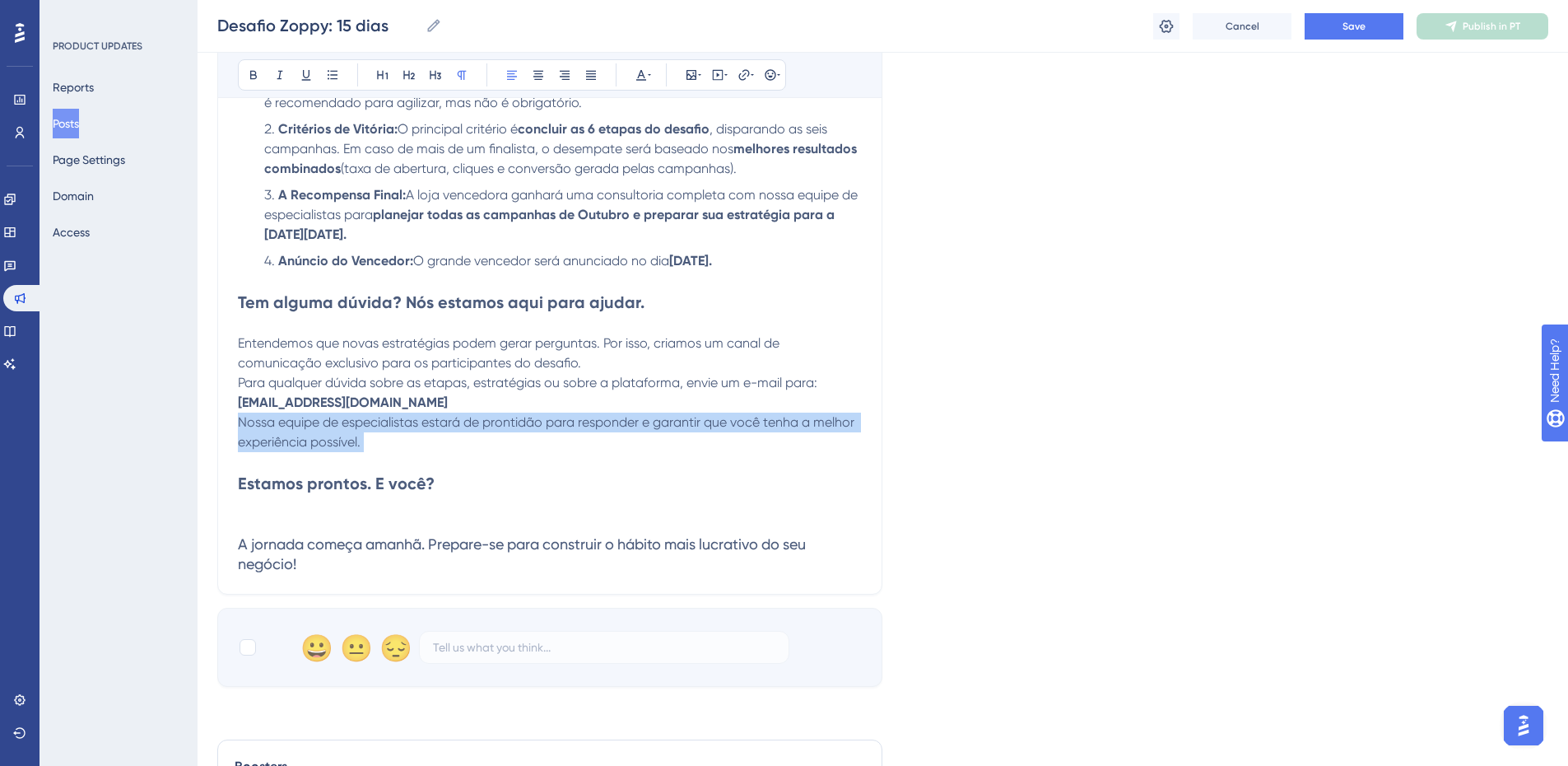
click at [404, 441] on p "Nossa equipe de especialistas estará de prontidão para responder e garantir que…" at bounding box center [550, 432] width 624 height 40
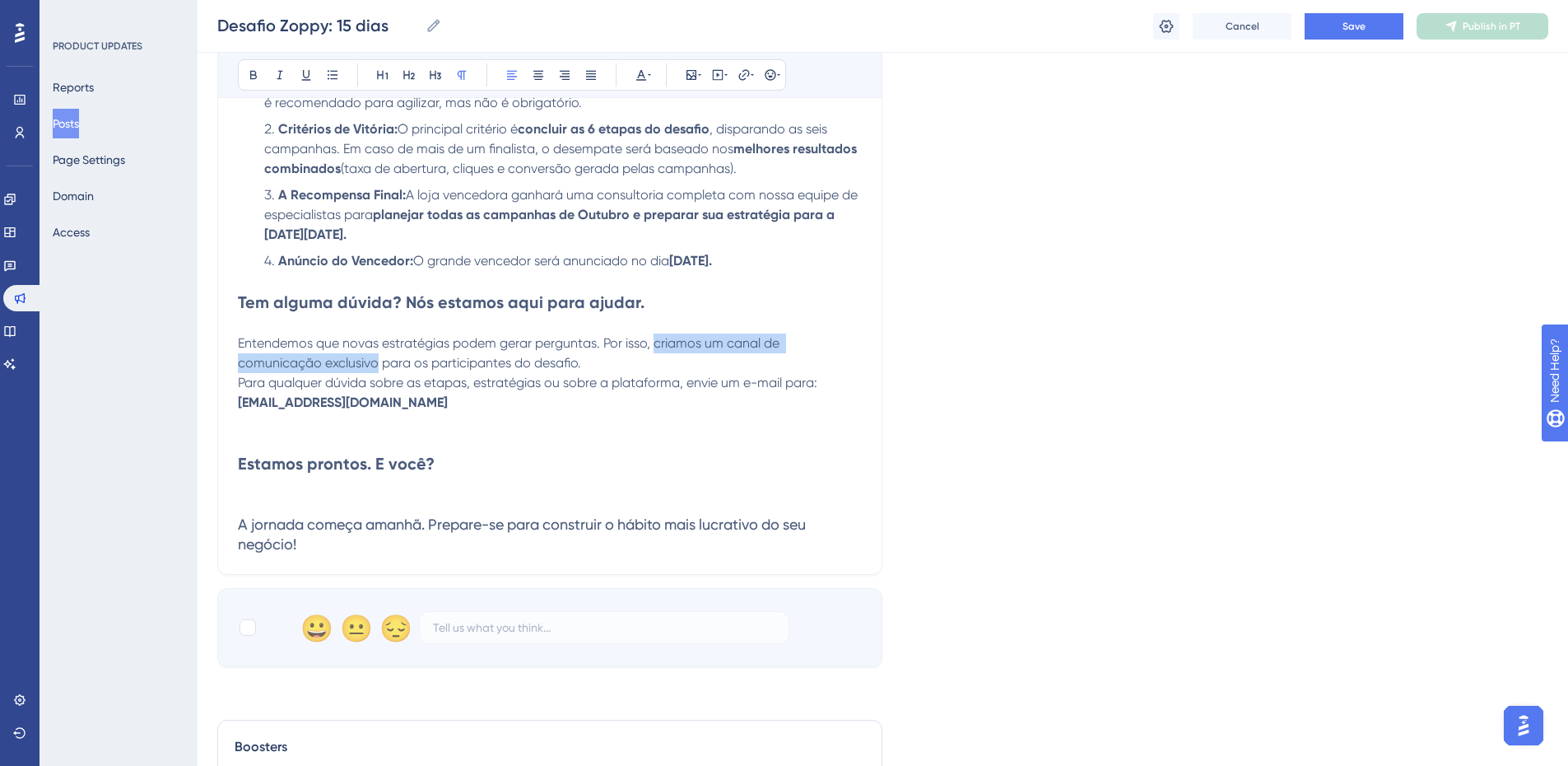
drag, startPoint x: 375, startPoint y: 363, endPoint x: 656, endPoint y: 352, distance: 281.2
click at [656, 352] on p "Entendemos que novas estratégias podem gerar perguntas. Por isso, criamos um ca…" at bounding box center [550, 354] width 624 height 40
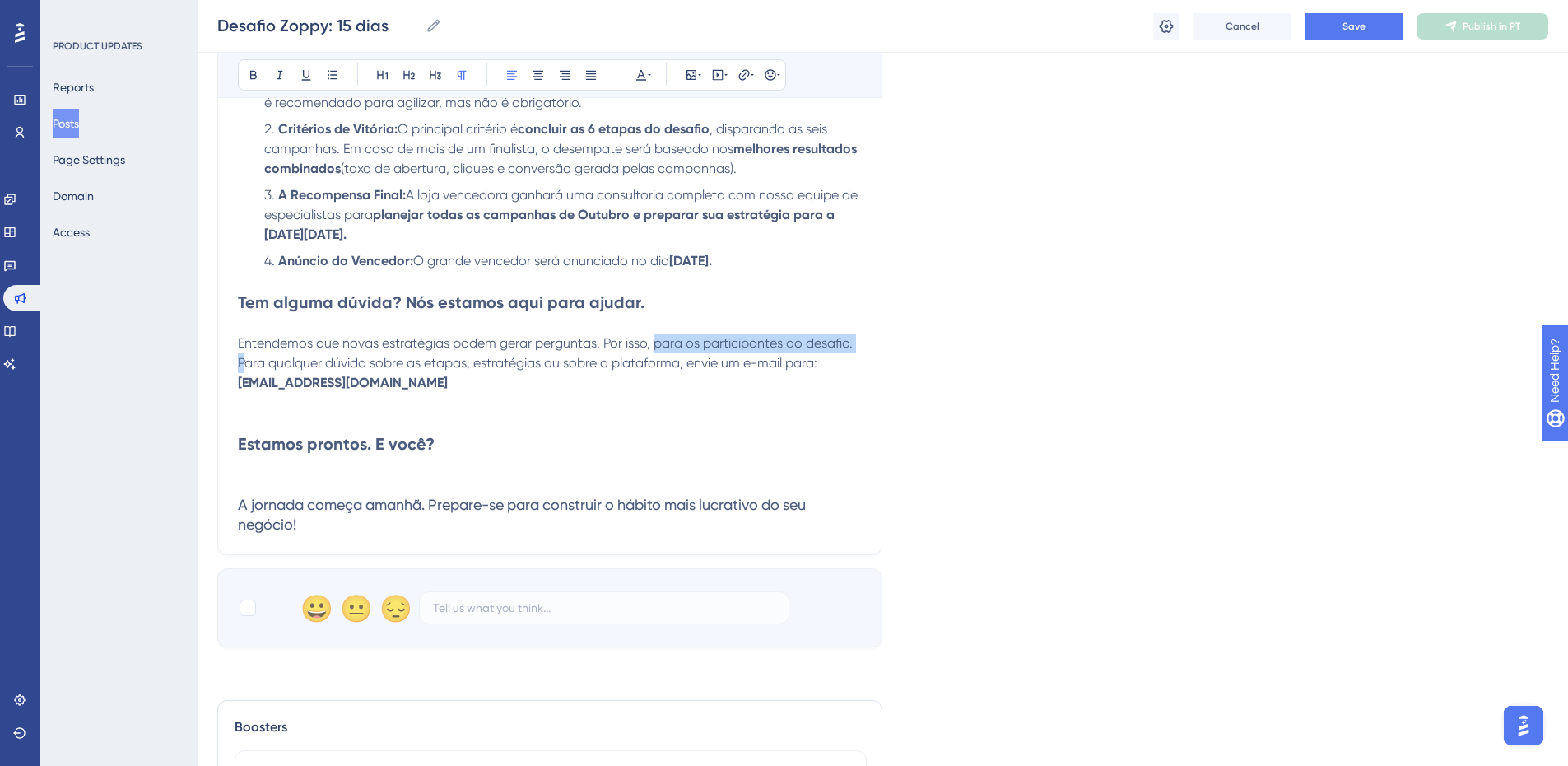
drag, startPoint x: 244, startPoint y: 359, endPoint x: 657, endPoint y: 340, distance: 413.4
click at [671, 357] on p "Entendemos que novas estratégias podem gerar perguntas. Por isso, para qualquer…" at bounding box center [550, 354] width 624 height 40
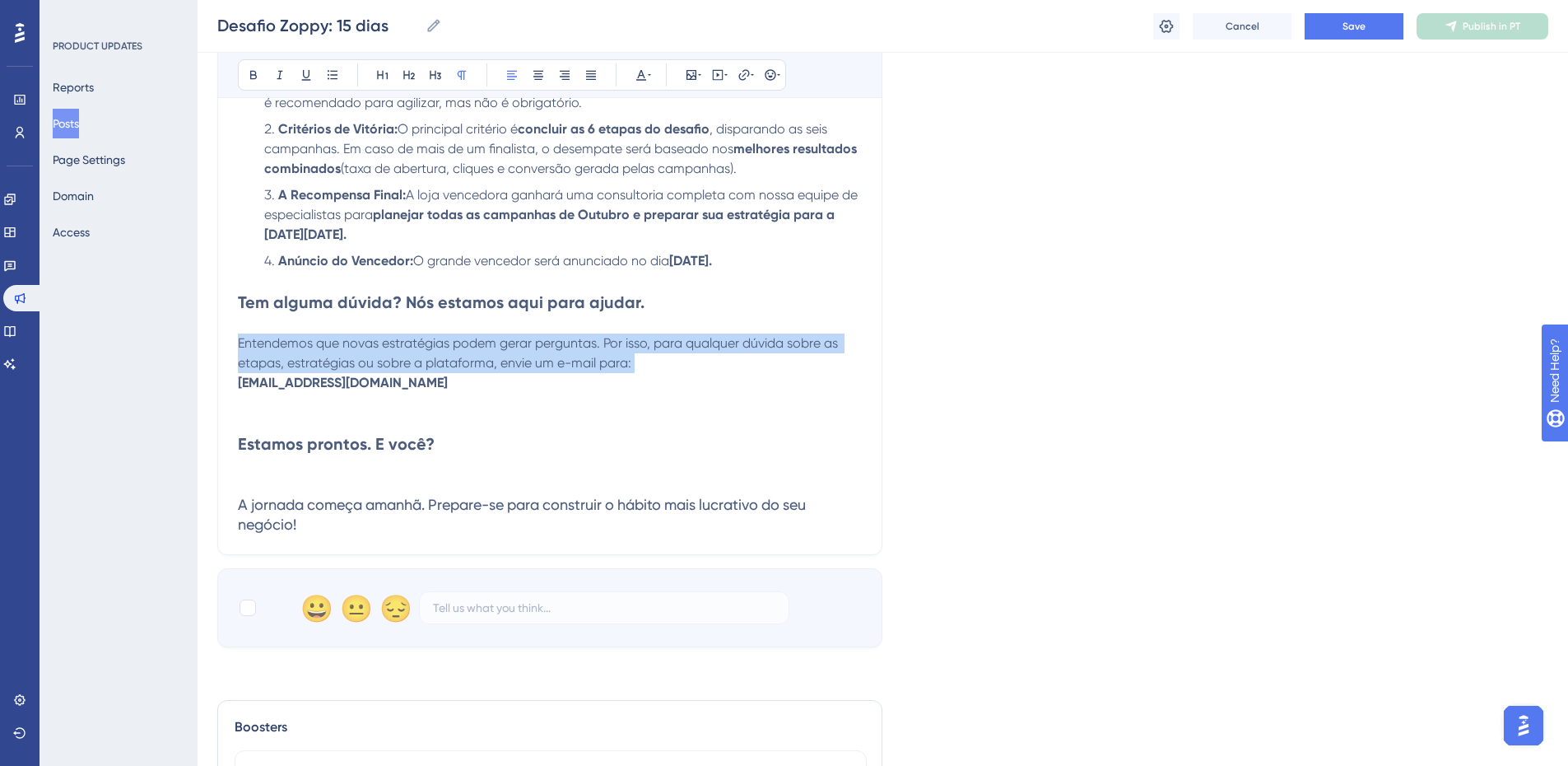
click at [671, 357] on p "Entendemos que novas estratégias podem gerar perguntas. Por isso, para qualquer…" at bounding box center [550, 354] width 624 height 40
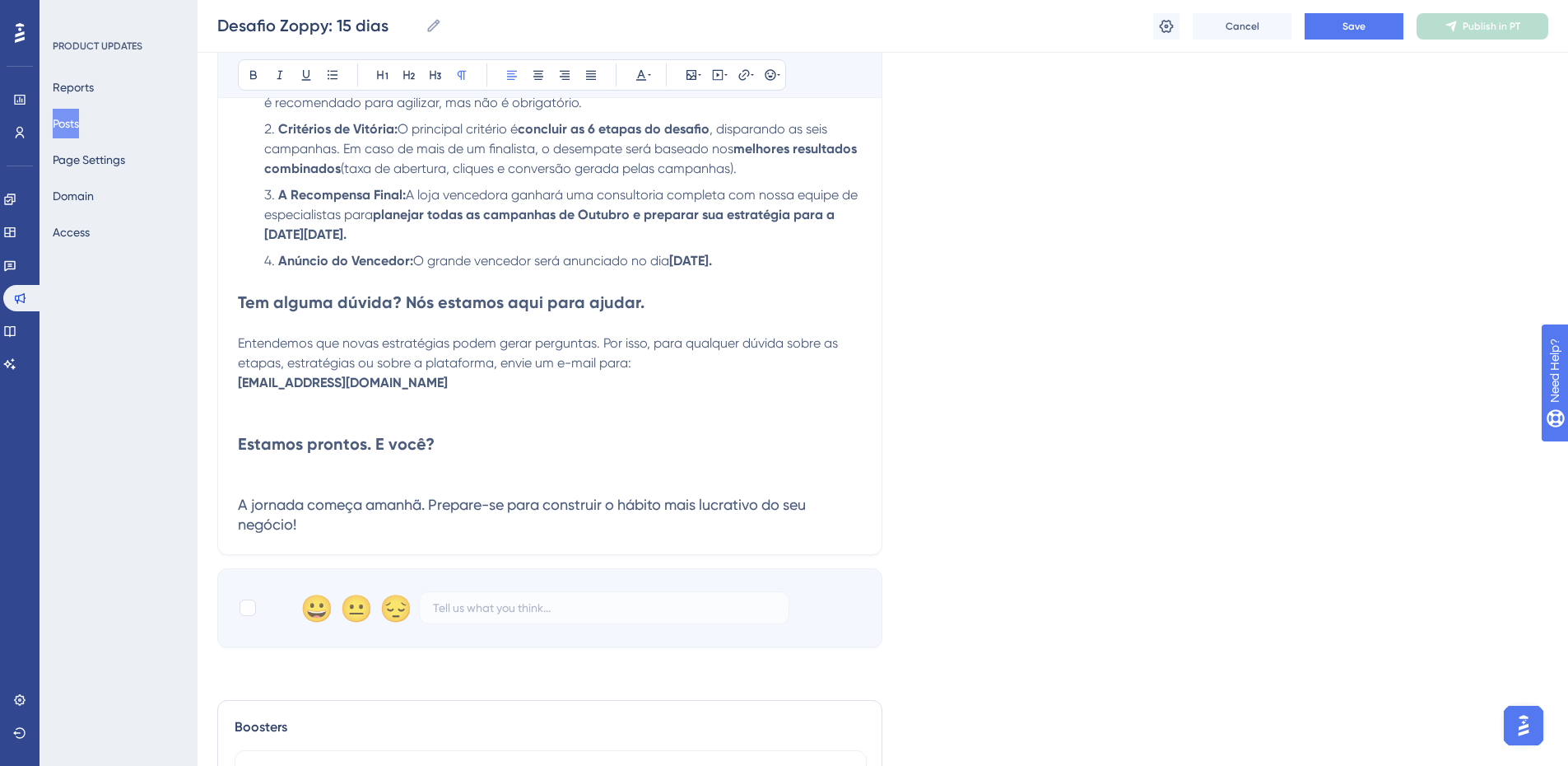
click at [671, 357] on p "Entendemos que novas estratégias podem gerar perguntas. Por isso, para qualquer…" at bounding box center [550, 354] width 624 height 40
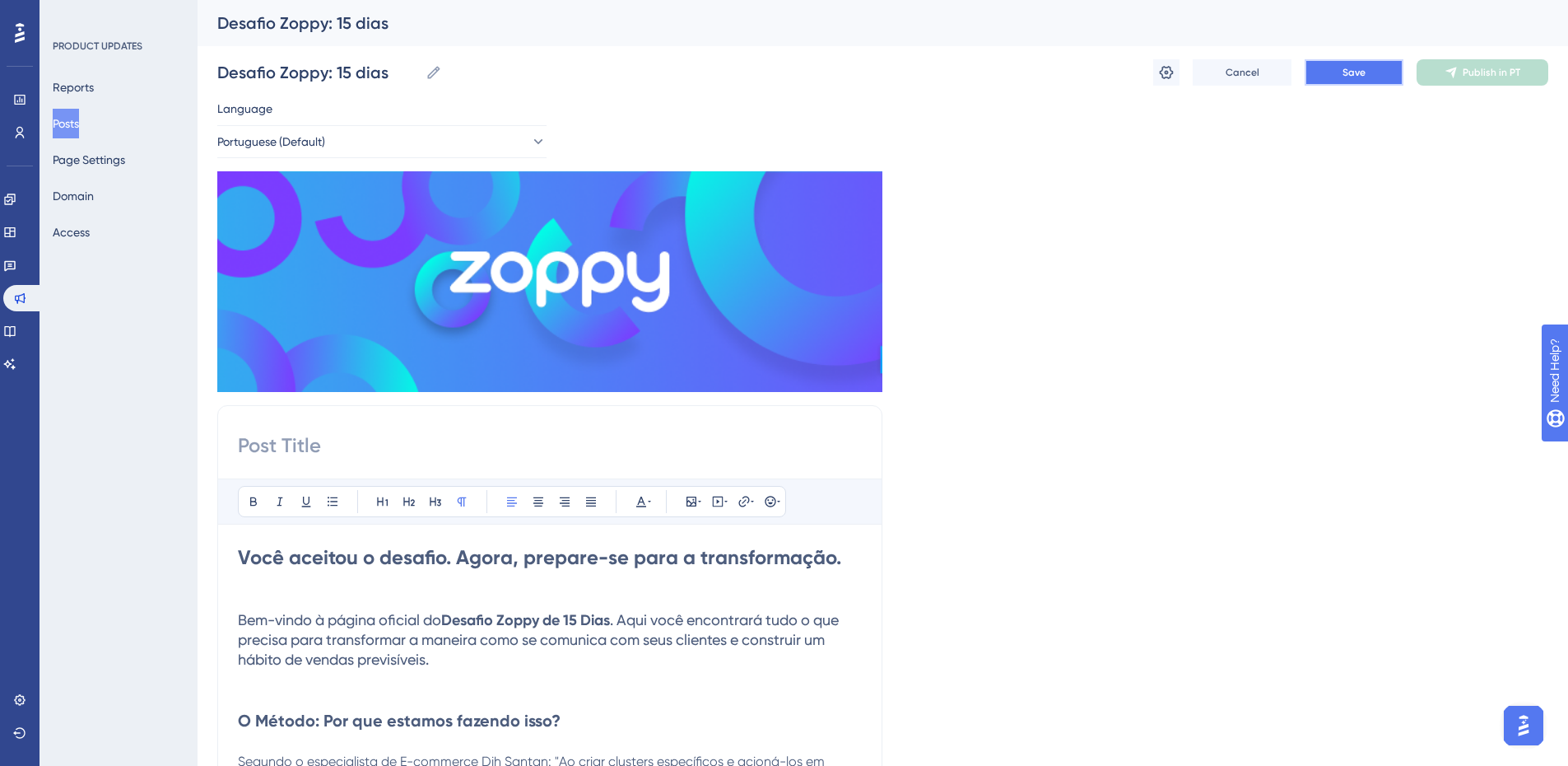
click at [1353, 72] on span "Save" at bounding box center [1354, 72] width 23 height 13
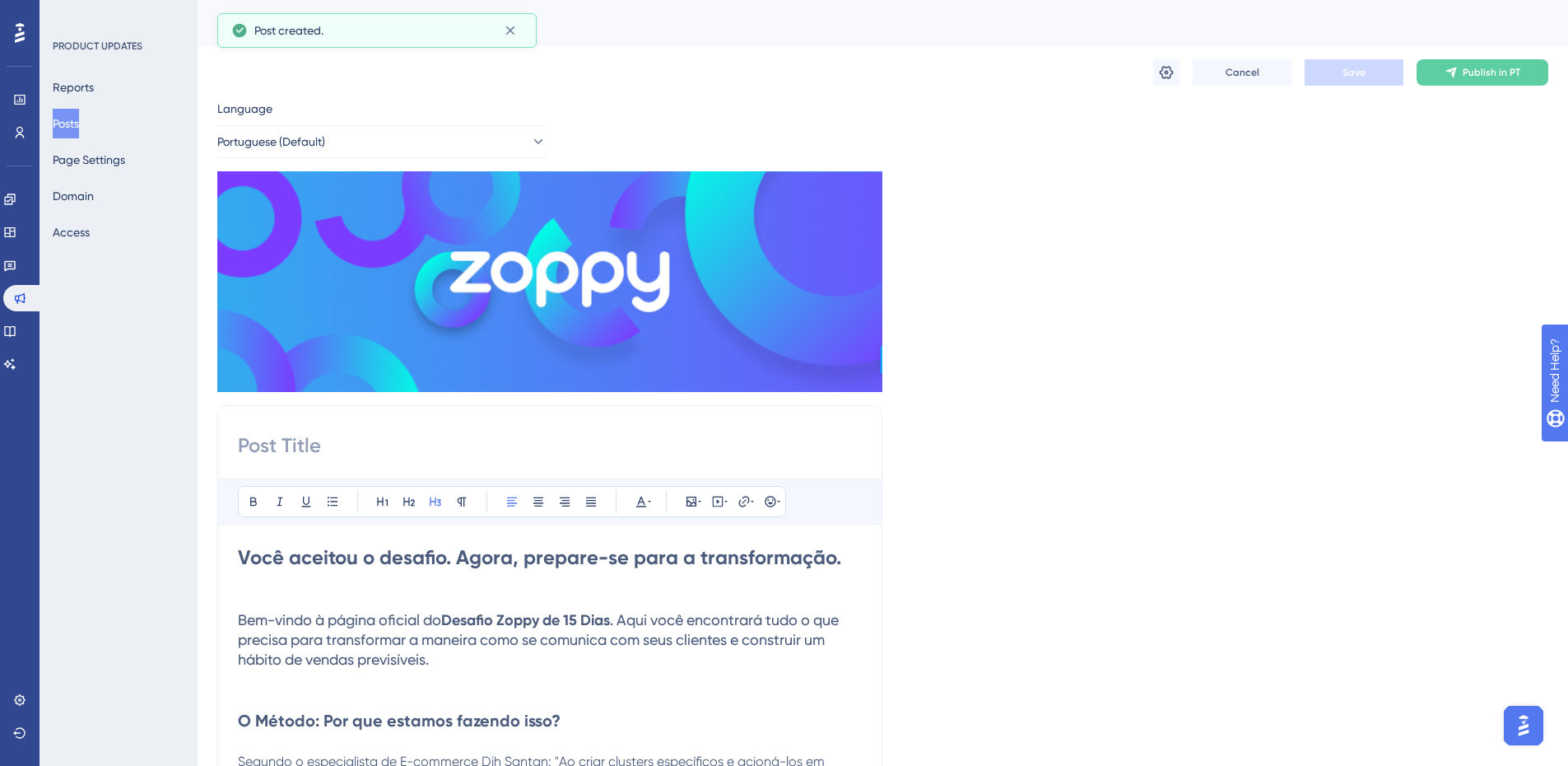
click at [71, 131] on button "Posts" at bounding box center [66, 123] width 27 height 30
